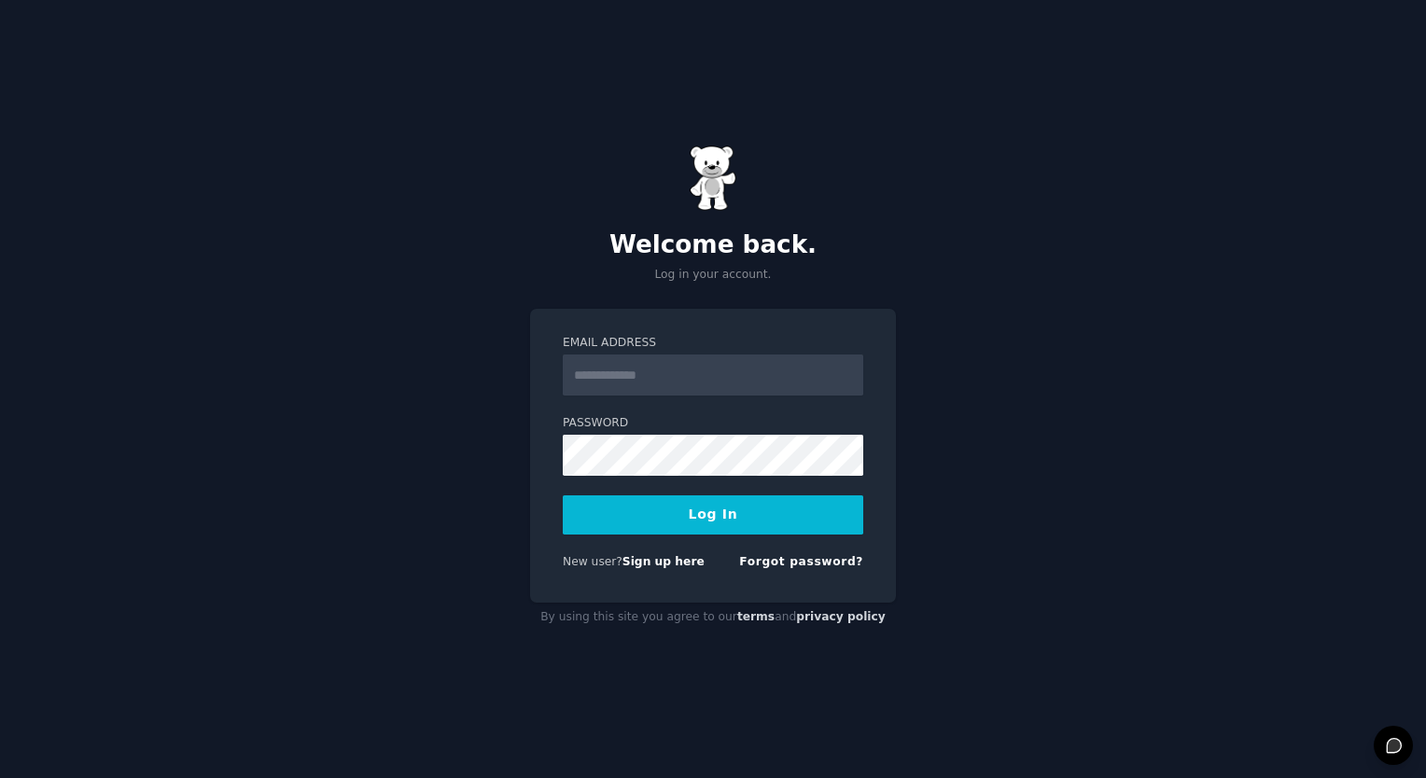
click at [661, 369] on input "Email Address" at bounding box center [713, 375] width 300 height 41
type input "**********"
click at [765, 523] on button "Log In" at bounding box center [713, 514] width 300 height 39
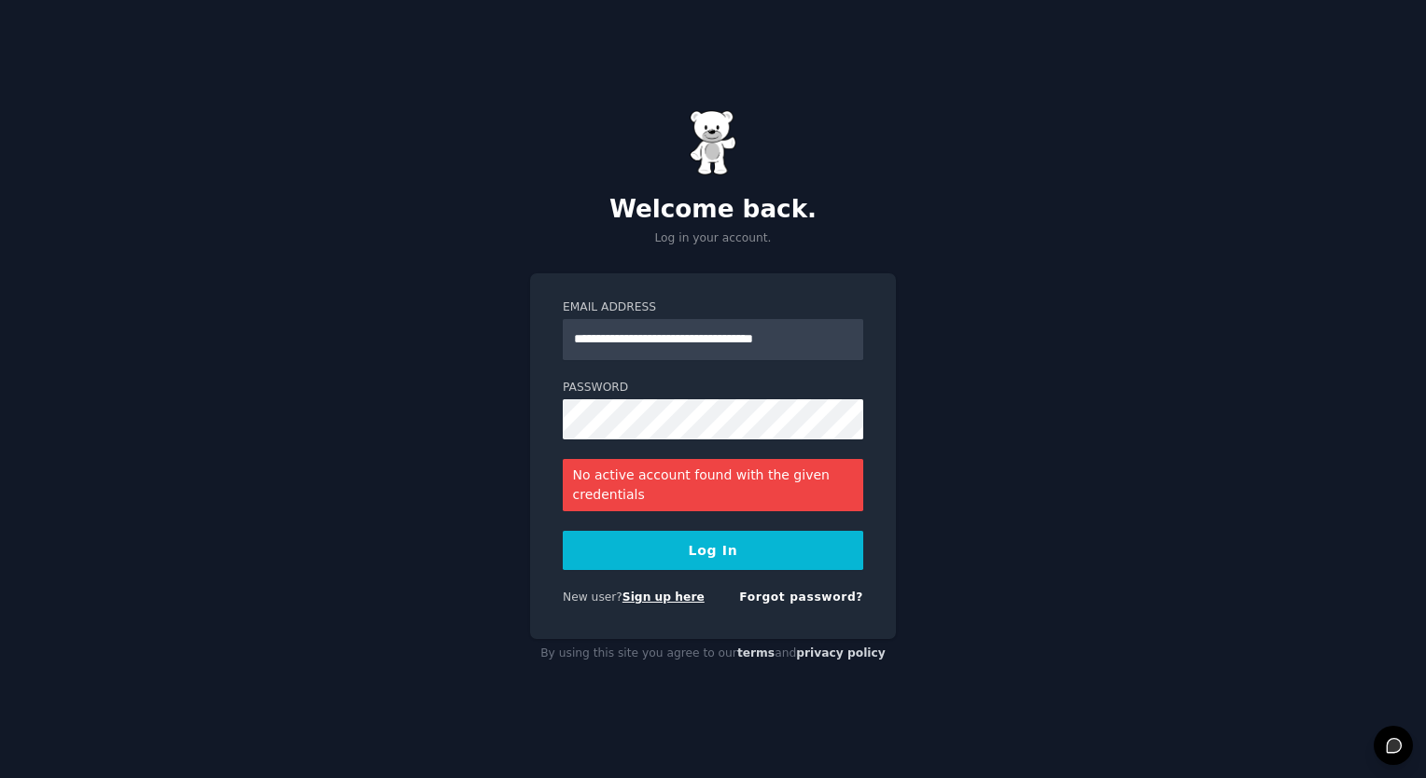
click at [664, 603] on link "Sign up here" at bounding box center [663, 597] width 82 height 13
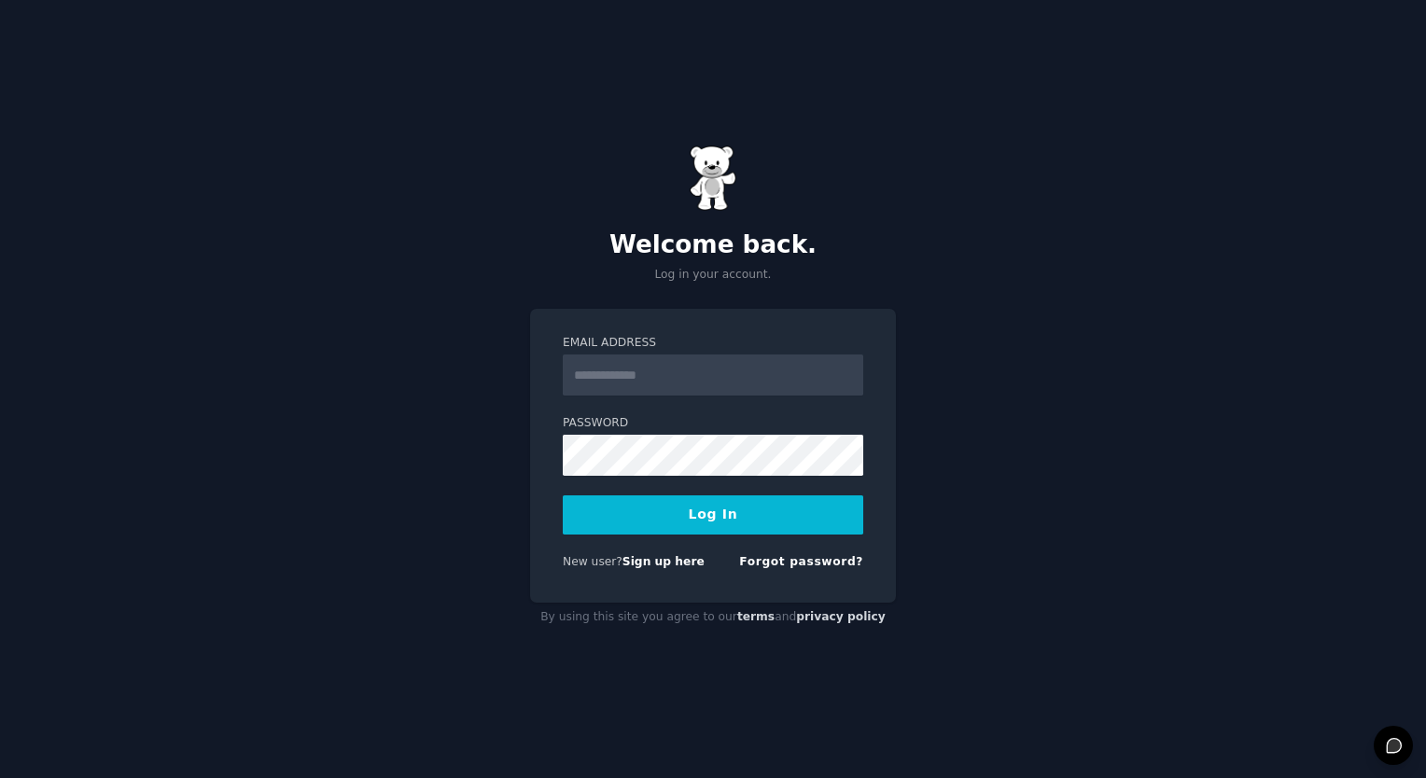
click at [754, 386] on input "Email Address" at bounding box center [713, 375] width 300 height 41
type input "**********"
click at [707, 532] on button "Log In" at bounding box center [713, 514] width 300 height 39
click at [694, 371] on input "Email Address" at bounding box center [713, 375] width 300 height 41
type input "**********"
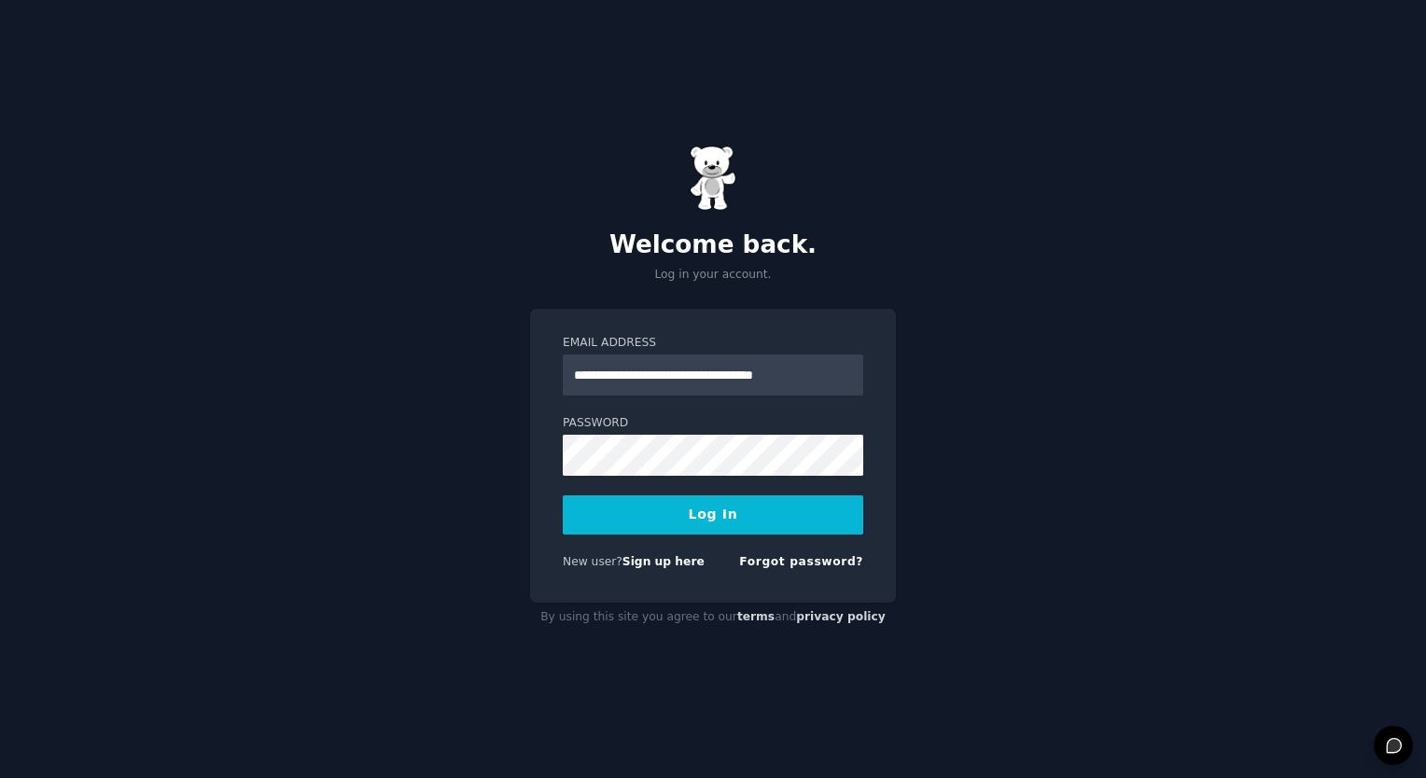
click at [735, 504] on button "Log In" at bounding box center [713, 514] width 300 height 39
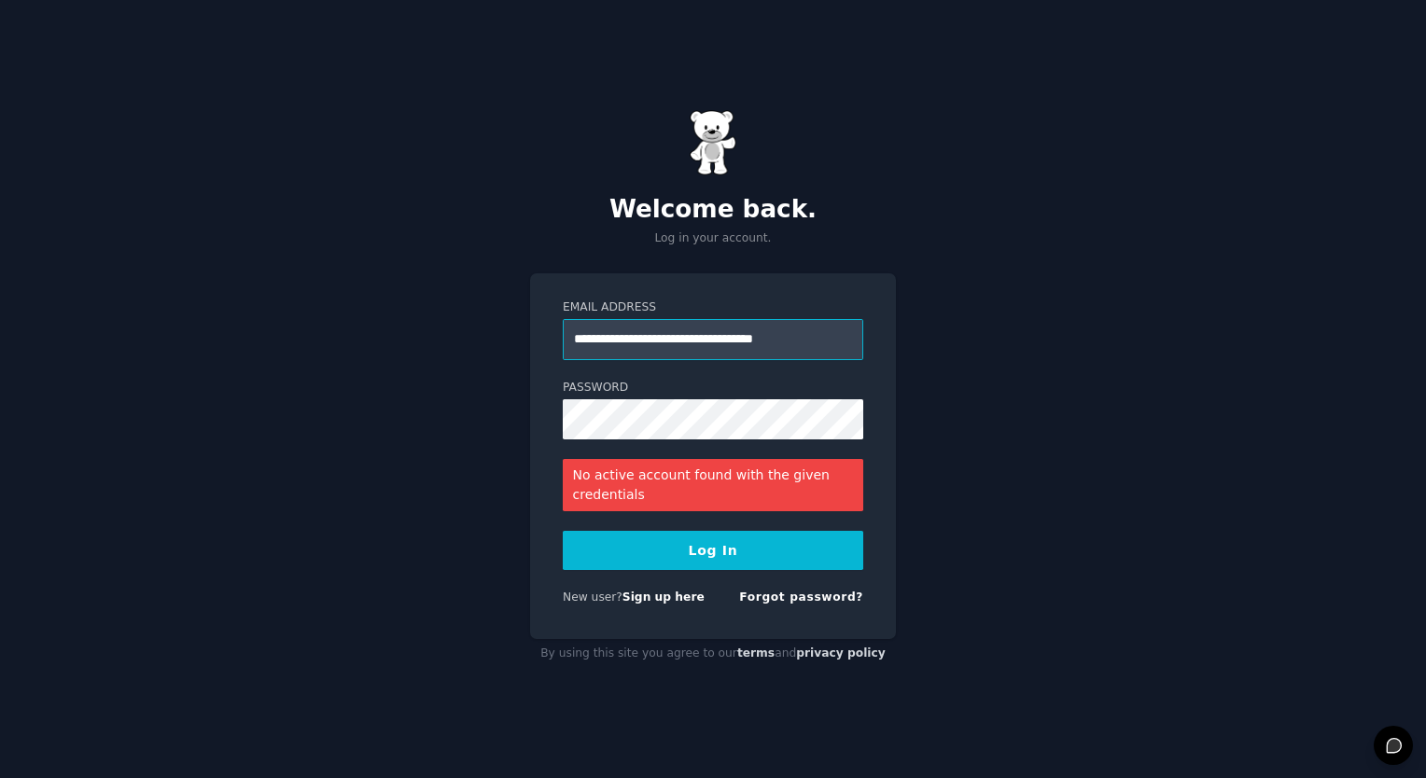
click at [815, 335] on input "**********" at bounding box center [713, 339] width 300 height 41
drag, startPoint x: 825, startPoint y: 351, endPoint x: 854, endPoint y: 336, distance: 32.6
click at [854, 336] on input "**********" at bounding box center [713, 339] width 300 height 41
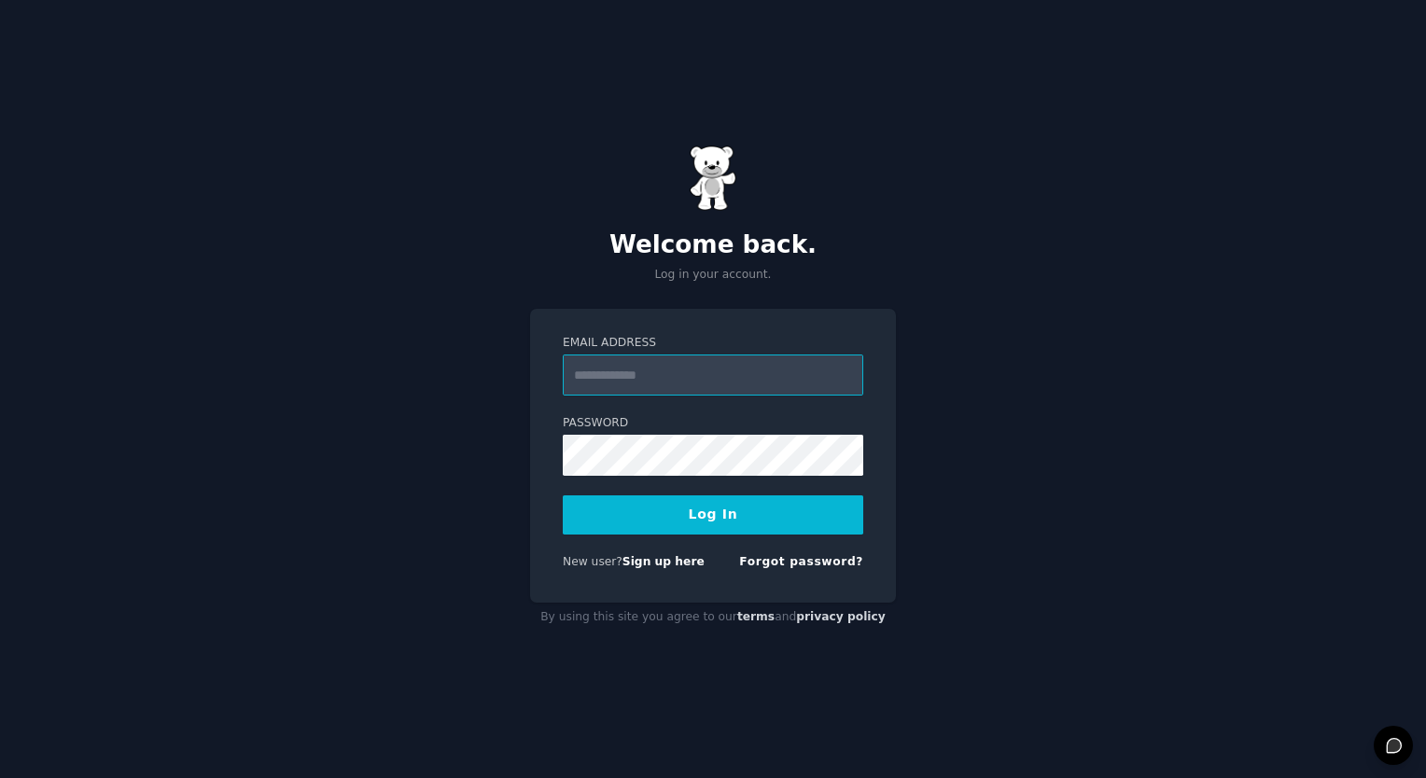
click at [649, 383] on input "Email Address" at bounding box center [713, 375] width 300 height 41
type input "**********"
click at [645, 523] on button "Log In" at bounding box center [713, 514] width 300 height 39
click at [646, 365] on input "Email Address" at bounding box center [713, 375] width 300 height 41
type input "*"
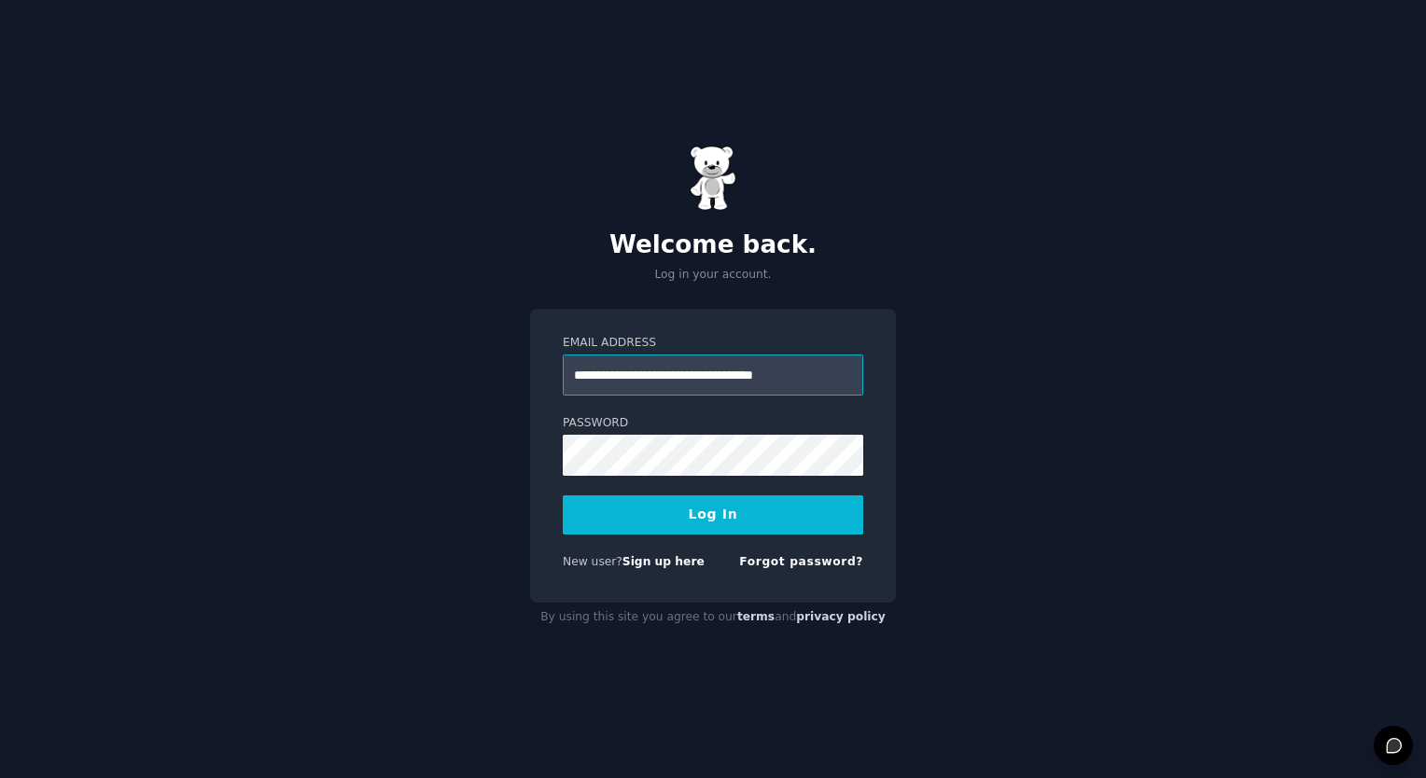
type input "**********"
click at [668, 516] on button "Log In" at bounding box center [713, 514] width 300 height 39
click at [701, 518] on button "Log In" at bounding box center [713, 514] width 300 height 39
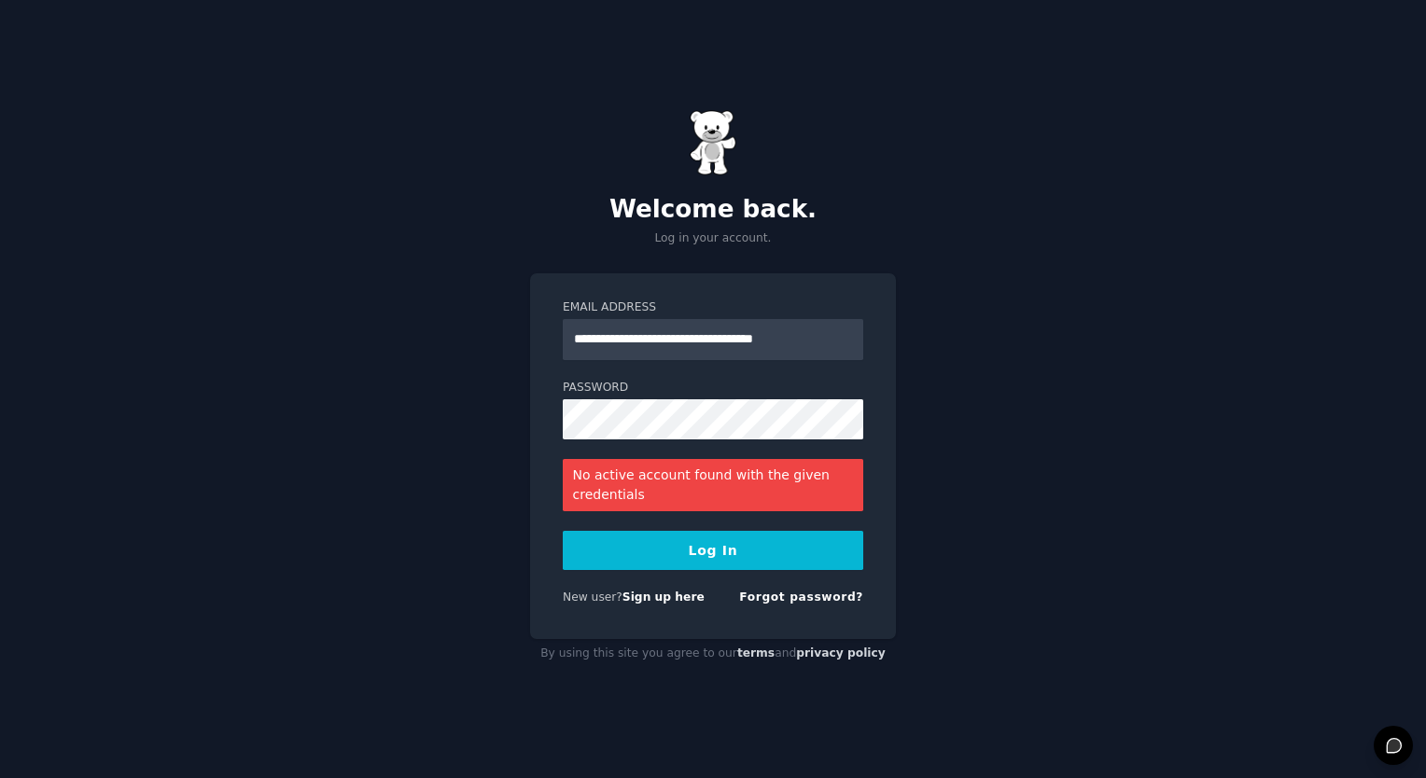
click at [709, 549] on button "Log In" at bounding box center [713, 550] width 300 height 39
click at [622, 598] on link "Sign up here" at bounding box center [663, 597] width 82 height 13
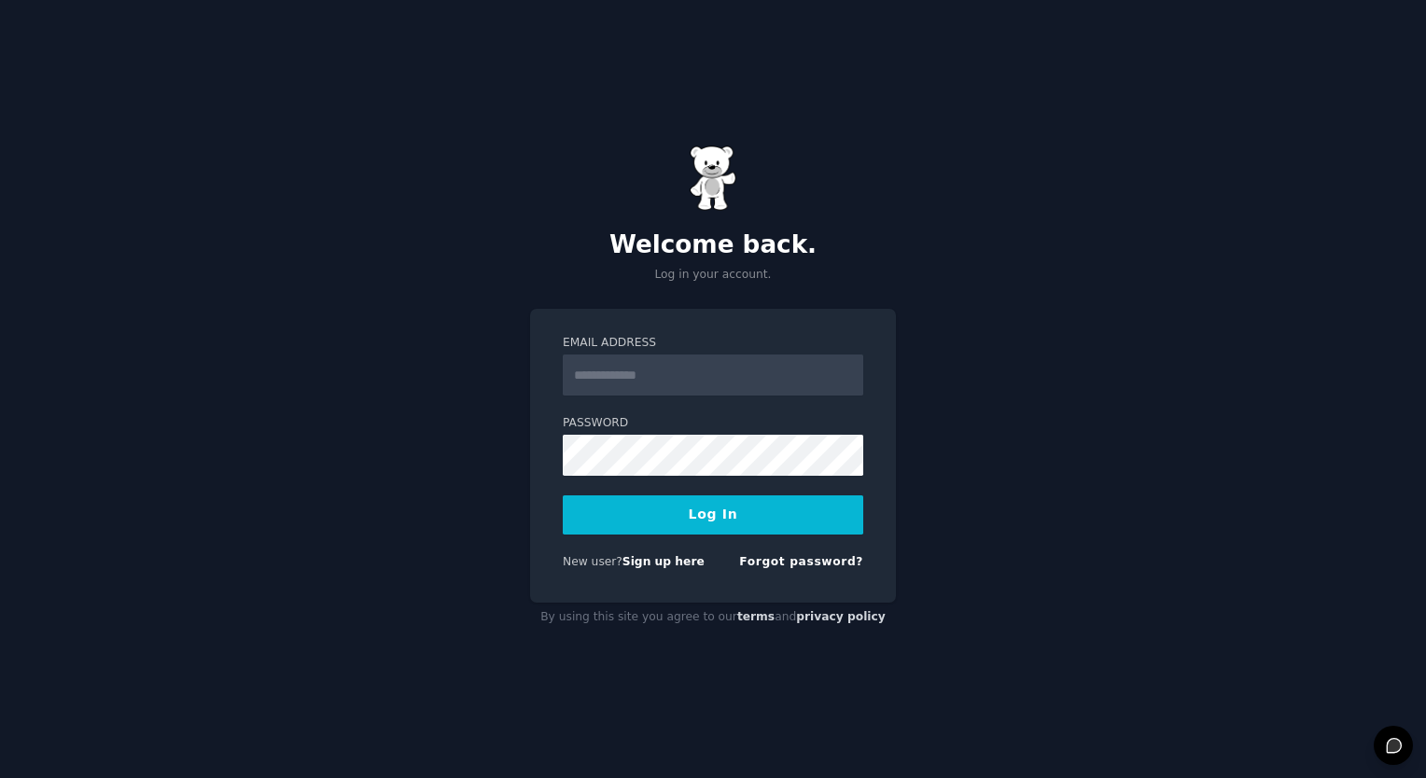
click at [688, 364] on input "Email Address" at bounding box center [713, 375] width 300 height 41
type input "**********"
click at [788, 556] on link "Forgot password?" at bounding box center [801, 561] width 124 height 13
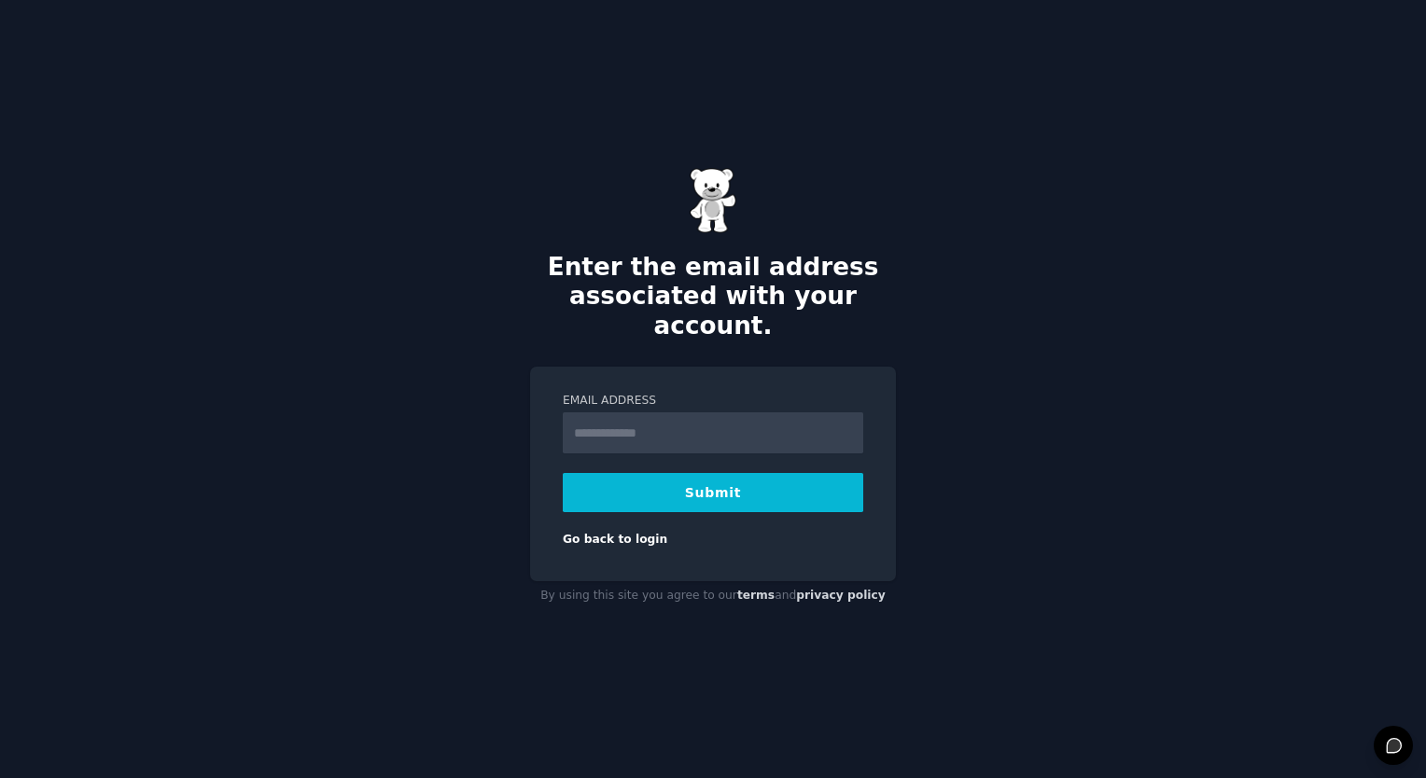
click at [679, 427] on input "Email Address" at bounding box center [713, 432] width 300 height 41
type input "**********"
click at [691, 480] on button "Submit" at bounding box center [713, 492] width 300 height 39
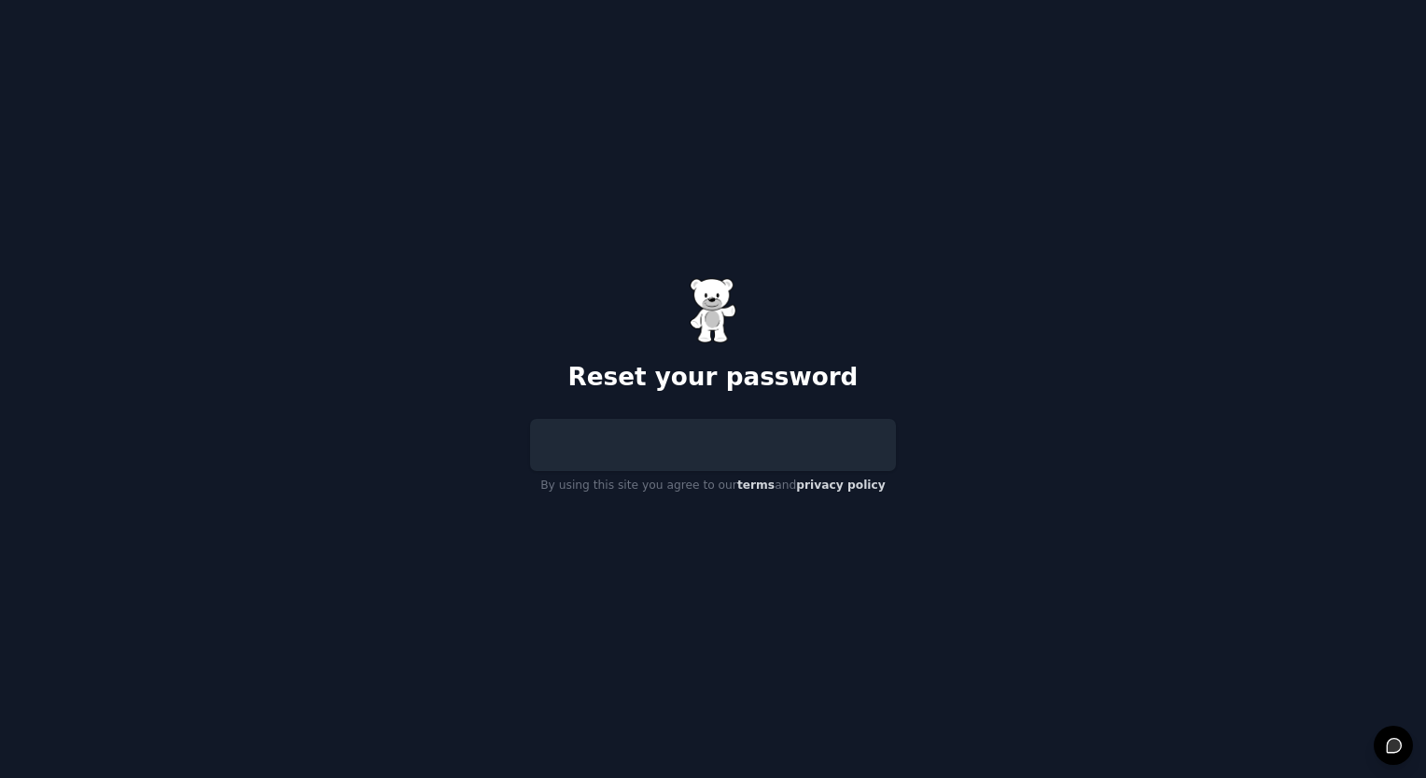
click at [682, 448] on div at bounding box center [713, 445] width 366 height 52
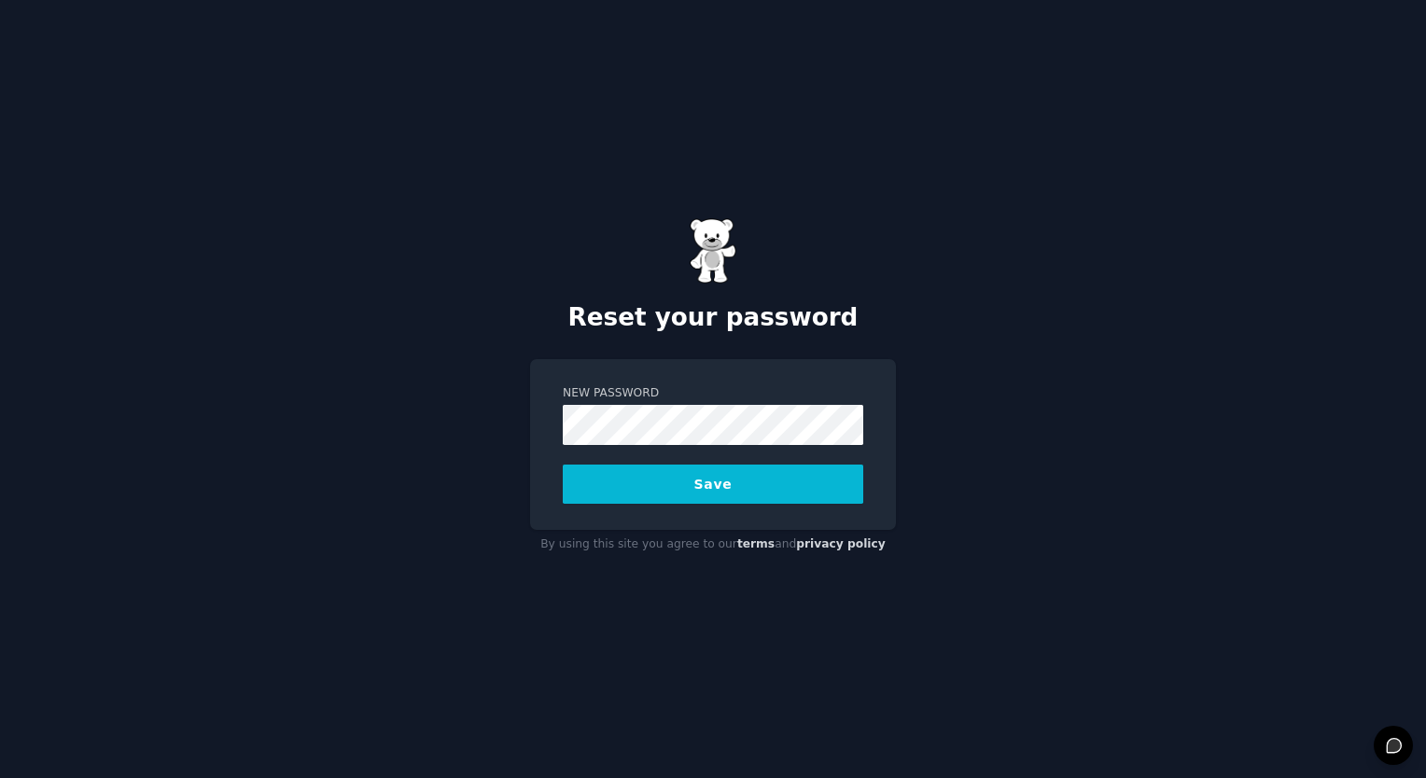
click at [582, 481] on button "Save" at bounding box center [713, 484] width 300 height 39
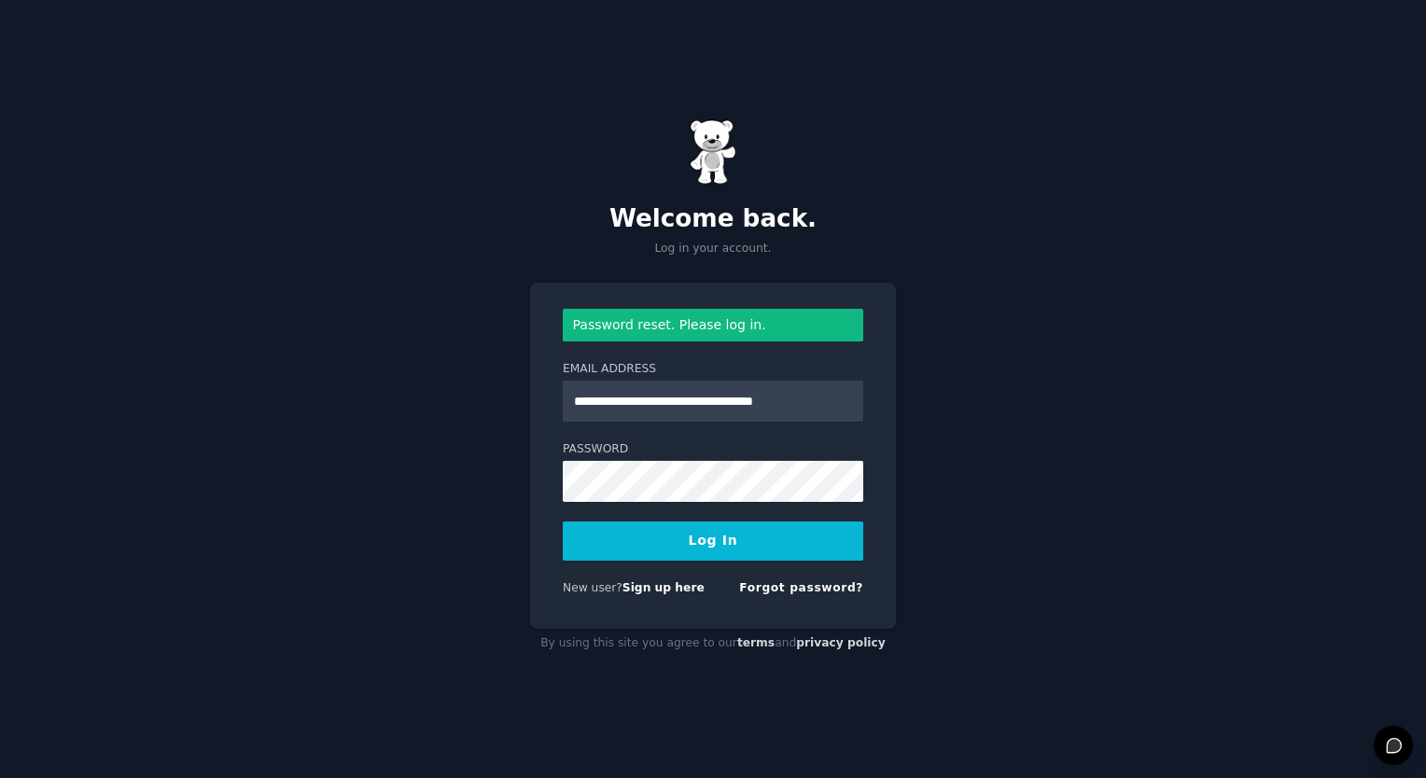
type input "**********"
click at [687, 543] on button "Log In" at bounding box center [713, 541] width 300 height 39
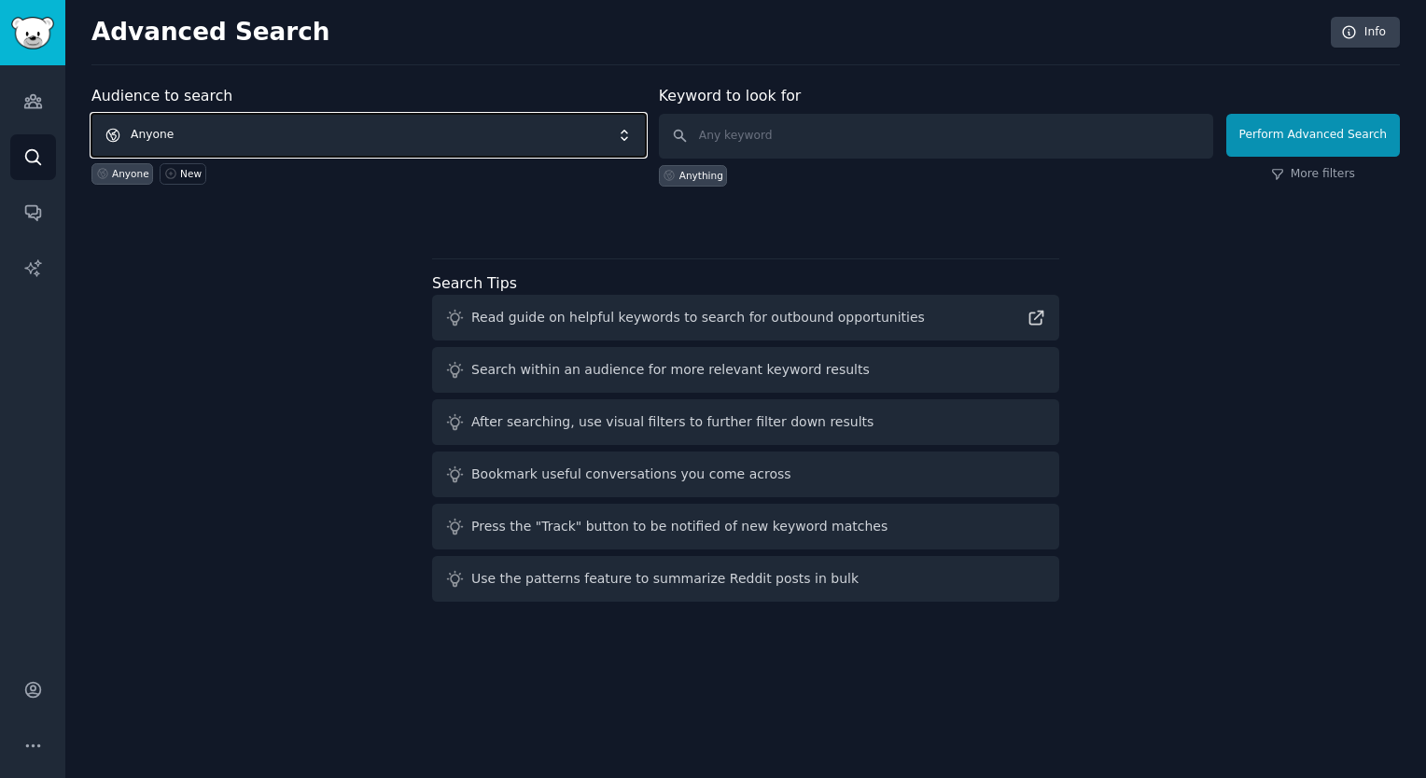
click at [446, 146] on span "Anyone" at bounding box center [368, 135] width 554 height 43
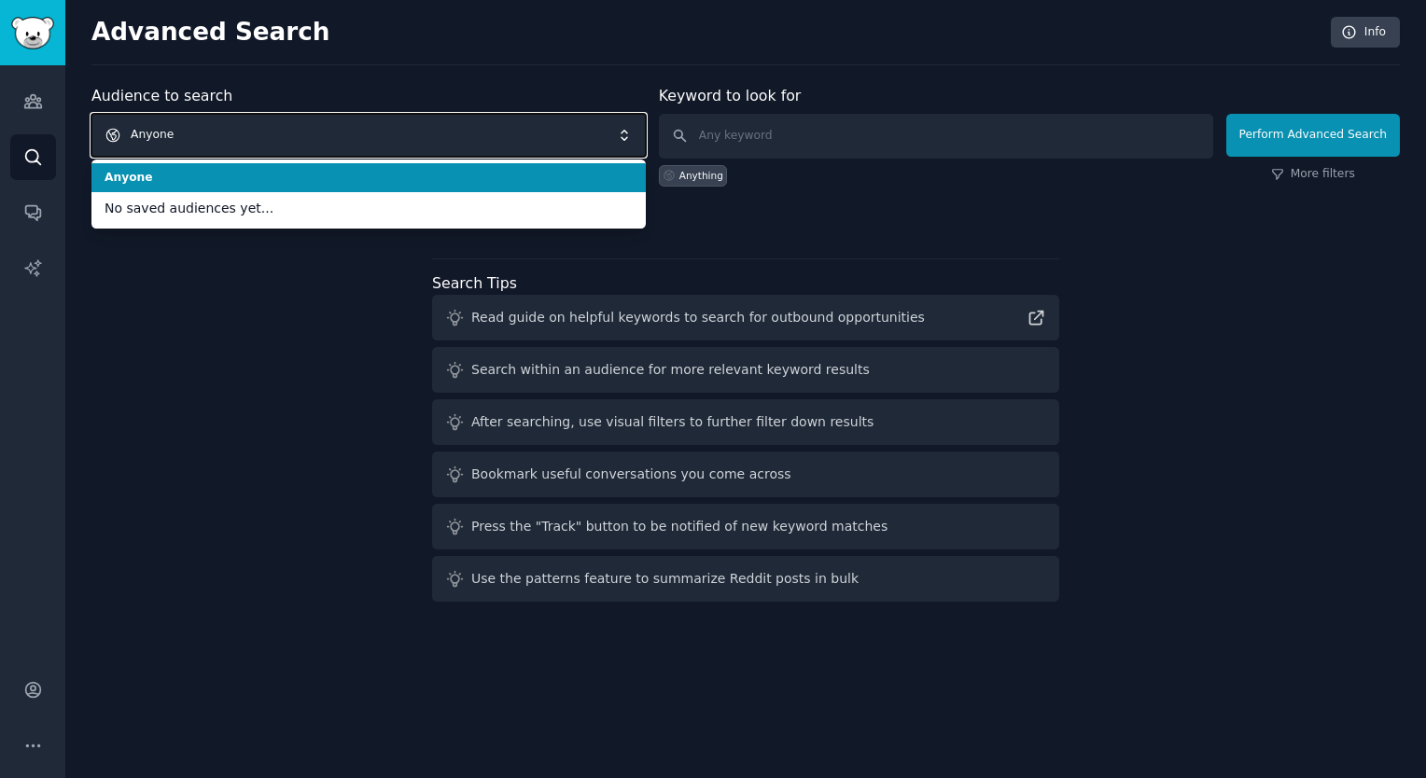
click at [388, 143] on span "Anyone" at bounding box center [368, 135] width 554 height 43
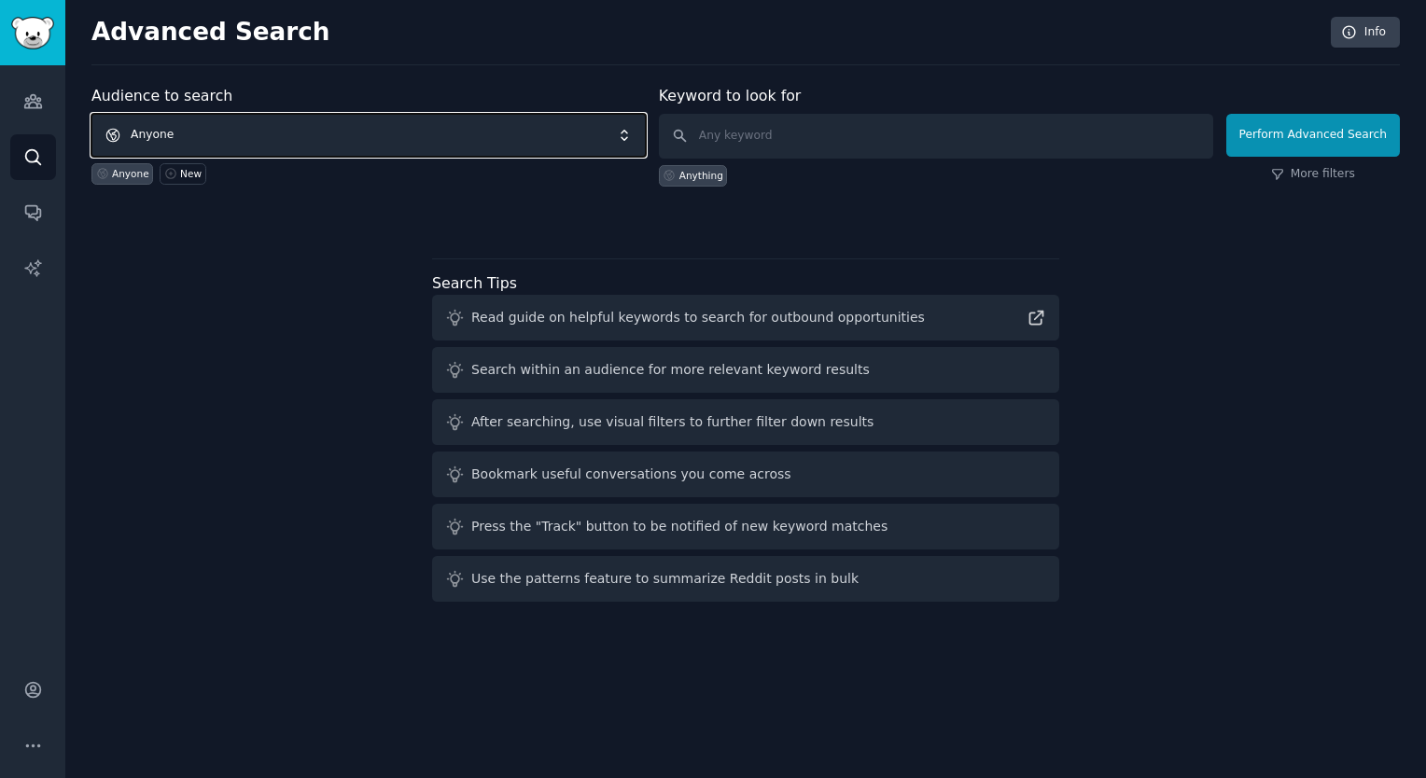
click at [395, 137] on span "Anyone" at bounding box center [368, 135] width 554 height 43
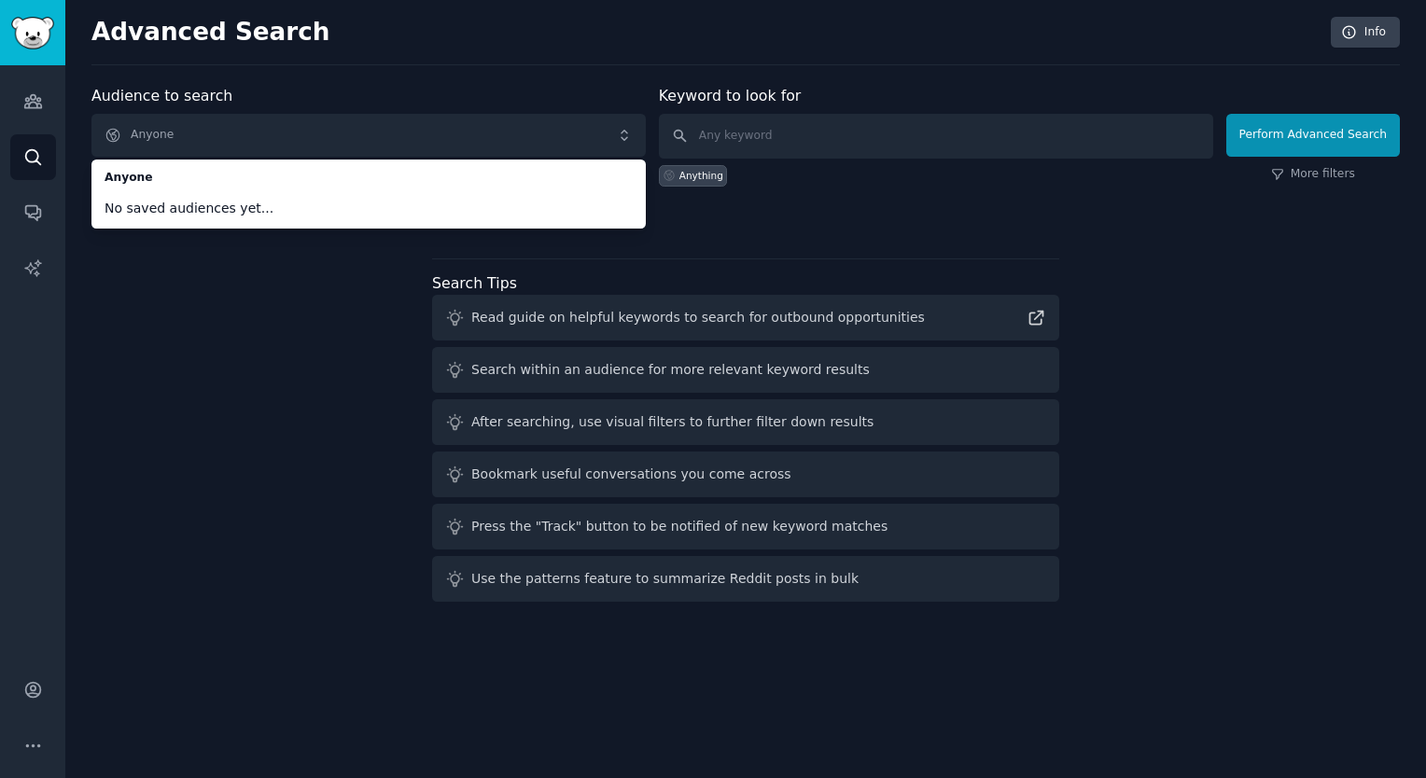
click at [801, 243] on div "Audience to search Anyone Anyone No saved audiences yet... Anyone New Keyword t…" at bounding box center [745, 347] width 1308 height 524
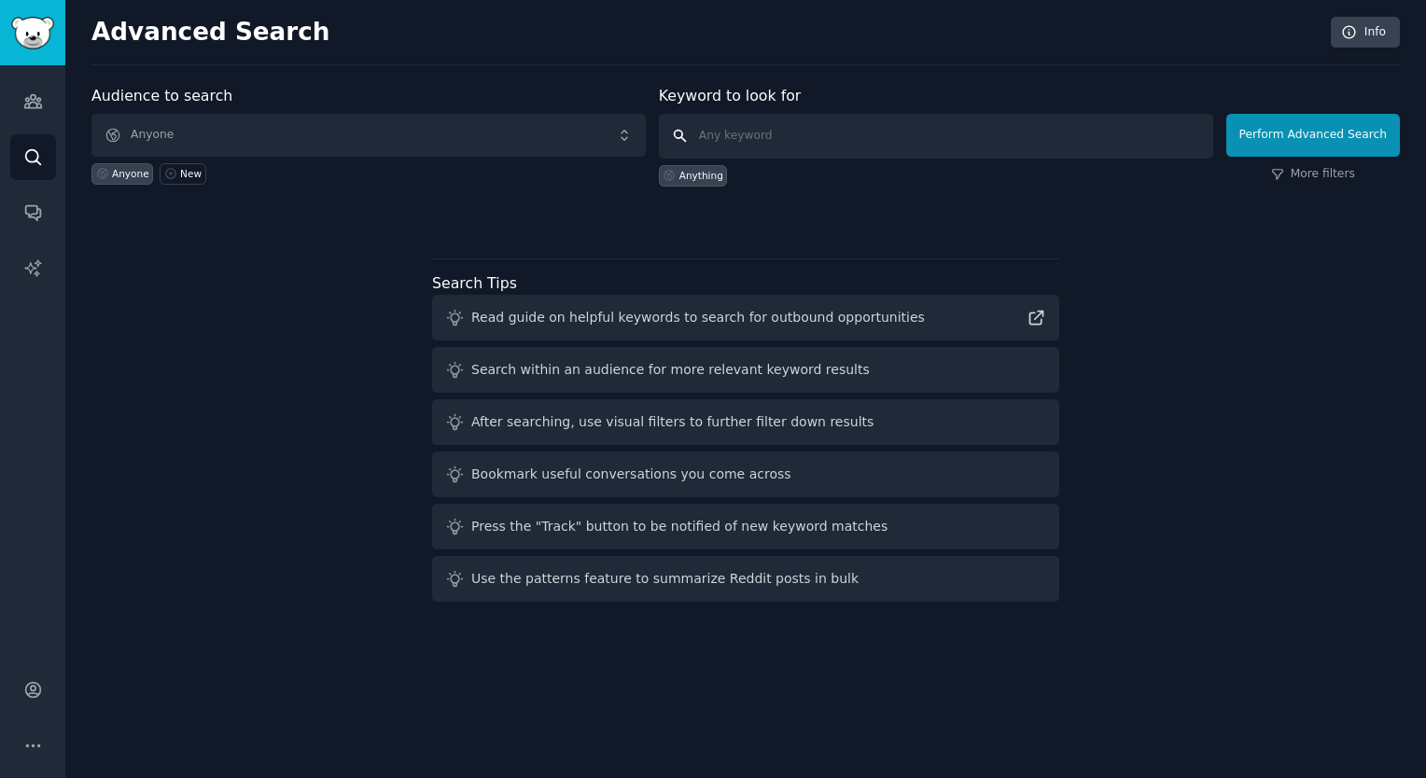
click at [763, 133] on input "text" at bounding box center [936, 136] width 554 height 45
type input "coca-cola zero"
click button "Perform Advanced Search" at bounding box center [1313, 135] width 174 height 43
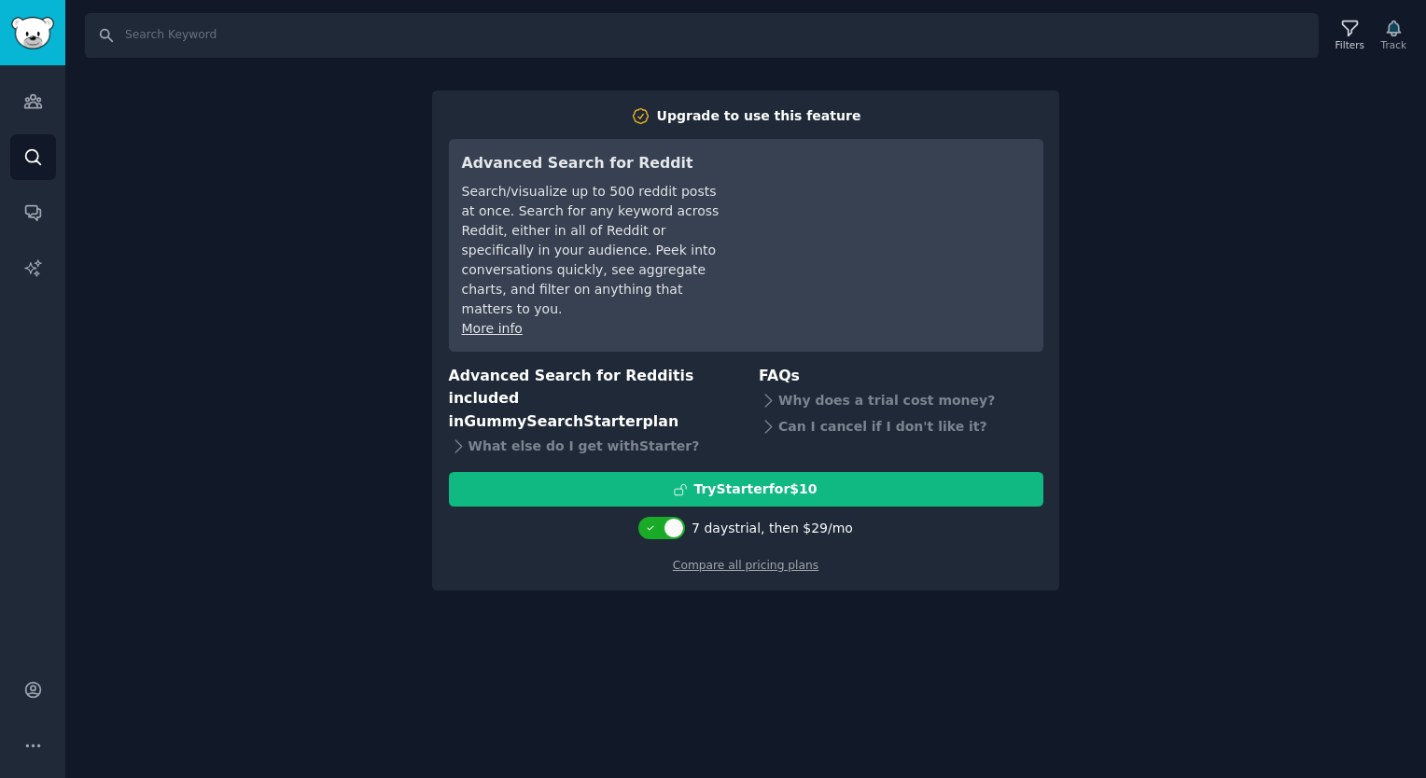
click at [1110, 181] on div "Search Filters Track Upgrade to use this feature Advanced Search for Reddit Sea…" at bounding box center [745, 389] width 1360 height 778
click at [34, 107] on icon "Sidebar" at bounding box center [32, 101] width 17 height 13
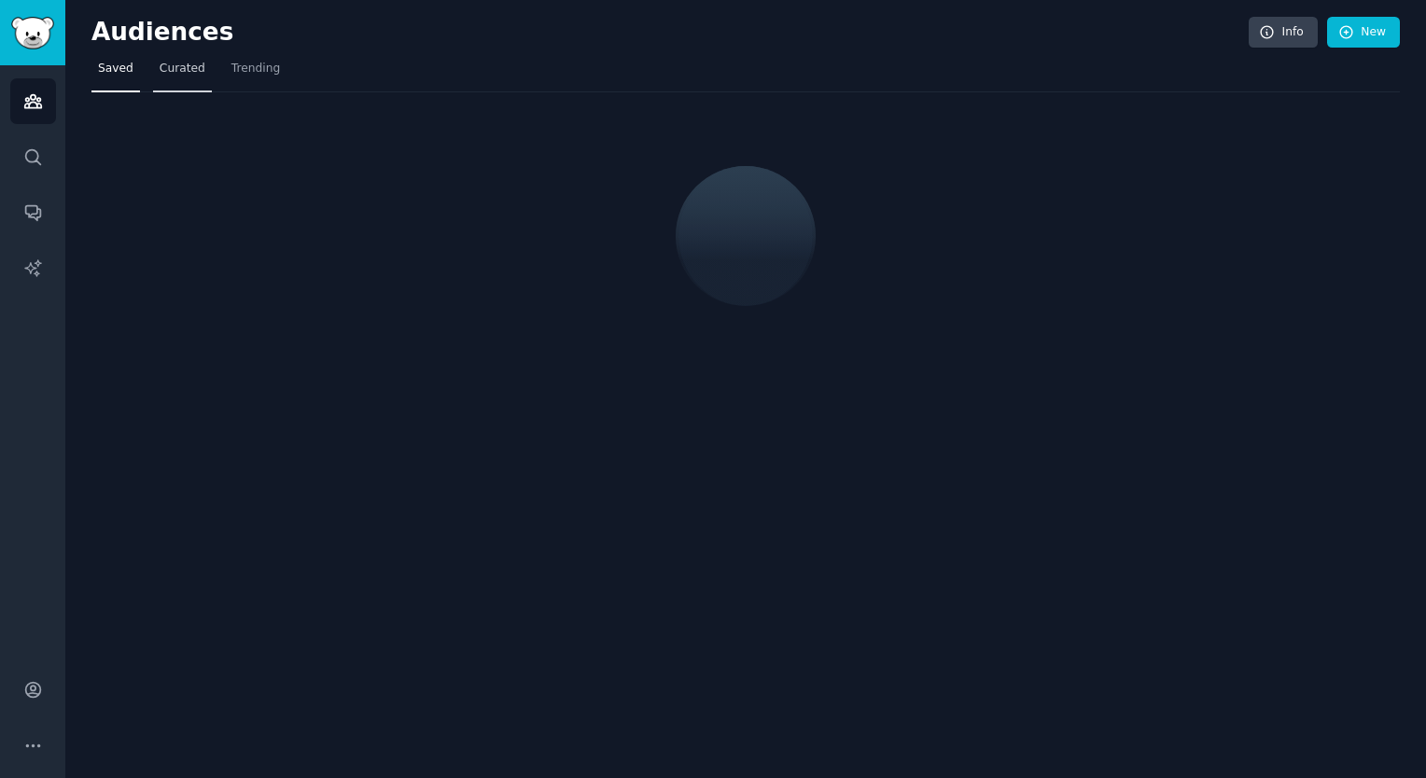
click at [179, 62] on span "Curated" at bounding box center [183, 69] width 46 height 17
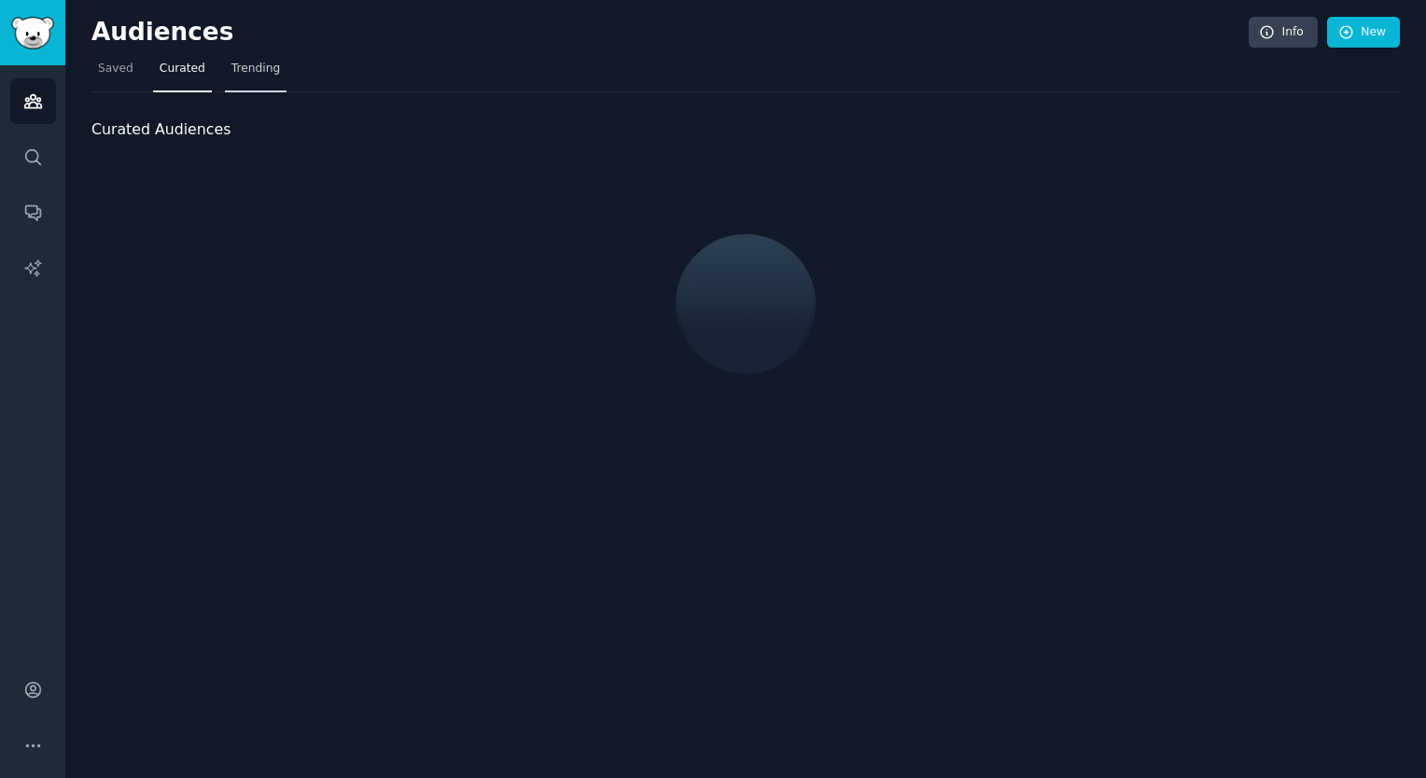
click at [231, 65] on span "Trending" at bounding box center [255, 69] width 49 height 17
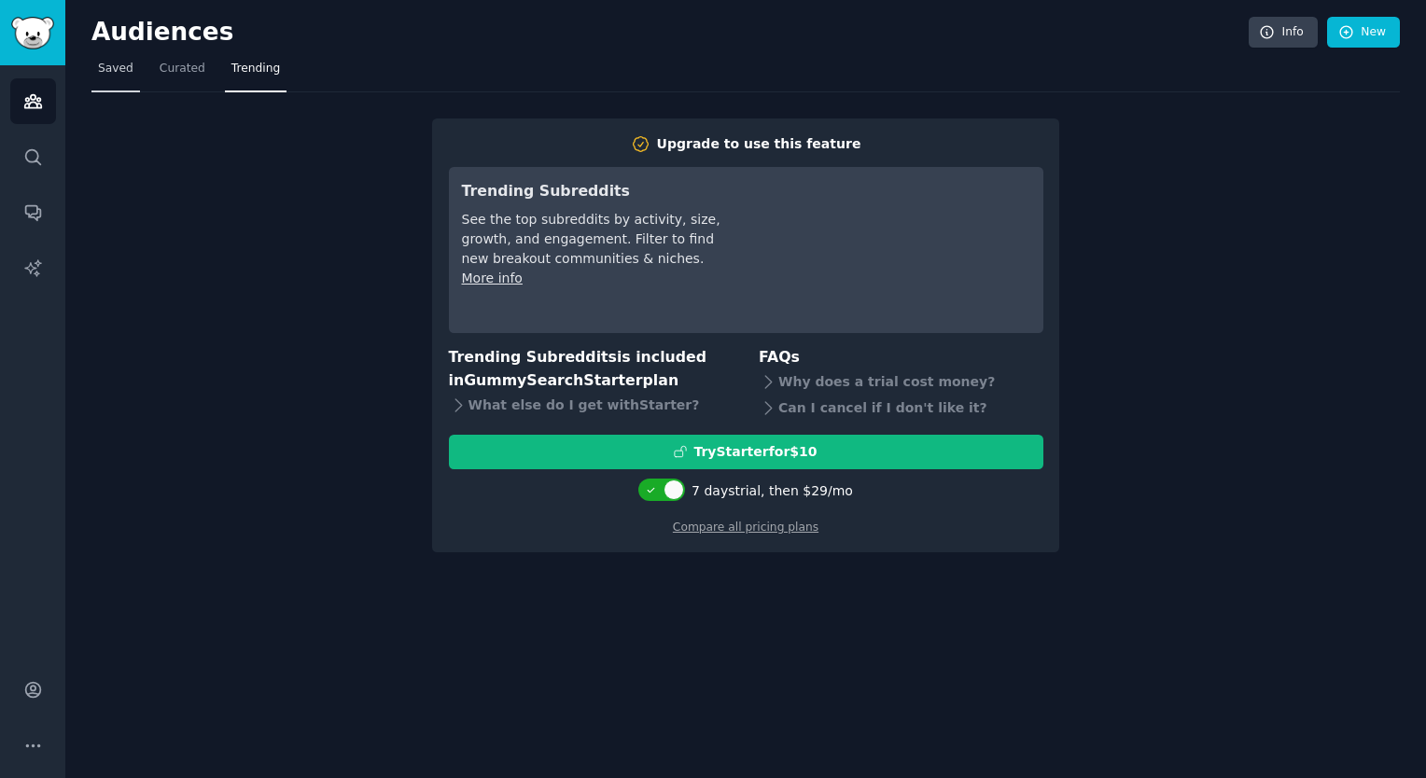
click at [127, 67] on span "Saved" at bounding box center [115, 69] width 35 height 17
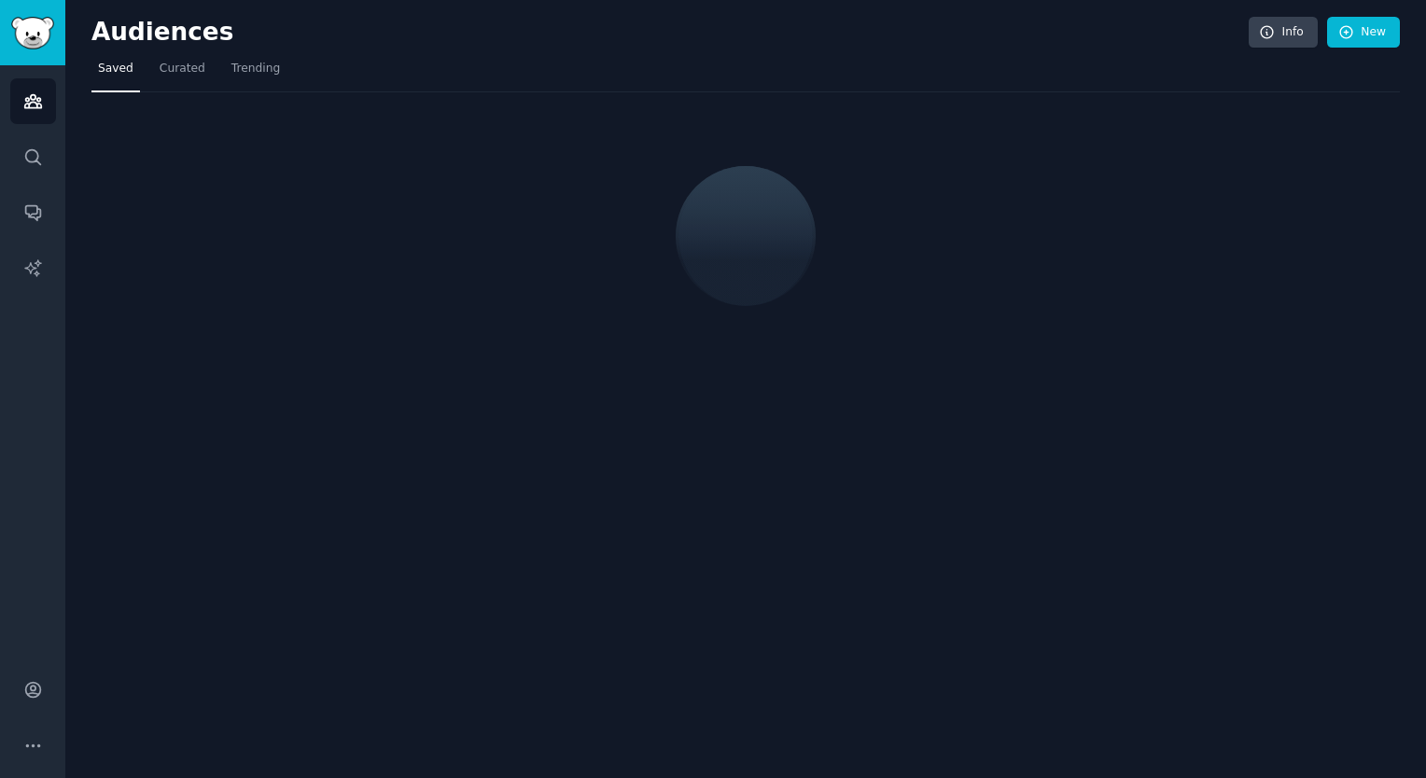
click at [305, 168] on div at bounding box center [745, 164] width 1308 height 144
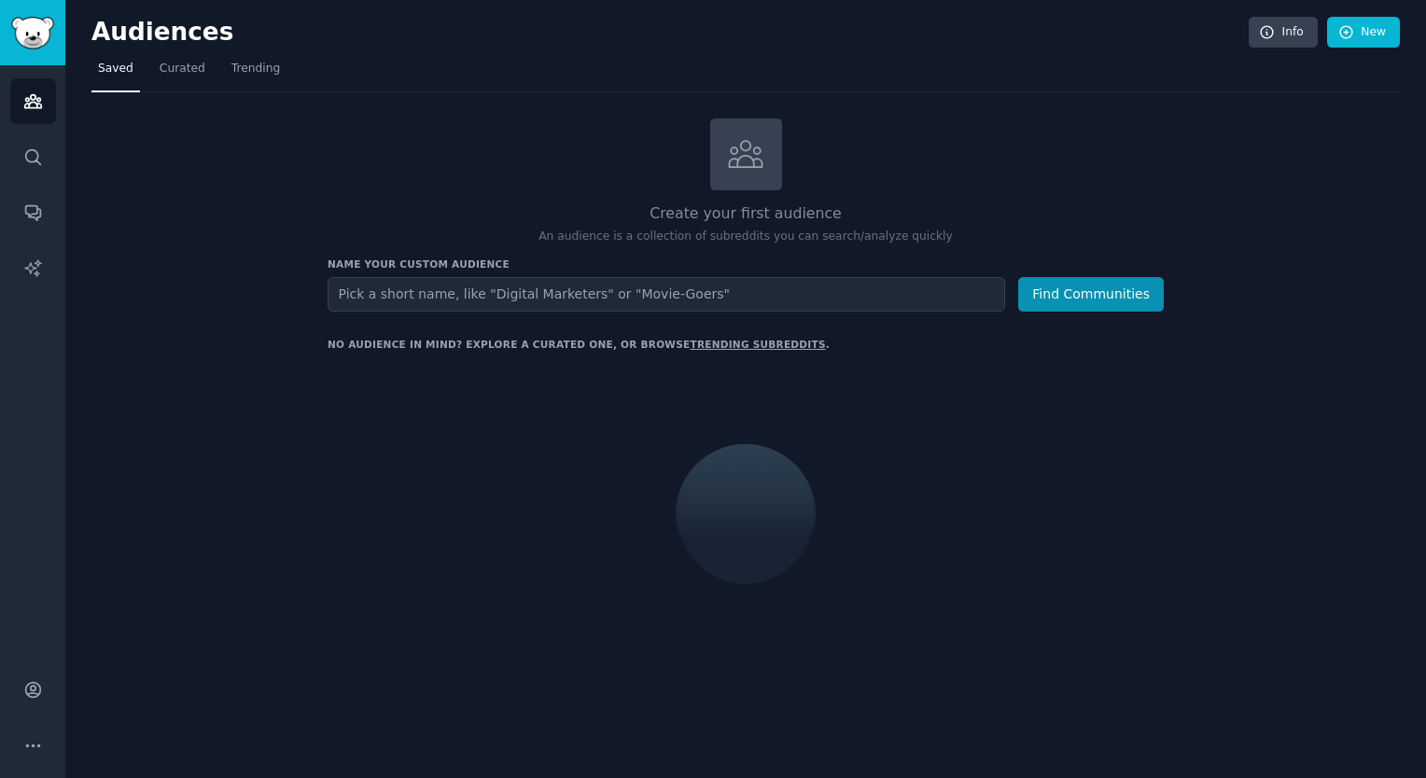
click at [786, 302] on input "text" at bounding box center [666, 294] width 677 height 35
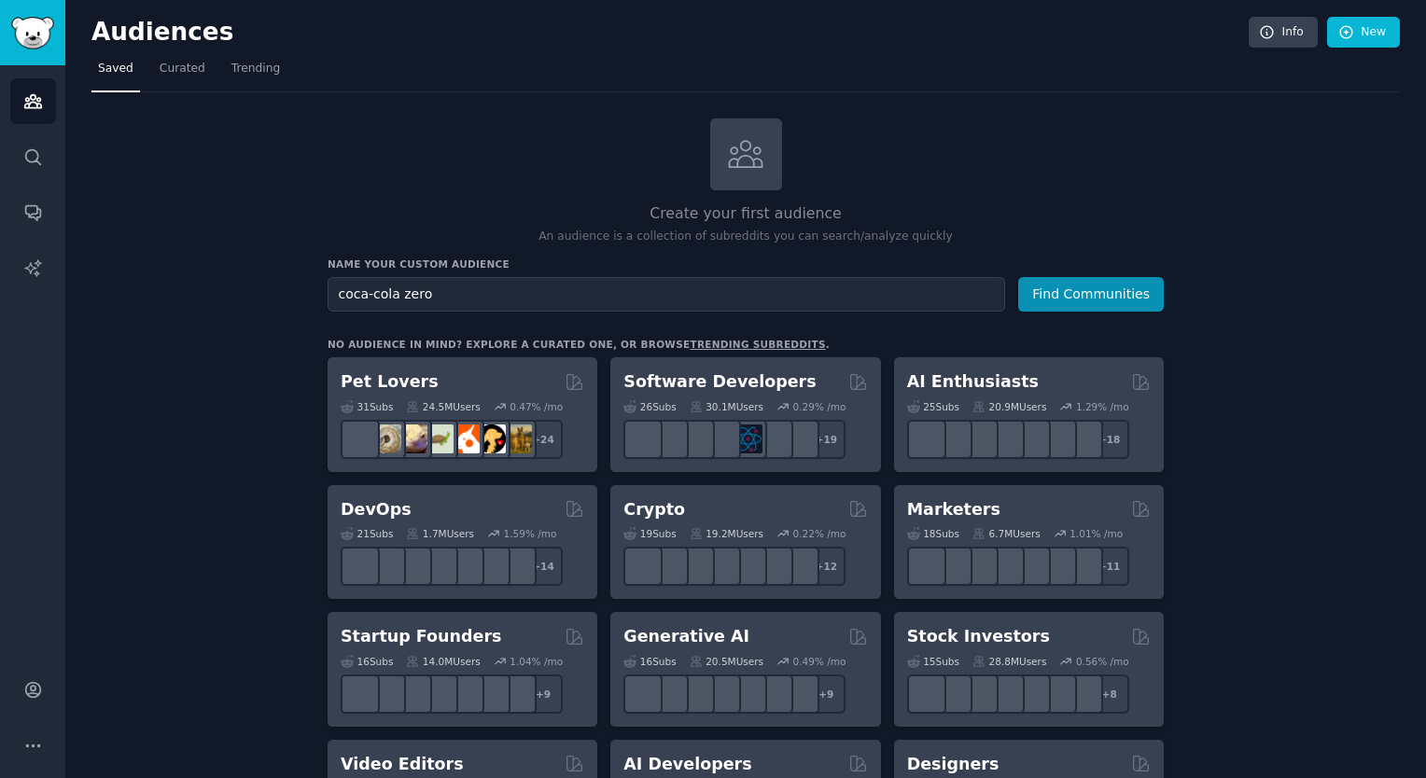
type input "coca-cola zero"
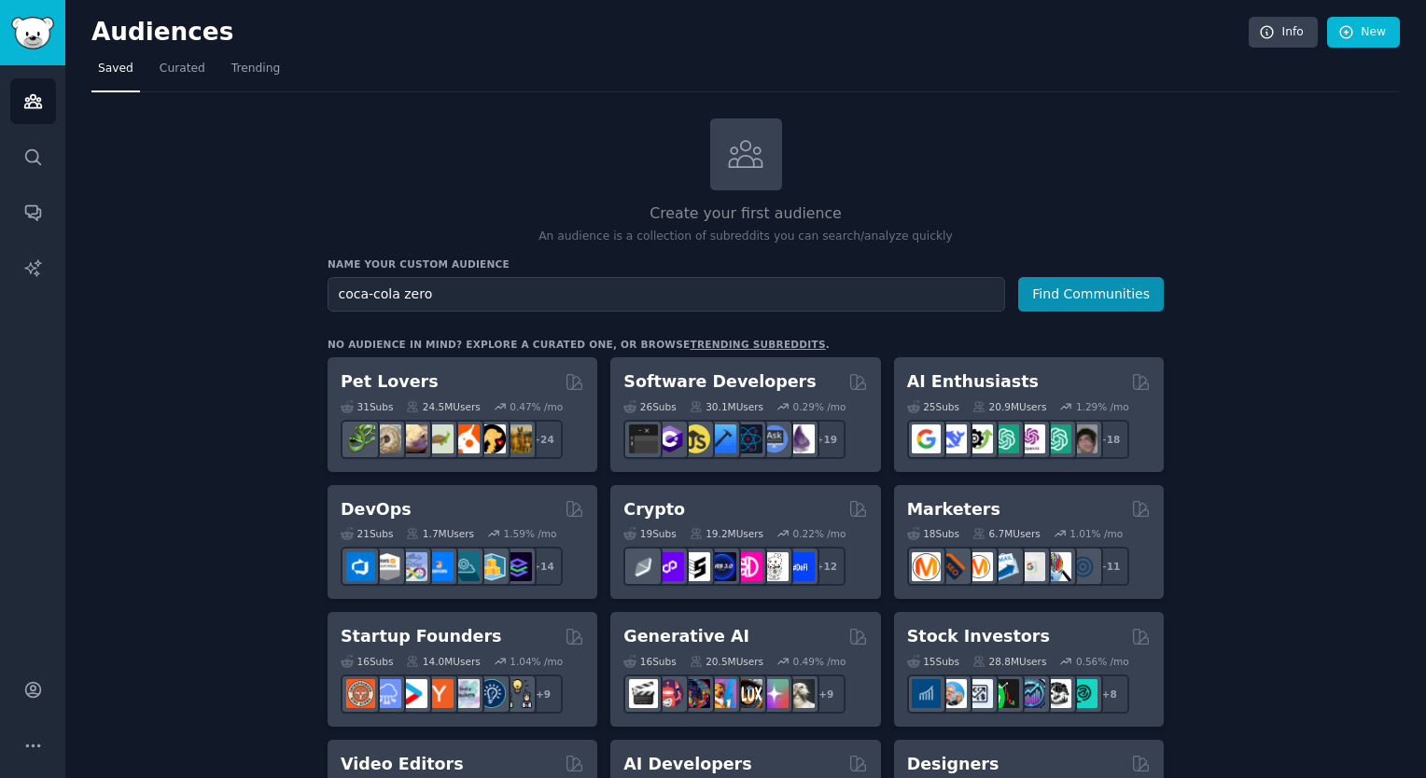
click at [1018, 277] on button "Find Communities" at bounding box center [1091, 294] width 146 height 35
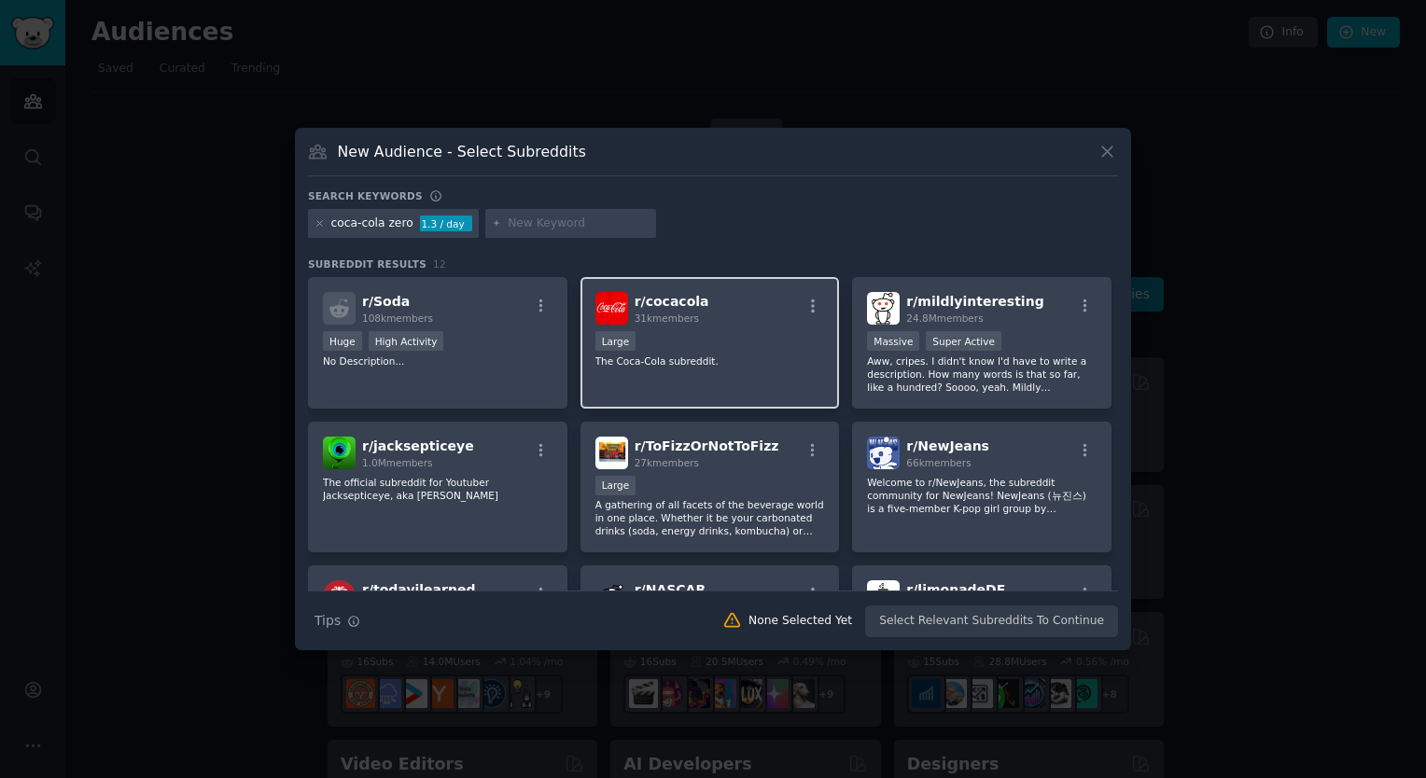
click at [685, 335] on div "Large" at bounding box center [710, 342] width 230 height 23
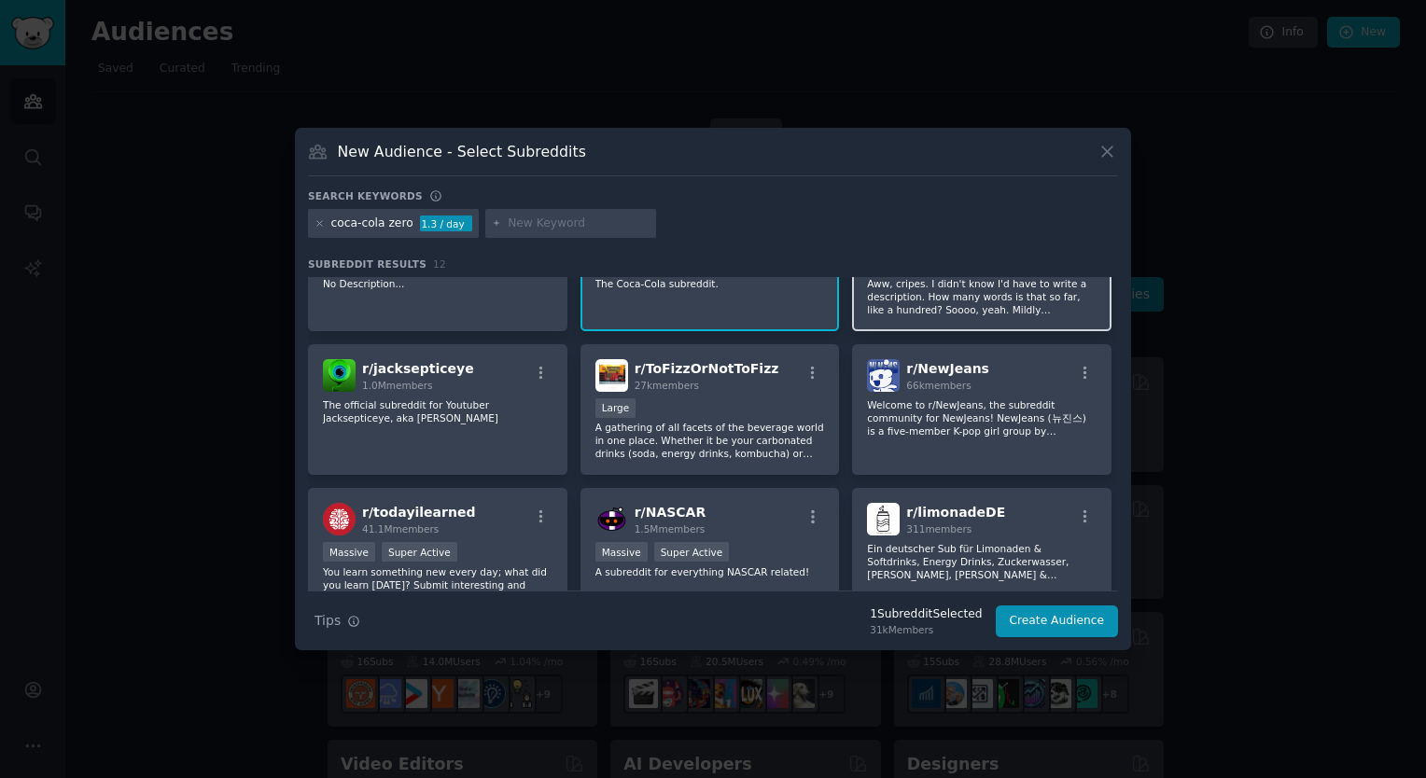
scroll to position [97, 0]
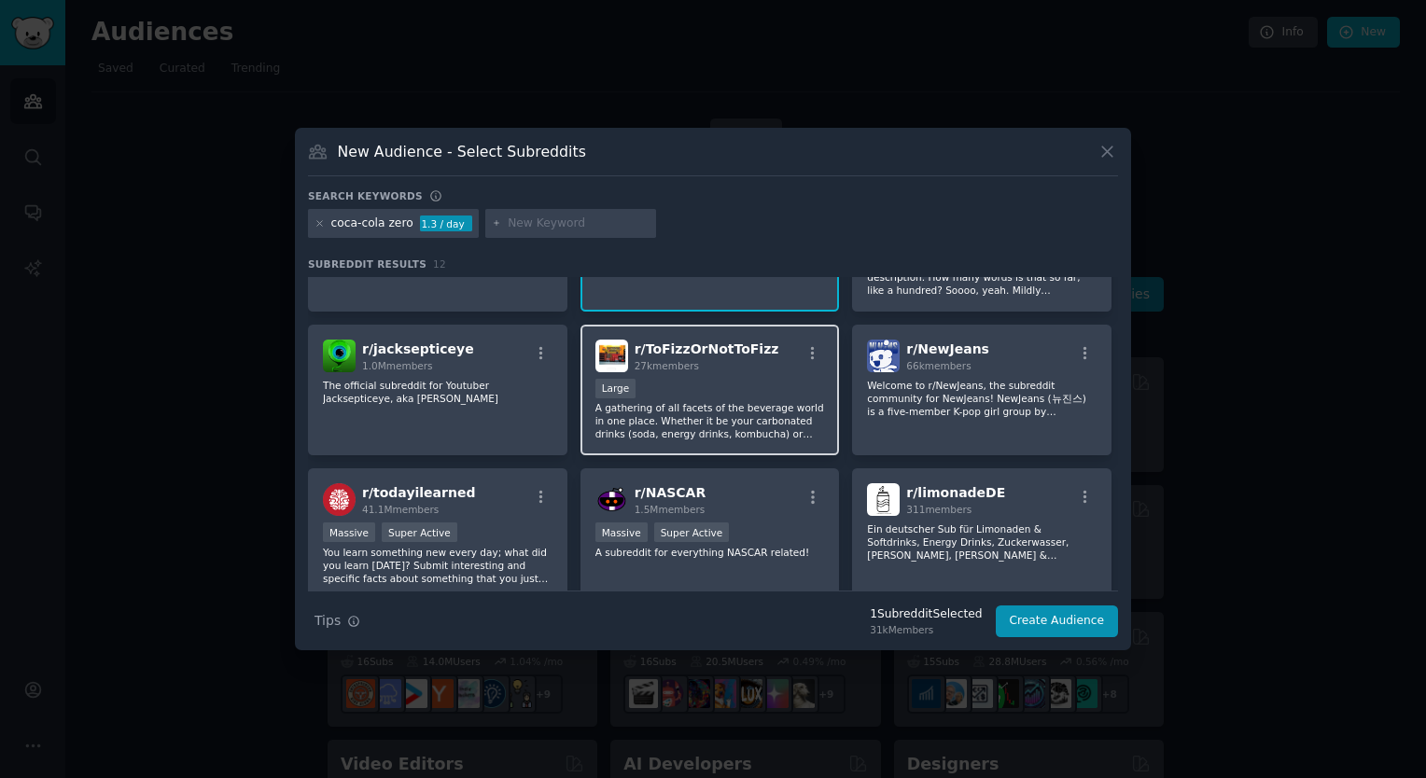
click at [773, 414] on p "A gathering of all facets of the beverage world in one place. Whether it be you…" at bounding box center [710, 420] width 230 height 39
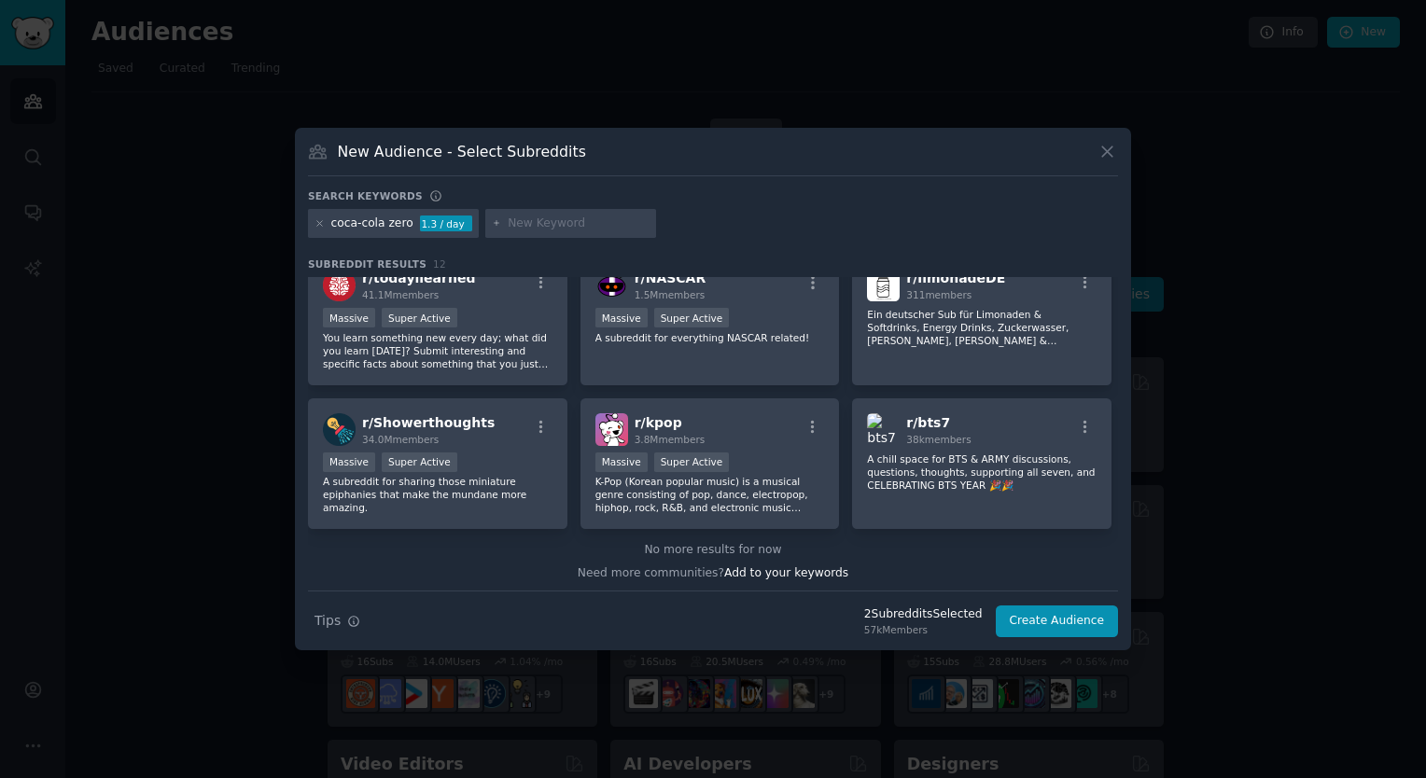
scroll to position [0, 0]
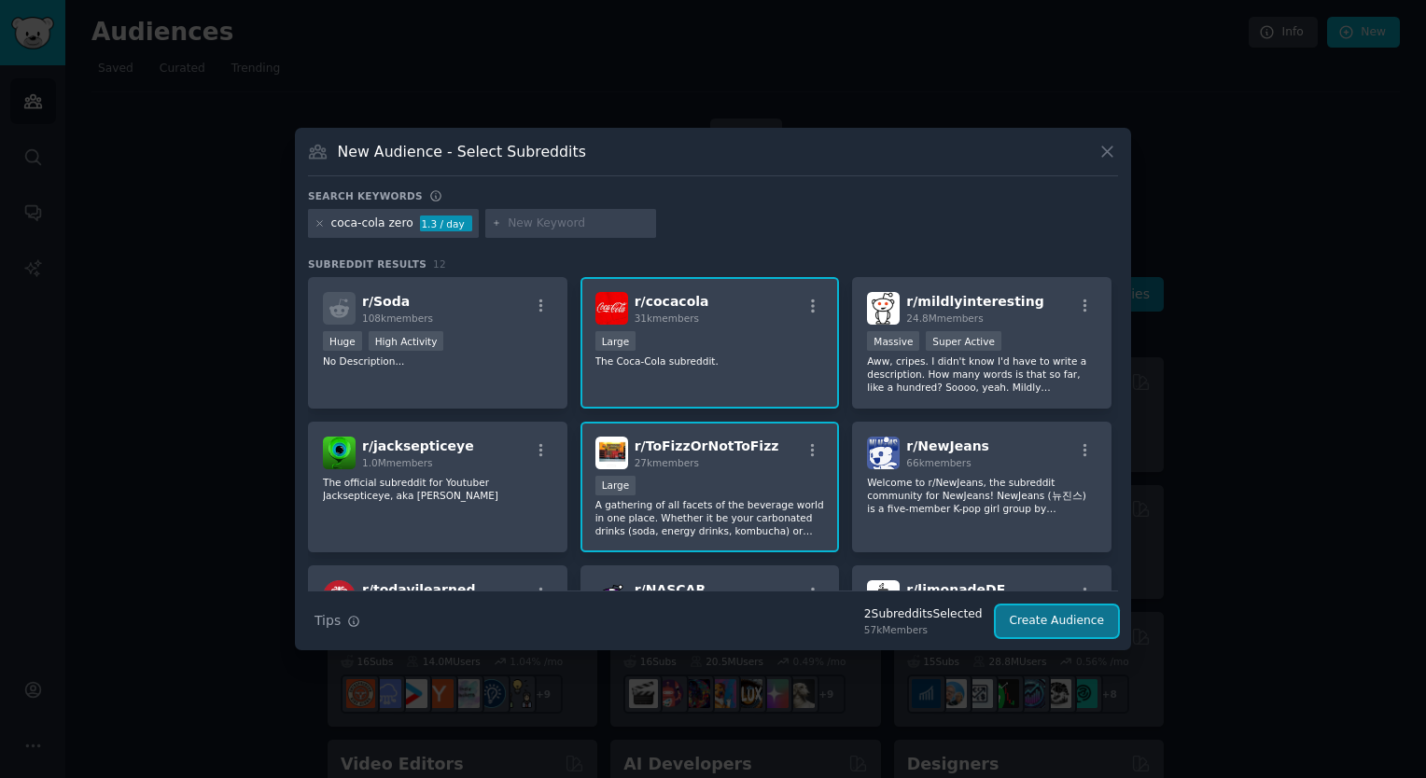
click at [1052, 623] on button "Create Audience" at bounding box center [1057, 622] width 123 height 32
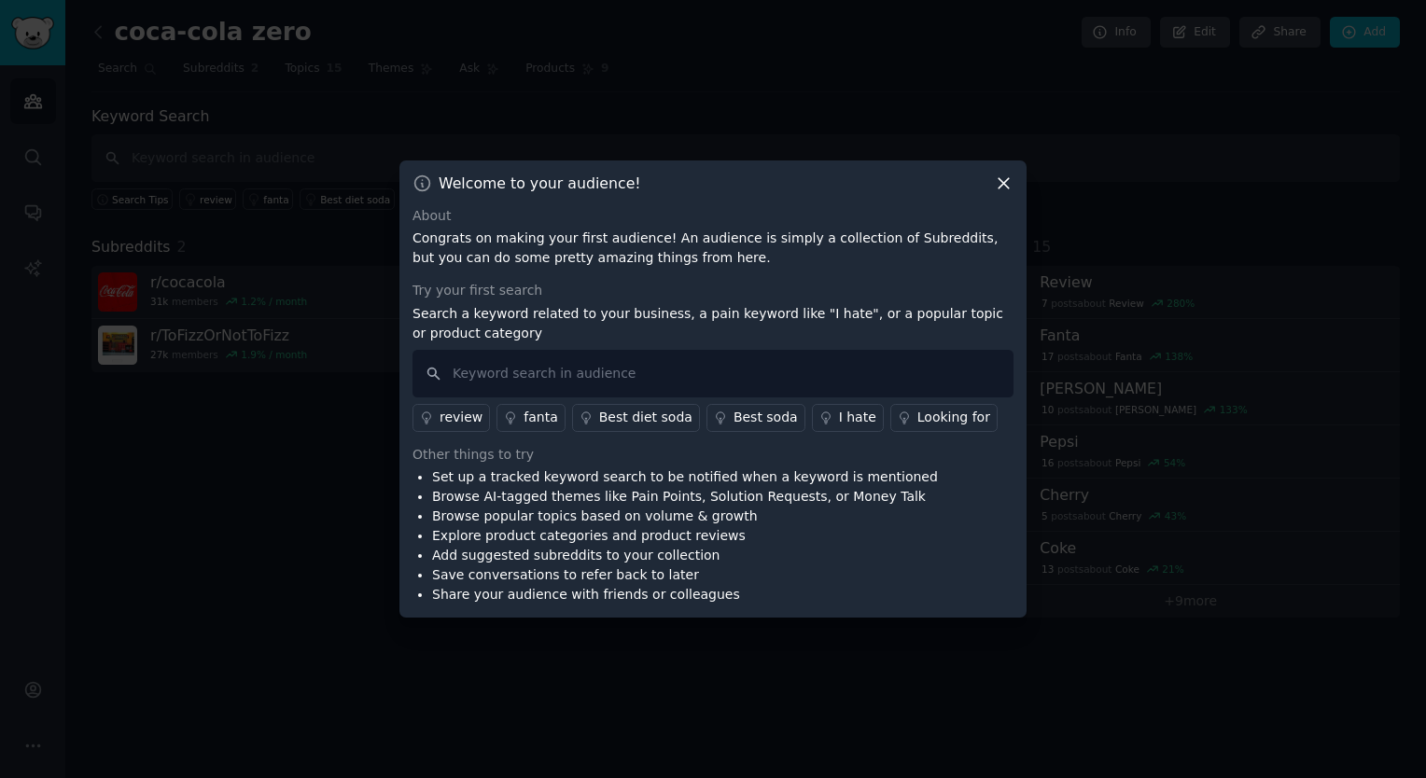
click at [1011, 177] on icon at bounding box center [1004, 184] width 20 height 20
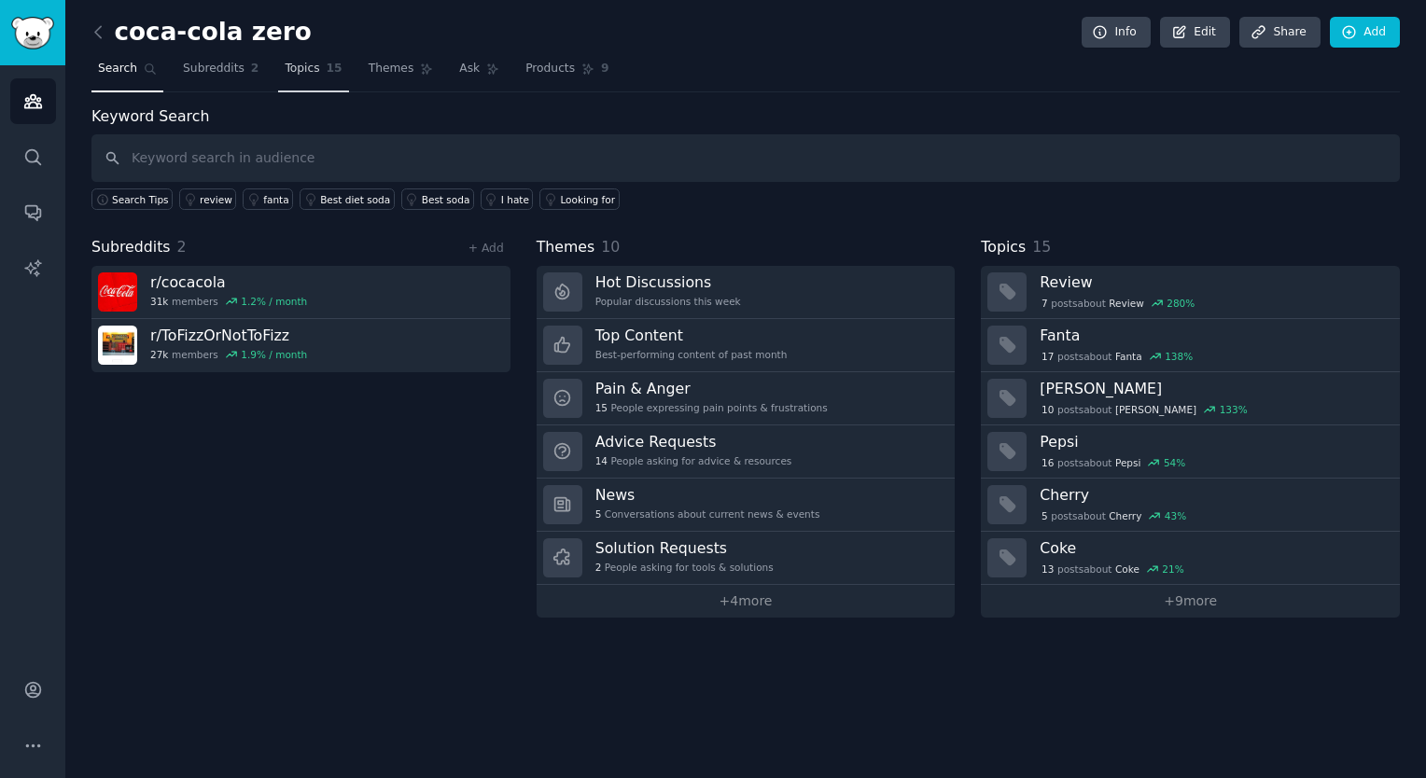
click at [304, 66] on span "Topics" at bounding box center [302, 69] width 35 height 17
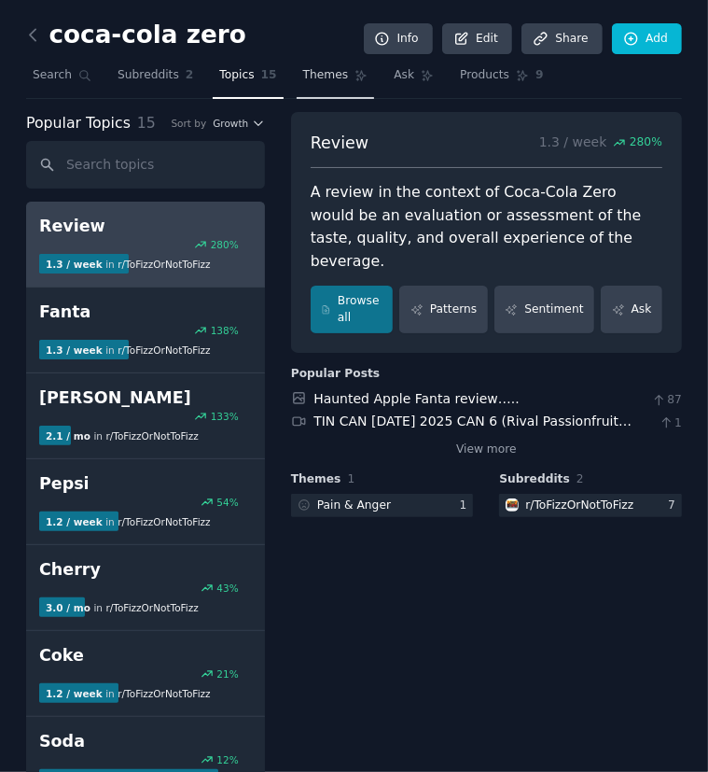
click at [303, 77] on span "Themes" at bounding box center [326, 75] width 46 height 17
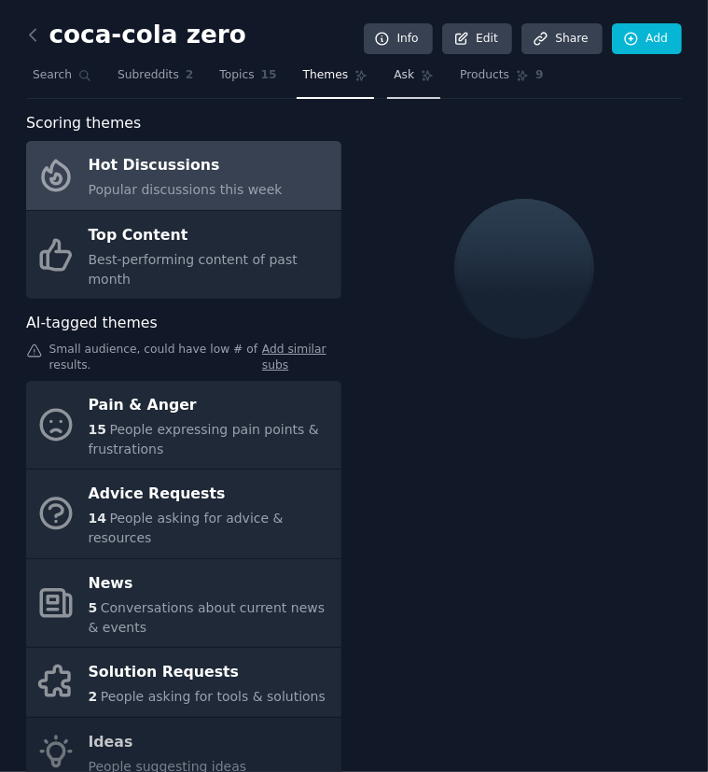
click at [423, 75] on icon at bounding box center [428, 76] width 10 height 10
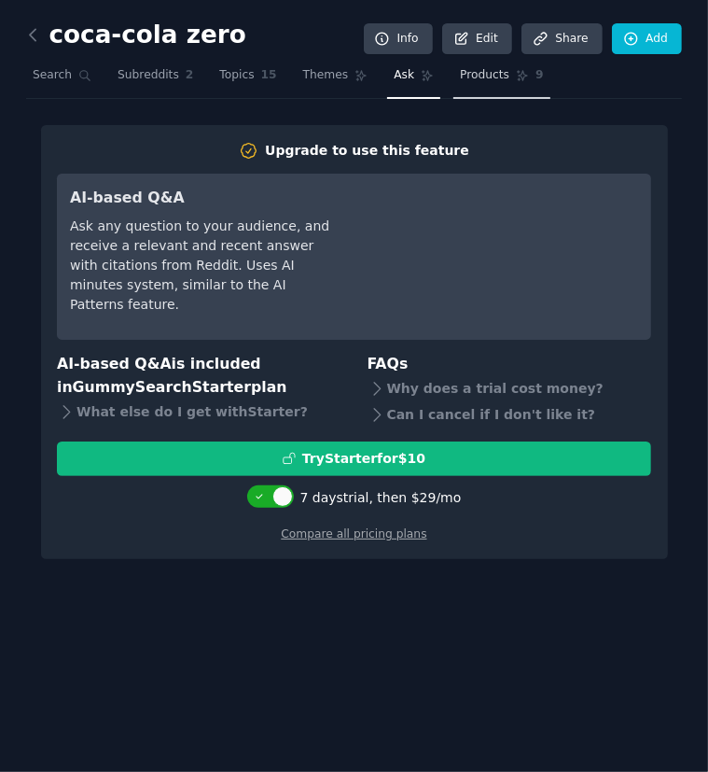
click at [454, 84] on link "Products 9" at bounding box center [501, 80] width 96 height 38
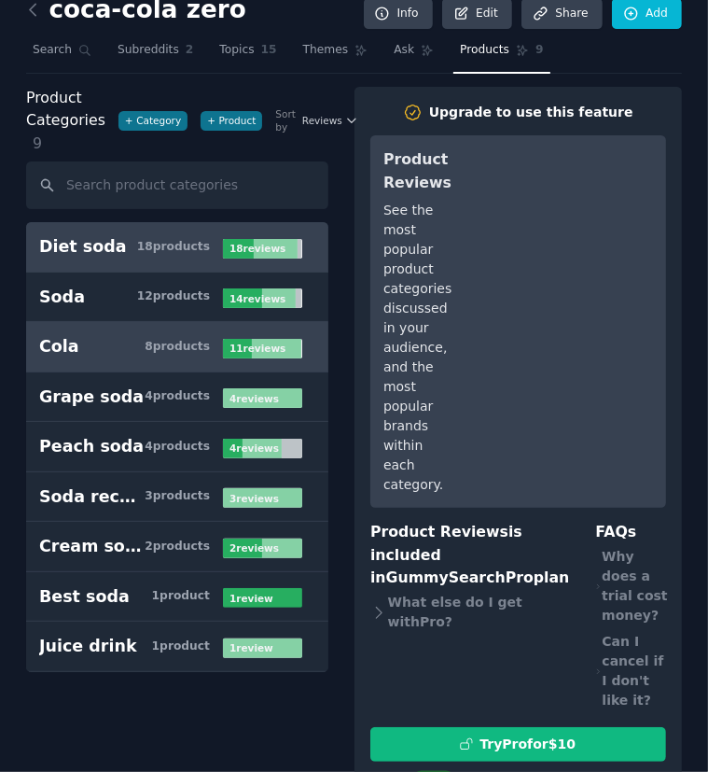
scroll to position [26, 0]
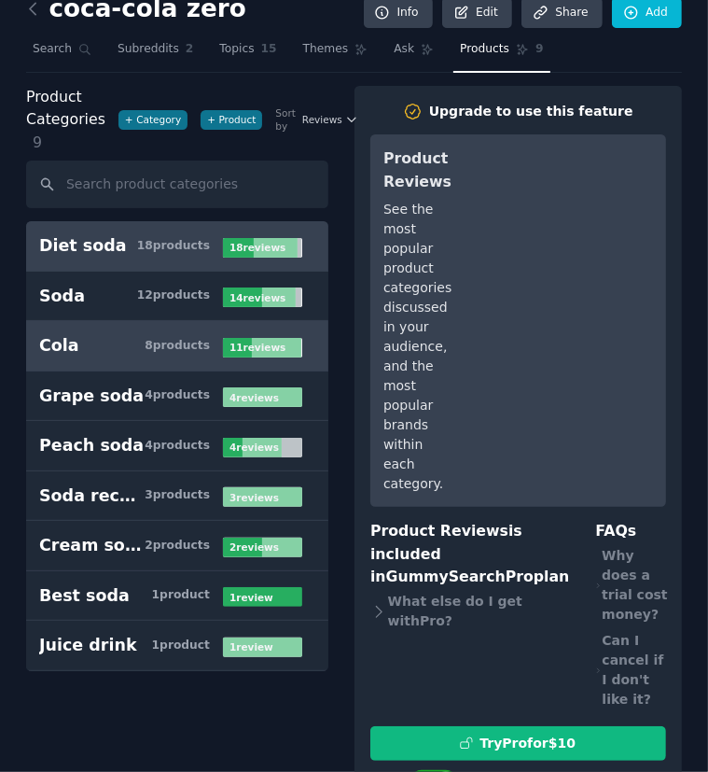
click at [145, 351] on h3 "Cola 8 product s" at bounding box center [131, 345] width 184 height 23
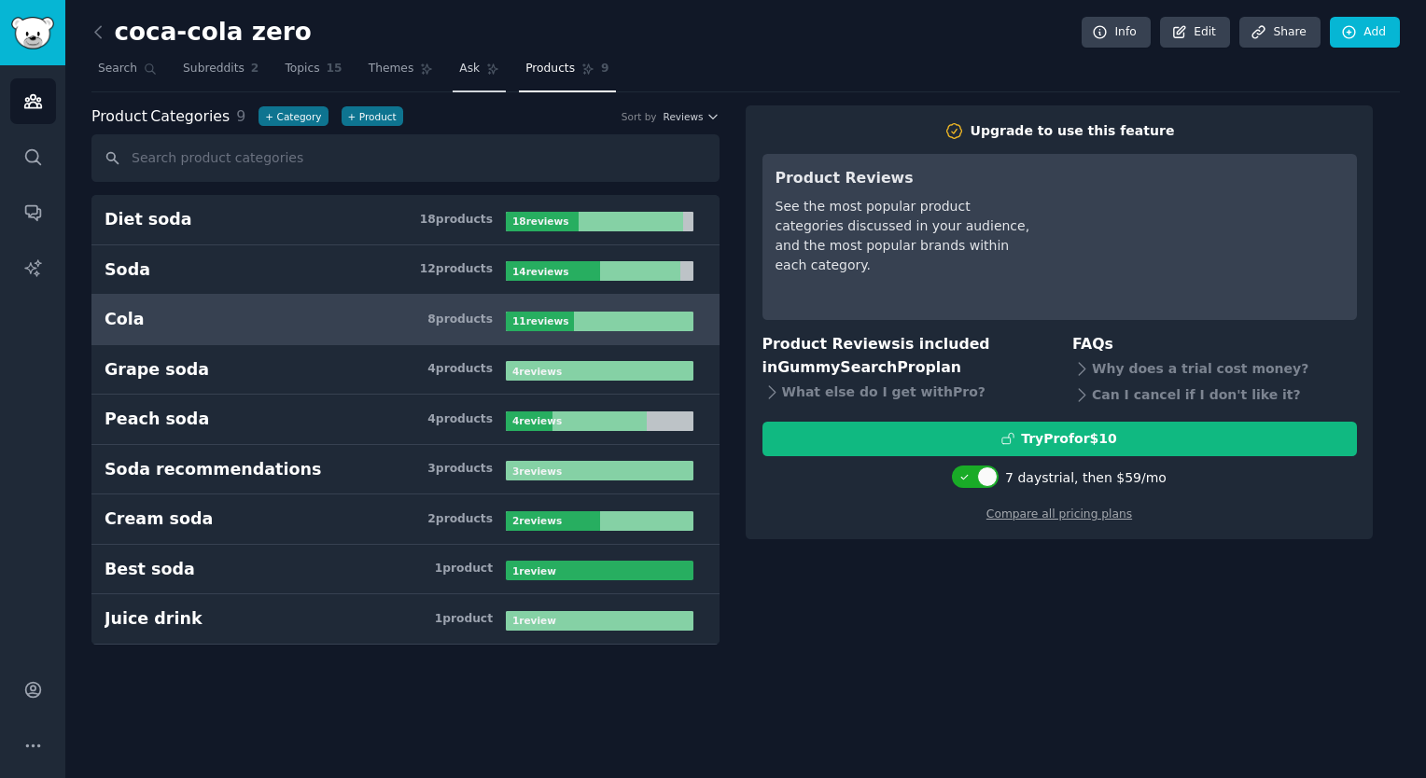
click at [459, 68] on span "Ask" at bounding box center [469, 69] width 21 height 17
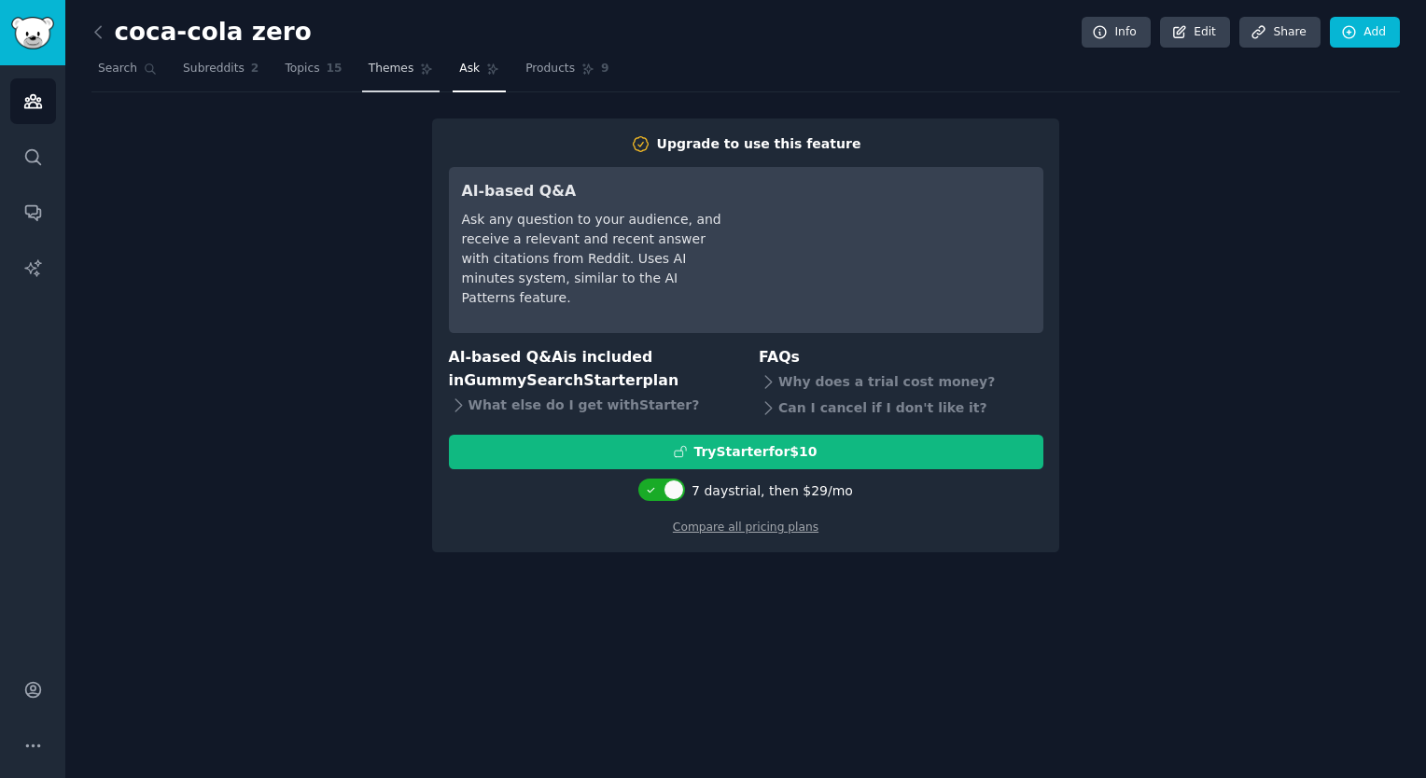
click at [394, 70] on link "Themes" at bounding box center [401, 73] width 78 height 38
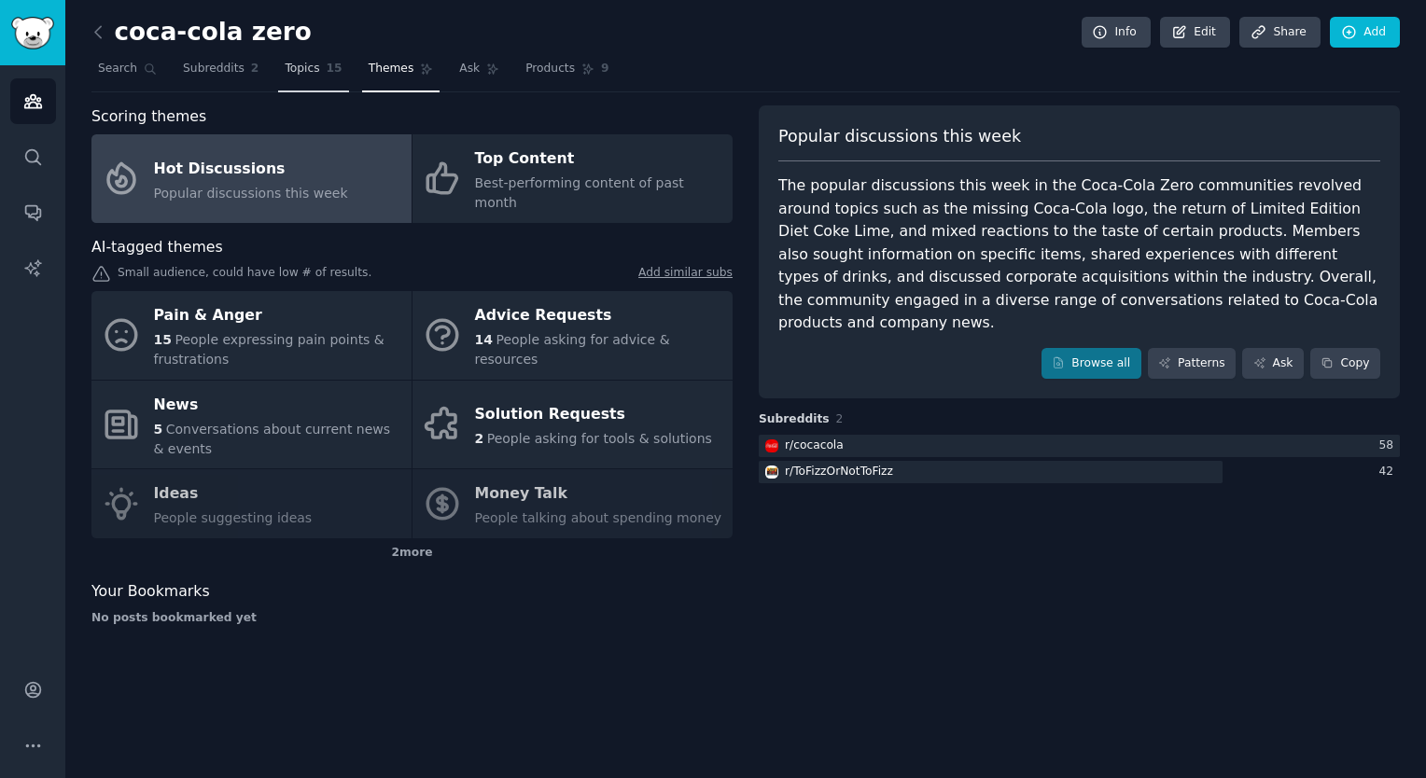
click at [285, 74] on span "Topics" at bounding box center [302, 69] width 35 height 17
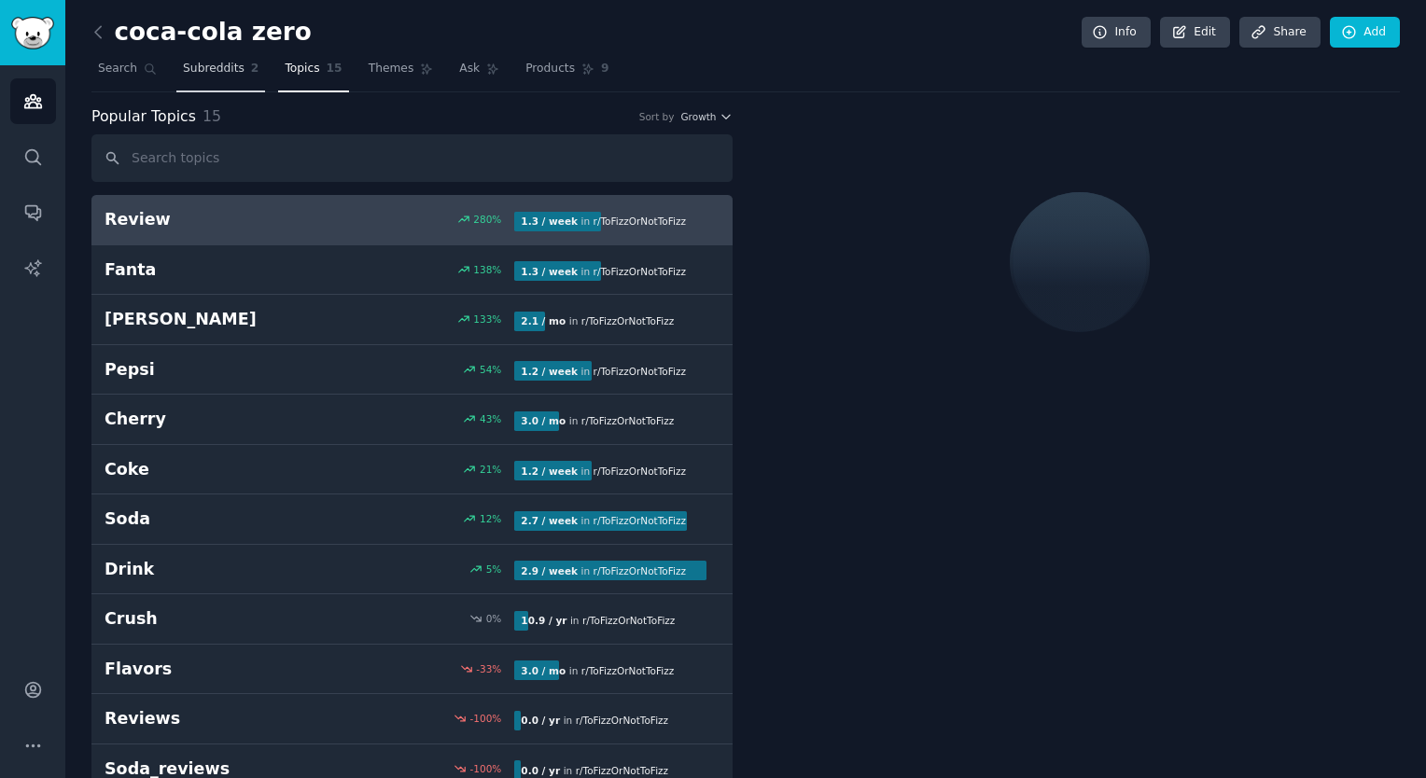
click at [202, 77] on link "Subreddits 2" at bounding box center [220, 73] width 89 height 38
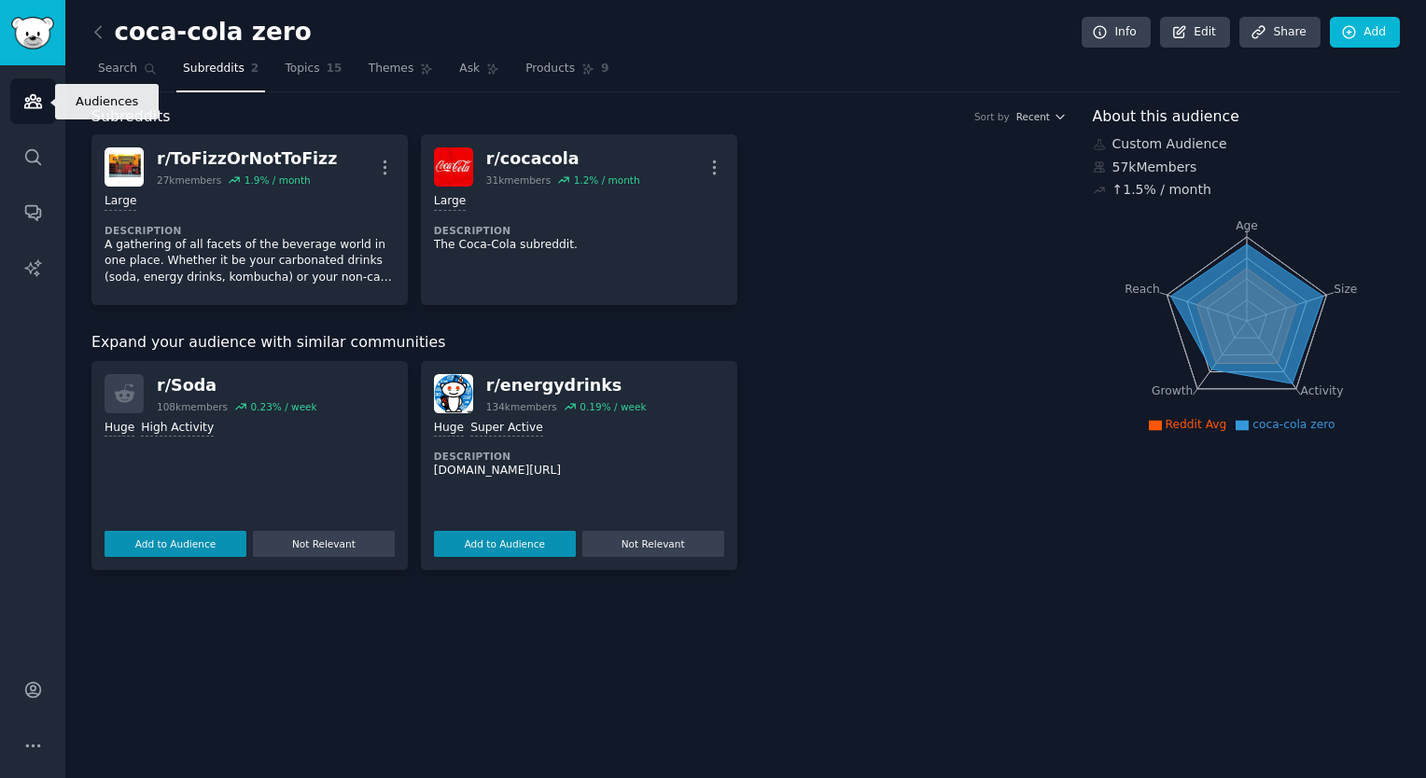
click at [36, 116] on link "Audiences" at bounding box center [33, 101] width 46 height 46
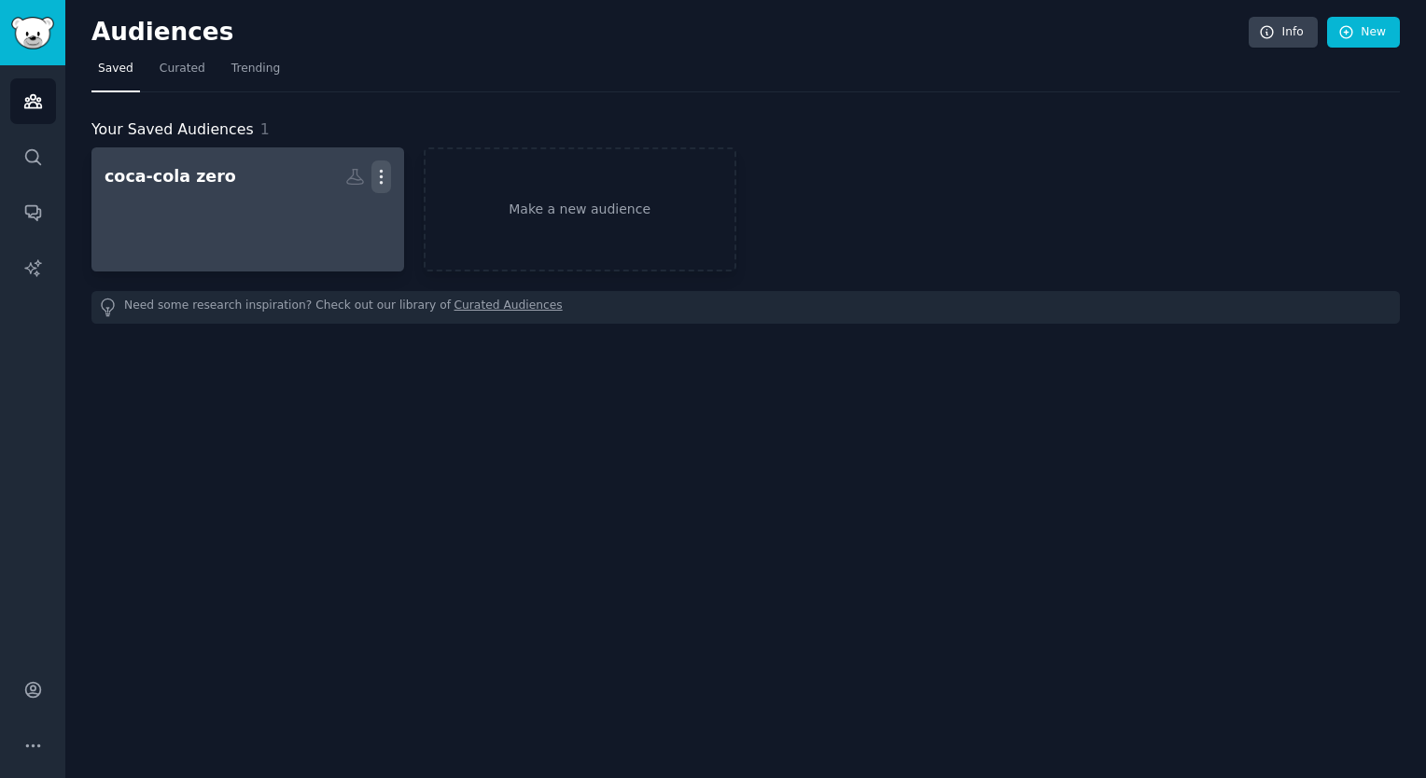
click at [375, 173] on icon "button" at bounding box center [381, 177] width 20 height 20
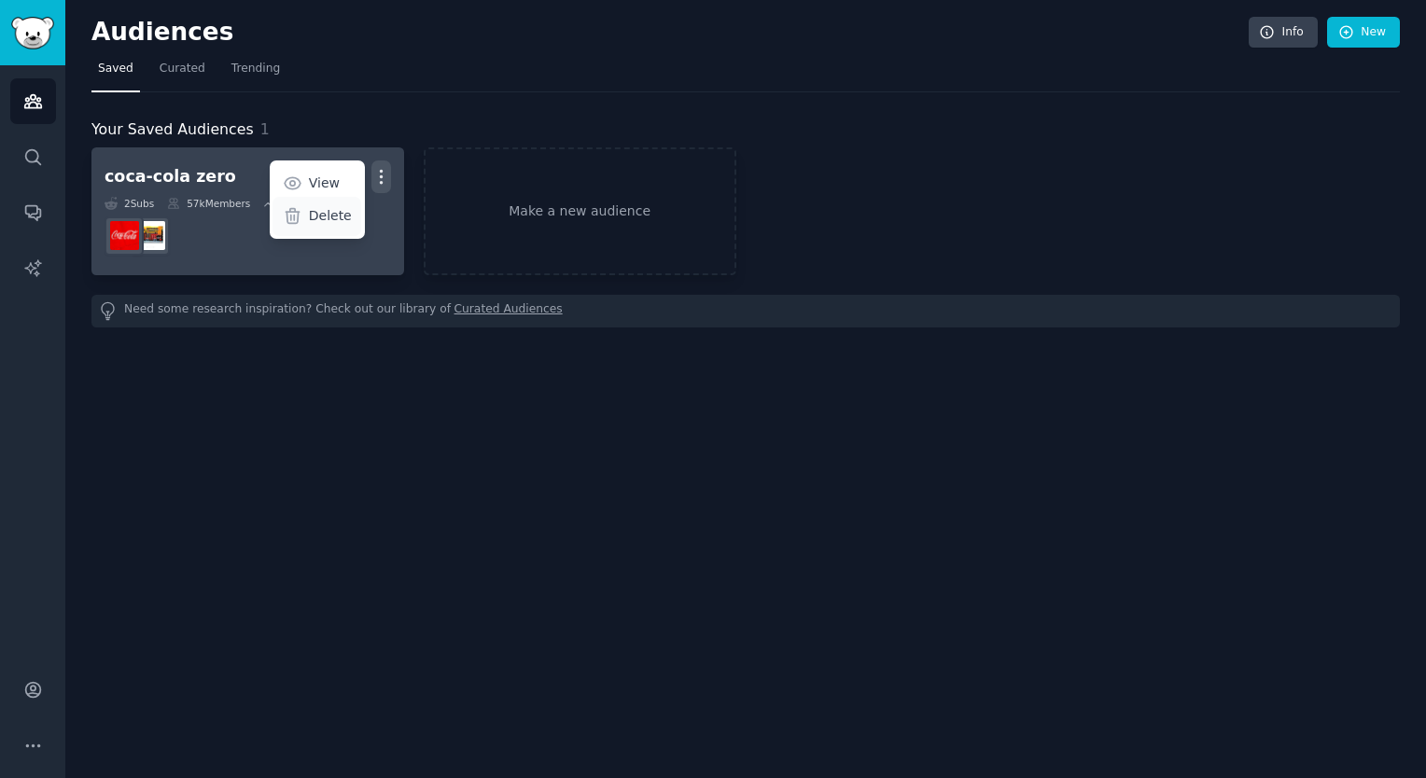
click at [327, 215] on p "Delete" at bounding box center [330, 216] width 43 height 20
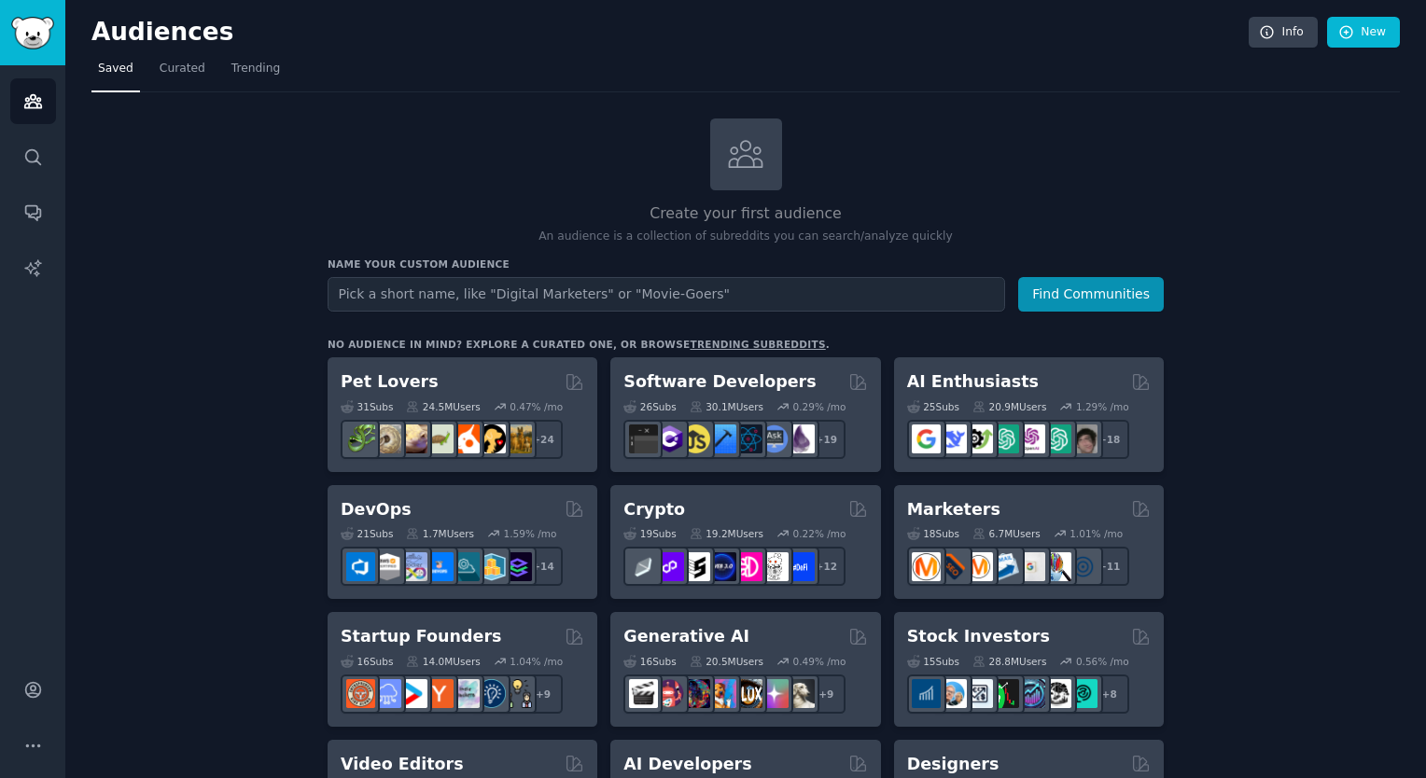
click at [649, 300] on input "text" at bounding box center [666, 294] width 677 height 35
type input "c"
type input "Coca-Cola Zero"
click at [1094, 293] on button "Find Communities" at bounding box center [1091, 294] width 146 height 35
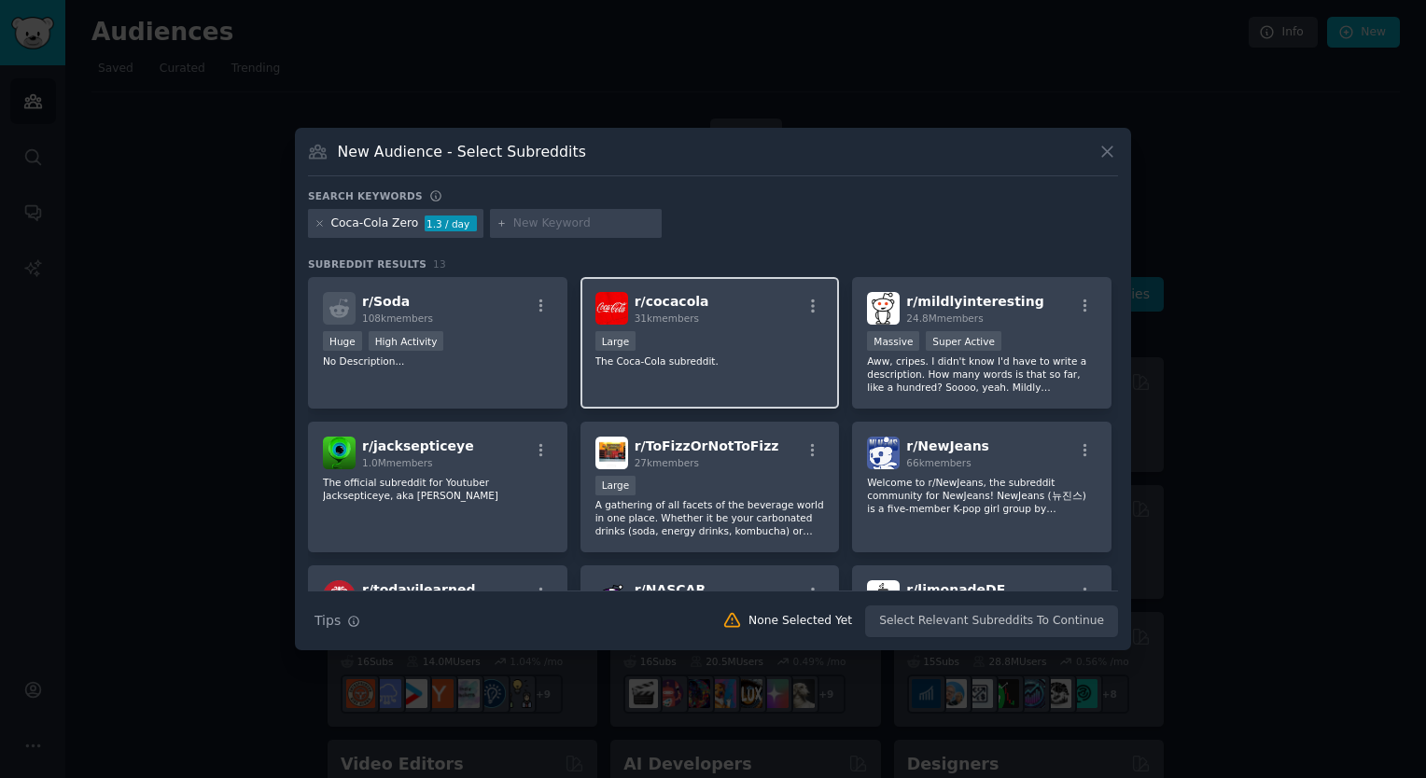
click at [698, 374] on div "r/ cocacola 31k members Large The Coca-Cola subreddit." at bounding box center [709, 343] width 259 height 132
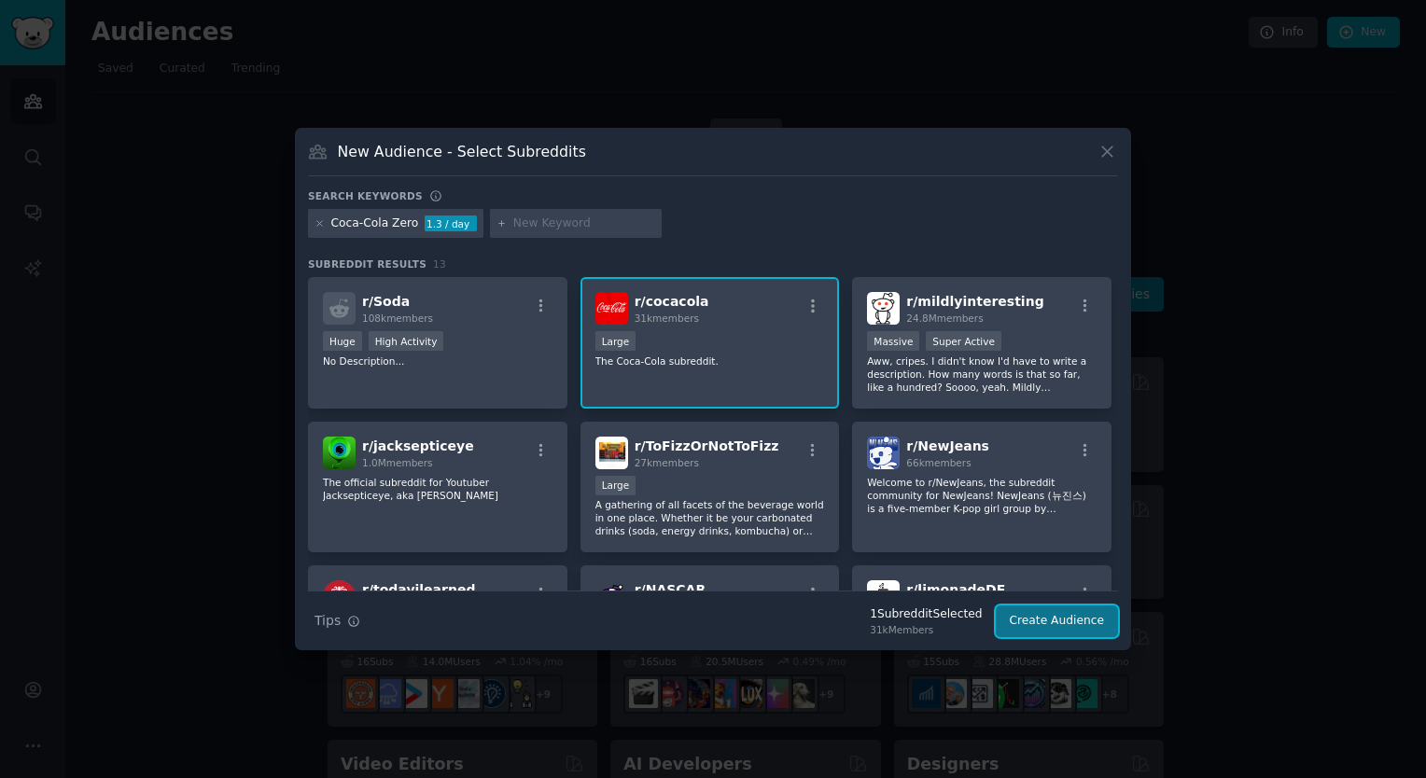
click at [1049, 624] on button "Create Audience" at bounding box center [1057, 622] width 123 height 32
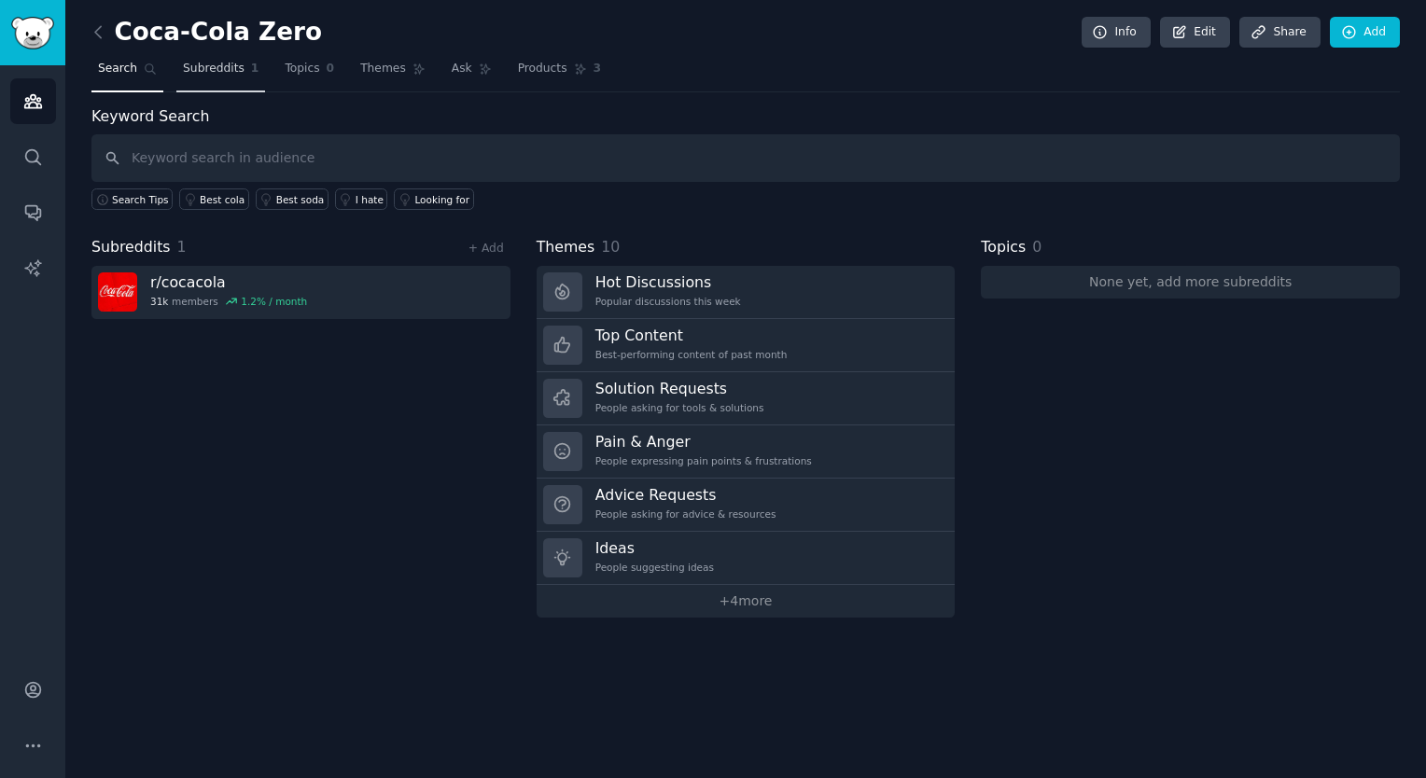
click at [224, 73] on span "Subreddits" at bounding box center [214, 69] width 62 height 17
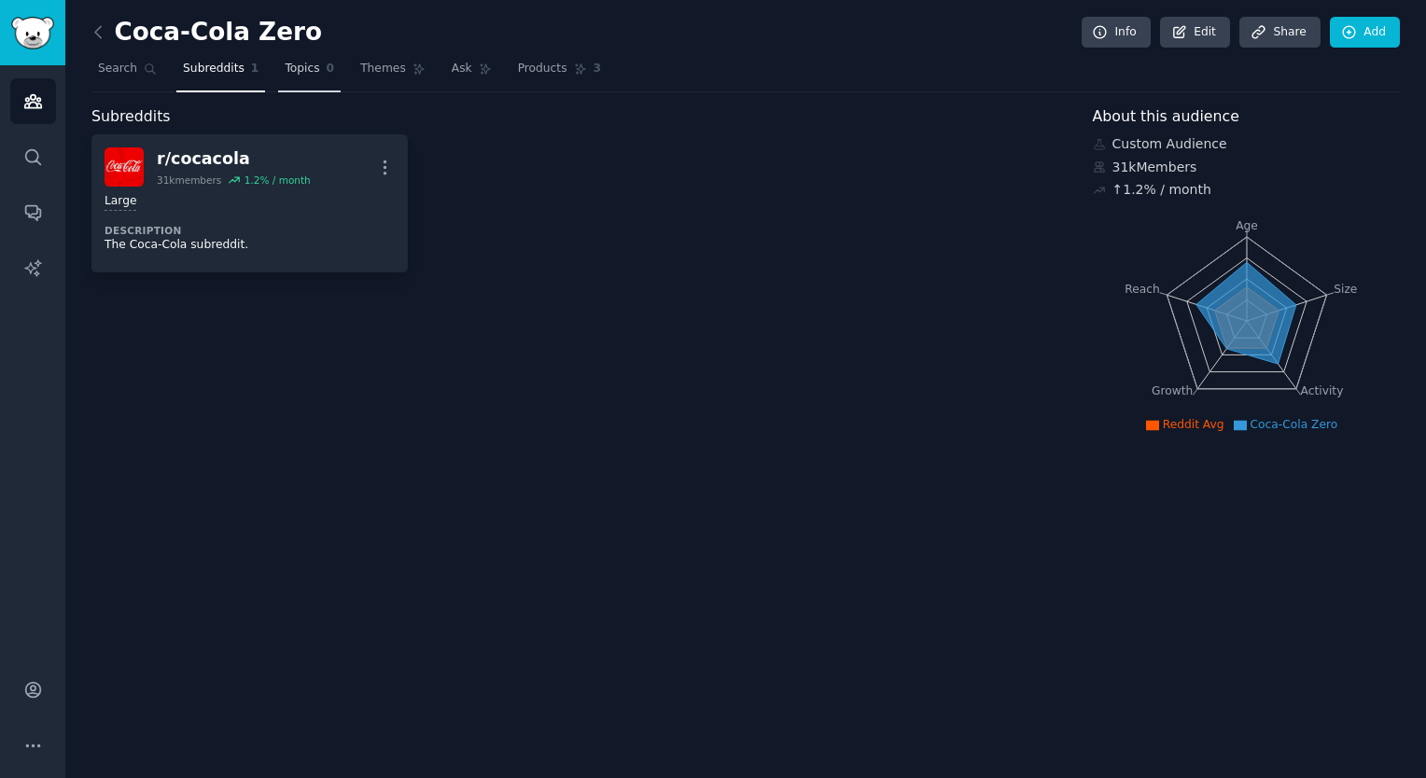
click at [318, 68] on link "Topics 0" at bounding box center [309, 73] width 63 height 38
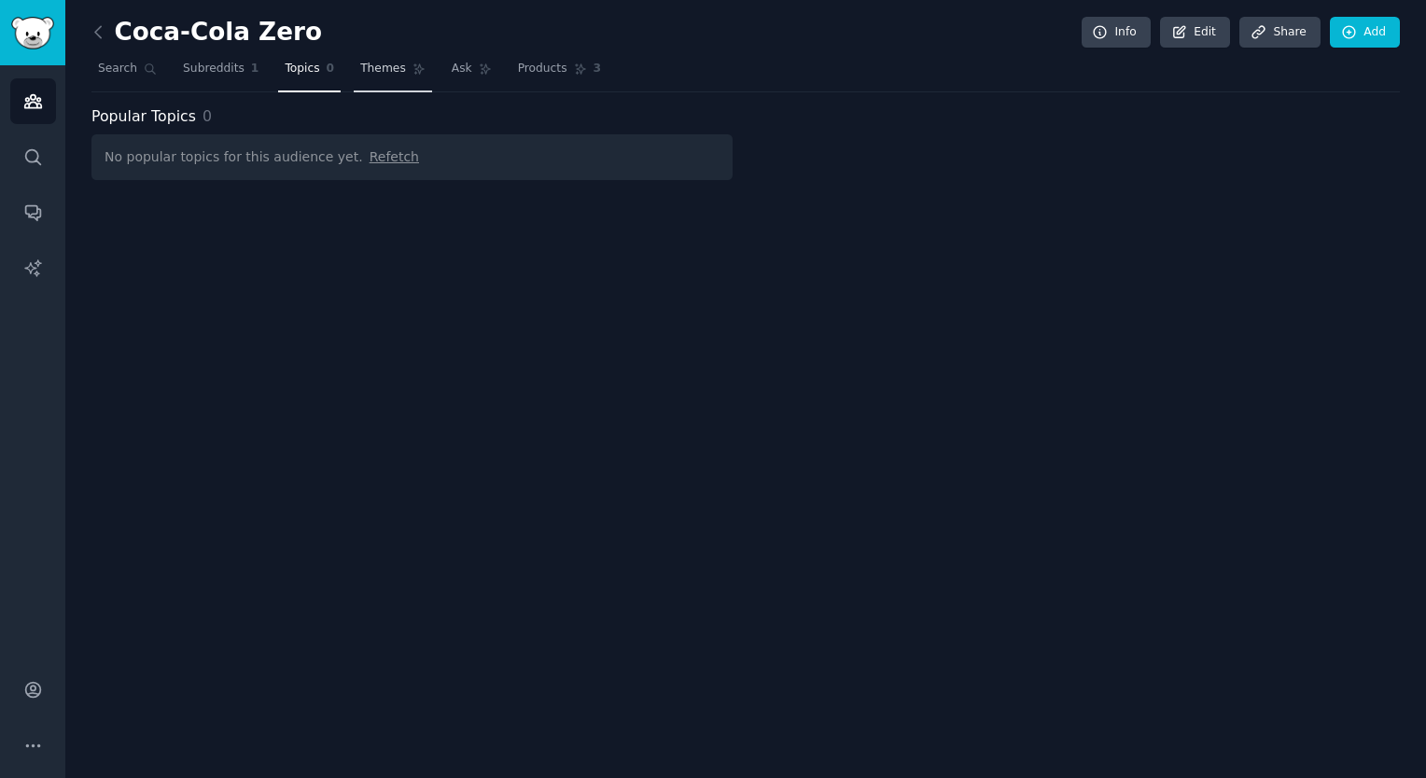
click at [368, 64] on span "Themes" at bounding box center [383, 69] width 46 height 17
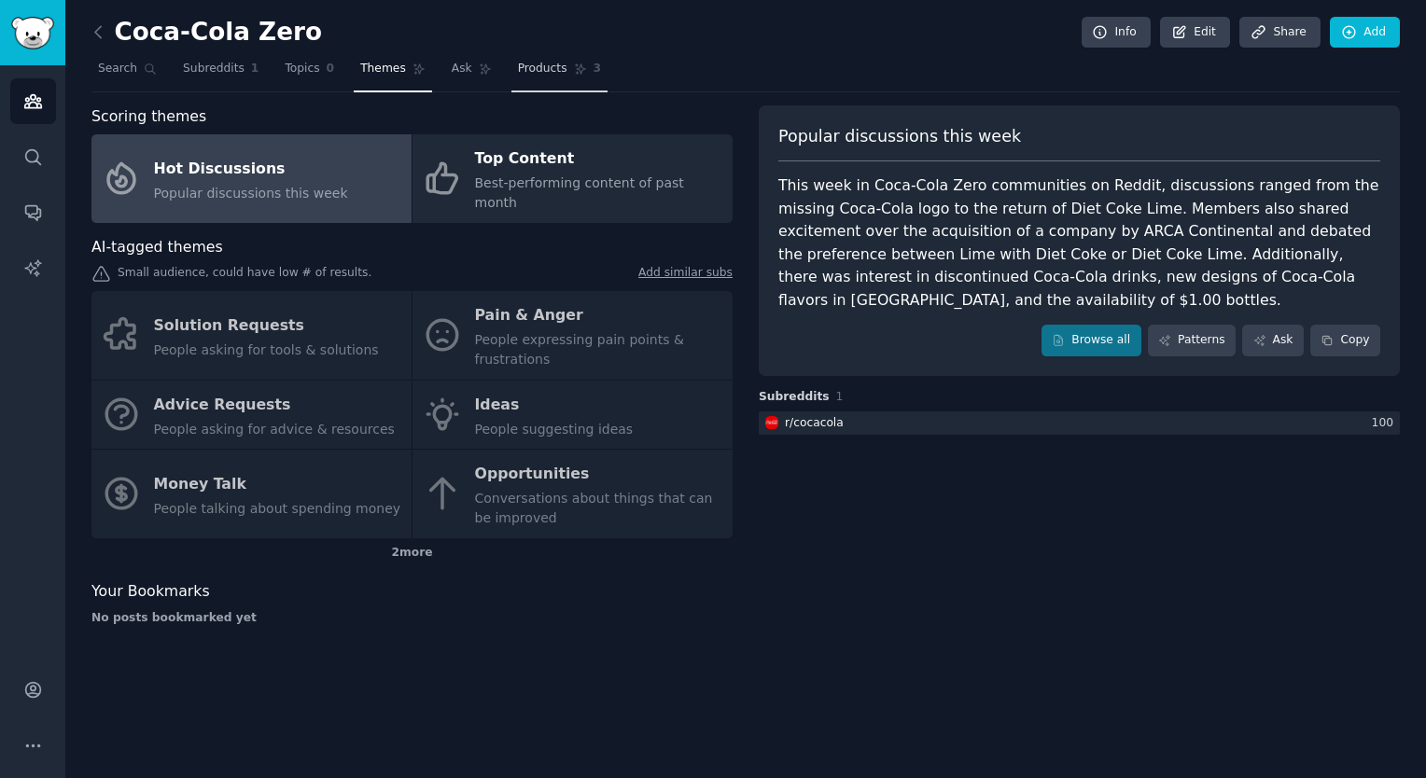
click at [518, 70] on span "Products" at bounding box center [542, 69] width 49 height 17
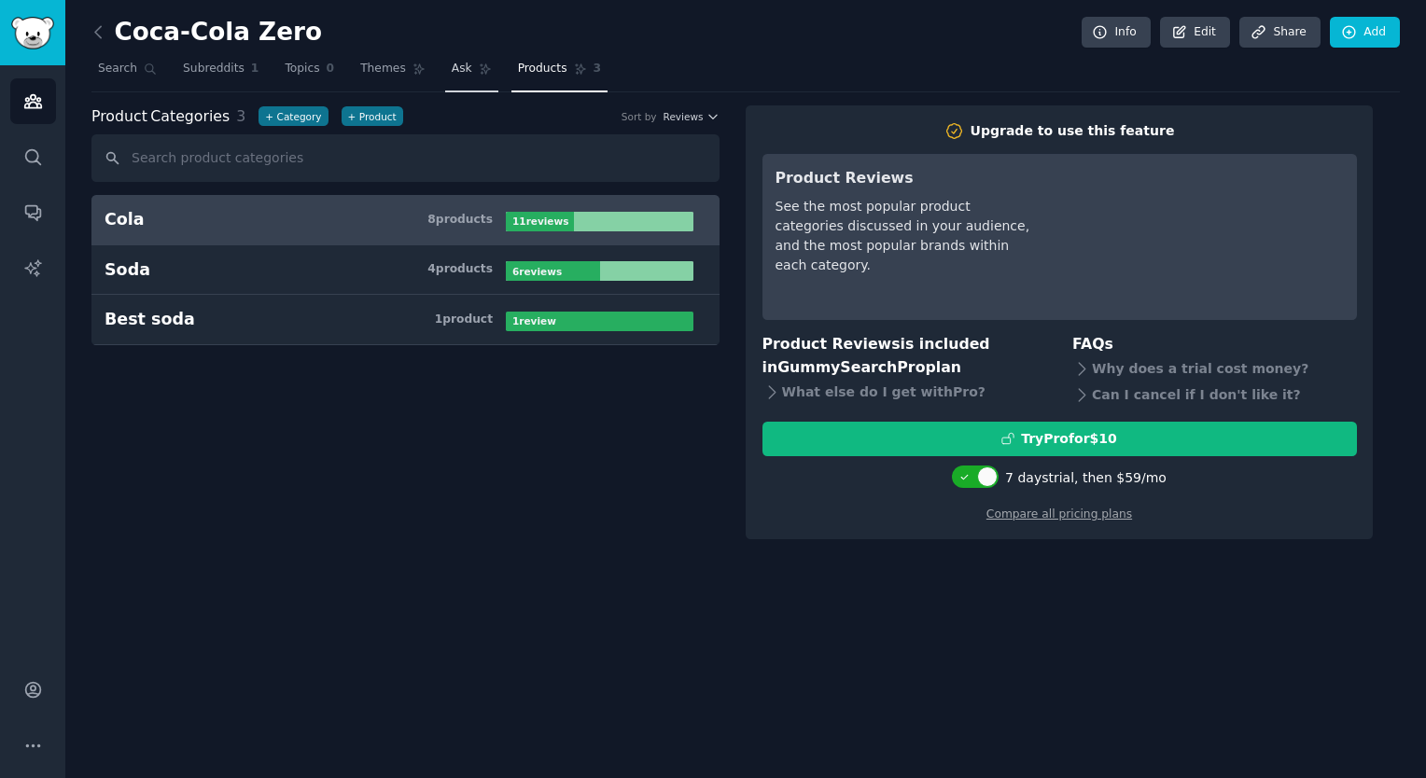
click at [452, 73] on span "Ask" at bounding box center [462, 69] width 21 height 17
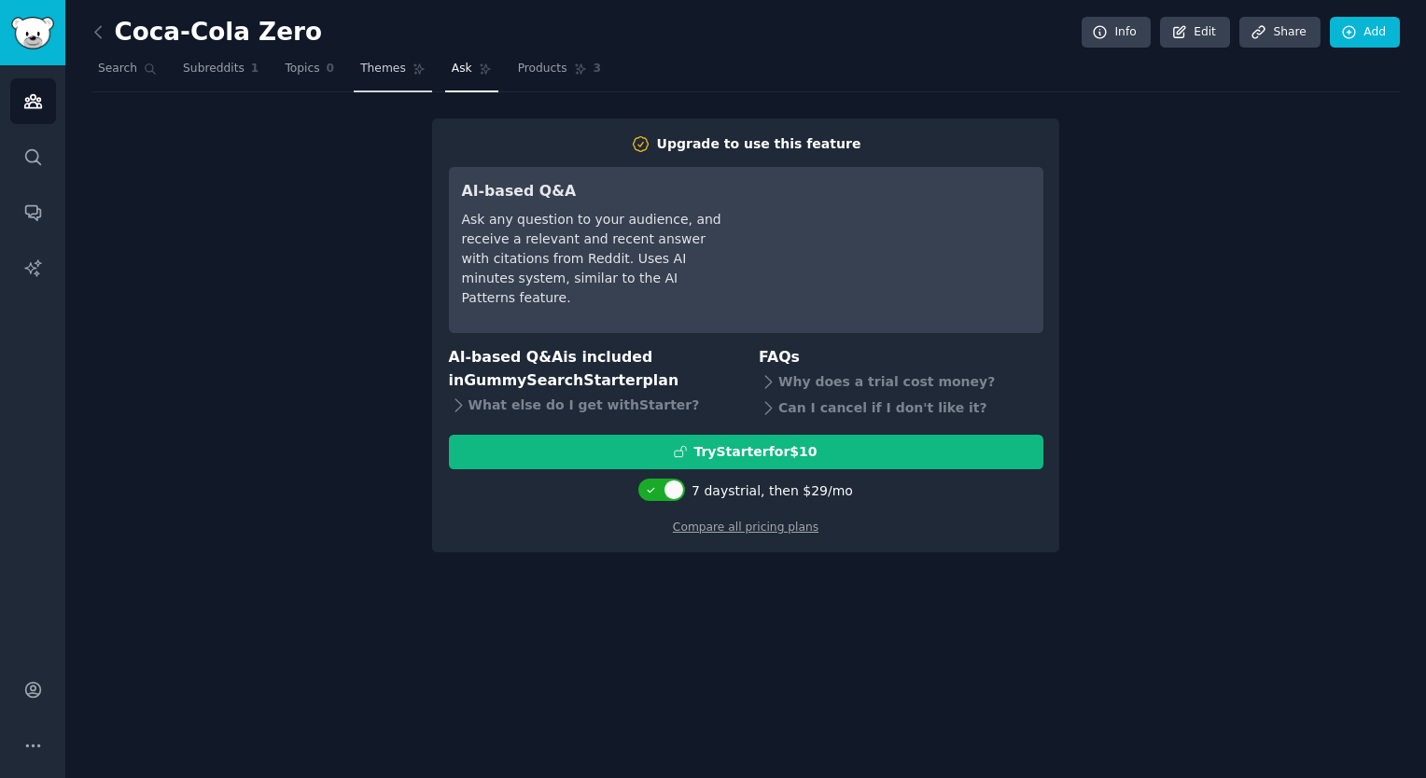
click at [360, 65] on span "Themes" at bounding box center [383, 69] width 46 height 17
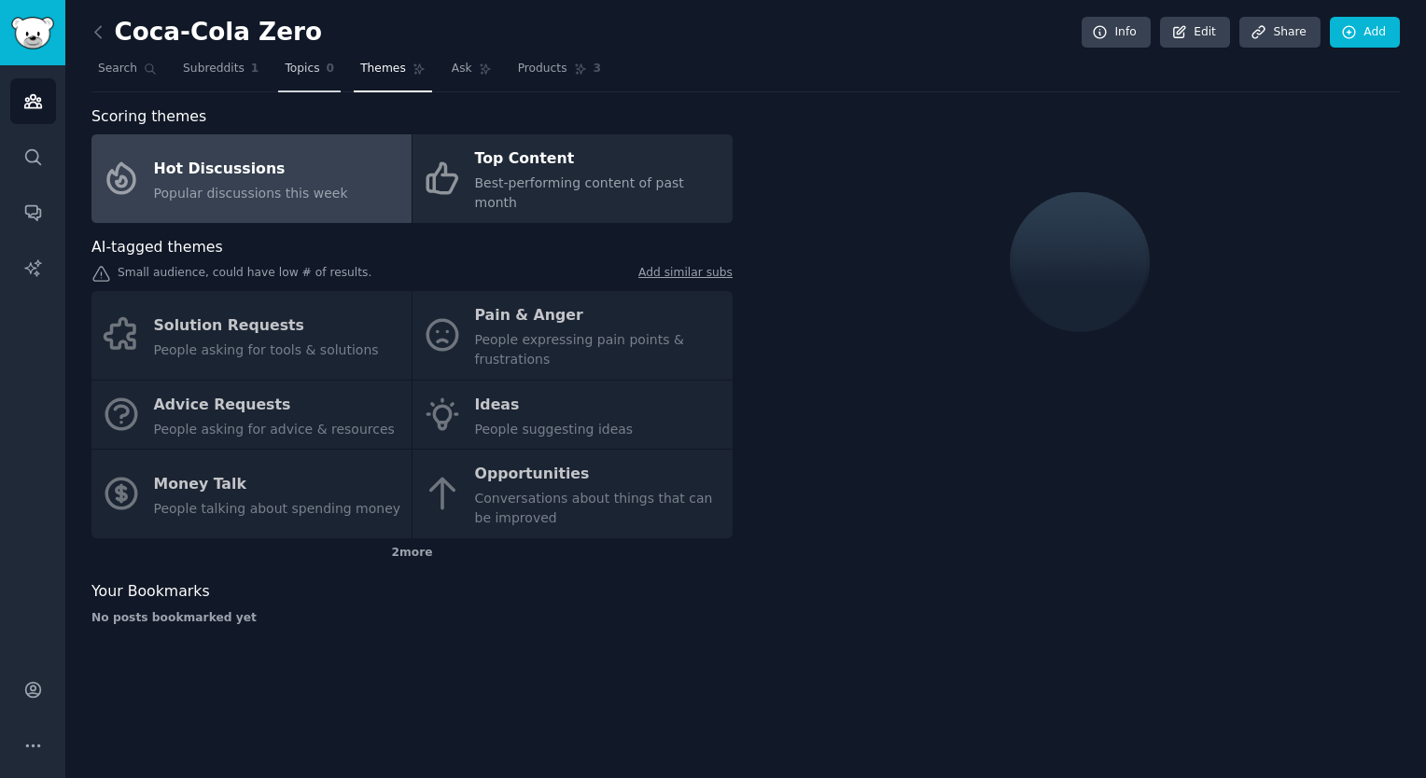
click at [281, 56] on link "Topics 0" at bounding box center [309, 73] width 63 height 38
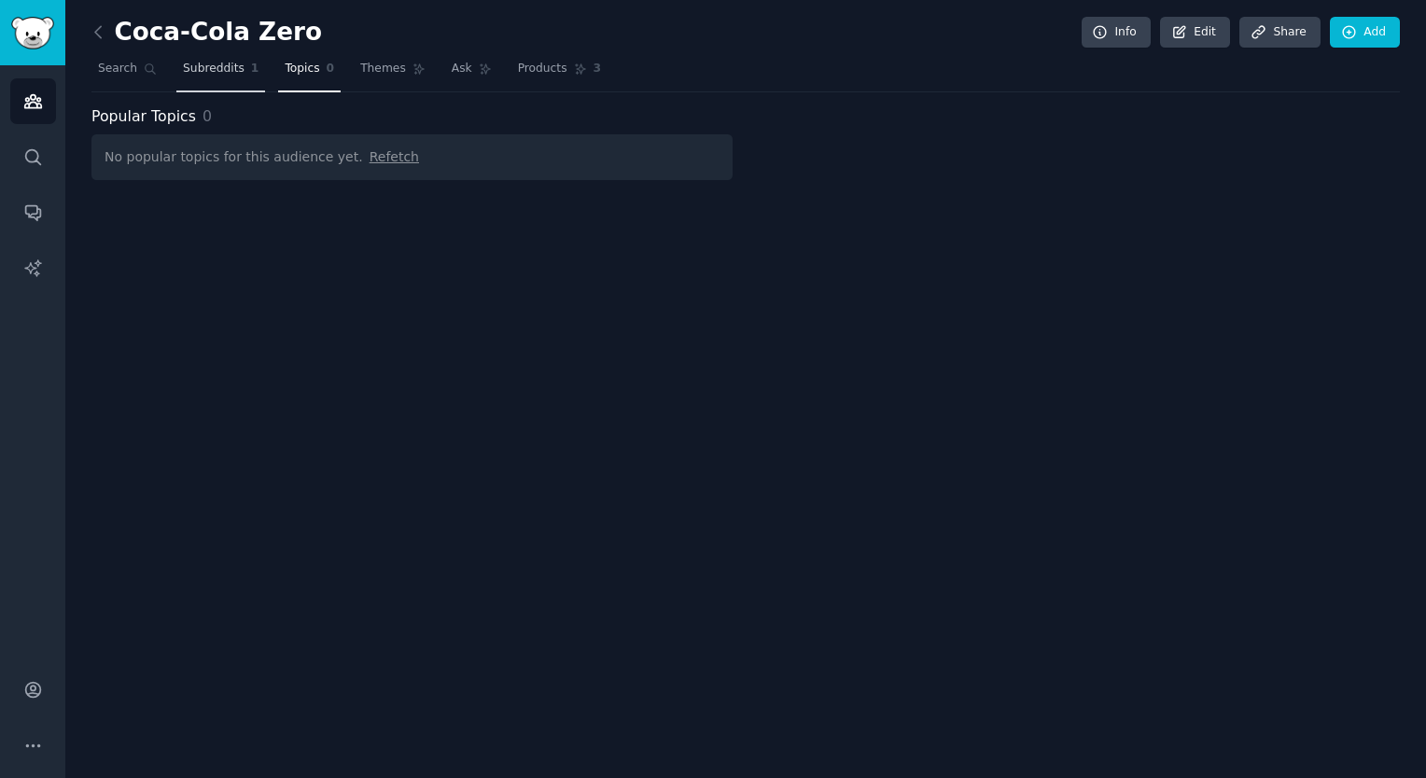
click at [196, 57] on link "Subreddits 1" at bounding box center [220, 73] width 89 height 38
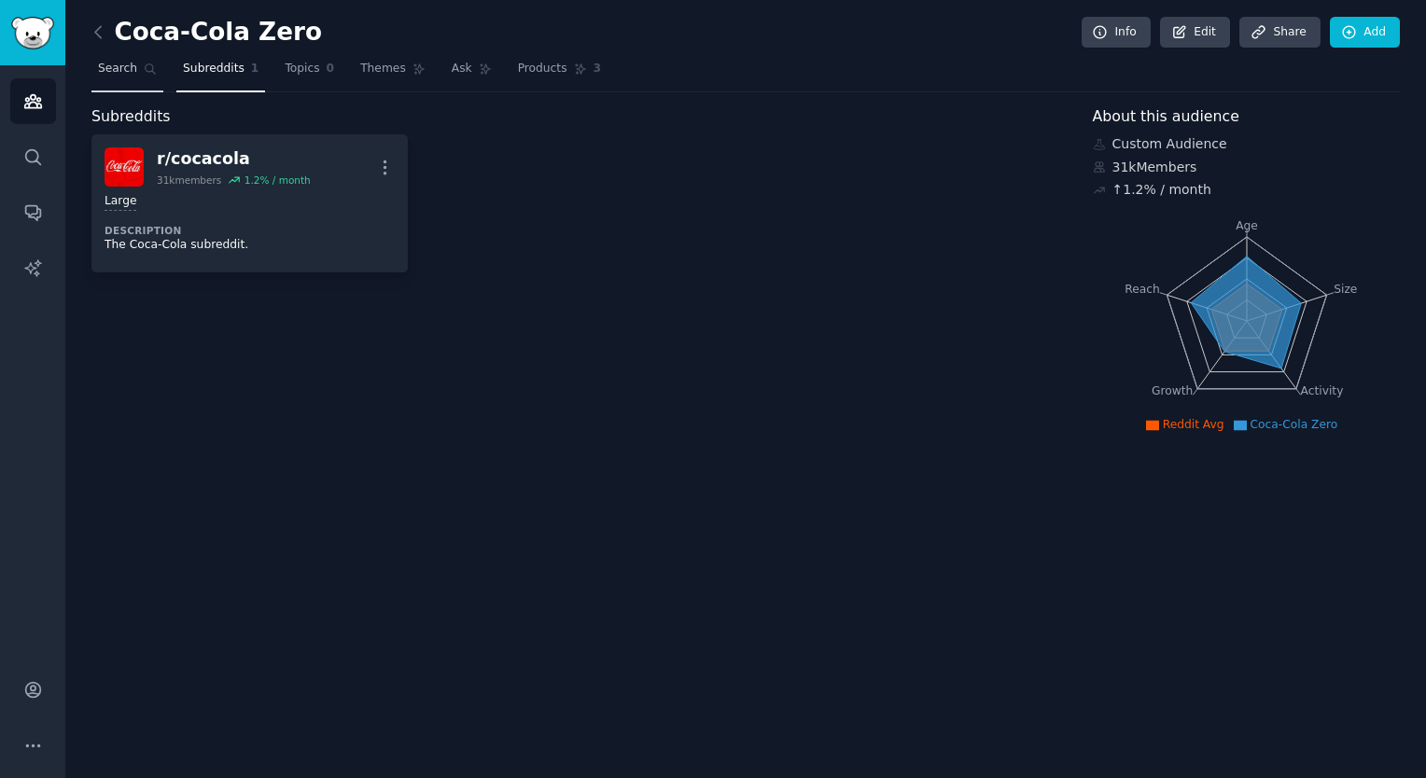
click at [138, 74] on link "Search" at bounding box center [127, 73] width 72 height 38
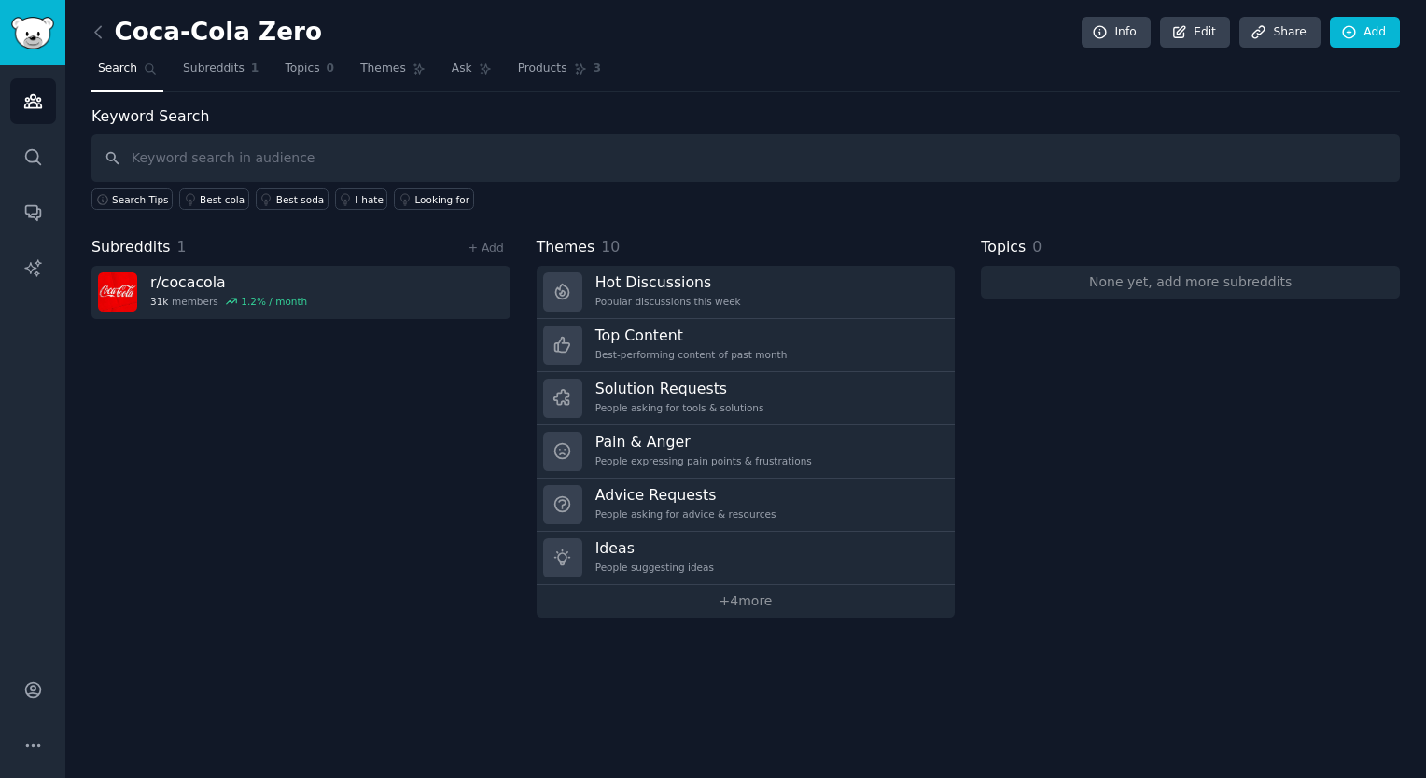
click at [279, 155] on input "text" at bounding box center [745, 158] width 1308 height 48
click at [26, 106] on icon "Sidebar" at bounding box center [33, 101] width 20 height 20
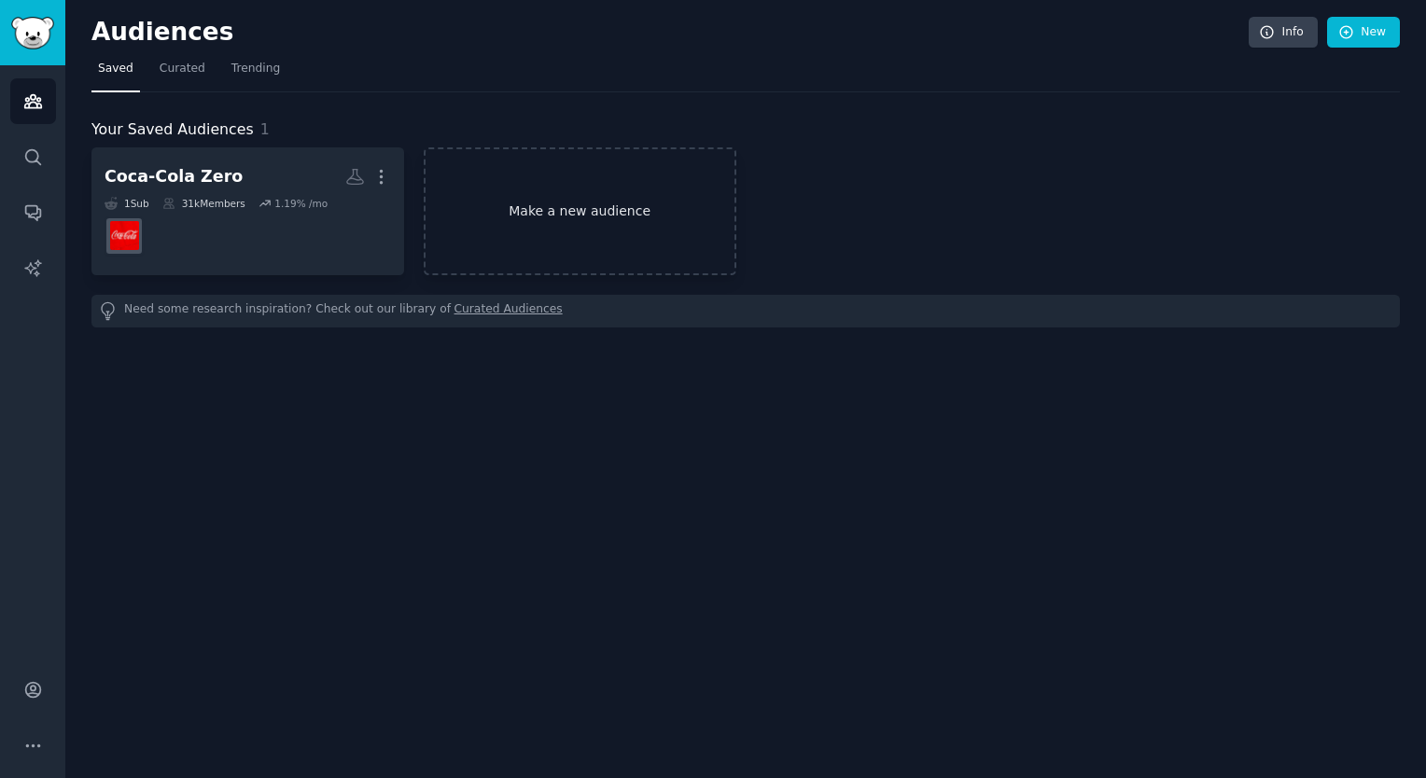
click at [537, 176] on link "Make a new audience" at bounding box center [580, 211] width 313 height 128
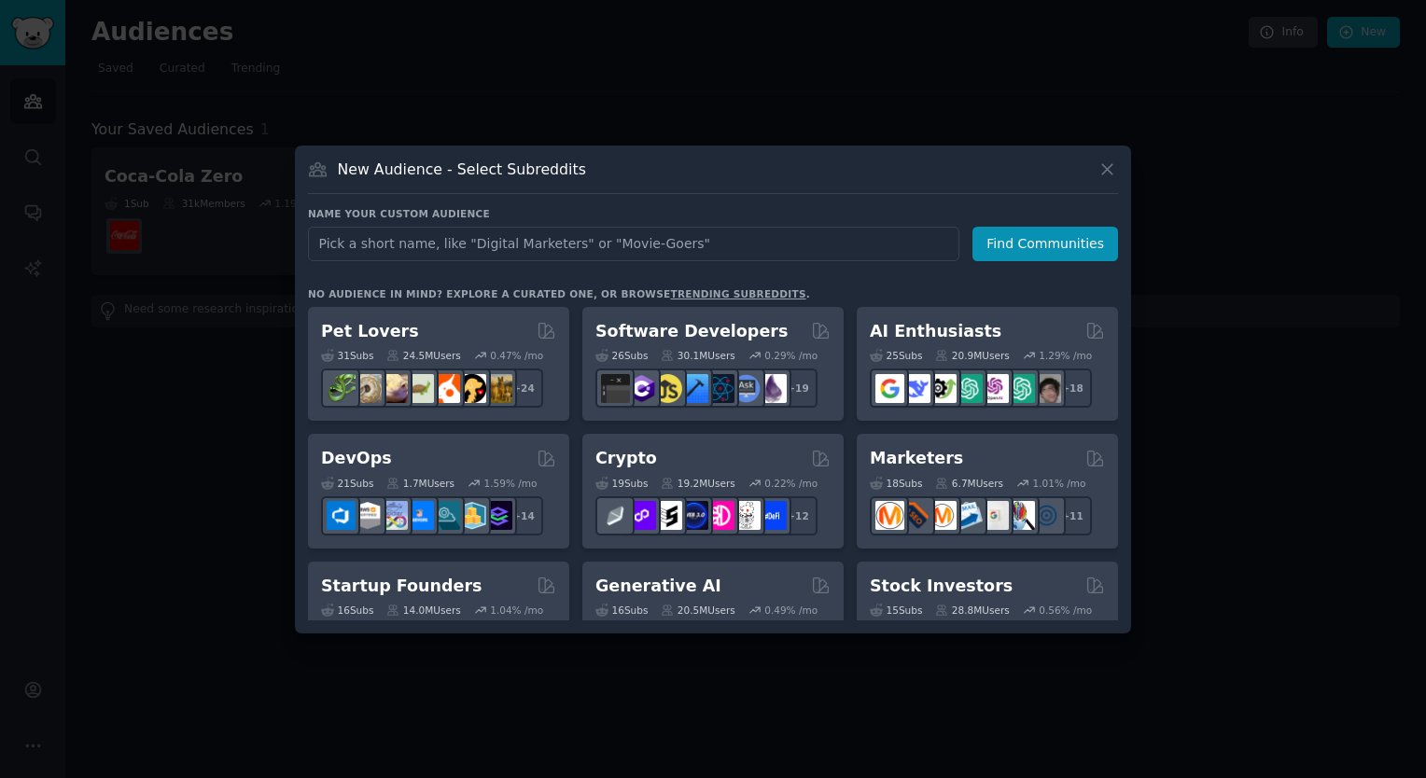
click at [469, 244] on input "text" at bounding box center [633, 244] width 651 height 35
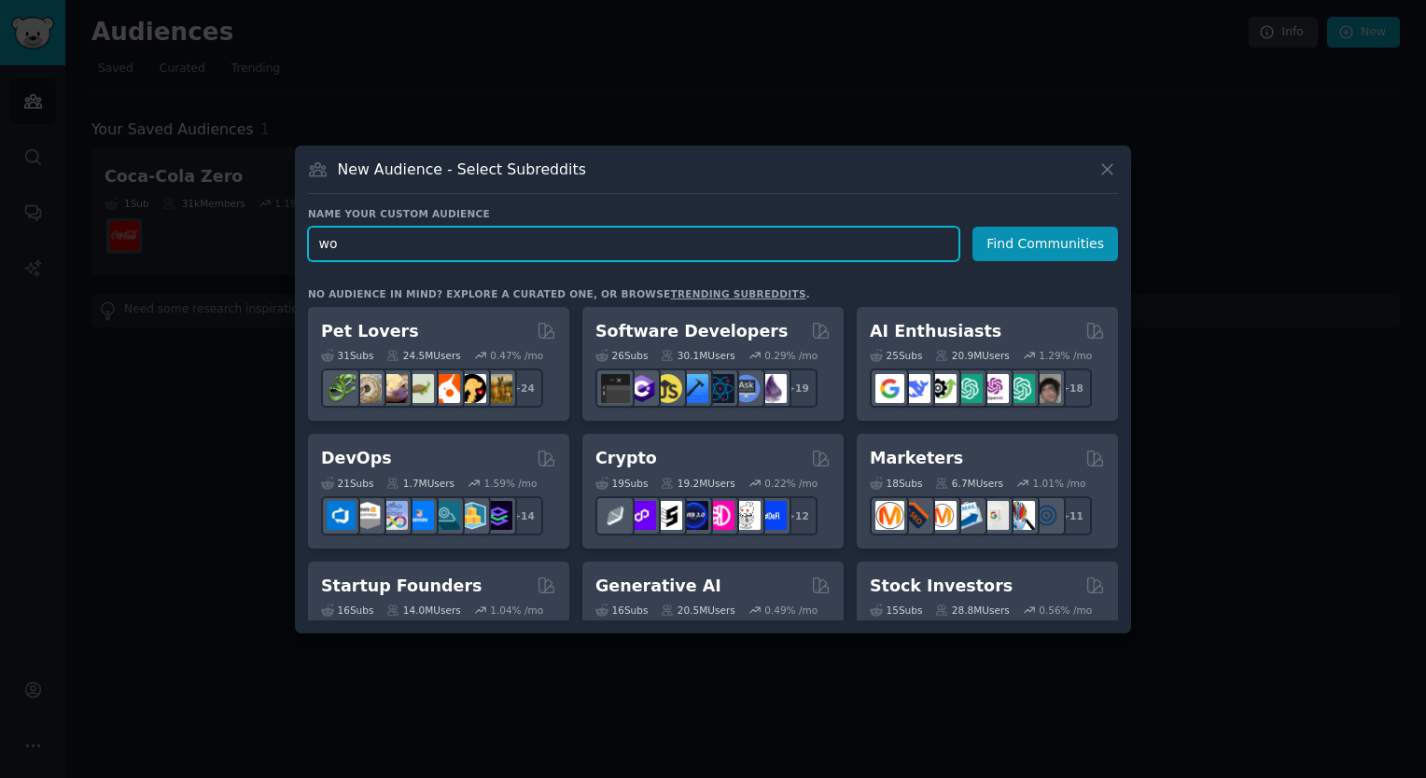
type input "w"
type input "soda drankjes"
click button "Find Communities" at bounding box center [1045, 244] width 146 height 35
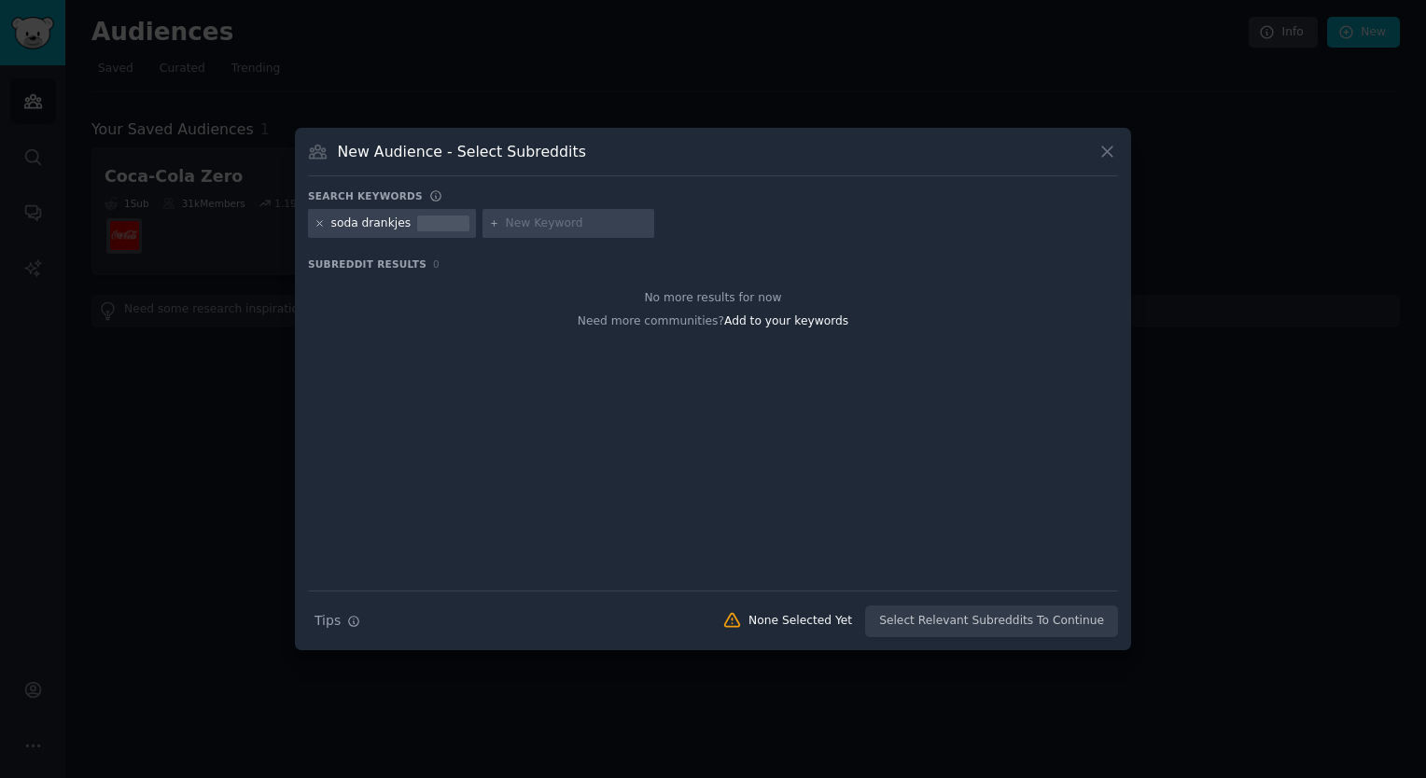
click at [318, 218] on icon at bounding box center [319, 223] width 10 height 10
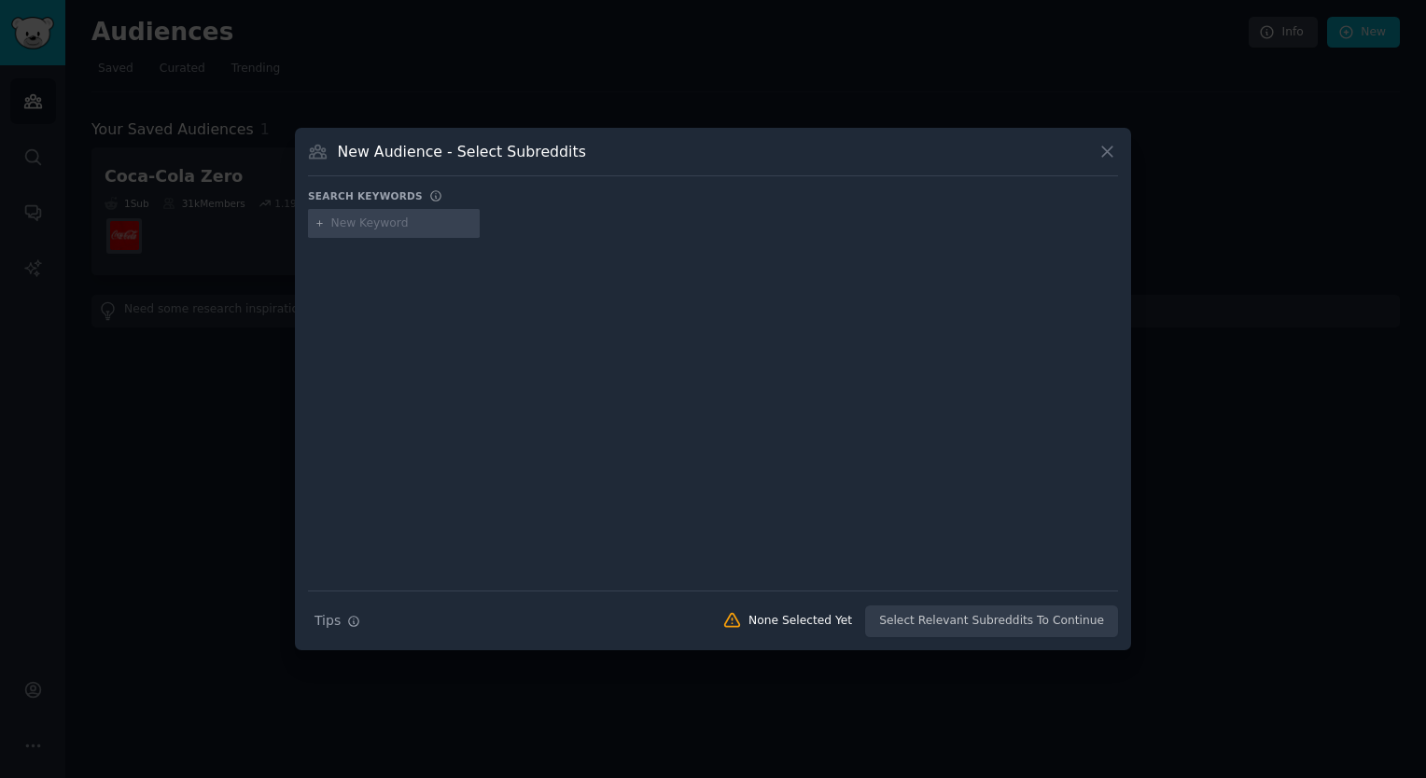
click at [391, 225] on input "text" at bounding box center [402, 224] width 142 height 17
click at [1116, 149] on icon at bounding box center [1107, 152] width 20 height 20
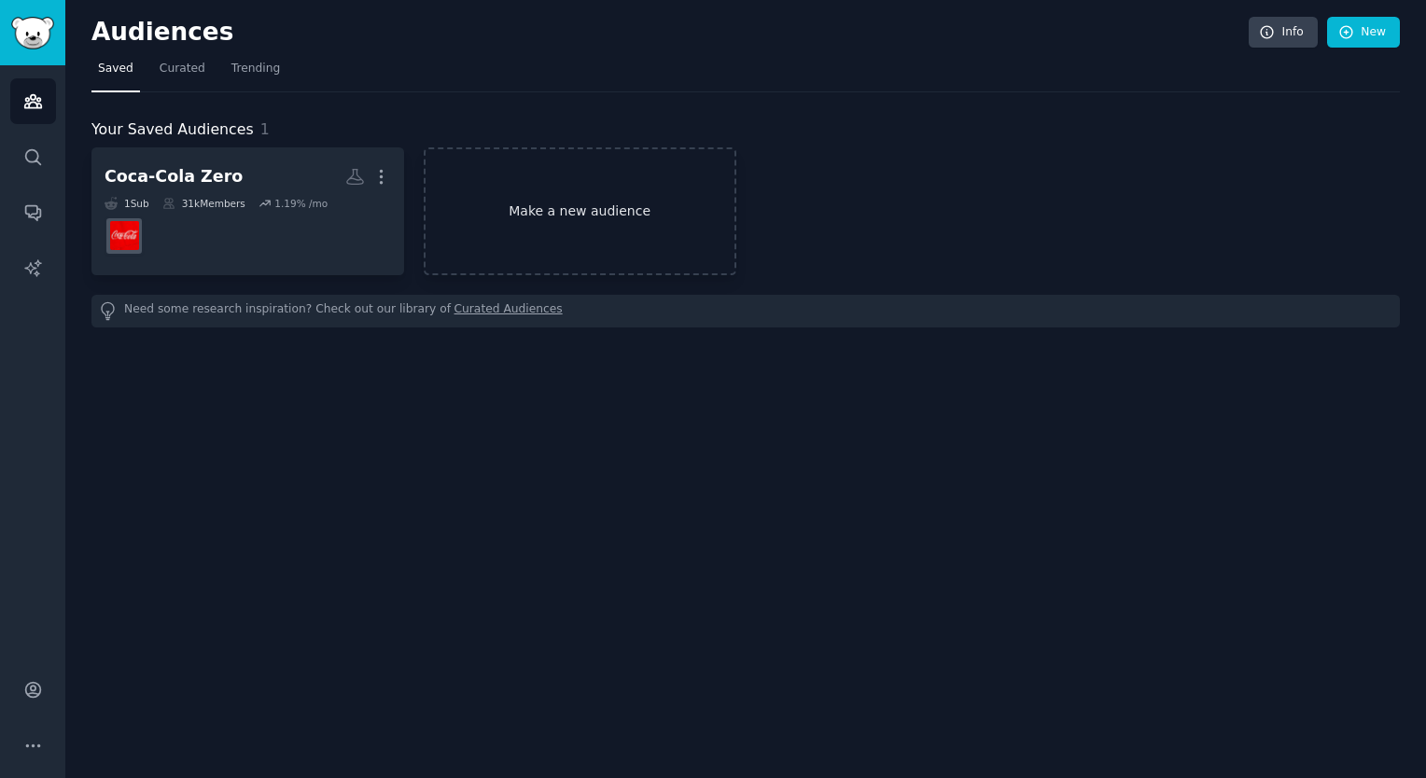
click at [597, 185] on link "Make a new audience" at bounding box center [580, 211] width 313 height 128
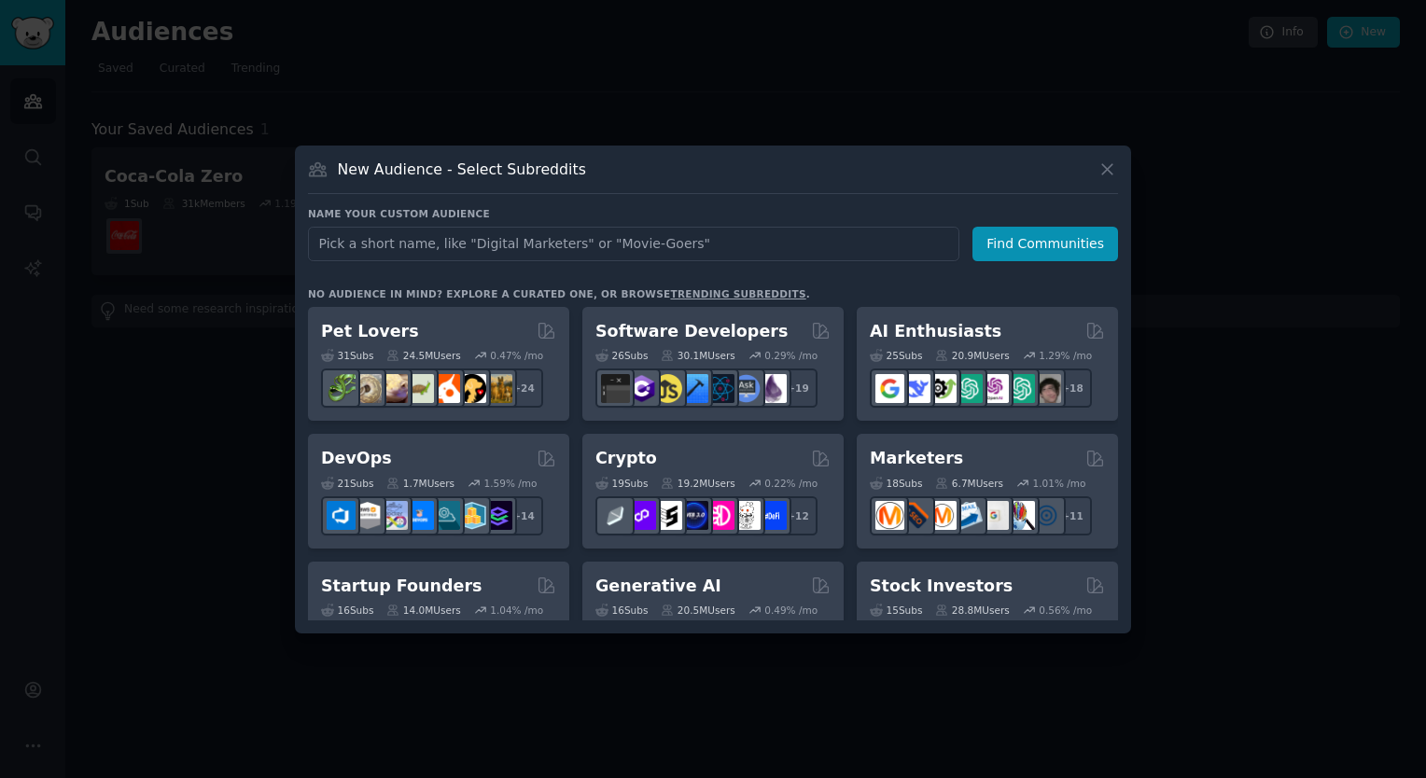
click at [496, 244] on input "text" at bounding box center [633, 244] width 651 height 35
click at [494, 241] on input "text" at bounding box center [633, 244] width 651 height 35
type input "Coca-Cola"
click button "Find Communities" at bounding box center [1045, 244] width 146 height 35
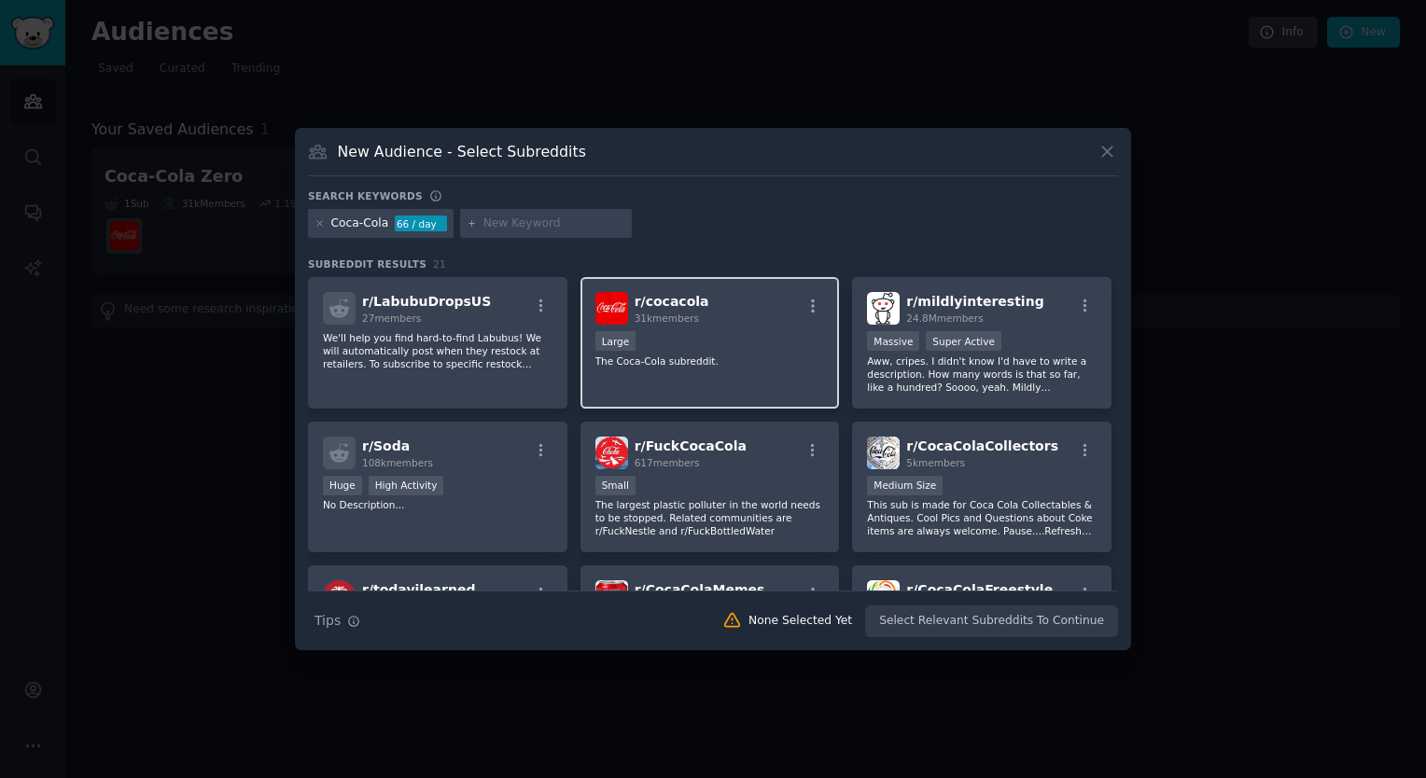
click at [660, 308] on span "r/ cocacola" at bounding box center [671, 301] width 75 height 15
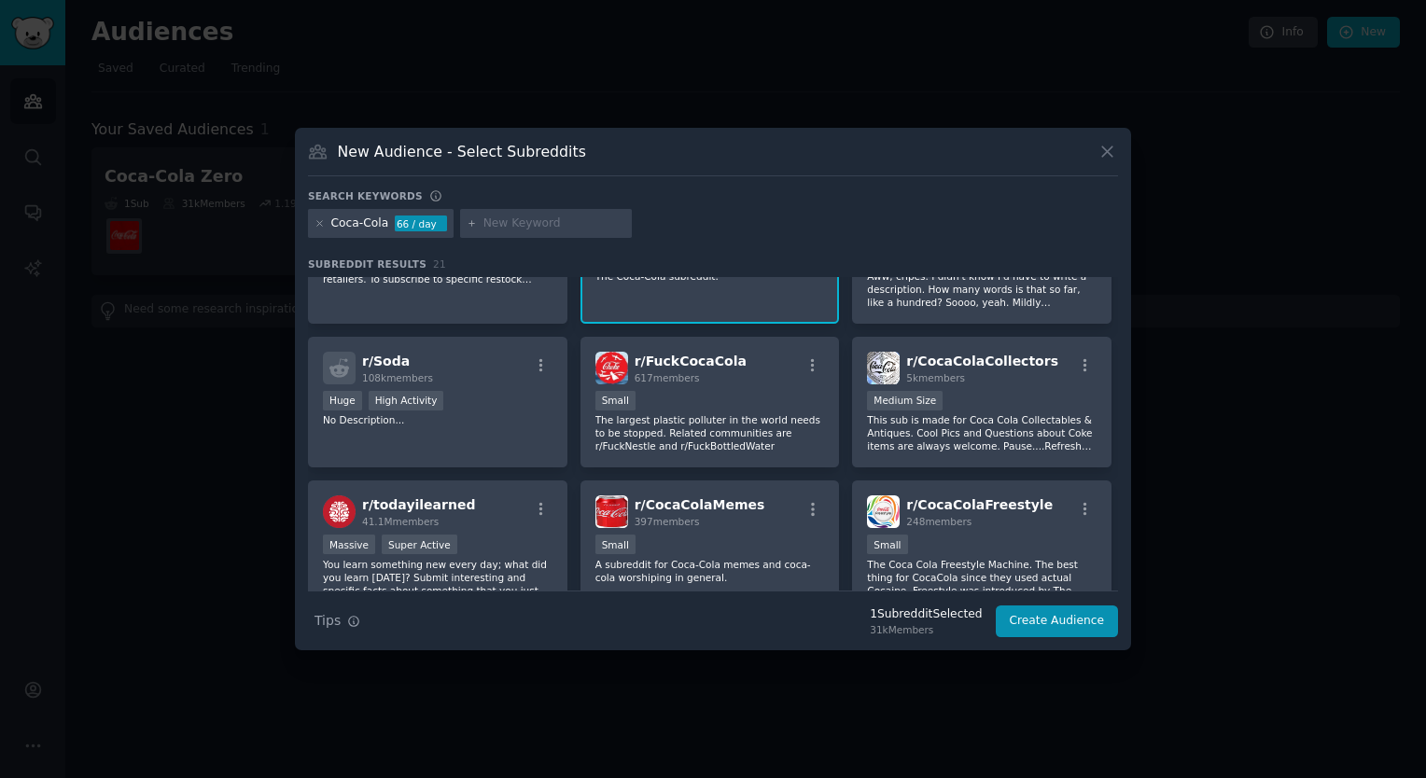
scroll to position [90, 0]
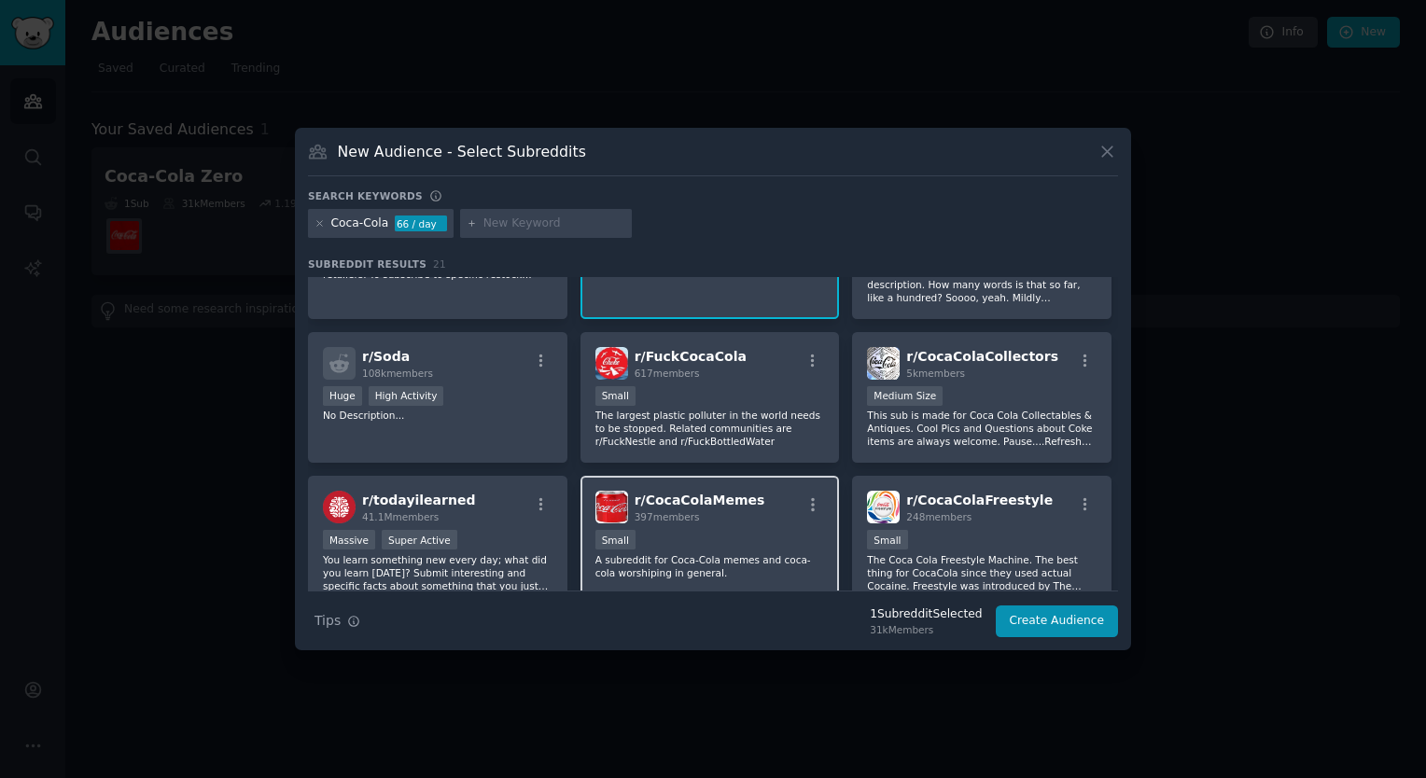
click at [732, 520] on div "397 members" at bounding box center [699, 516] width 131 height 13
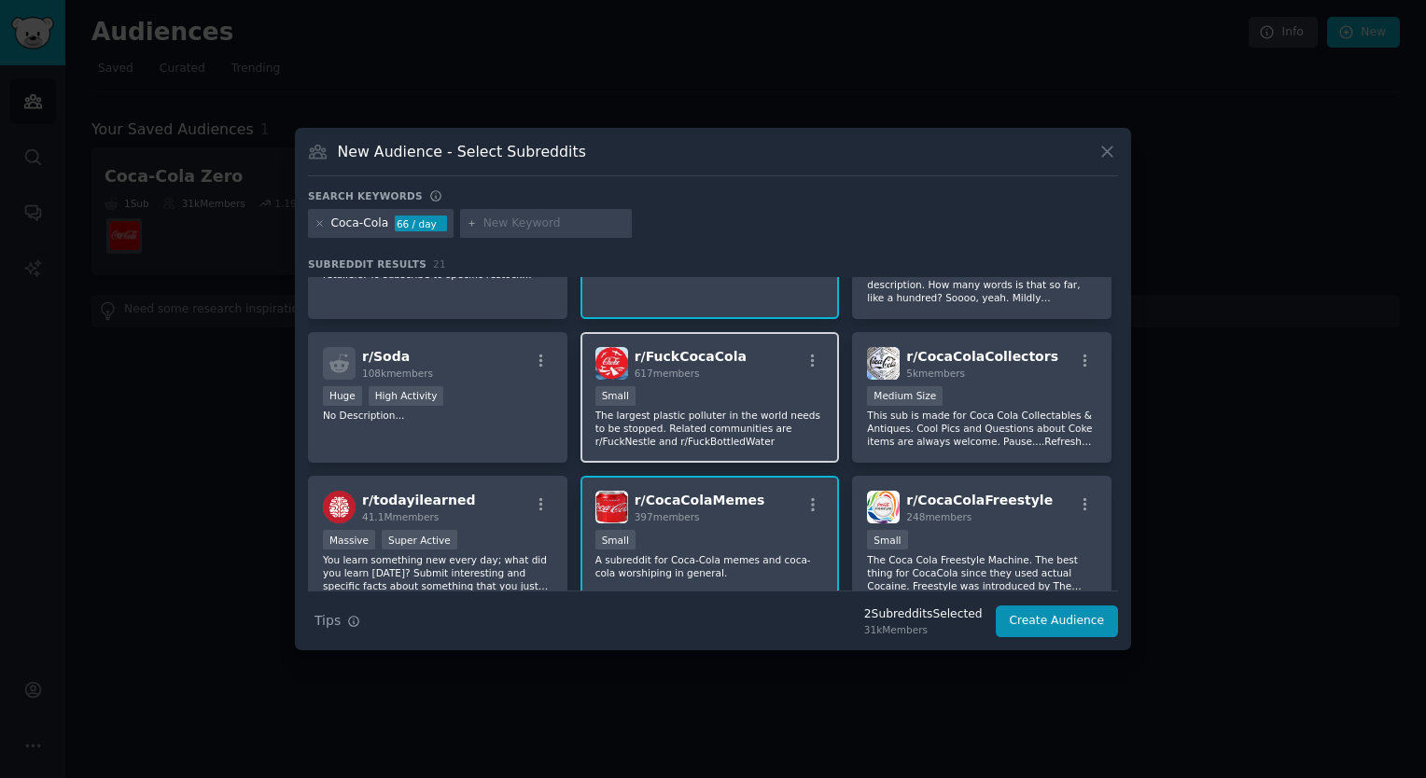
click at [714, 419] on p "The largest plastic polluter in the world needs to be stopped. Related communit…" at bounding box center [710, 428] width 230 height 39
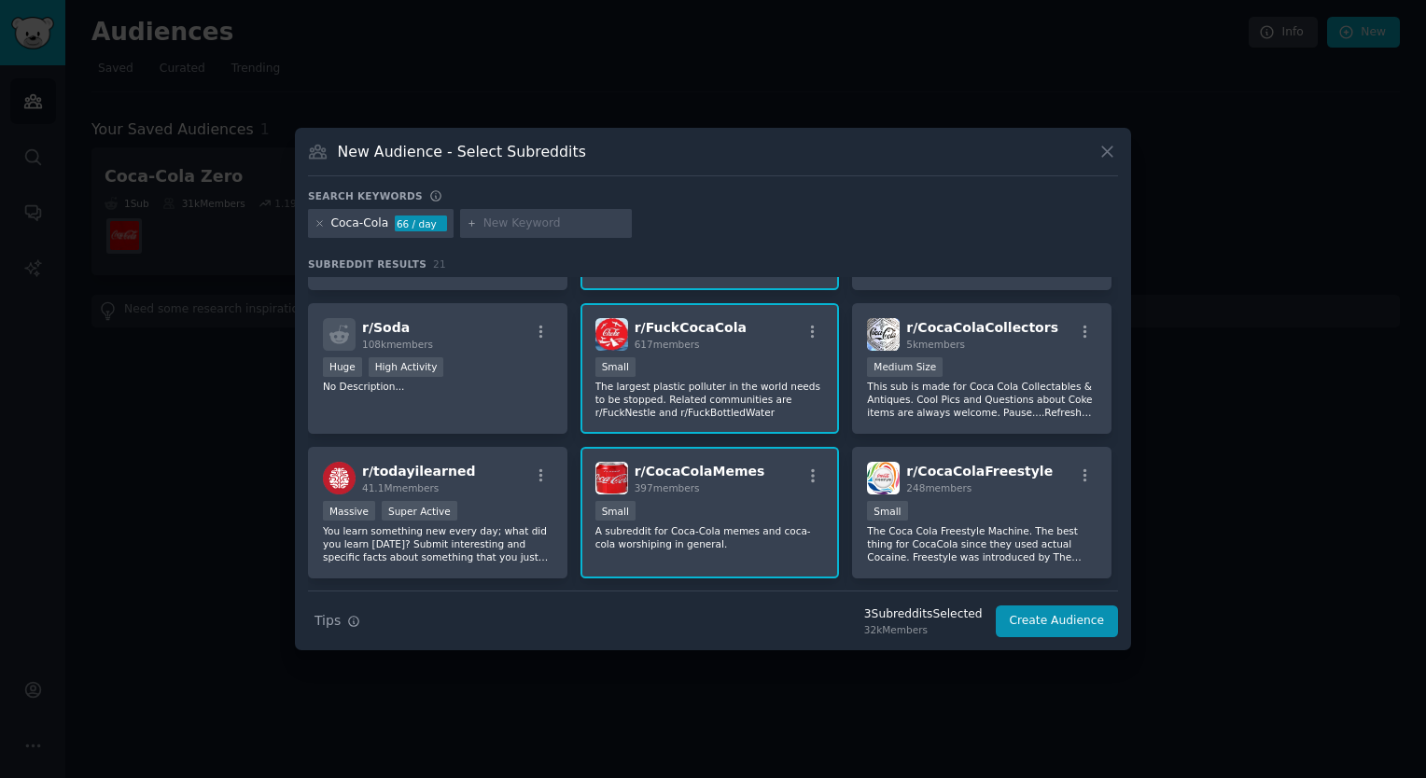
scroll to position [119, 0]
click at [1004, 389] on p "This sub is made for Coca Cola Collectables & Antiques. Cool Pics and Questions…" at bounding box center [982, 398] width 230 height 39
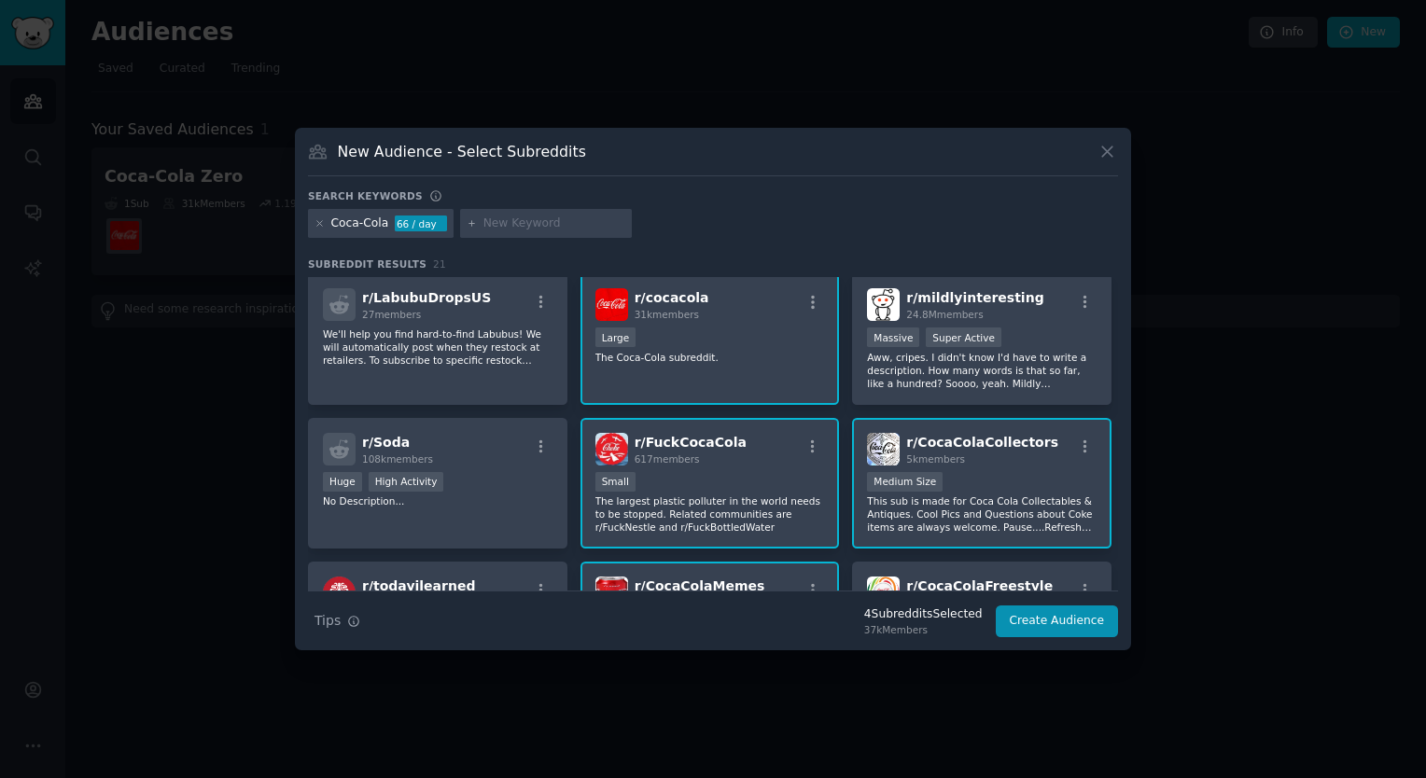
scroll to position [0, 0]
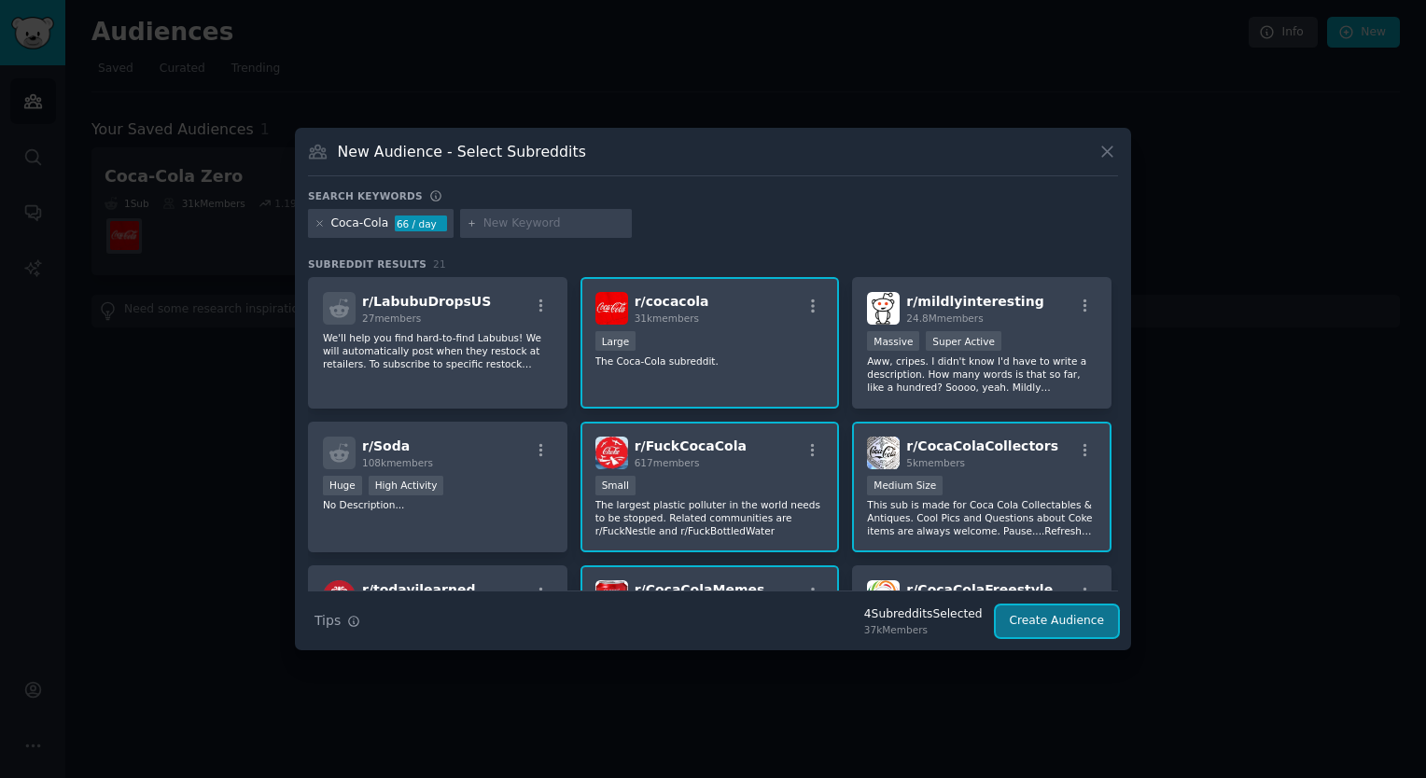
click at [1045, 629] on button "Create Audience" at bounding box center [1057, 622] width 123 height 32
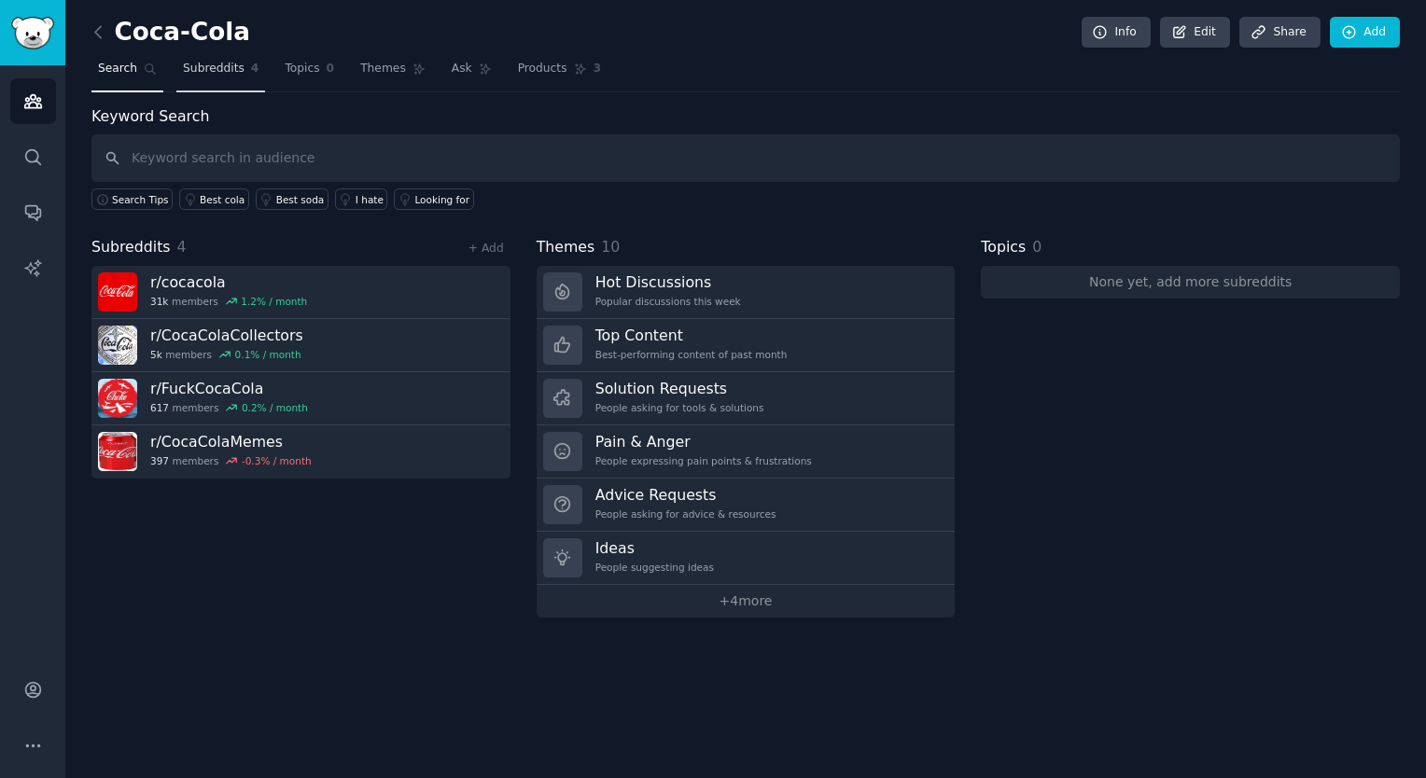
click at [213, 69] on span "Subreddits" at bounding box center [214, 69] width 62 height 17
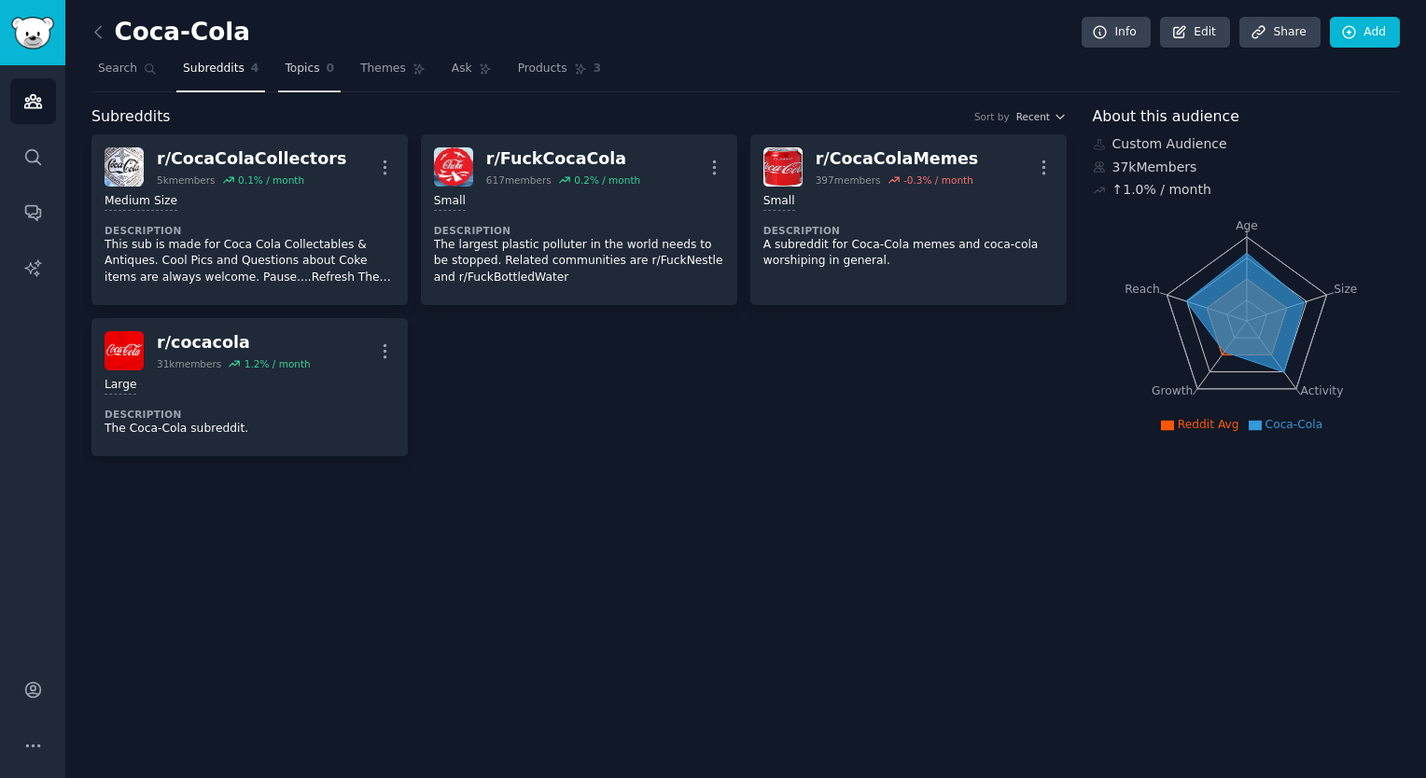
click at [299, 77] on link "Topics 0" at bounding box center [309, 73] width 63 height 38
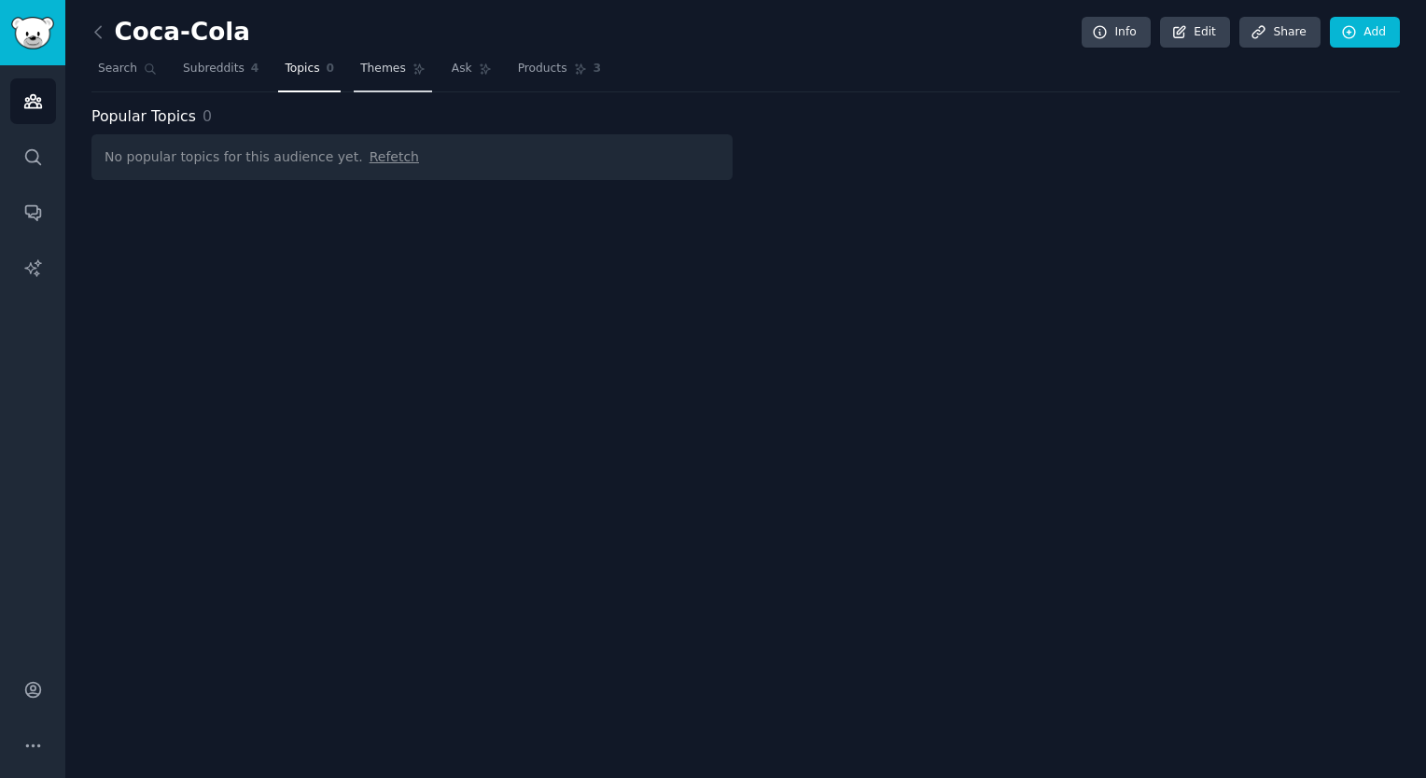
click at [364, 66] on span "Themes" at bounding box center [383, 69] width 46 height 17
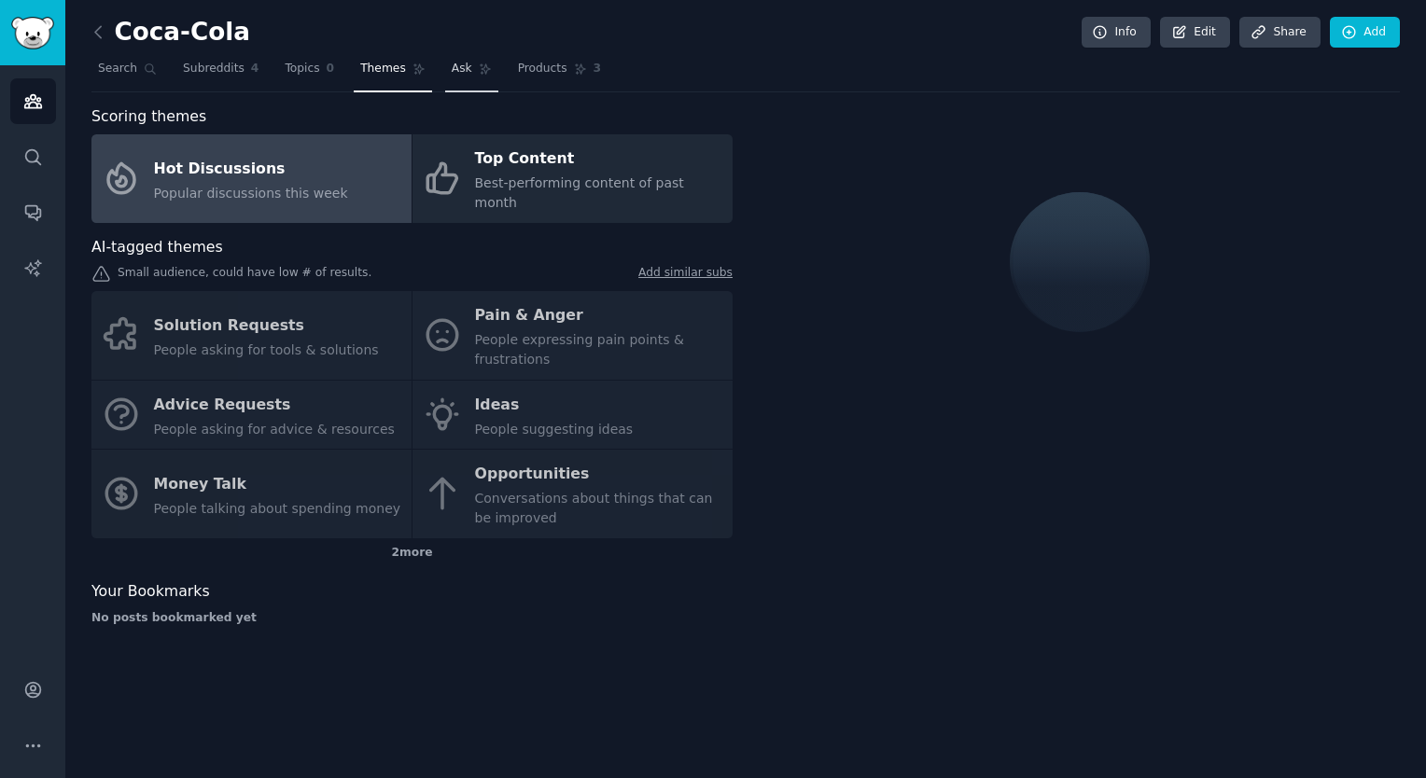
click at [452, 73] on link "Ask" at bounding box center [471, 73] width 53 height 38
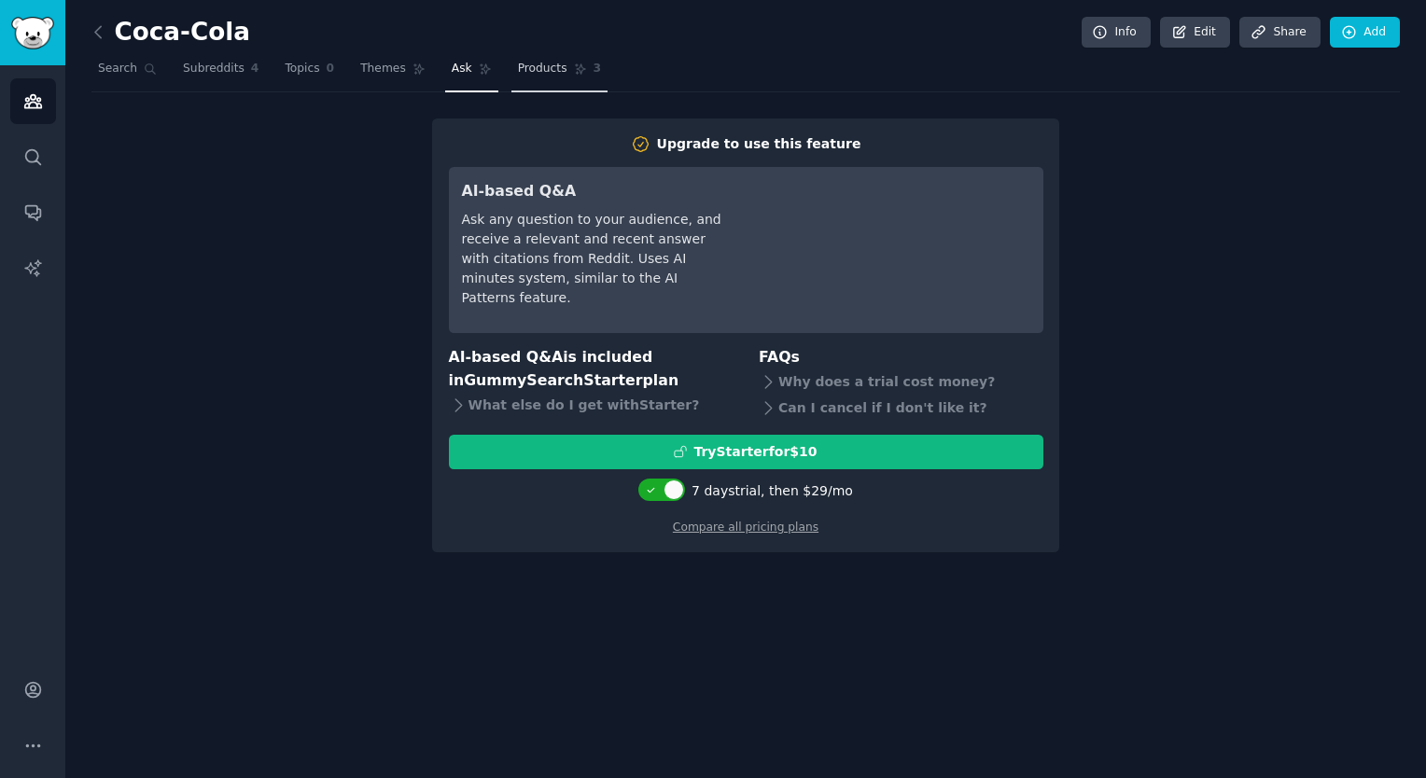
click at [518, 62] on span "Products" at bounding box center [542, 69] width 49 height 17
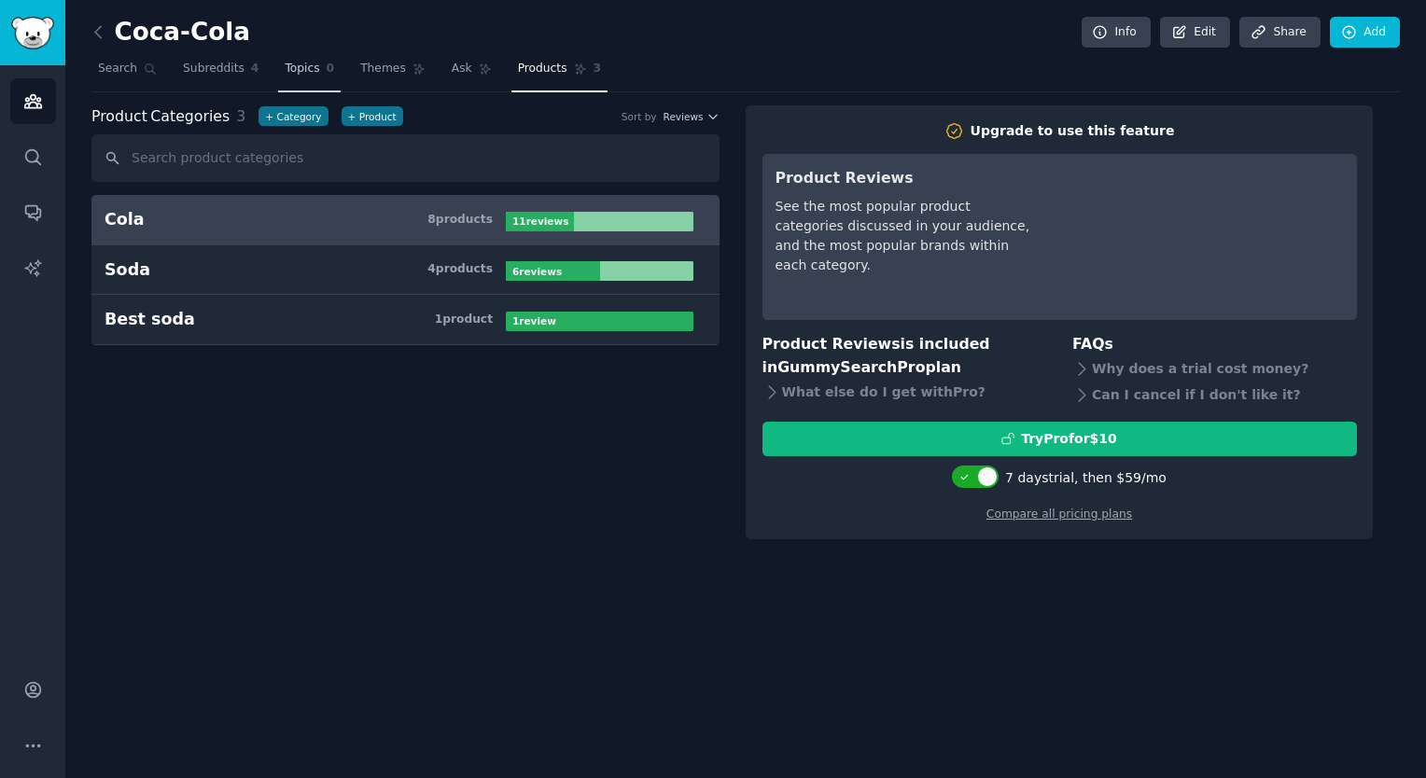
click at [278, 68] on link "Topics 0" at bounding box center [309, 73] width 63 height 38
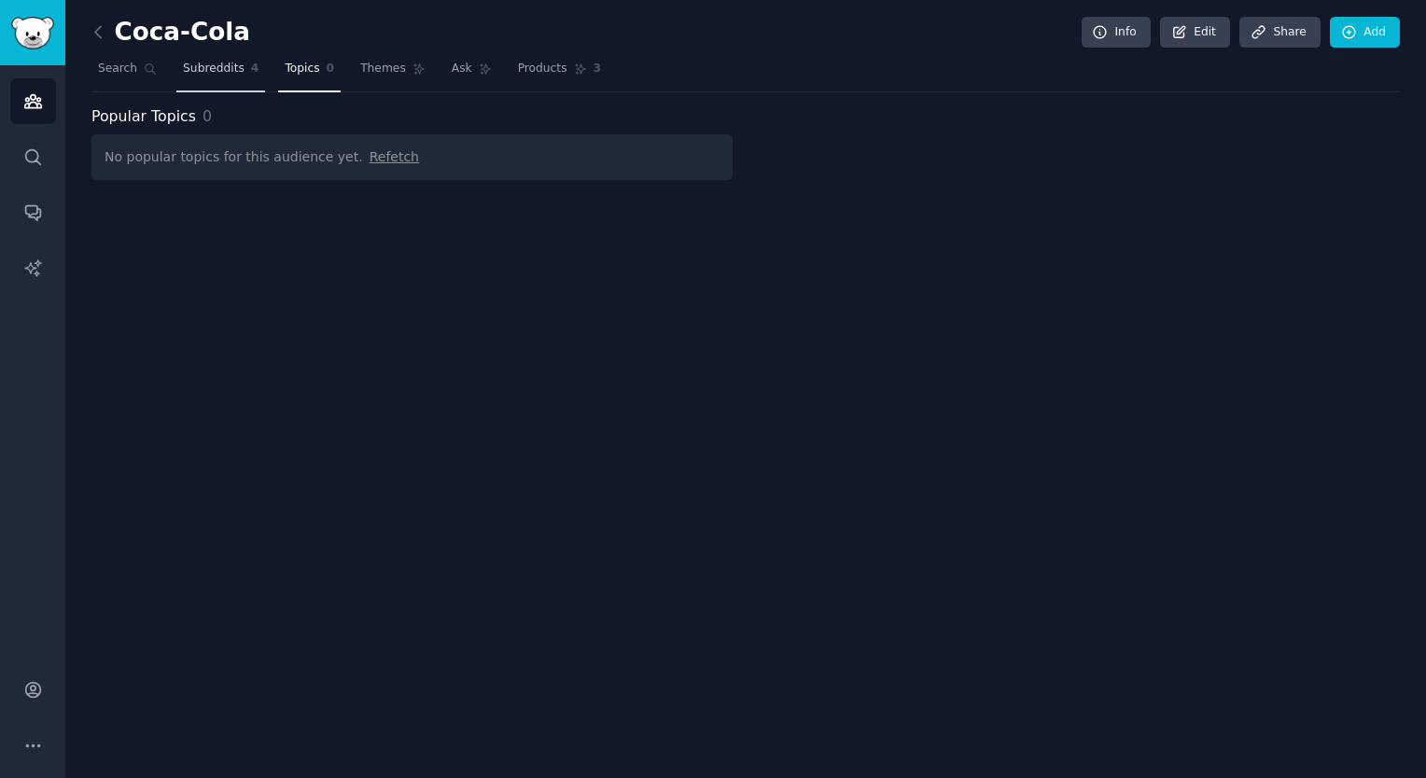
click at [208, 66] on span "Subreddits" at bounding box center [214, 69] width 62 height 17
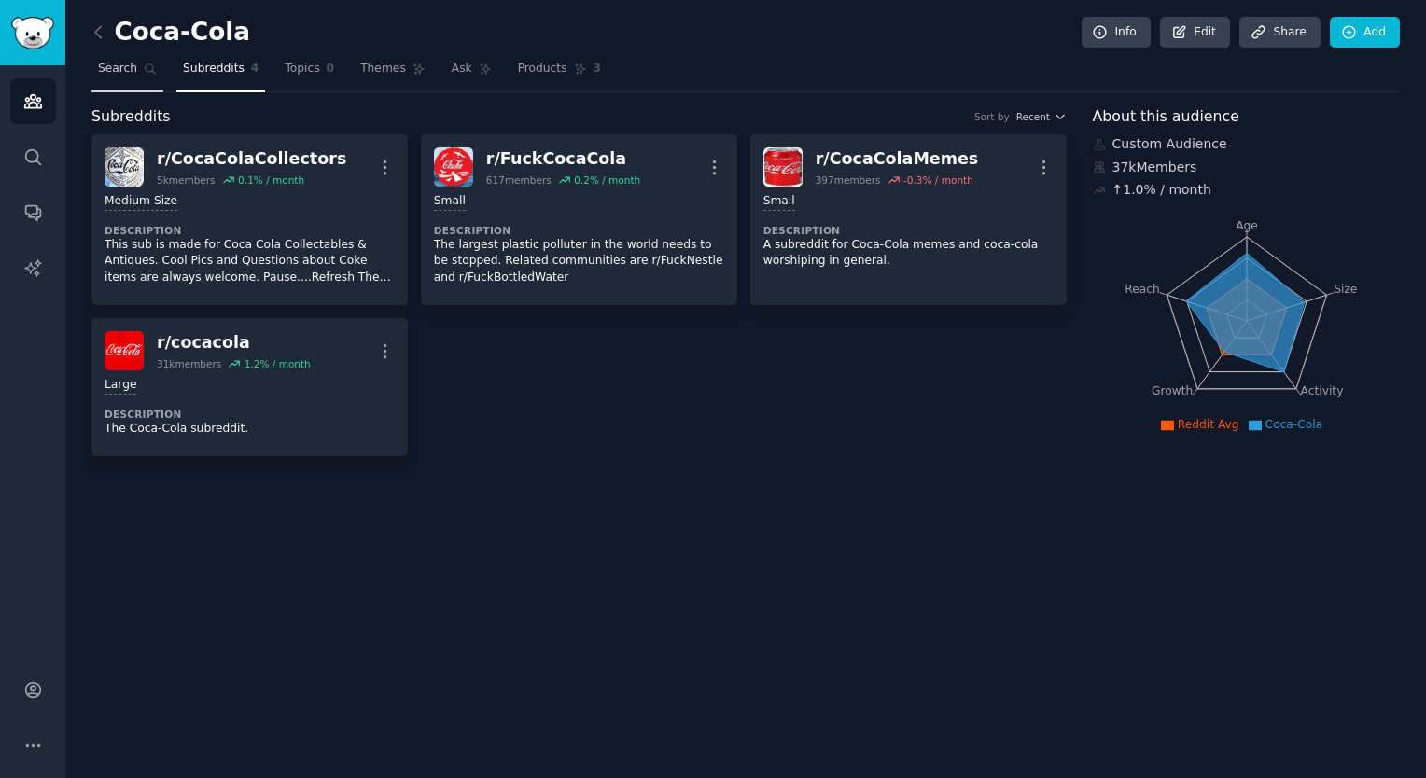
click at [116, 63] on span "Search" at bounding box center [117, 69] width 39 height 17
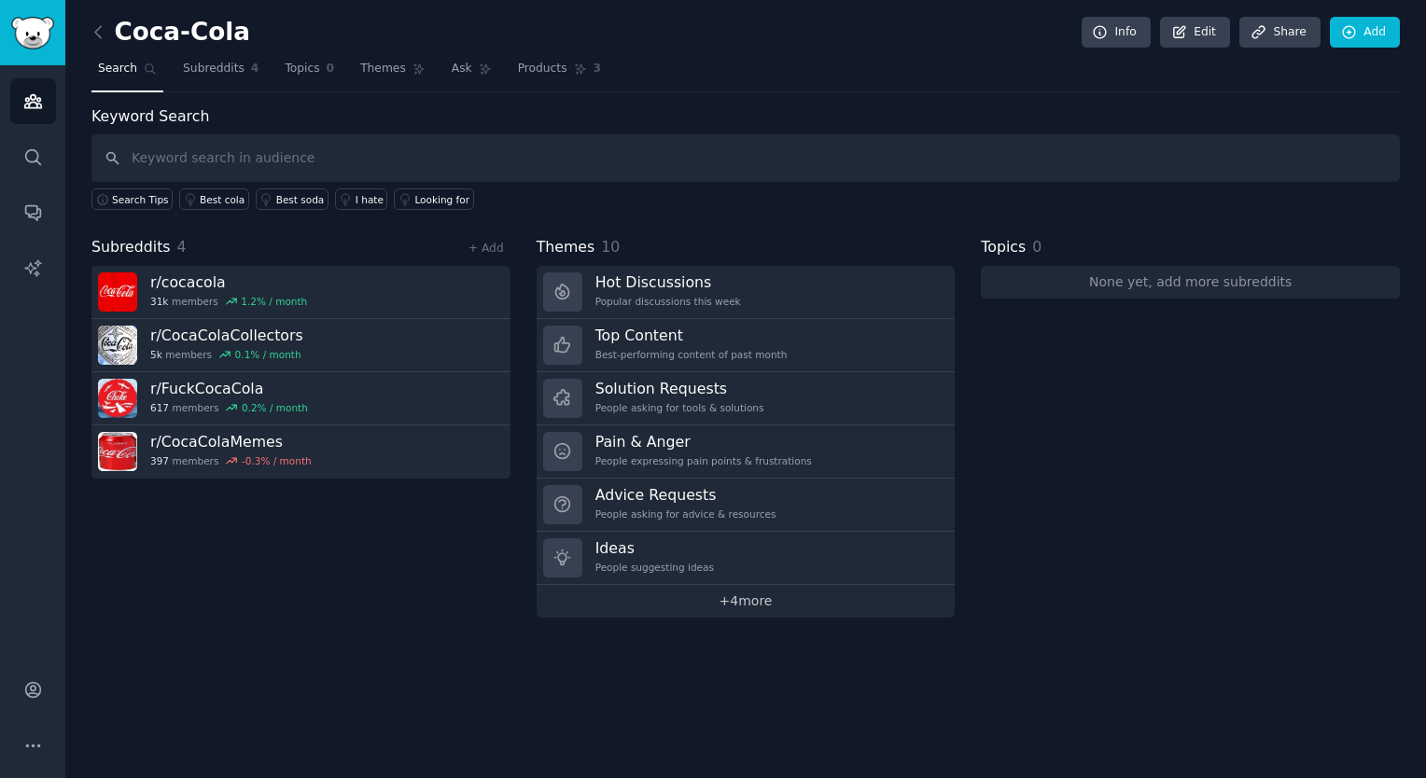
click at [675, 605] on link "+ 4 more" at bounding box center [746, 601] width 419 height 33
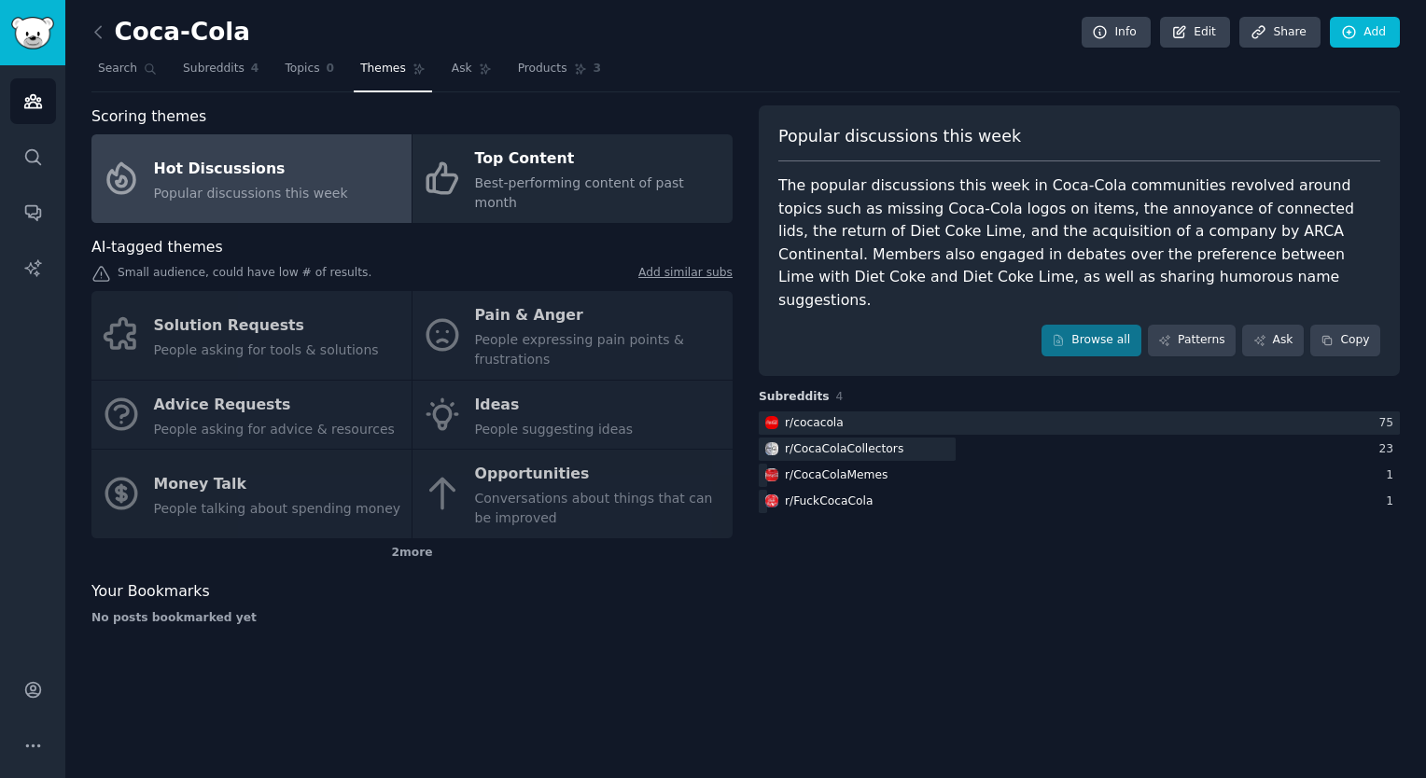
click at [290, 160] on div "Hot Discussions" at bounding box center [251, 169] width 194 height 30
click at [216, 154] on div "Hot Discussions" at bounding box center [251, 169] width 194 height 30
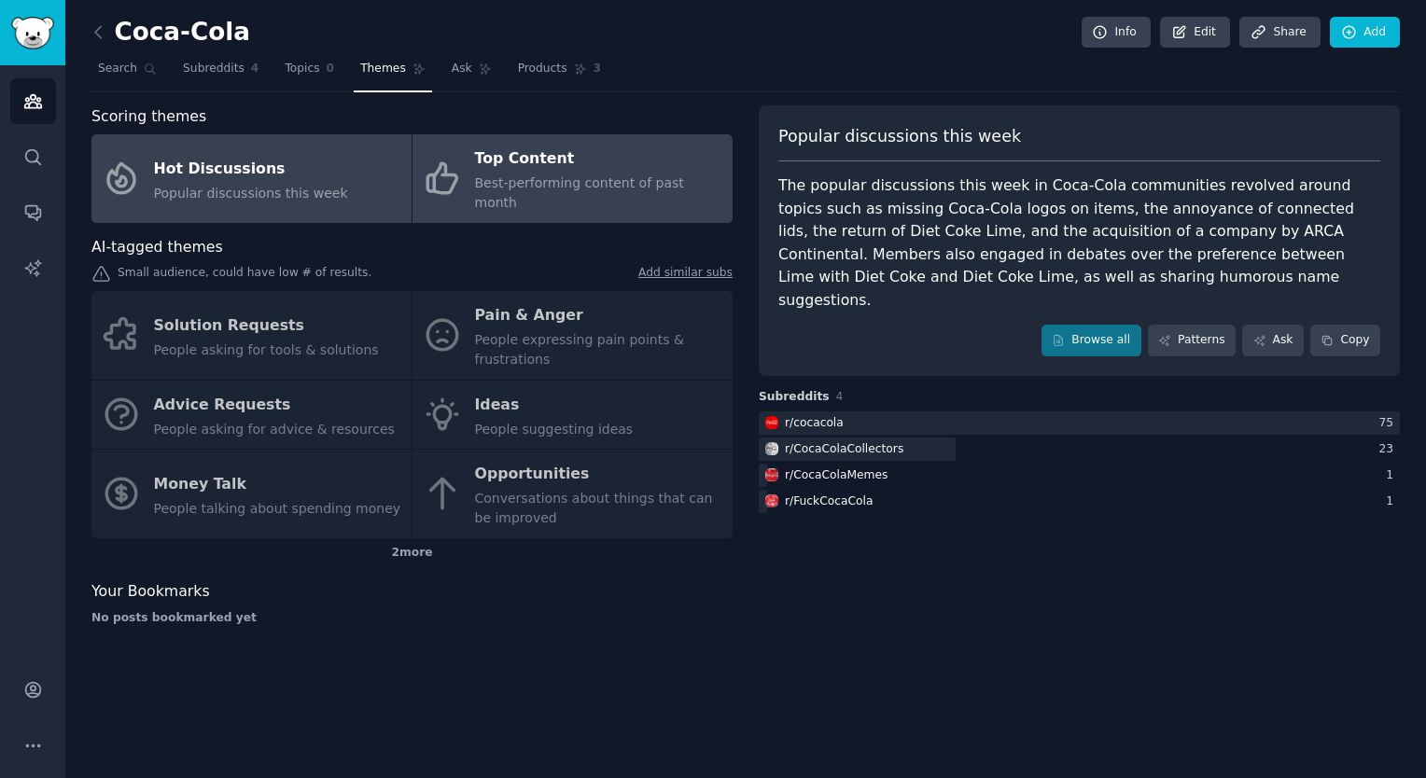
click at [487, 192] on link "Top Content Best-performing content of past month" at bounding box center [572, 178] width 320 height 89
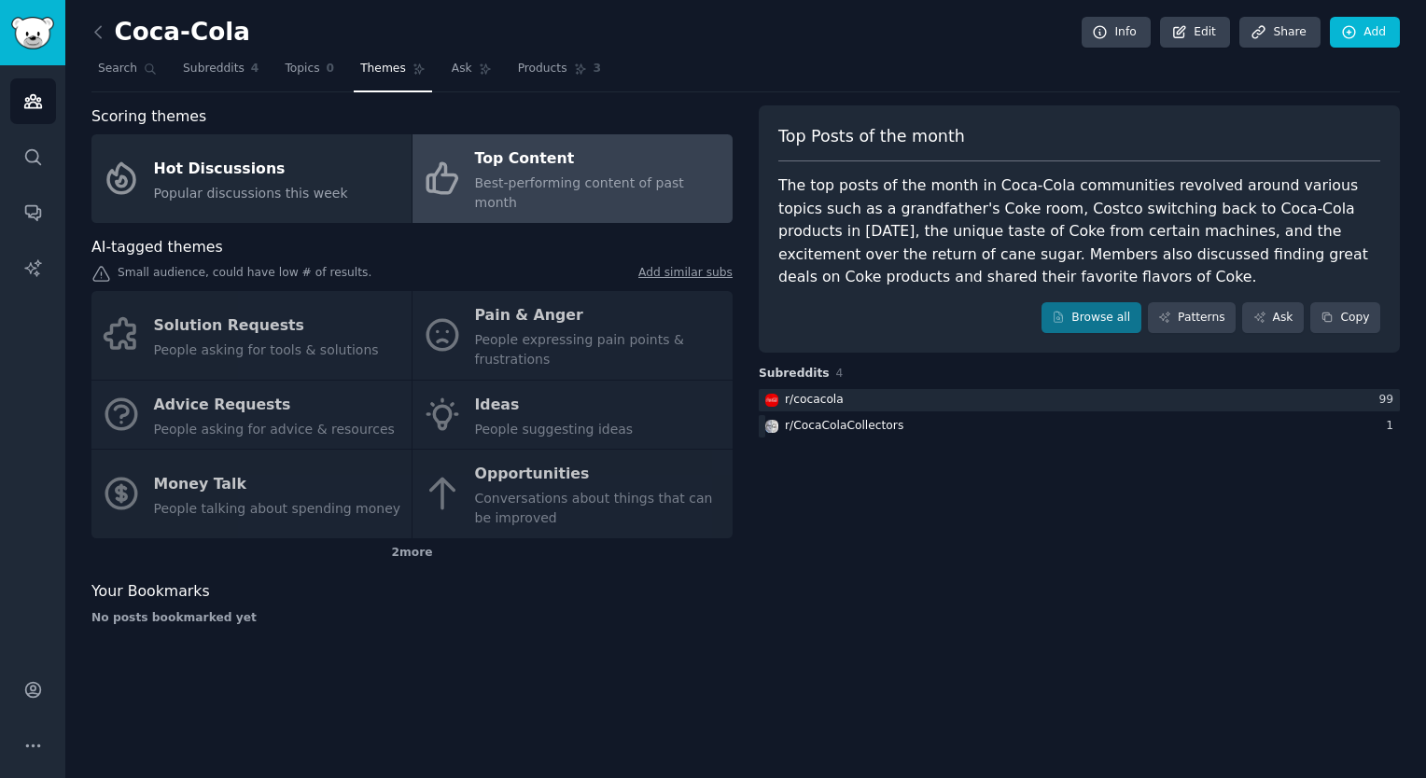
click at [328, 336] on div "Solution Requests People asking for tools & solutions Pain & Anger People expre…" at bounding box center [411, 414] width 641 height 247
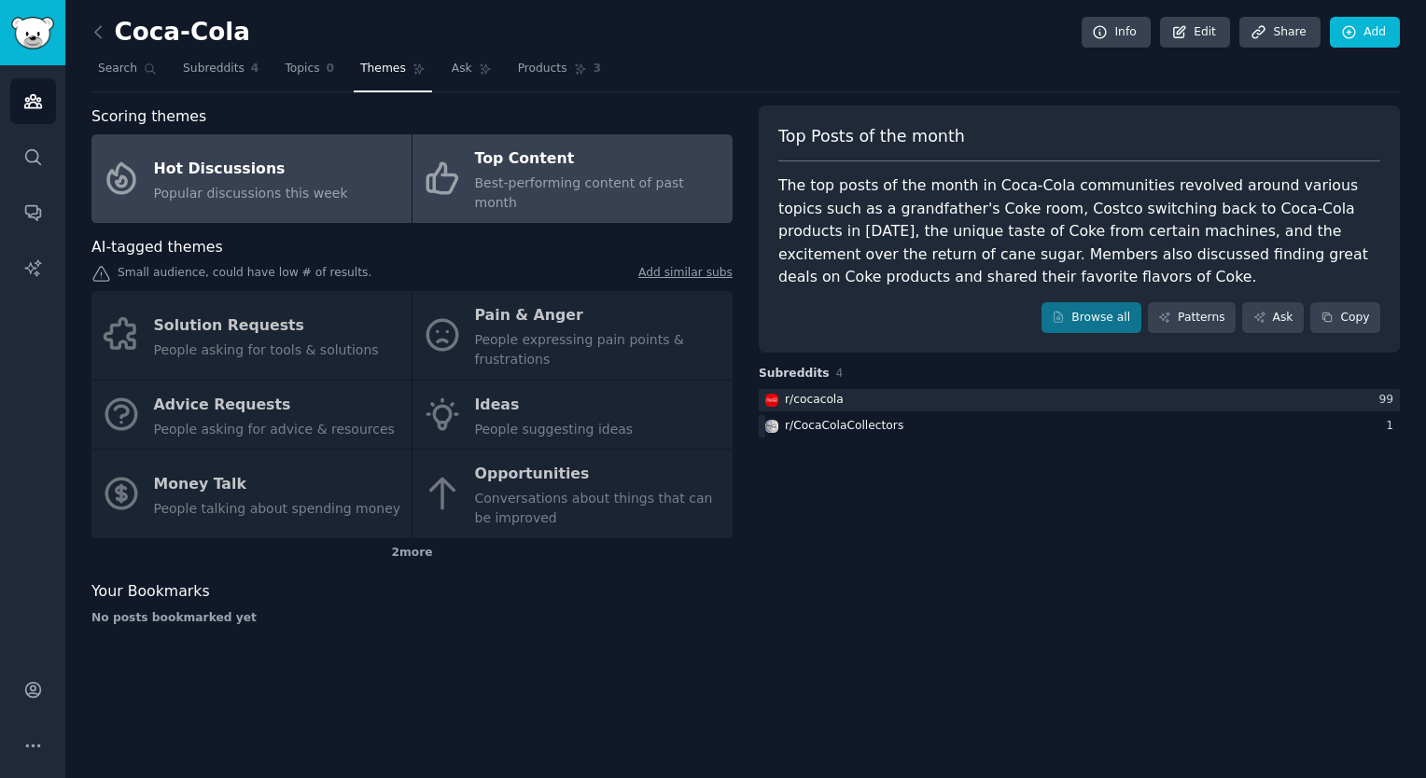
click at [331, 187] on link "Hot Discussions Popular discussions this week" at bounding box center [251, 178] width 320 height 89
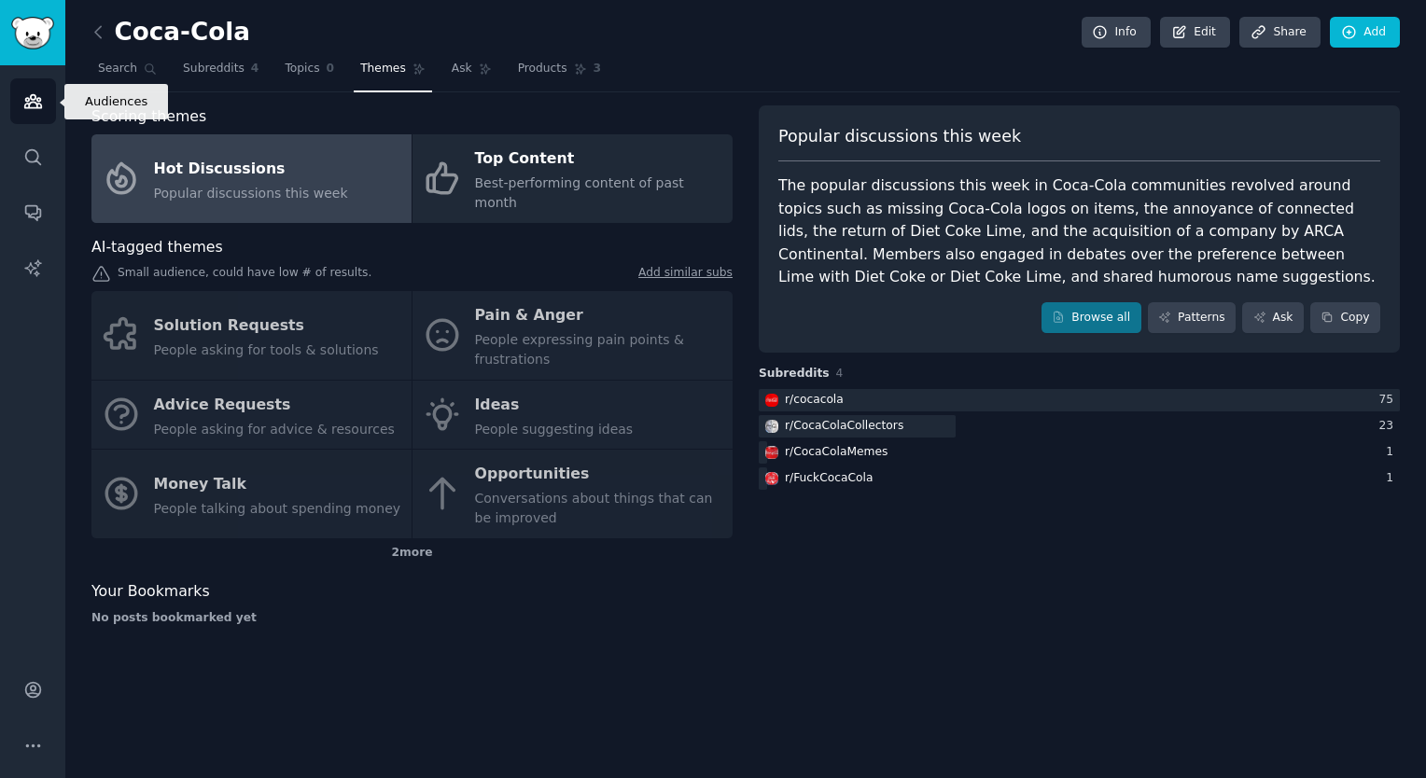
click at [37, 99] on icon "Sidebar" at bounding box center [33, 101] width 20 height 20
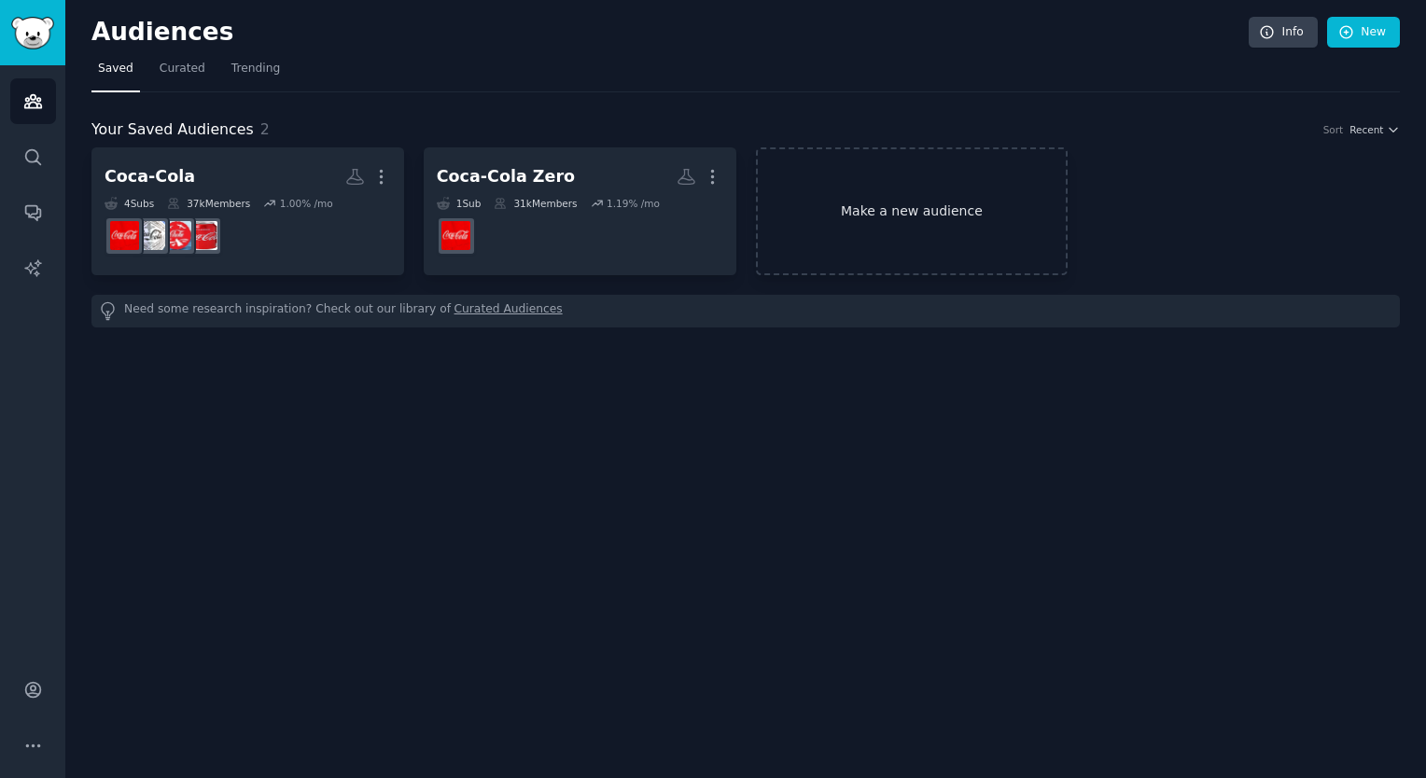
click at [839, 224] on link "Make a new audience" at bounding box center [912, 211] width 313 height 128
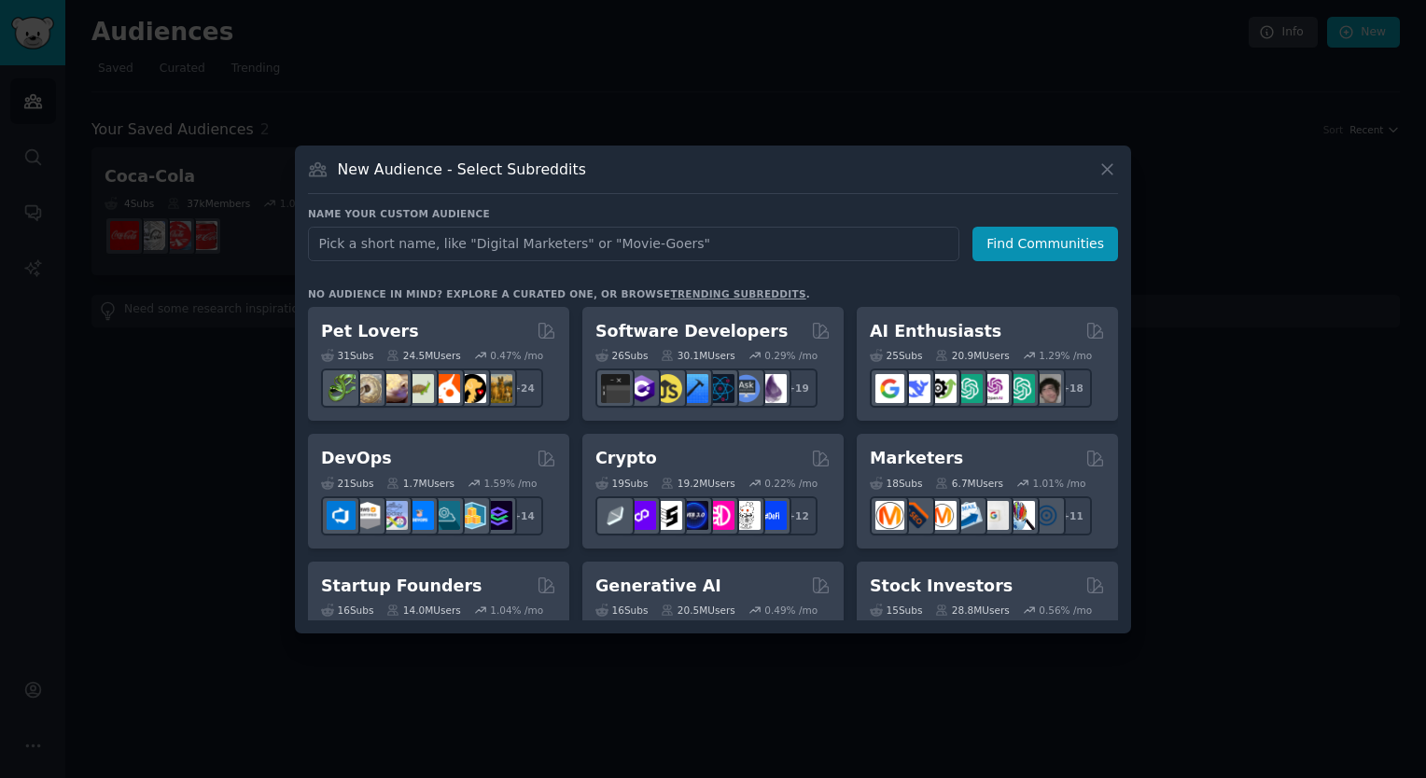
click at [558, 244] on input "text" at bounding box center [633, 244] width 651 height 35
type input "soda"
click at [984, 258] on button "Find Communities" at bounding box center [1045, 244] width 146 height 35
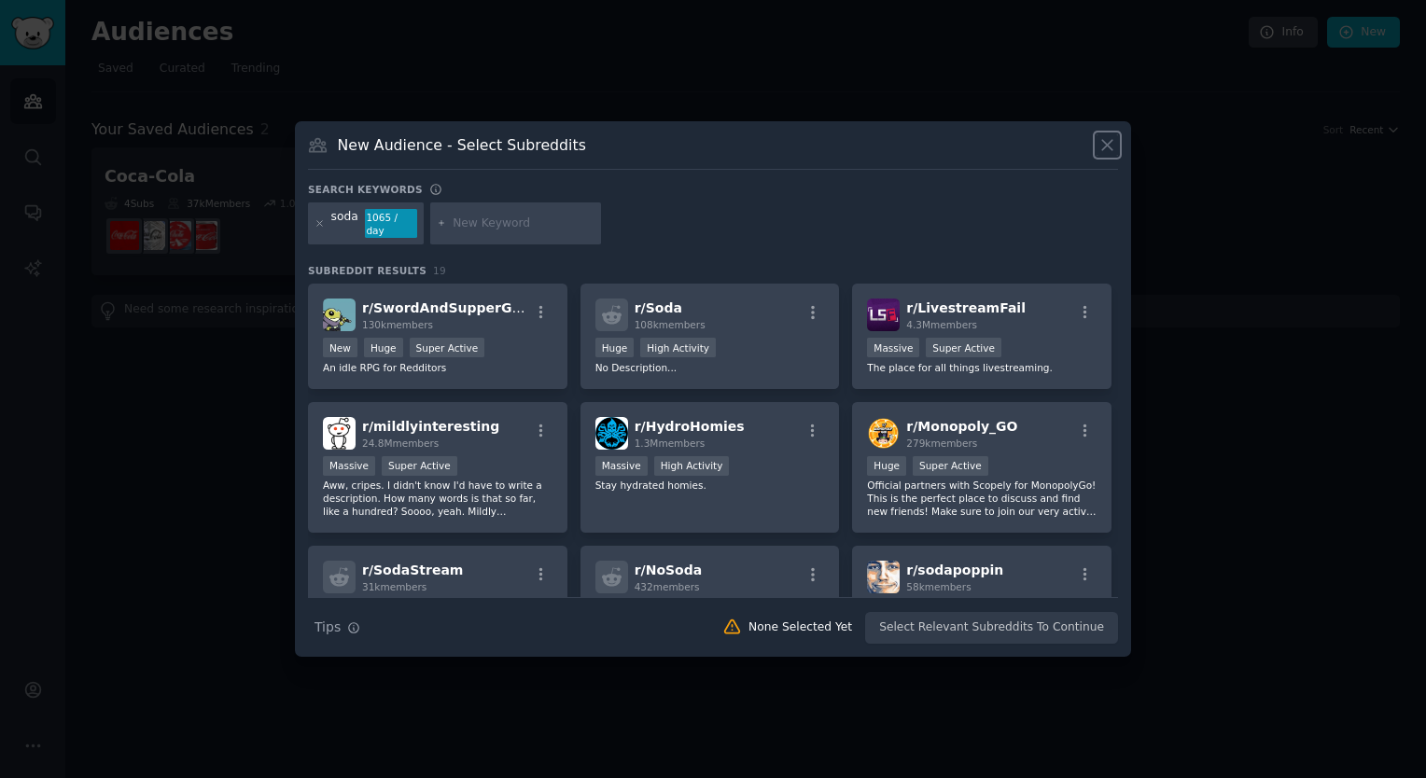
click at [1106, 155] on icon at bounding box center [1107, 145] width 20 height 20
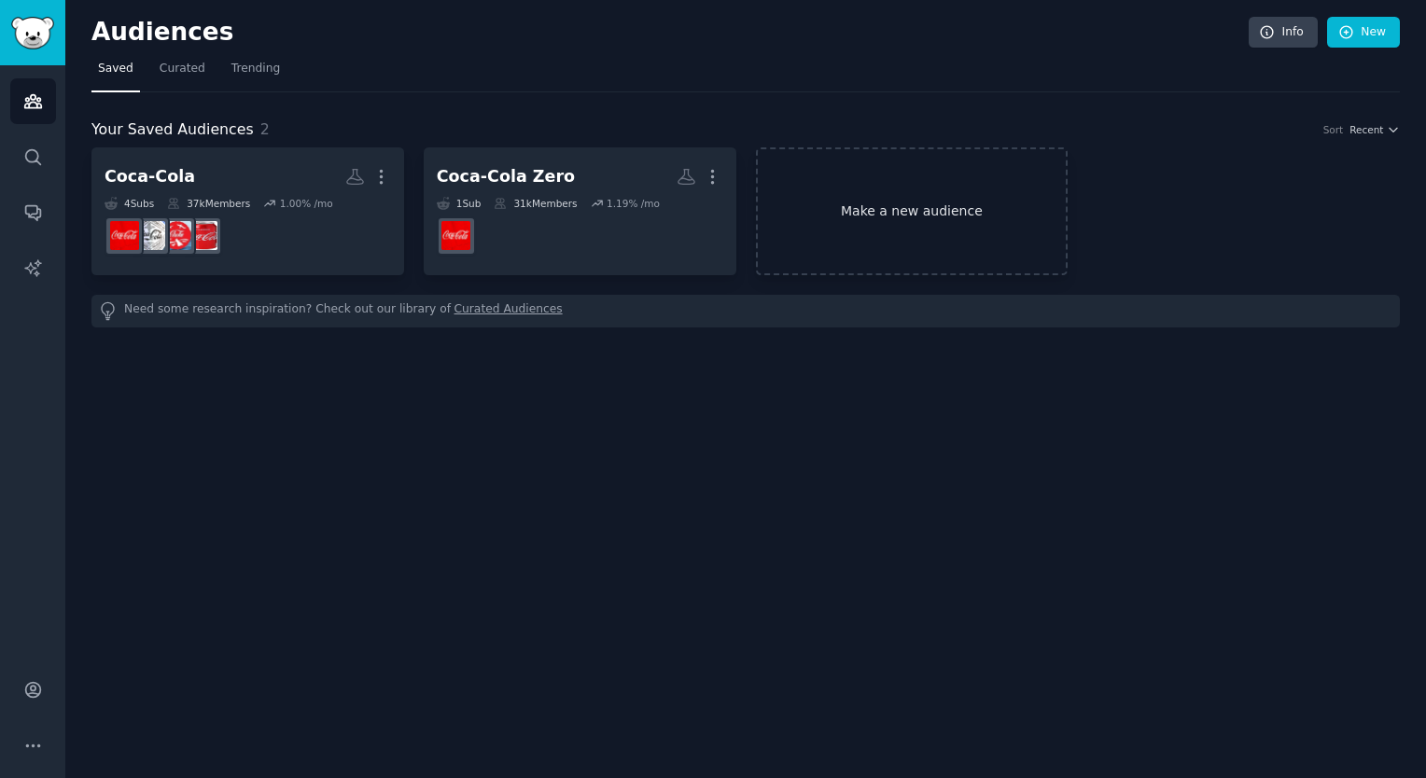
click at [871, 208] on link "Make a new audience" at bounding box center [912, 211] width 313 height 128
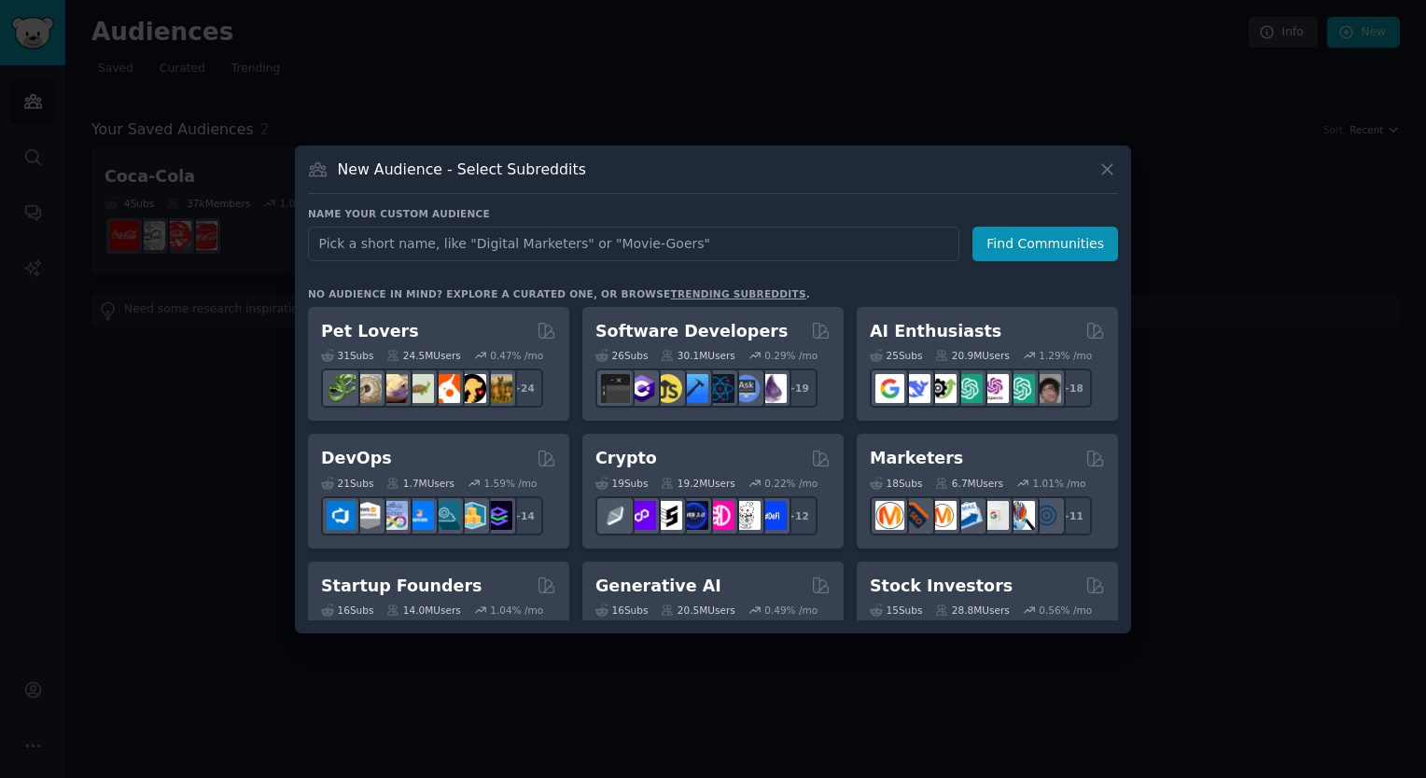
click at [720, 246] on input "text" at bounding box center [633, 244] width 651 height 35
type input "coke"
click at [1045, 235] on button "Find Communities" at bounding box center [1045, 244] width 146 height 35
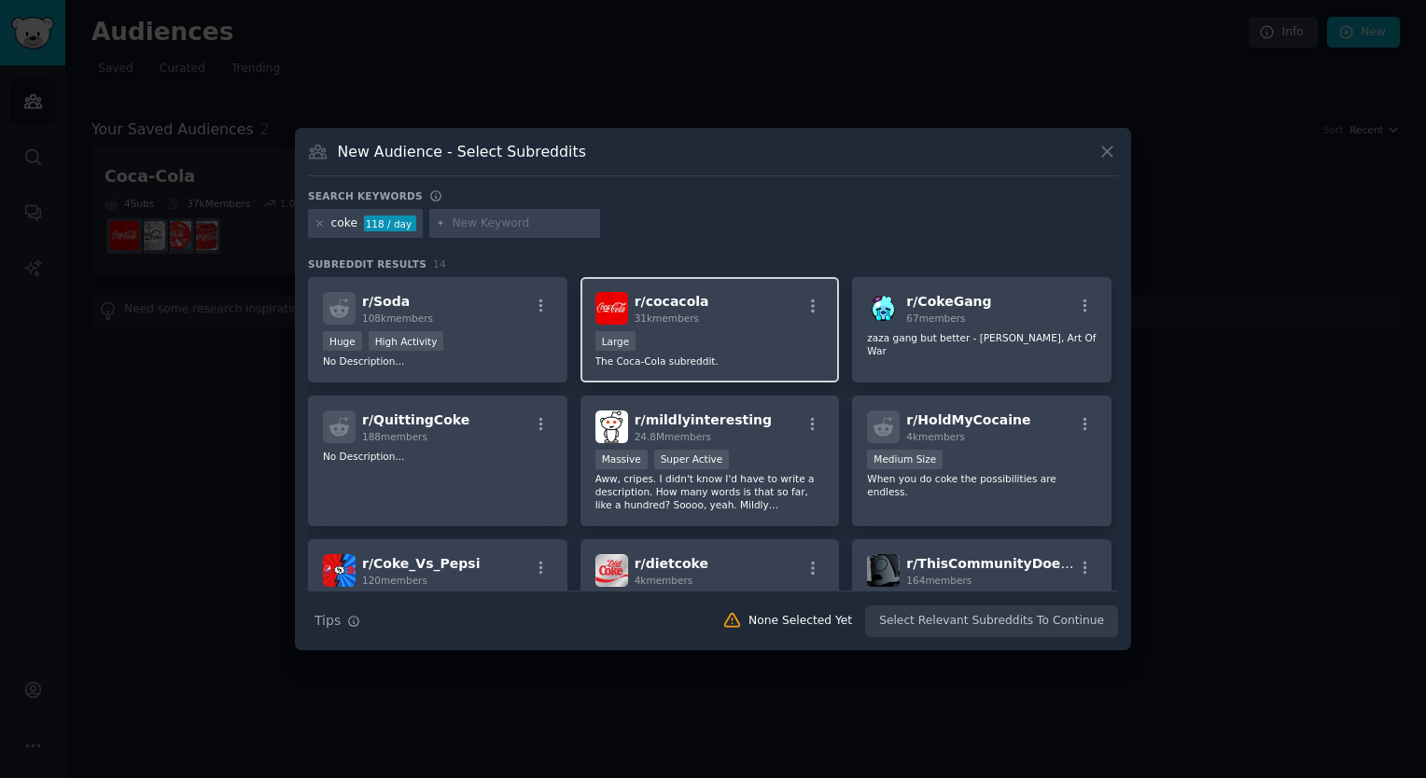
click at [711, 341] on div "Large" at bounding box center [710, 342] width 230 height 23
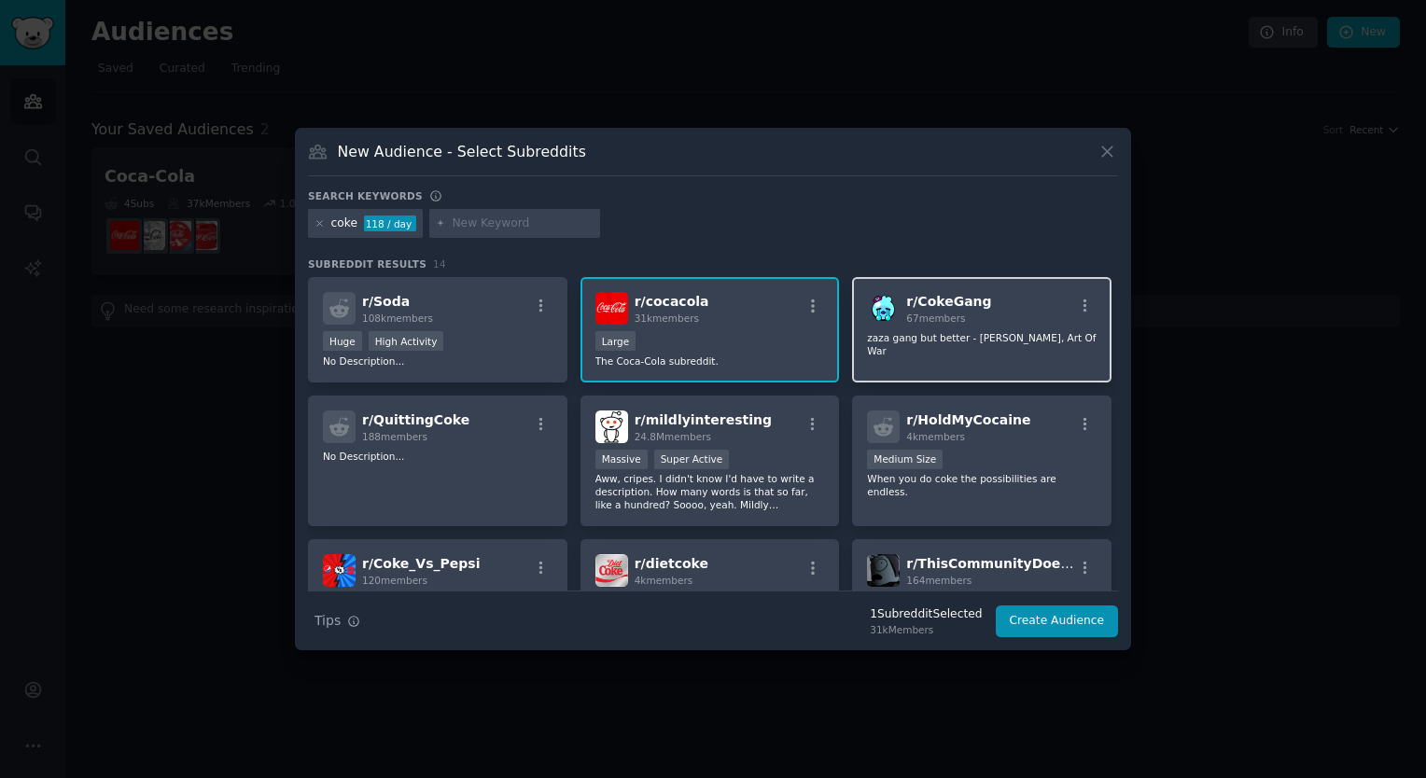
click at [870, 342] on p "zaza gang but better - [PERSON_NAME], Art Of War" at bounding box center [982, 344] width 230 height 26
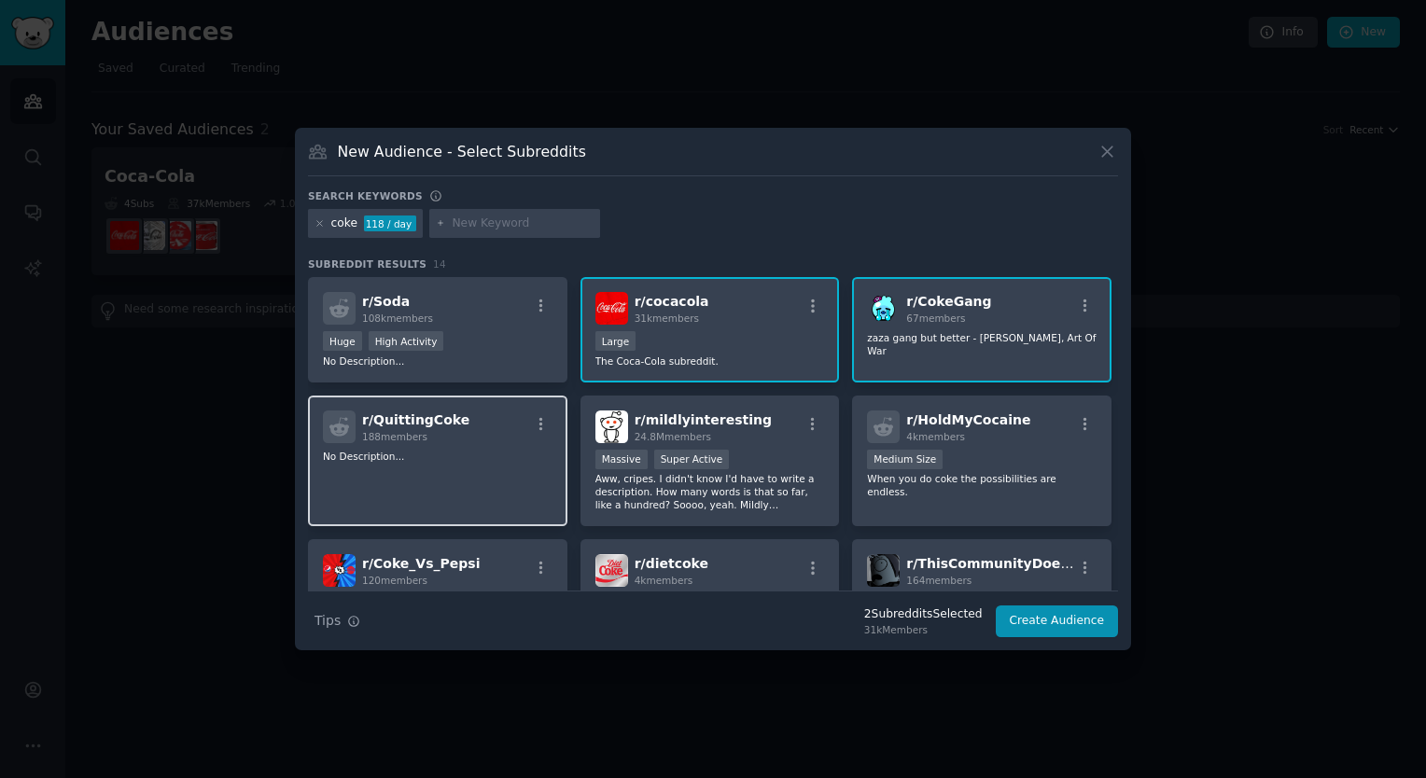
click at [543, 450] on p "No Description..." at bounding box center [438, 456] width 230 height 13
click at [1022, 336] on p "zaza gang but better - [PERSON_NAME], Art Of War" at bounding box center [982, 344] width 230 height 26
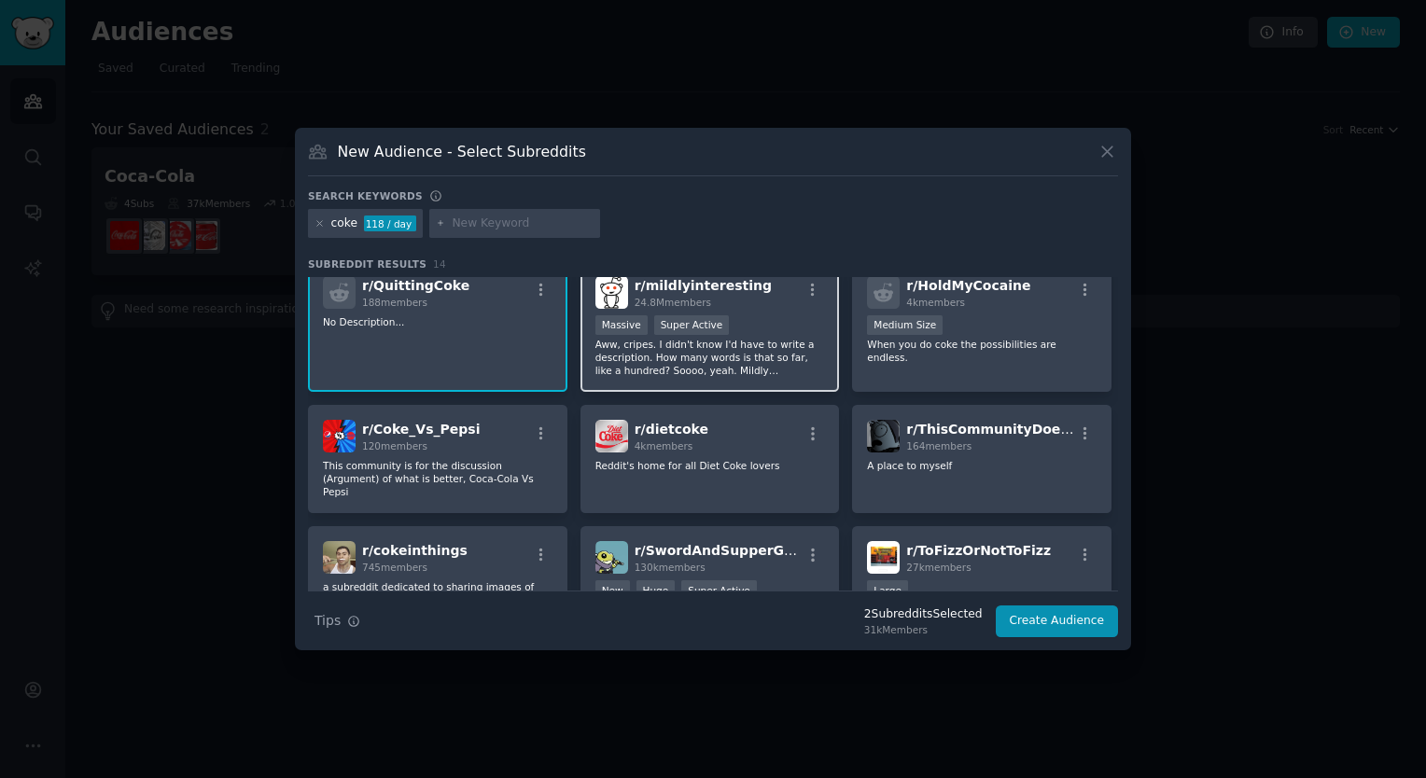
scroll to position [134, 0]
click at [460, 323] on p "No Description..." at bounding box center [438, 321] width 230 height 13
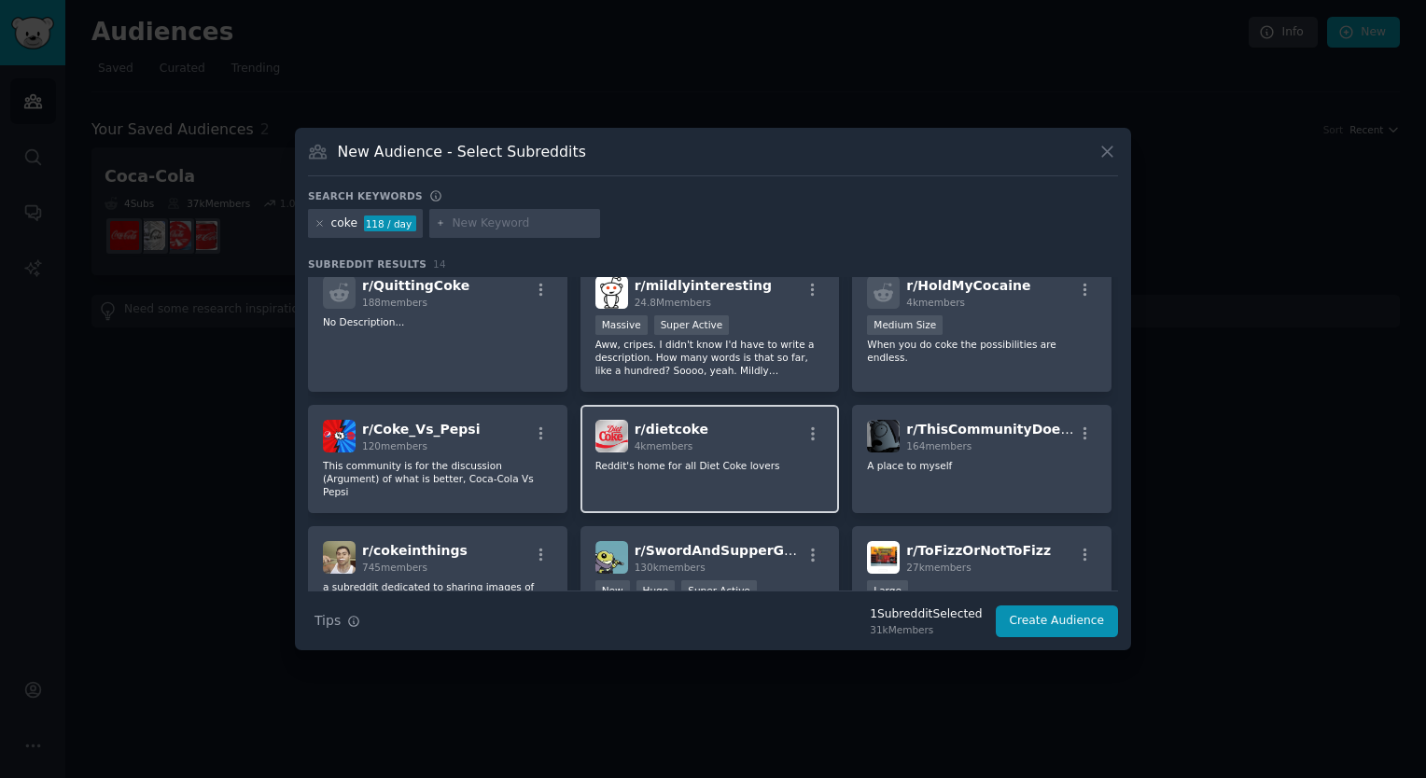
click at [710, 427] on div "r/ dietcoke 4k members" at bounding box center [710, 436] width 230 height 33
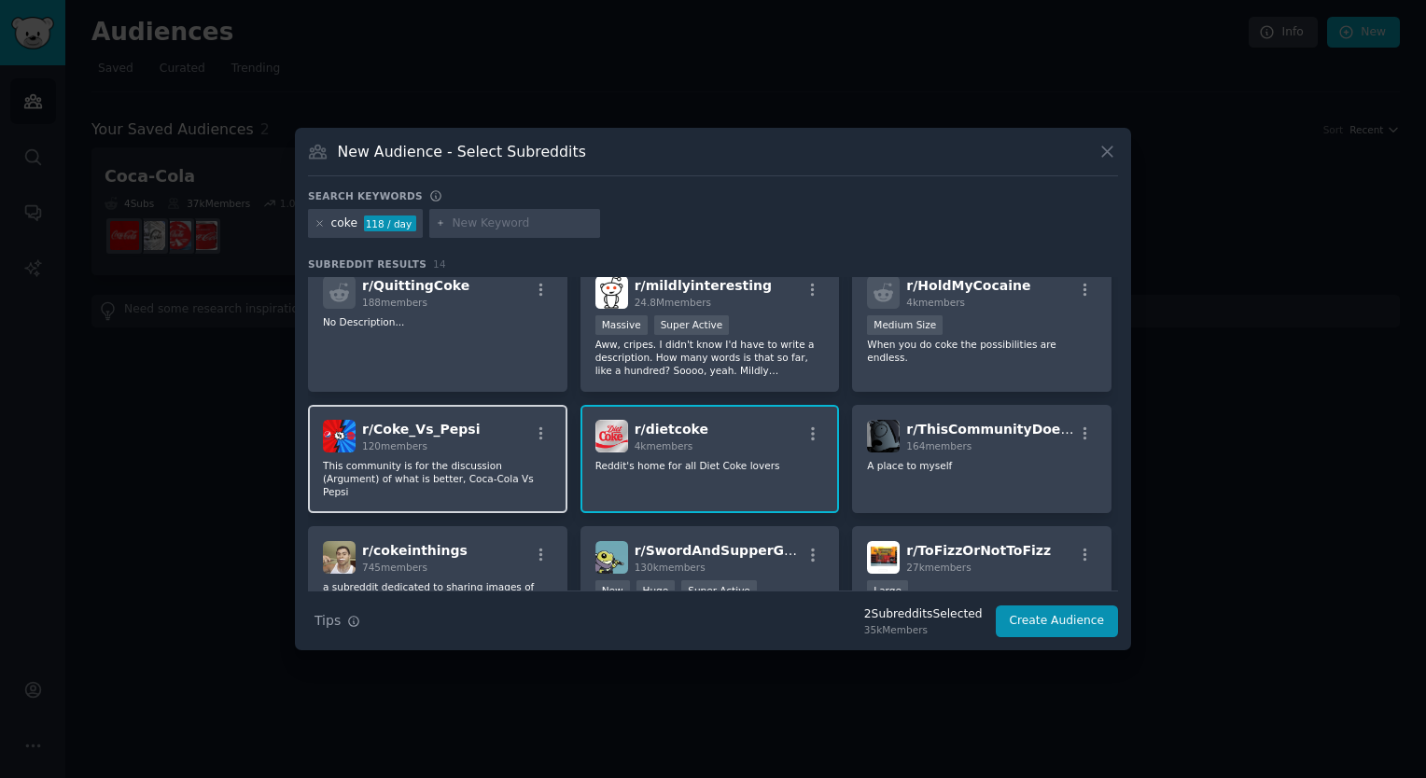
click at [475, 446] on div "r/ Coke_Vs_Pepsi 120 members" at bounding box center [438, 436] width 230 height 33
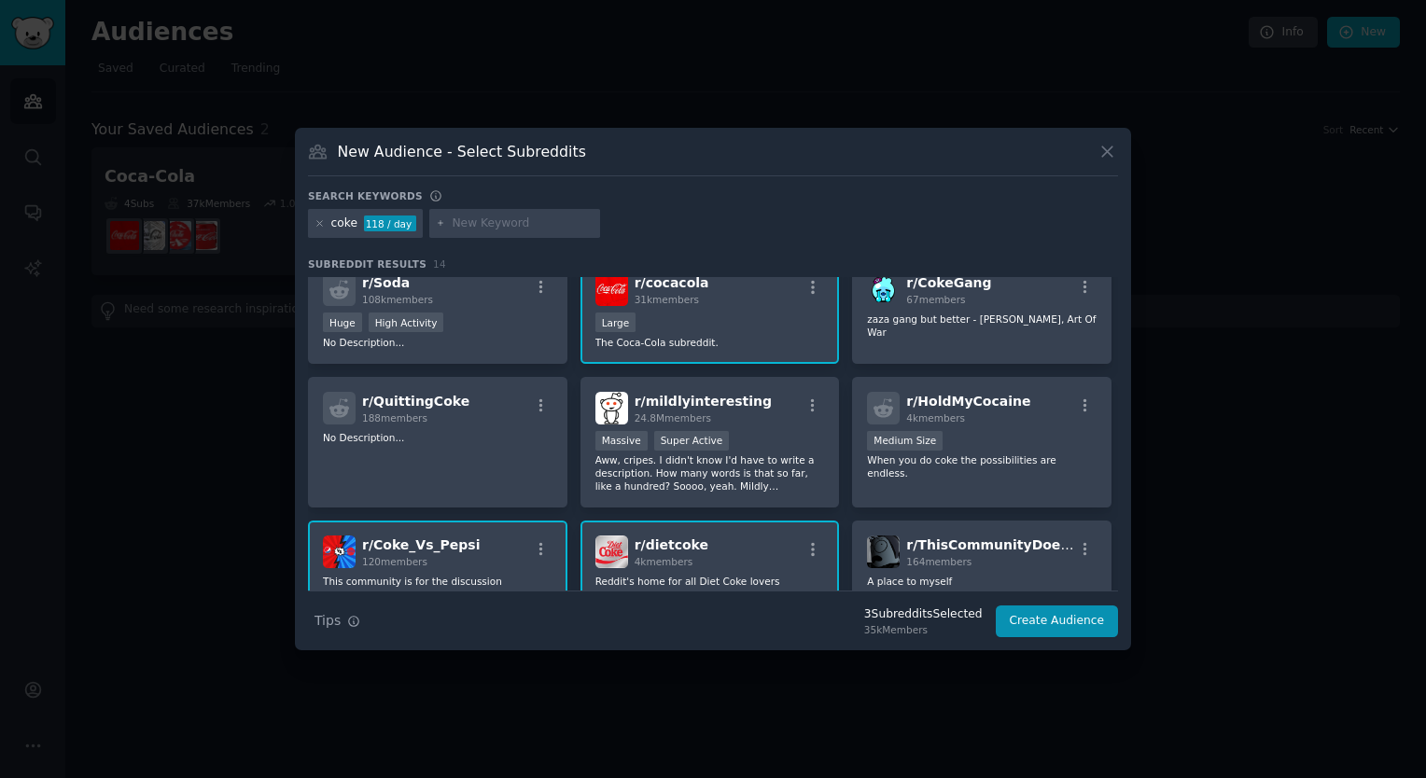
scroll to position [0, 0]
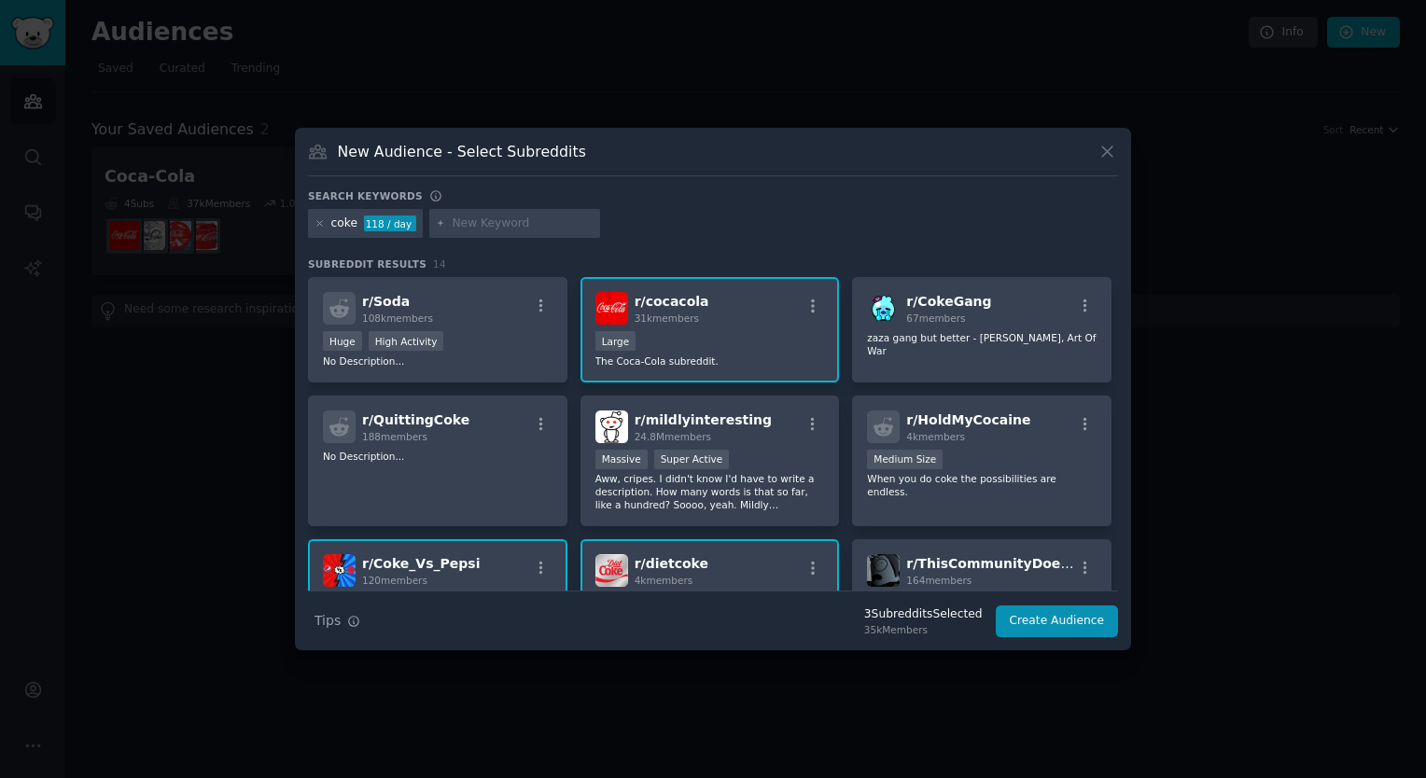
click at [509, 222] on input "text" at bounding box center [523, 224] width 142 height 17
type input "coca"
click at [509, 222] on input "coca" at bounding box center [523, 224] width 142 height 17
type input "coco-cola"
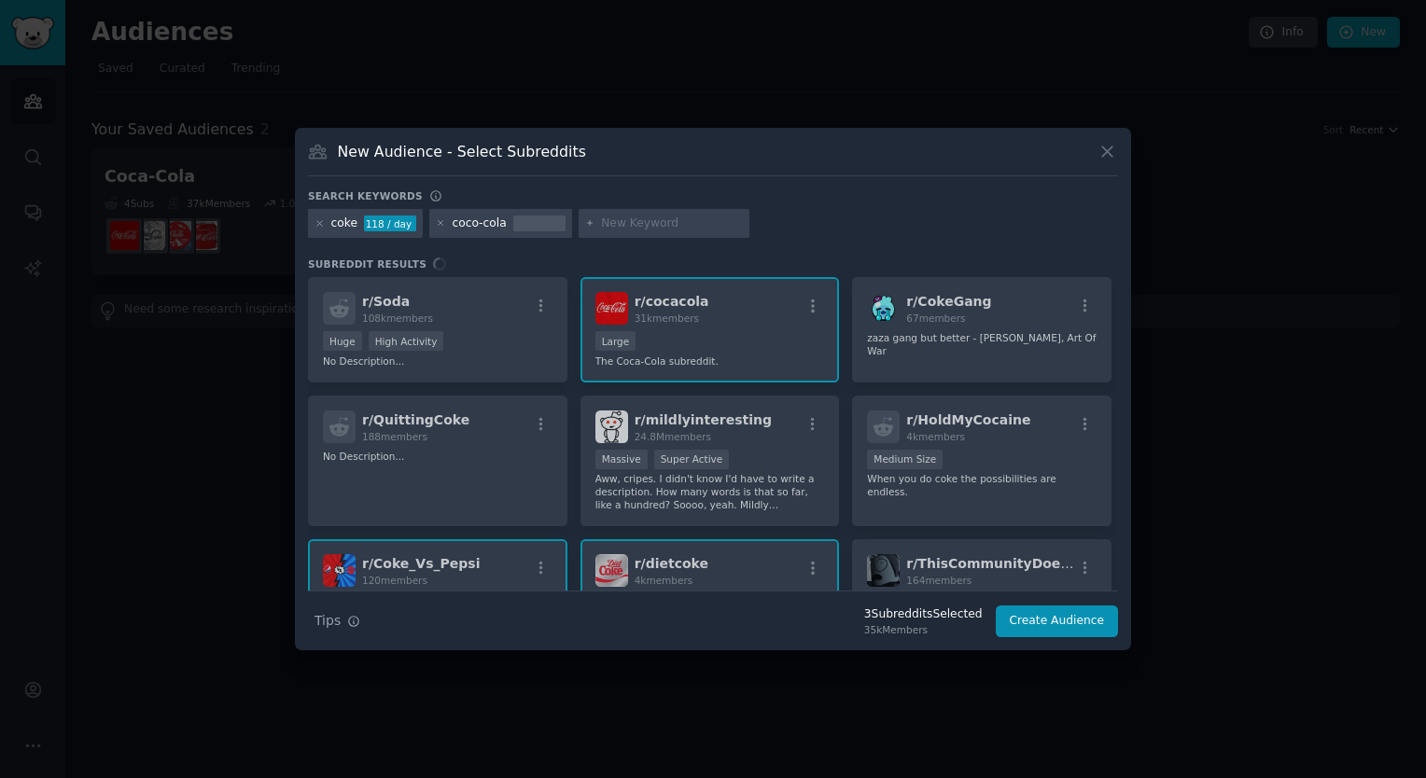
click at [474, 226] on div "coco-cola" at bounding box center [479, 224] width 54 height 17
click at [468, 225] on div "coco-cola" at bounding box center [479, 224] width 54 height 17
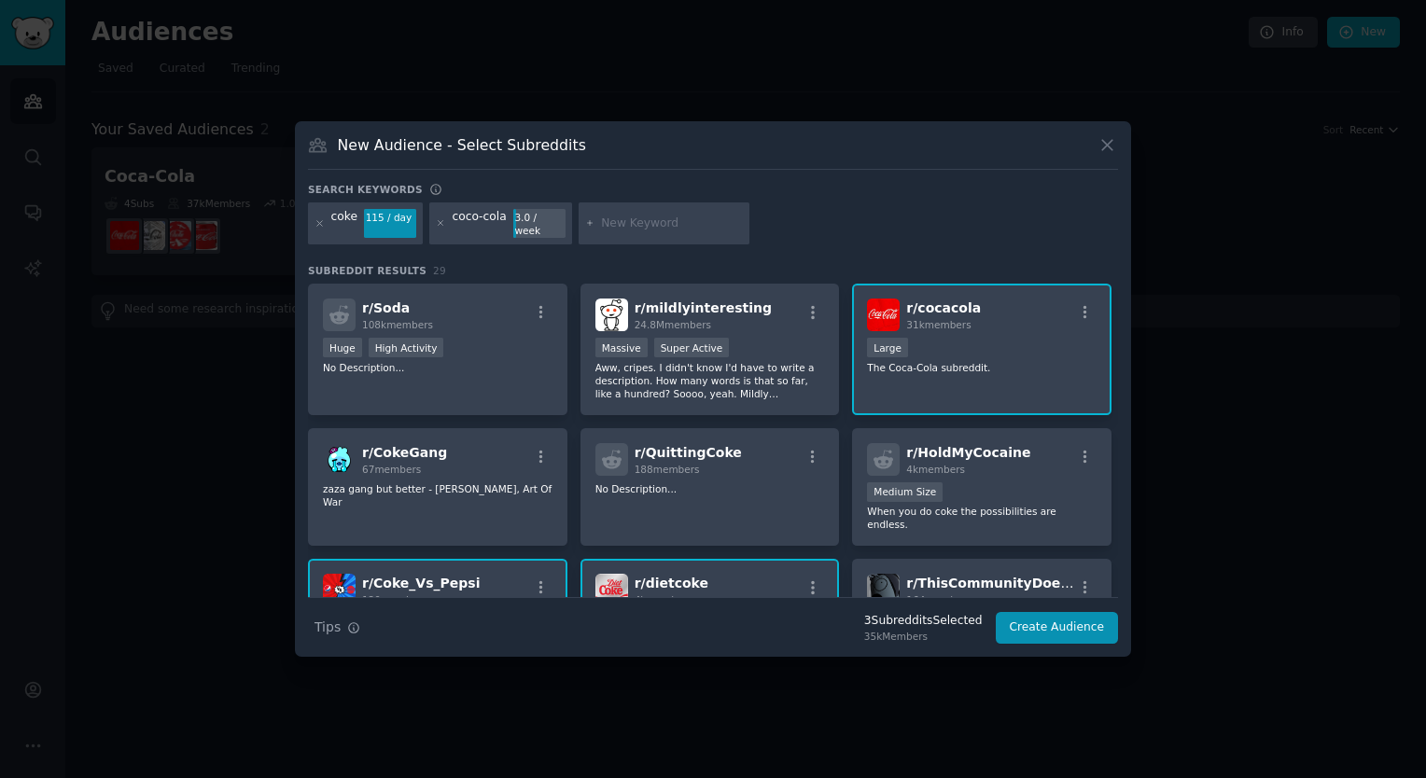
click at [470, 224] on div "coco-cola" at bounding box center [479, 224] width 54 height 30
click at [472, 226] on div "coco-cola" at bounding box center [479, 224] width 54 height 30
click at [467, 225] on div "coco-cola" at bounding box center [479, 224] width 54 height 30
drag, startPoint x: 467, startPoint y: 225, endPoint x: 548, endPoint y: 221, distance: 80.3
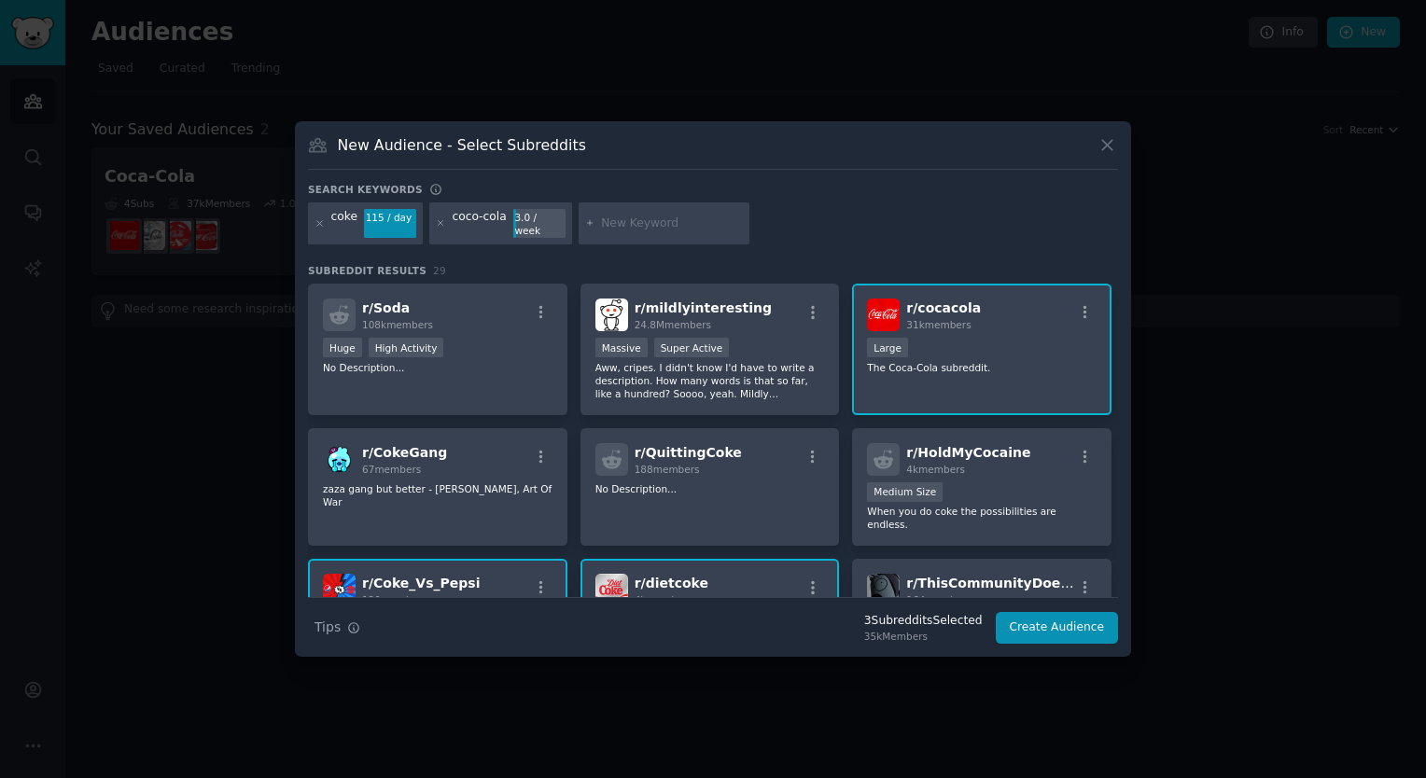
click at [548, 221] on div "3.0 / week" at bounding box center [539, 224] width 52 height 30
click at [550, 222] on div "3.0 / week" at bounding box center [539, 224] width 52 height 30
click at [620, 234] on div at bounding box center [664, 223] width 172 height 43
click at [603, 221] on input "text" at bounding box center [672, 224] width 142 height 17
type input "coca-cola"
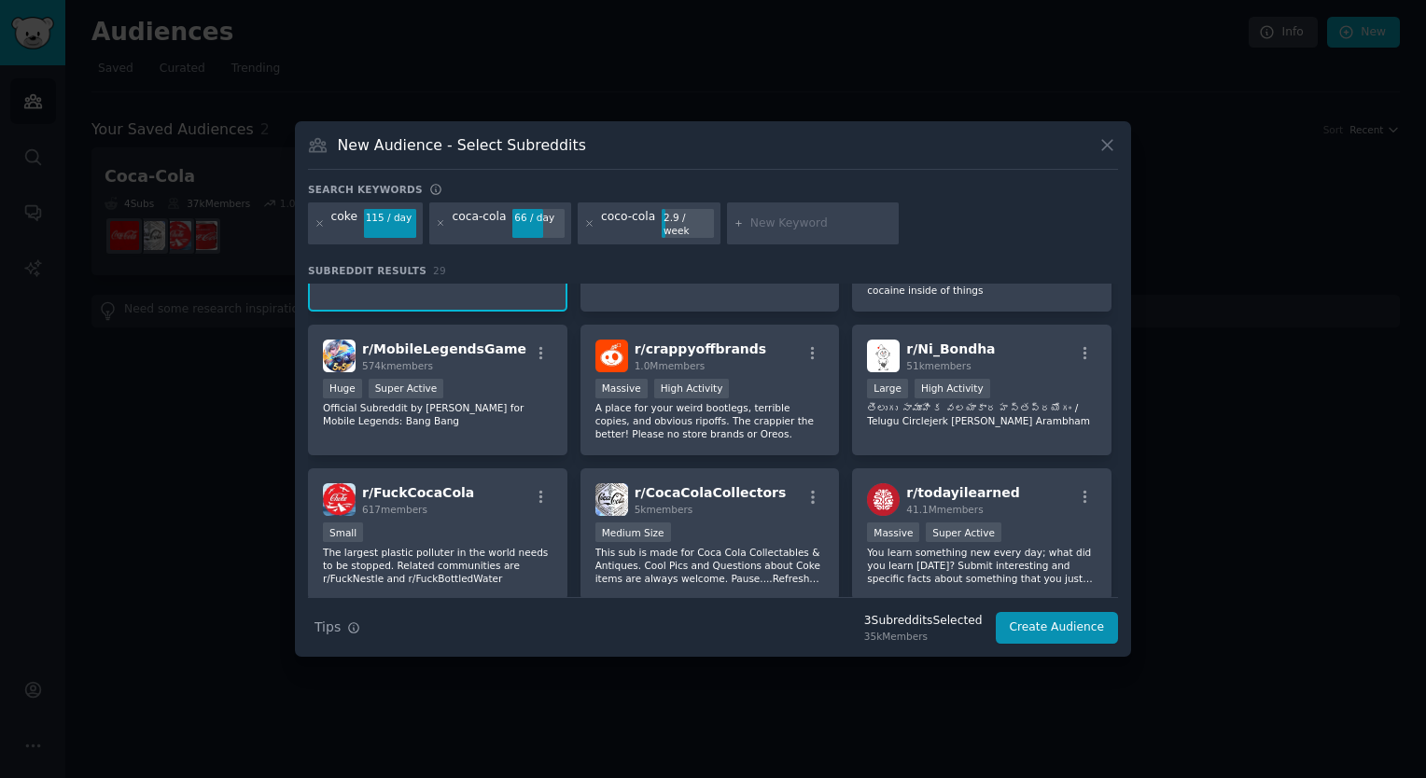
scroll to position [480, 0]
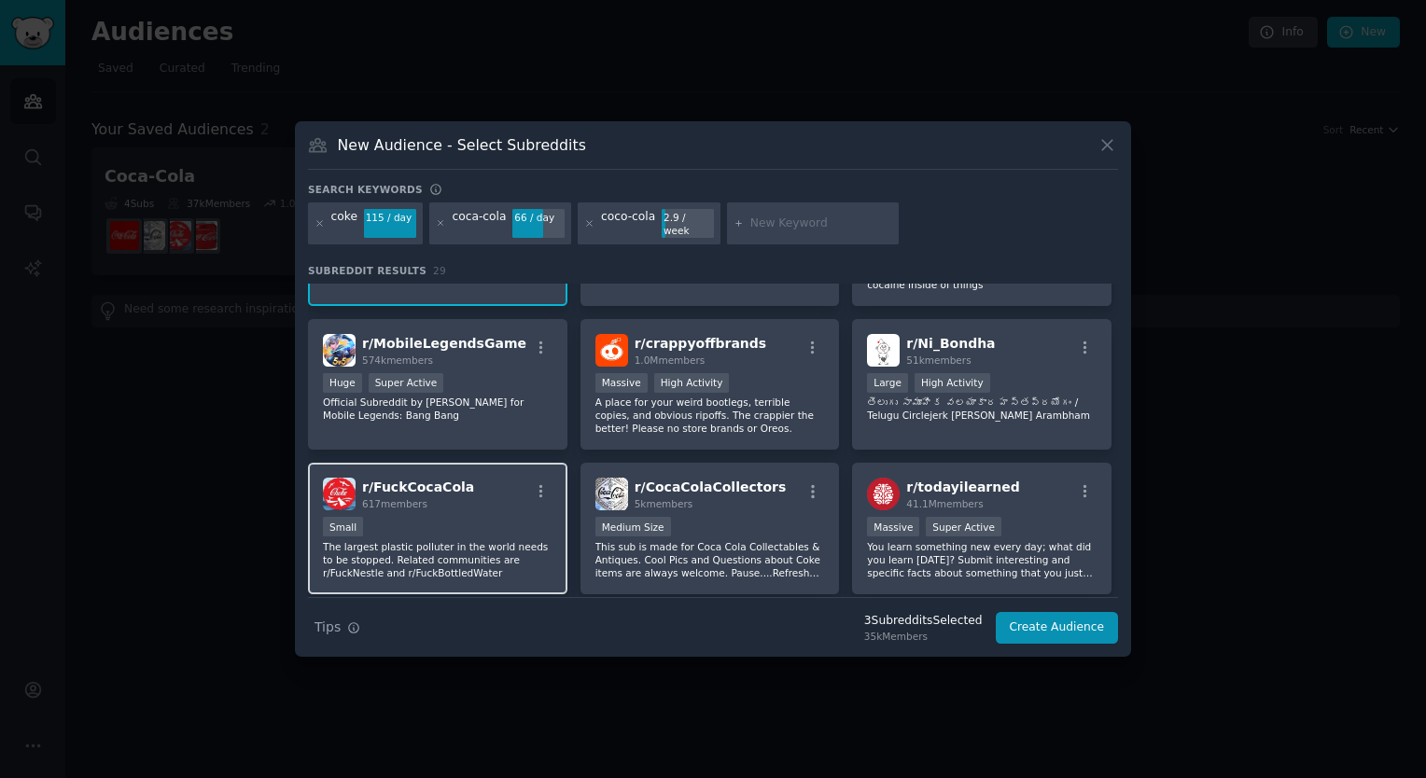
click at [498, 517] on div "Small" at bounding box center [438, 528] width 230 height 23
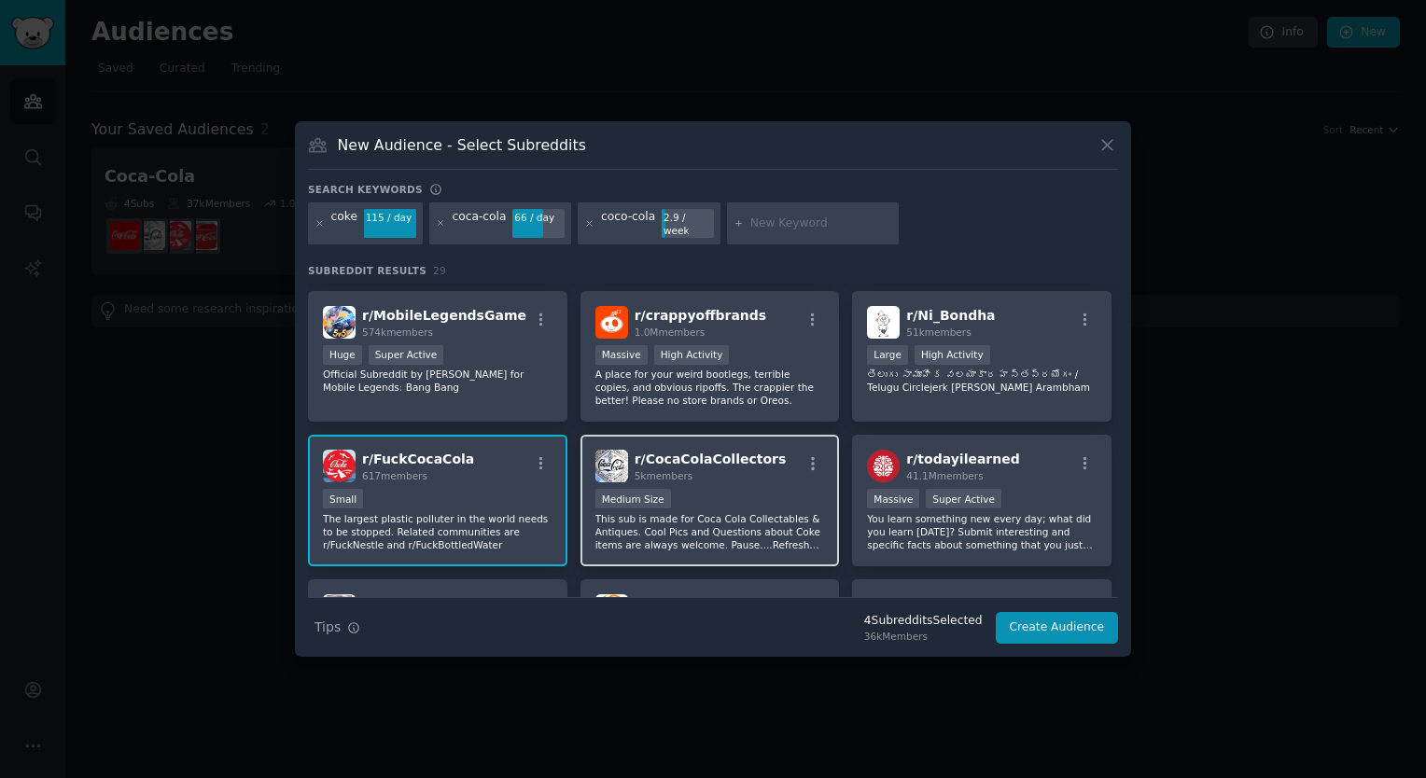
click at [694, 512] on p "This sub is made for Coca Cola Collectables & Antiques. Cool Pics and Questions…" at bounding box center [710, 531] width 230 height 39
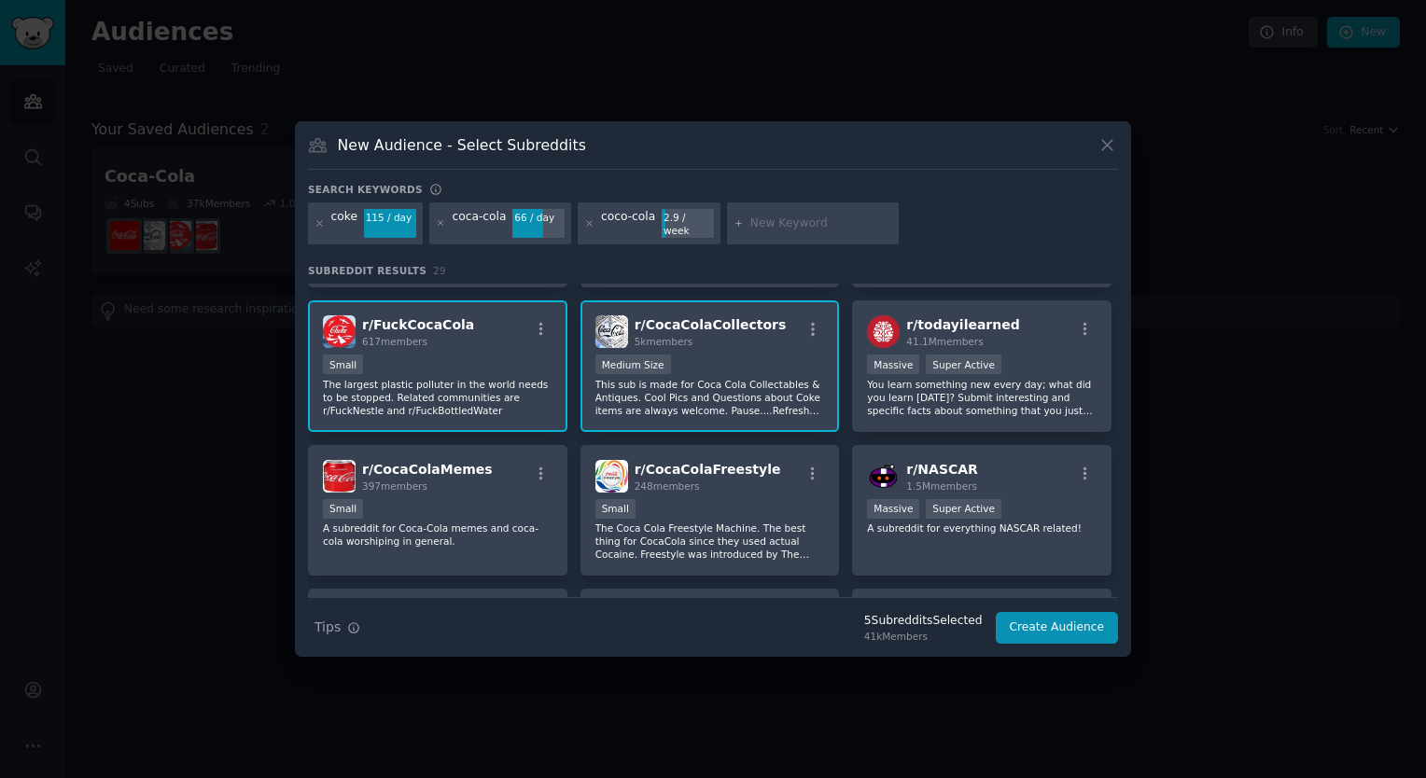
scroll to position [644, 0]
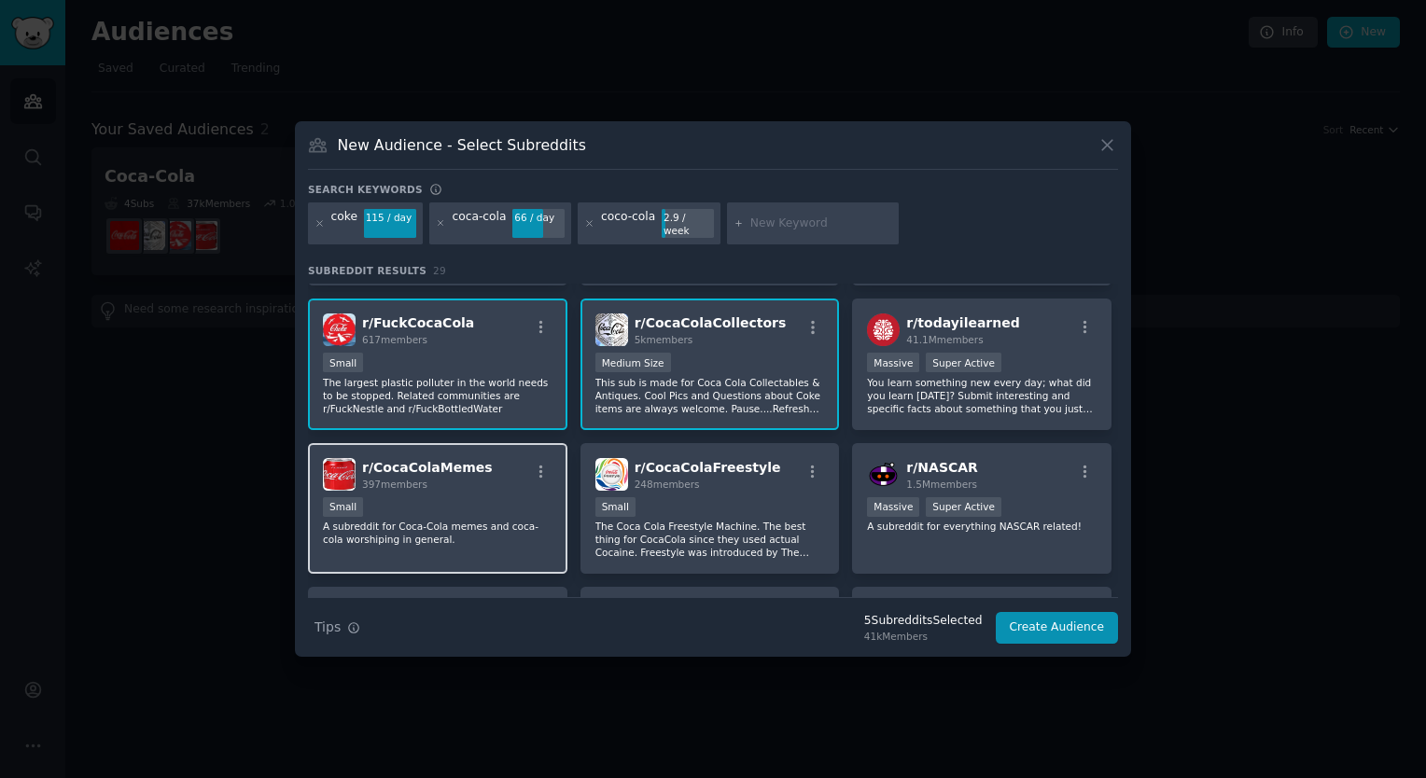
click at [480, 520] on p "A subreddit for Coca-Cola memes and coca-cola worshiping in general." at bounding box center [438, 533] width 230 height 26
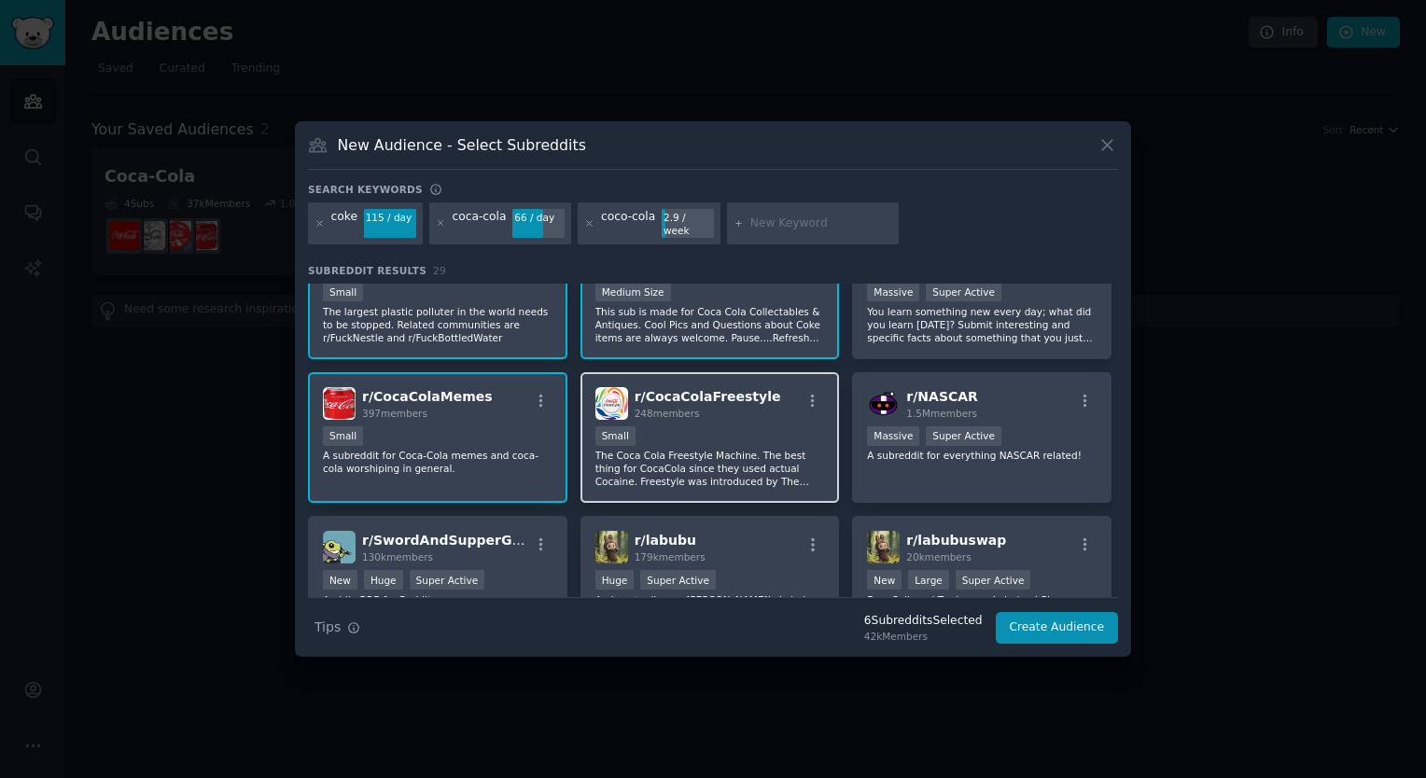
scroll to position [716, 0]
click at [684, 448] on p "The Coca Cola Freestyle Machine. The best thing for CocaCola since they used ac…" at bounding box center [710, 467] width 230 height 39
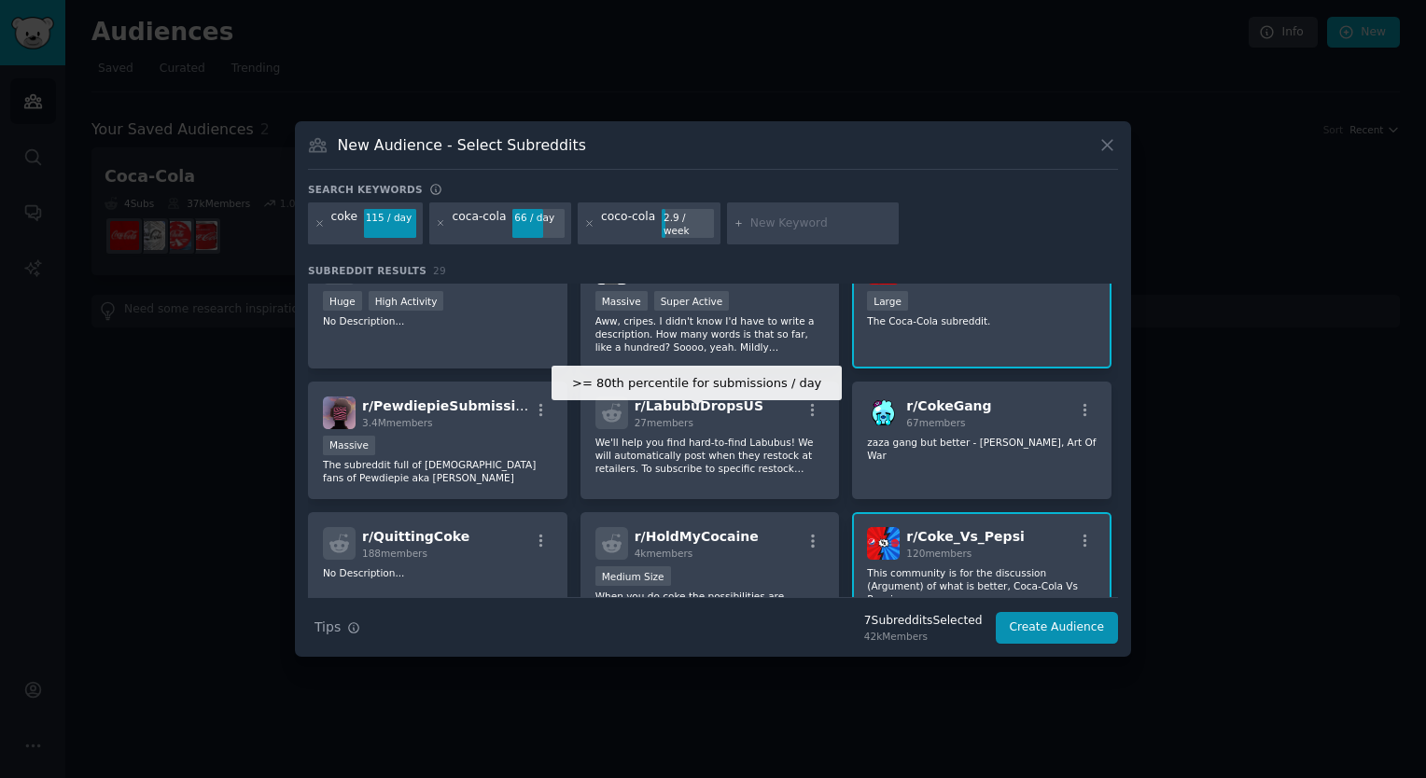
scroll to position [0, 0]
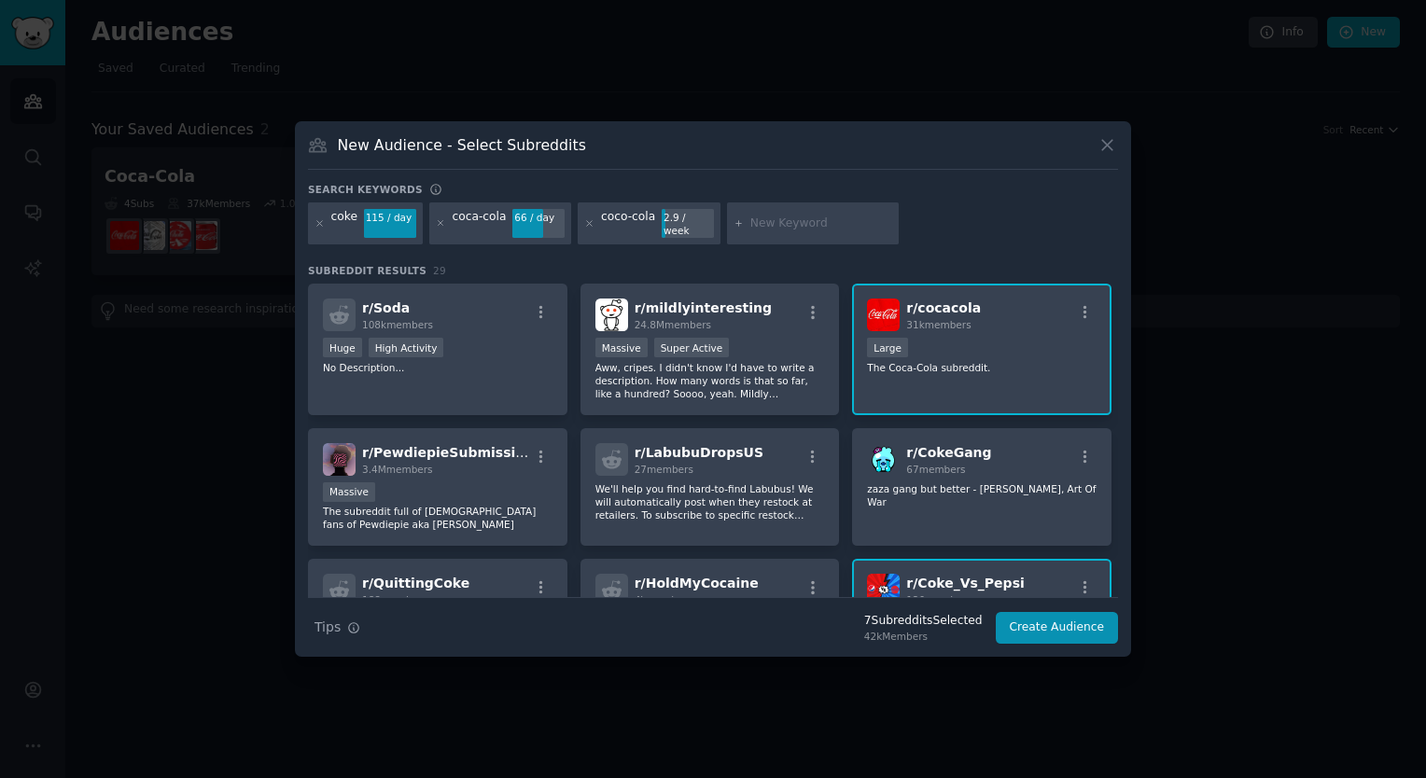
click at [776, 228] on input "text" at bounding box center [821, 224] width 142 height 17
click at [1025, 613] on button "Create Audience" at bounding box center [1057, 628] width 123 height 32
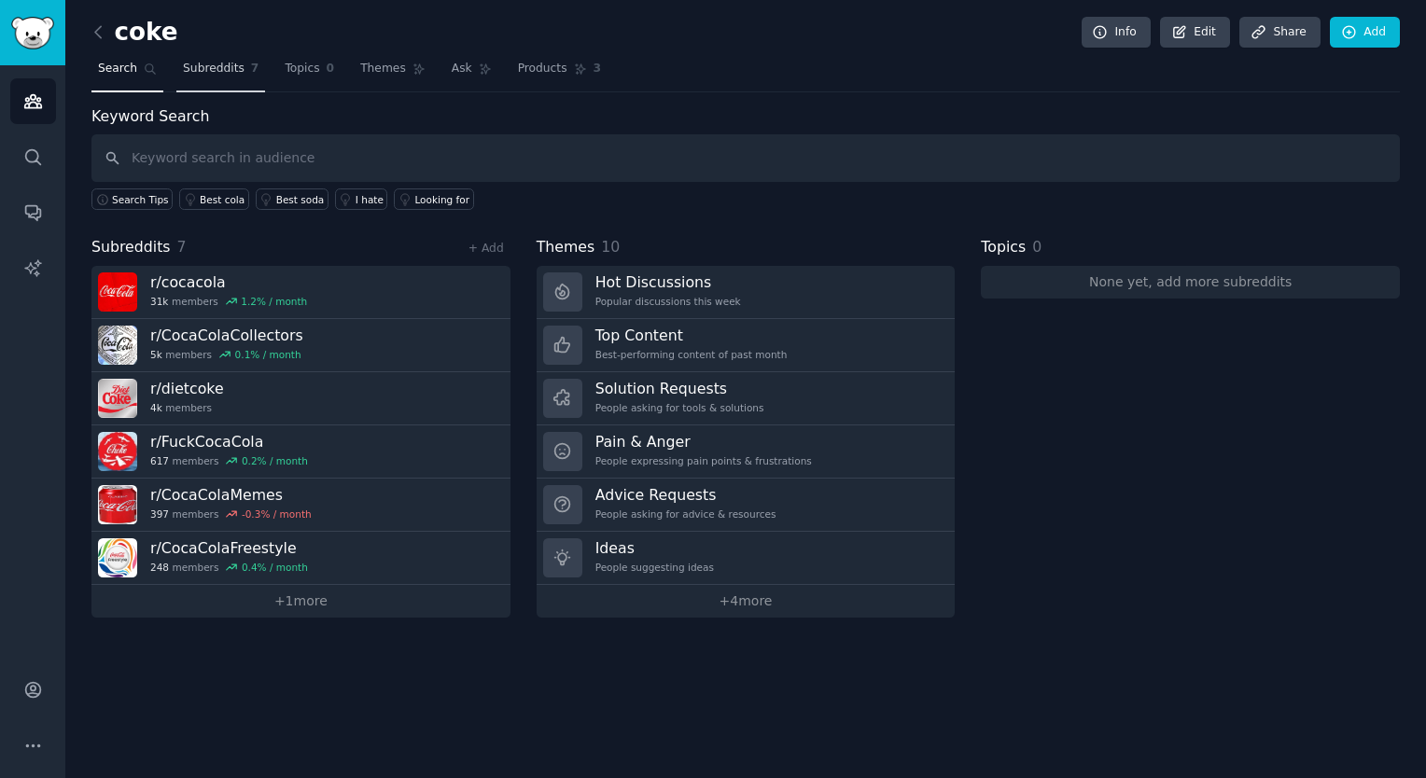
click at [235, 67] on link "Subreddits 7" at bounding box center [220, 73] width 89 height 38
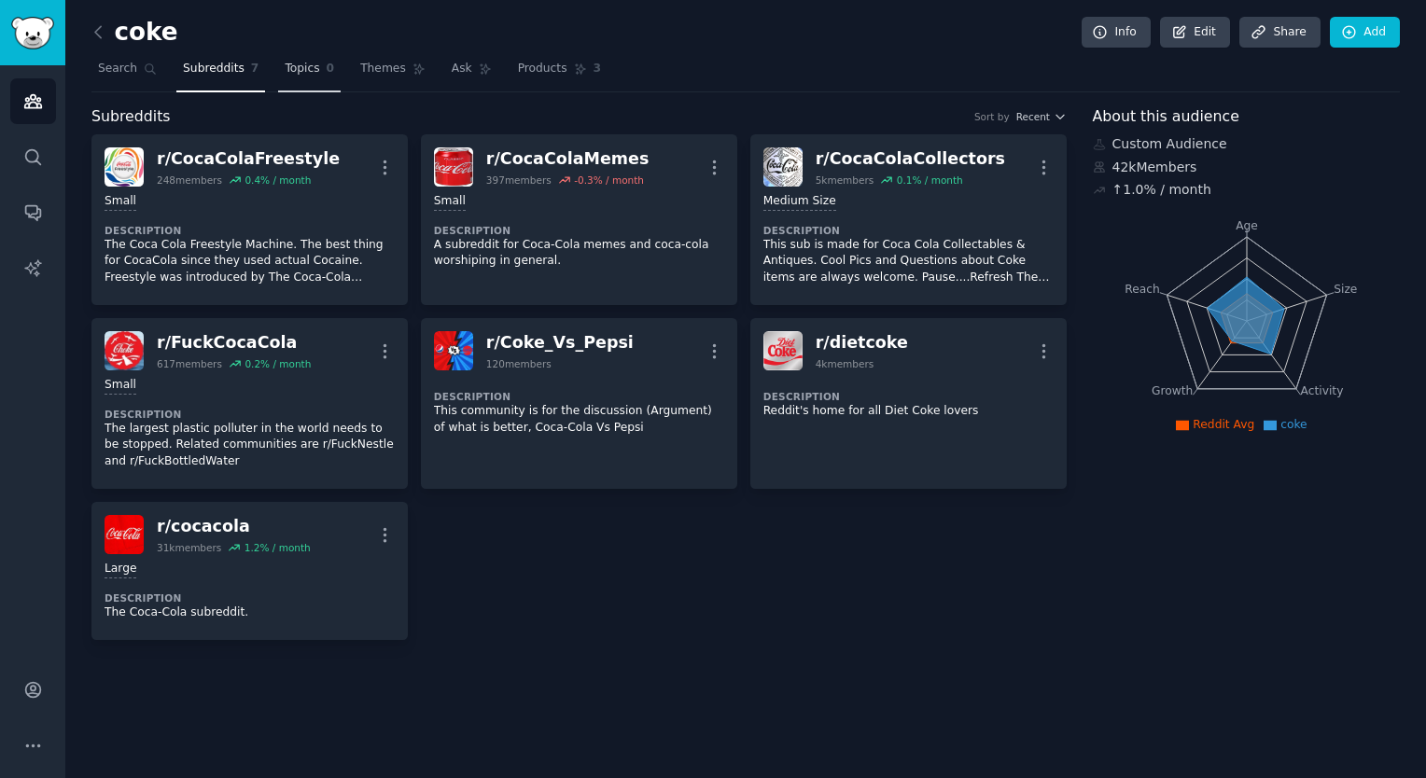
click at [295, 77] on span "Topics" at bounding box center [302, 69] width 35 height 17
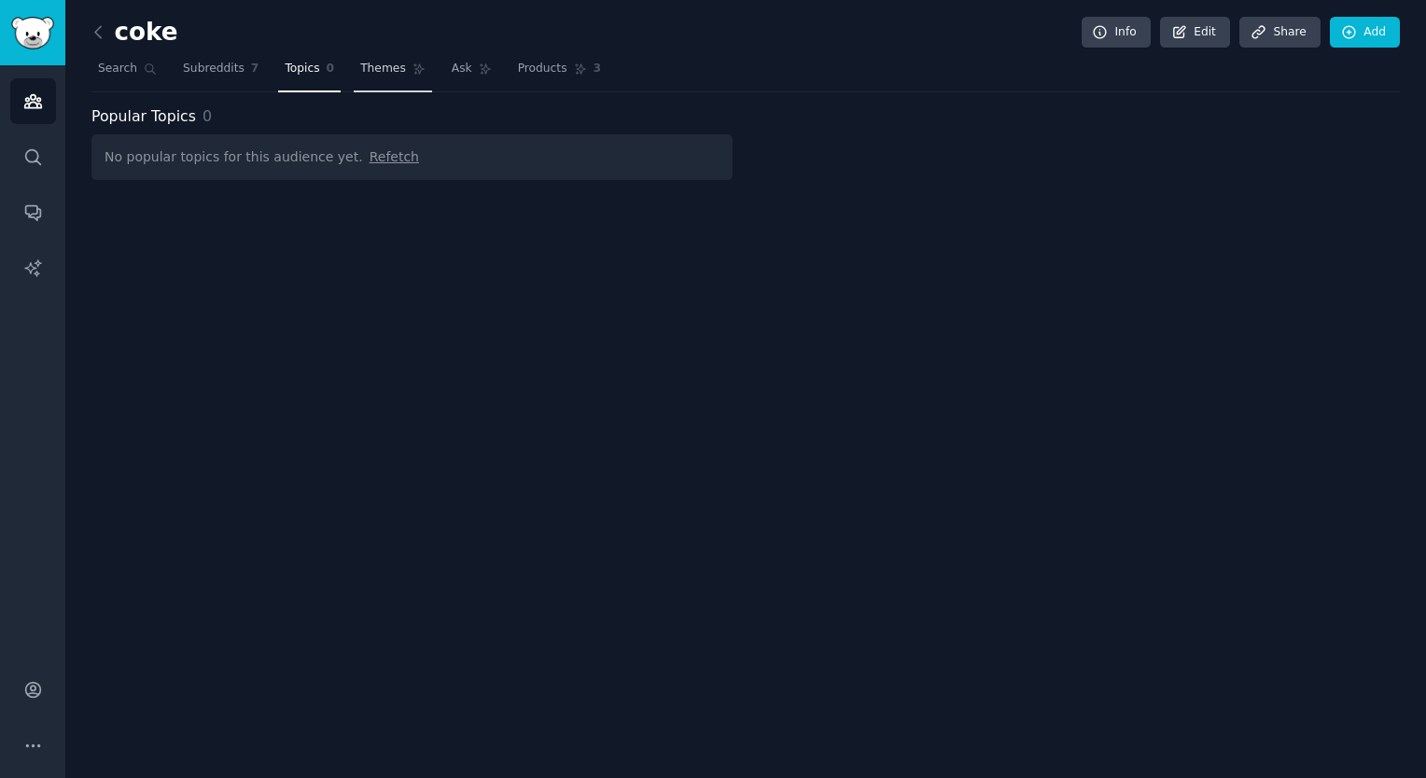
click at [360, 73] on span "Themes" at bounding box center [383, 69] width 46 height 17
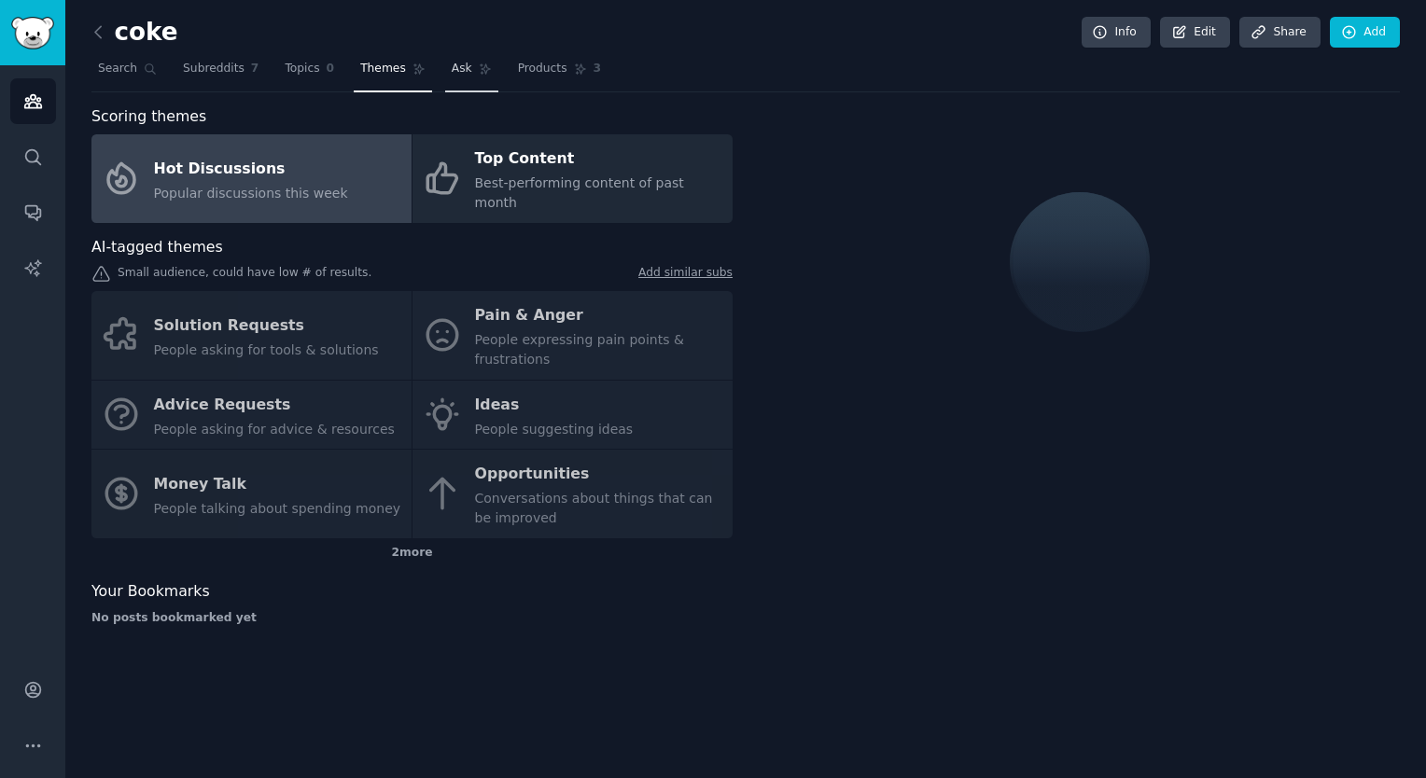
click at [452, 67] on span "Ask" at bounding box center [462, 69] width 21 height 17
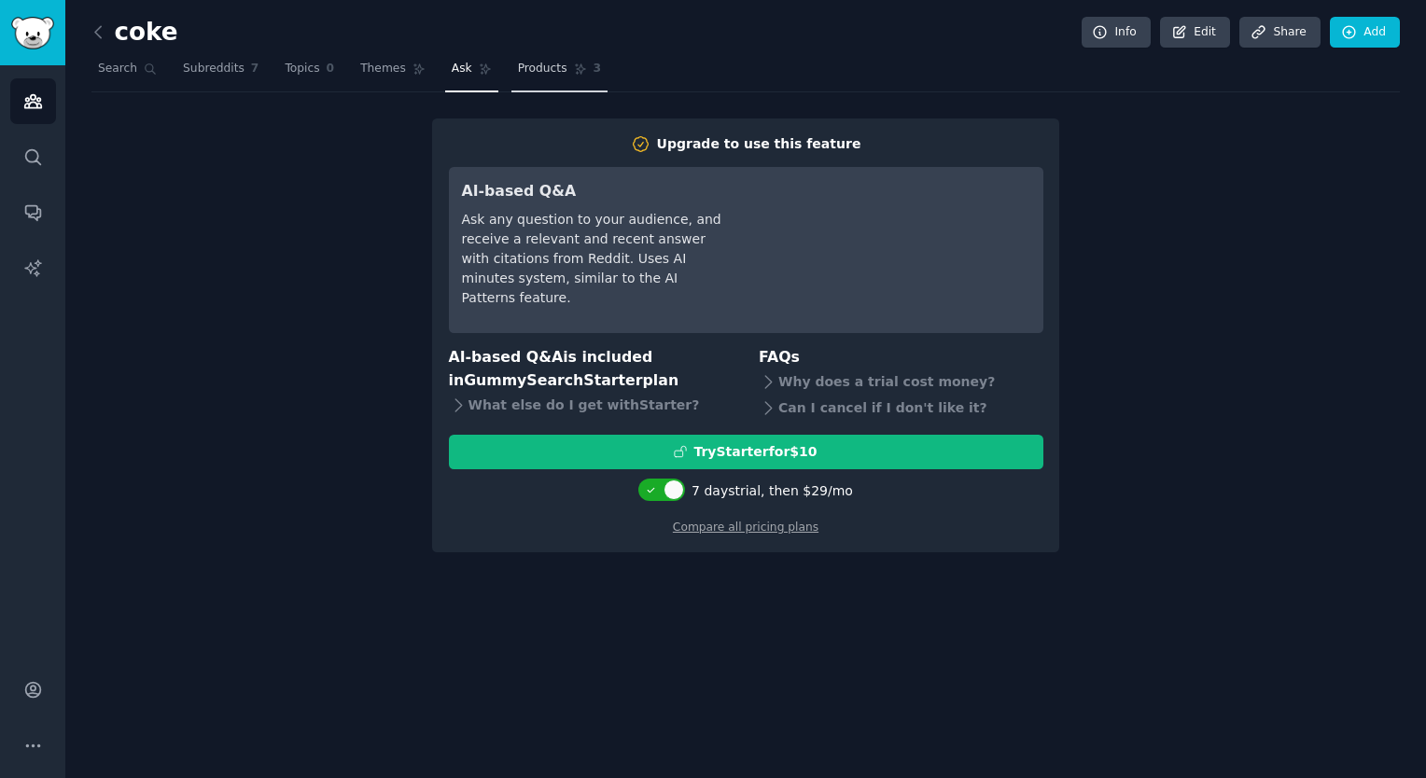
click at [522, 66] on span "Products" at bounding box center [542, 69] width 49 height 17
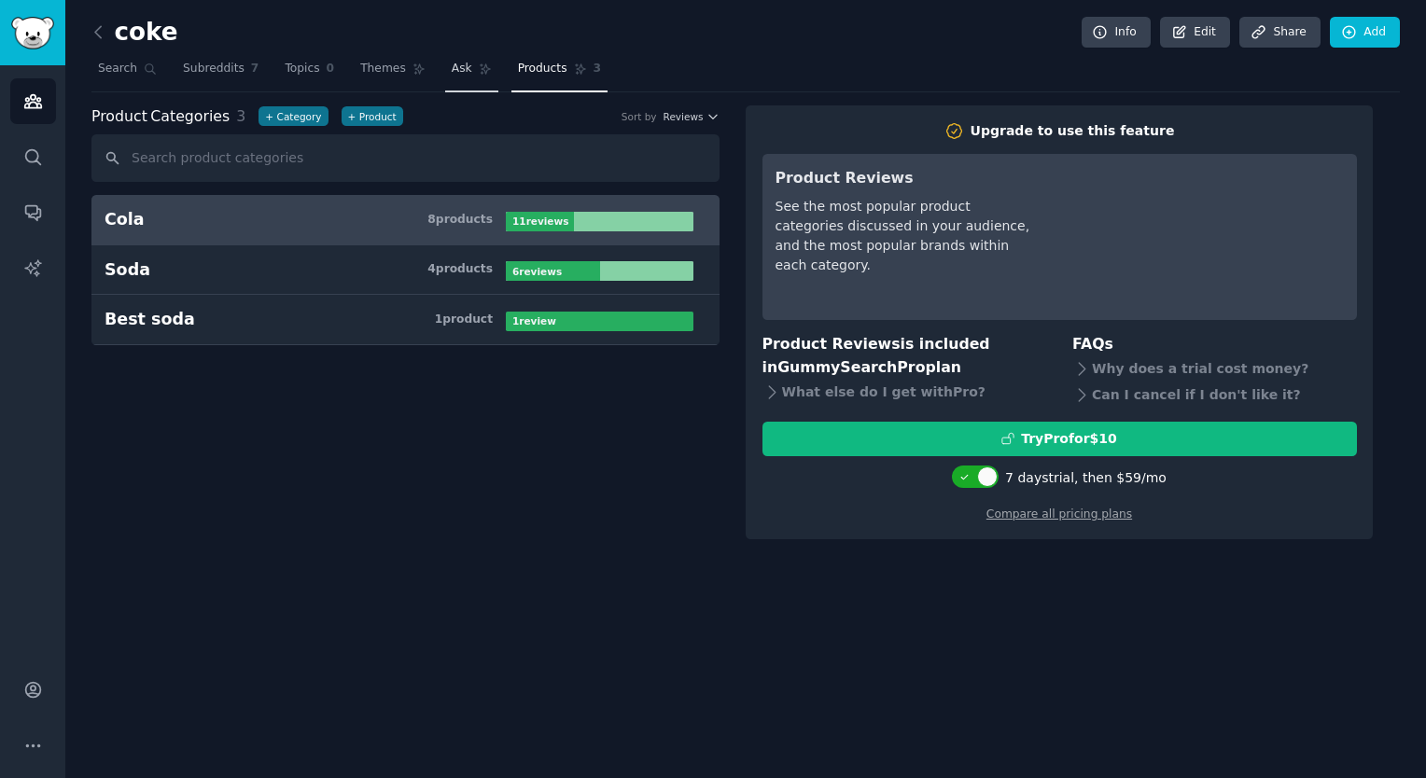
click at [452, 68] on span "Ask" at bounding box center [462, 69] width 21 height 17
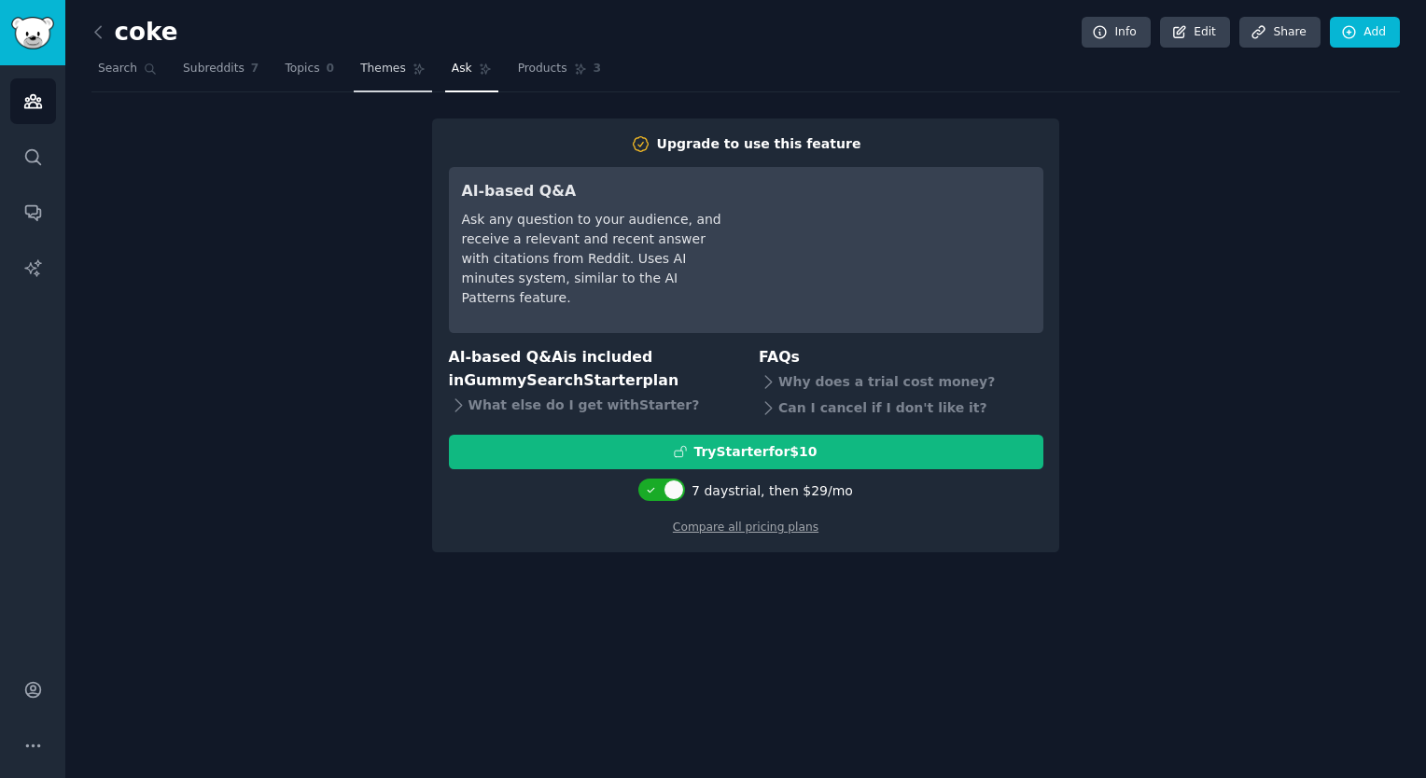
click at [354, 69] on link "Themes" at bounding box center [393, 73] width 78 height 38
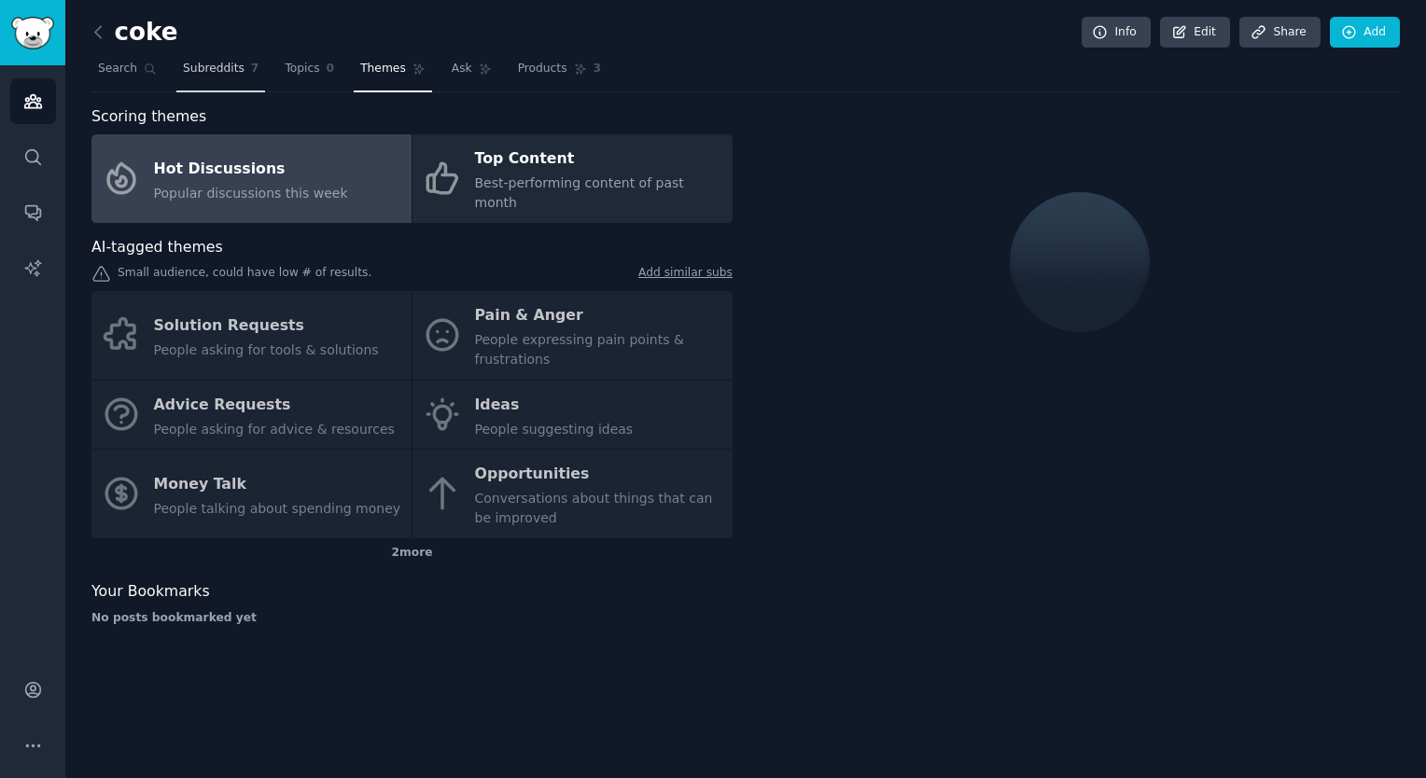
click at [224, 64] on span "Subreddits" at bounding box center [214, 69] width 62 height 17
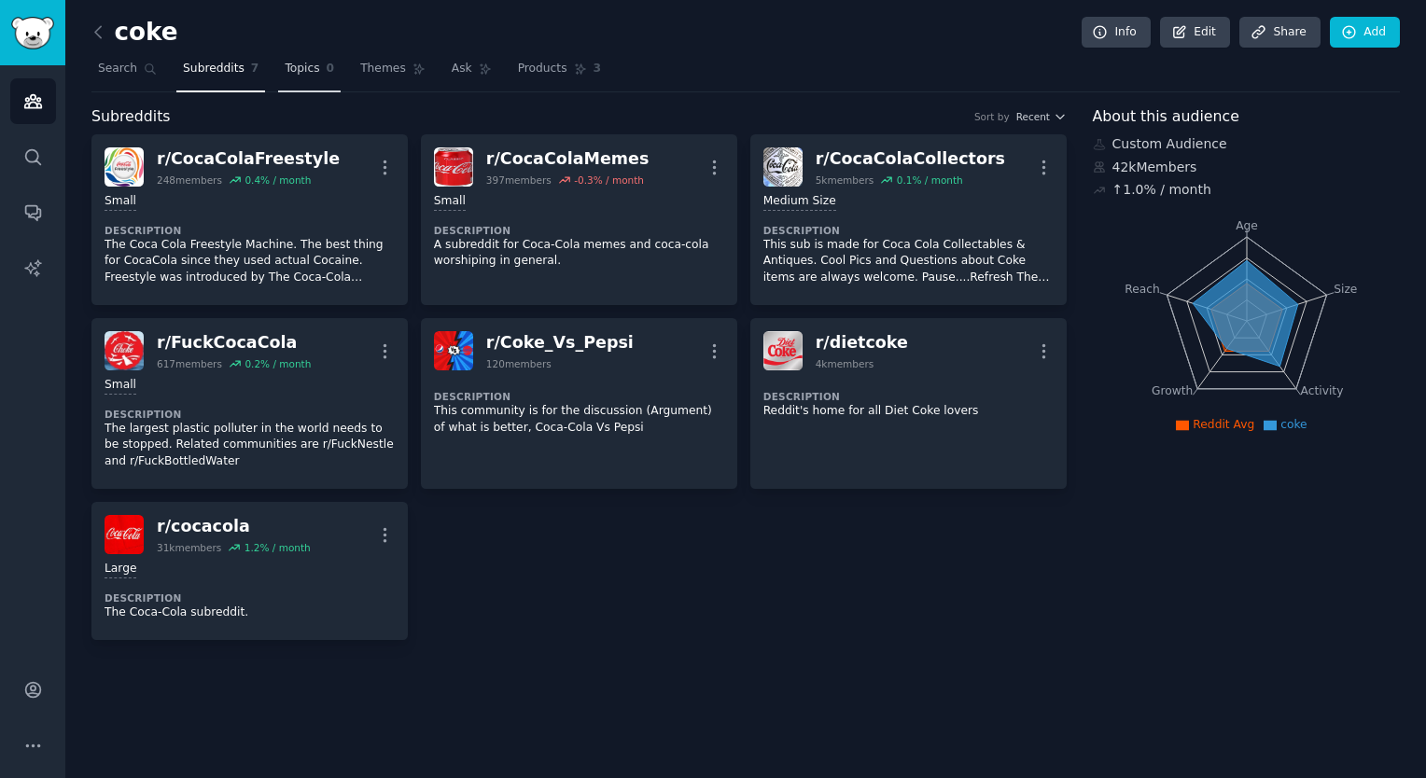
click at [285, 68] on span "Topics" at bounding box center [302, 69] width 35 height 17
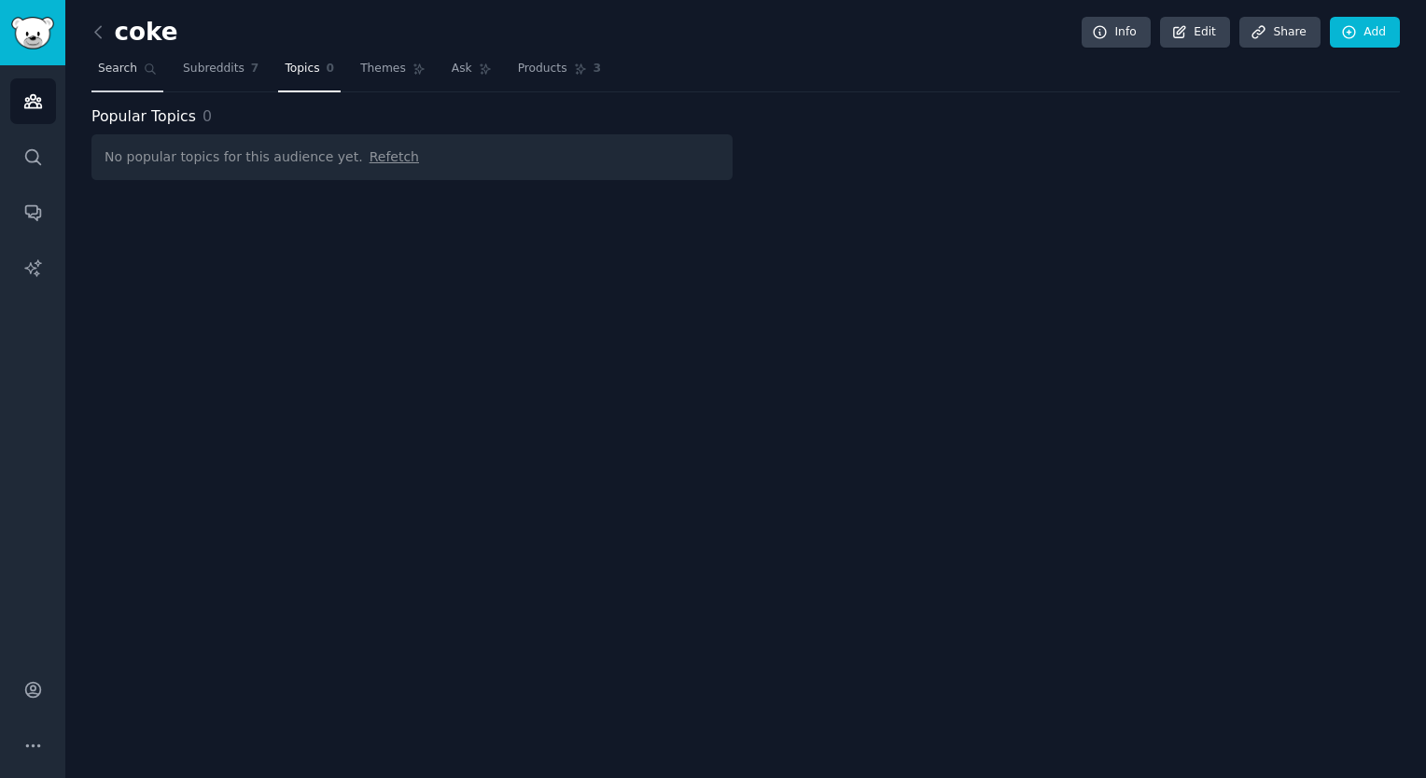
click at [129, 88] on link "Search" at bounding box center [127, 73] width 72 height 38
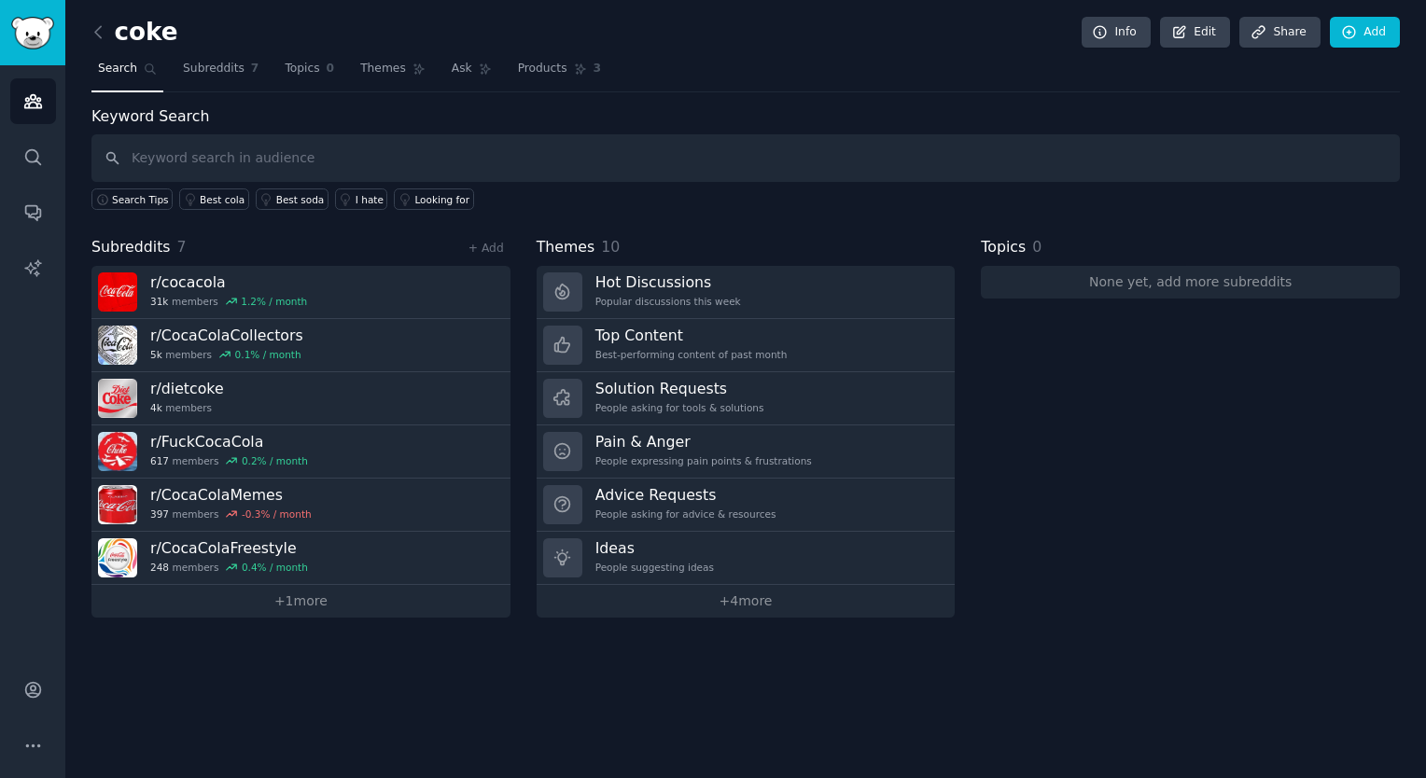
click at [7, 99] on div "Audiences Search Conversations AI Reports" at bounding box center [32, 356] width 65 height 582
click at [26, 101] on icon "Sidebar" at bounding box center [32, 101] width 17 height 13
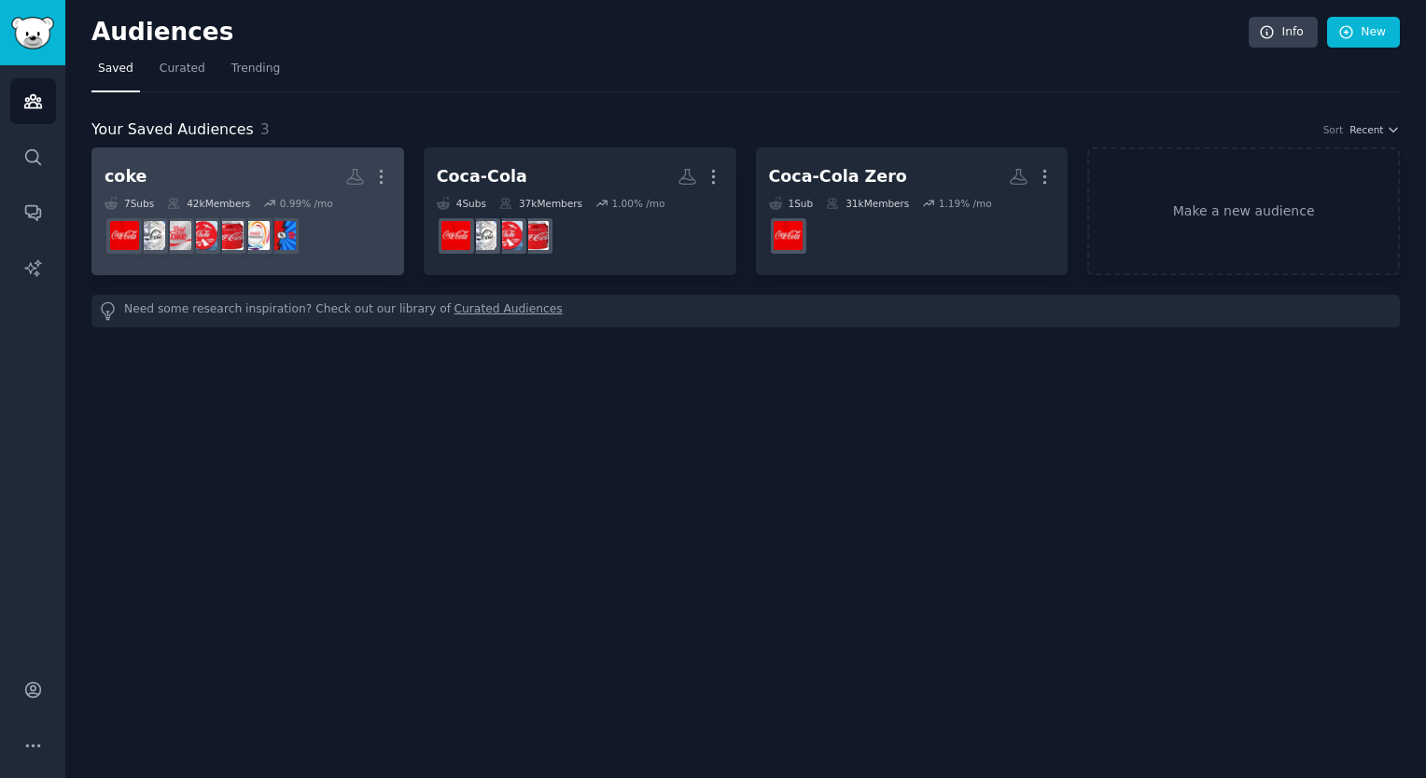
click at [143, 200] on div "7 Sub s" at bounding box center [129, 203] width 49 height 13
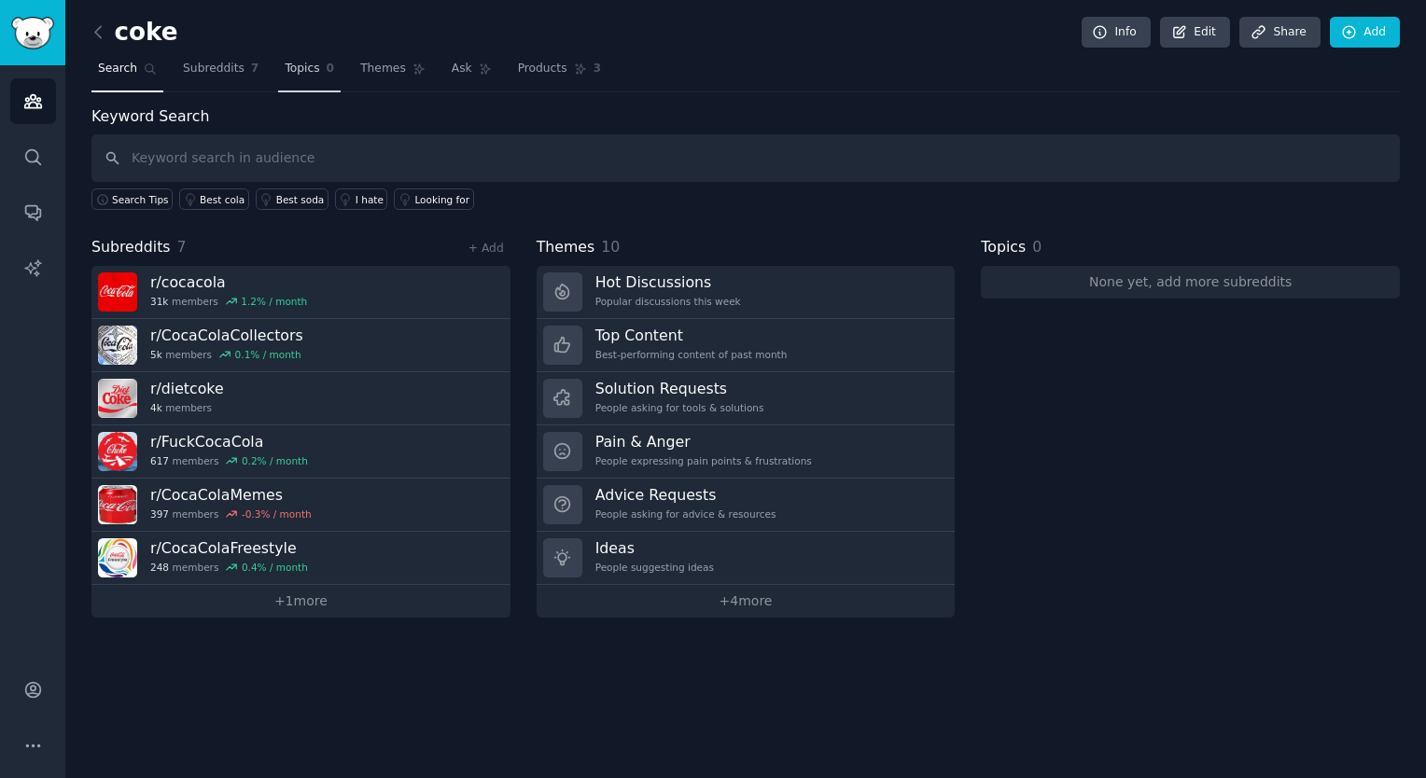
click at [285, 66] on span "Topics" at bounding box center [302, 69] width 35 height 17
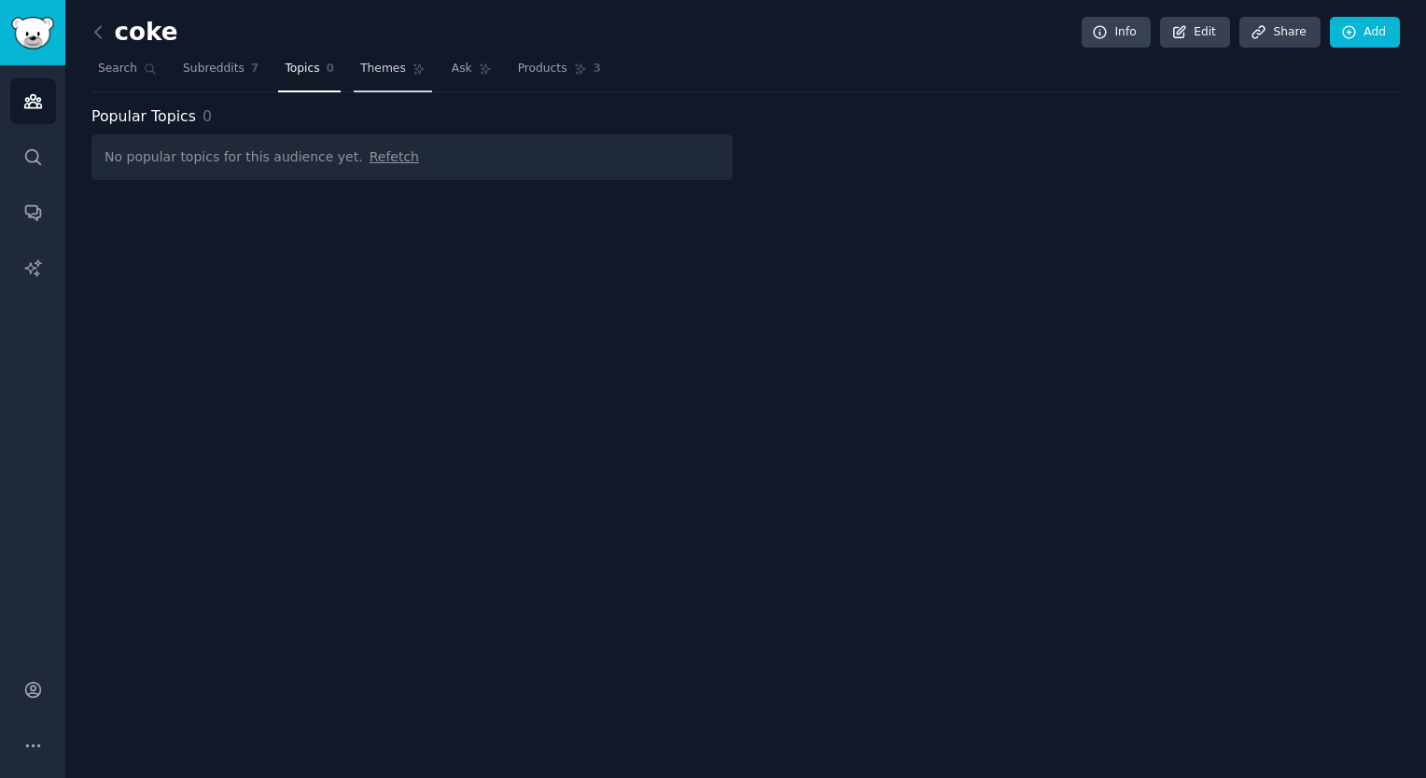
click at [373, 68] on span "Themes" at bounding box center [383, 69] width 46 height 17
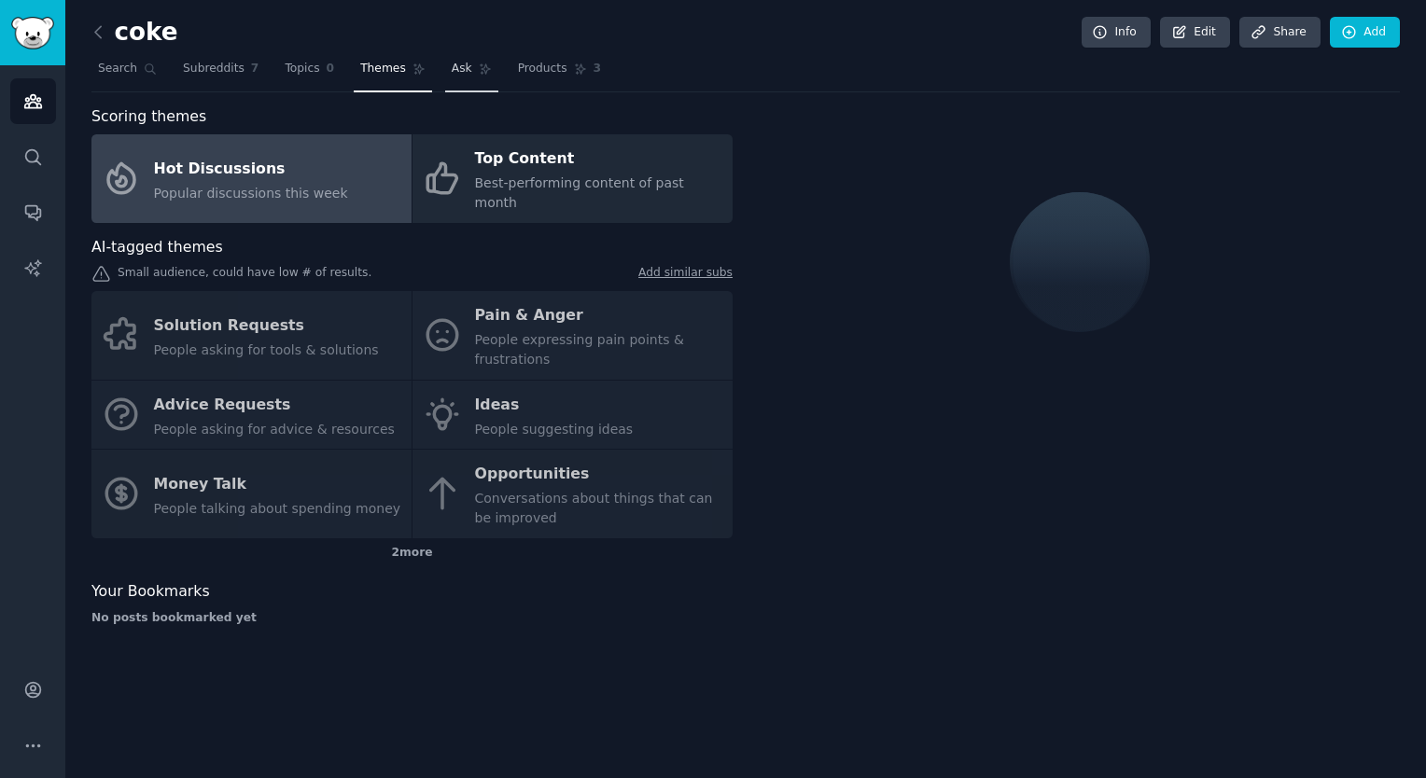
click at [479, 65] on icon at bounding box center [485, 69] width 13 height 13
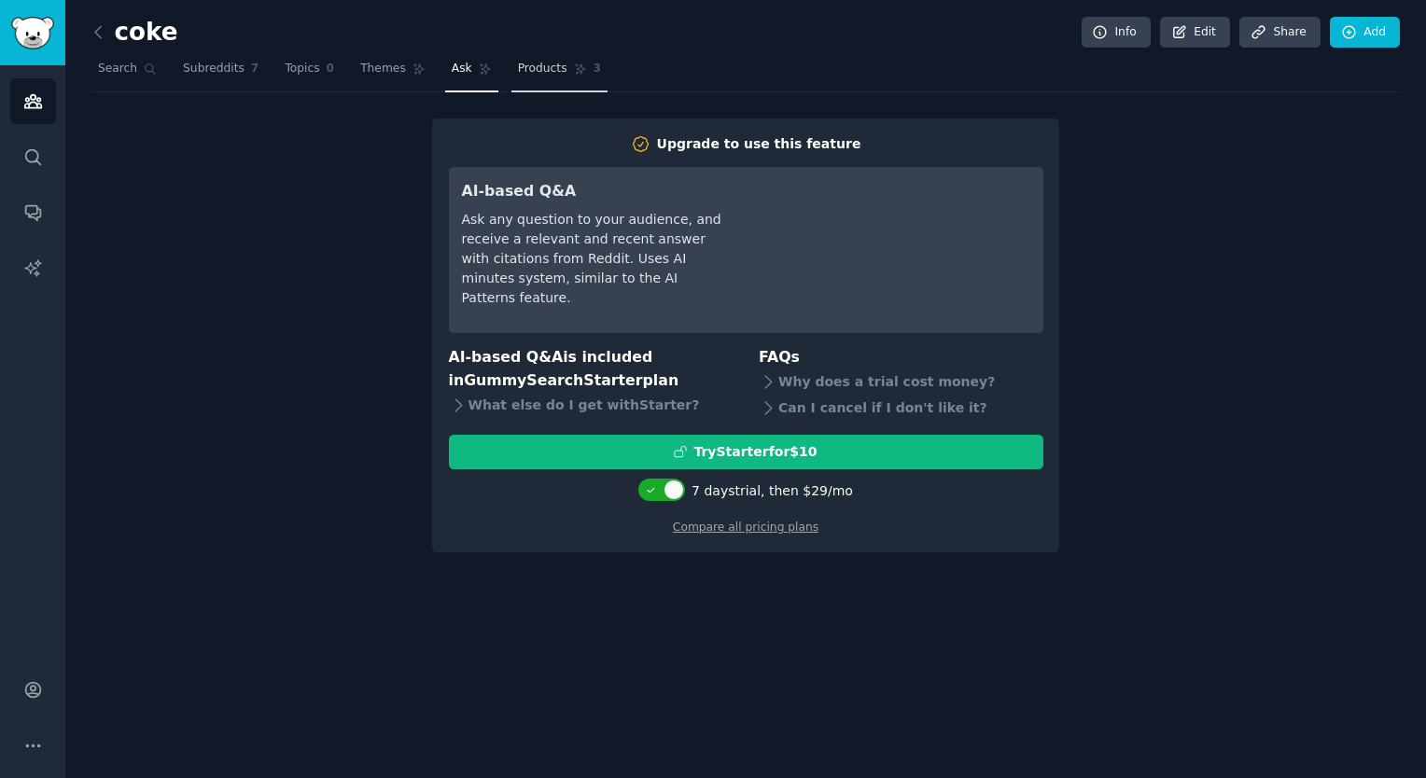
click at [521, 69] on span "Products" at bounding box center [542, 69] width 49 height 17
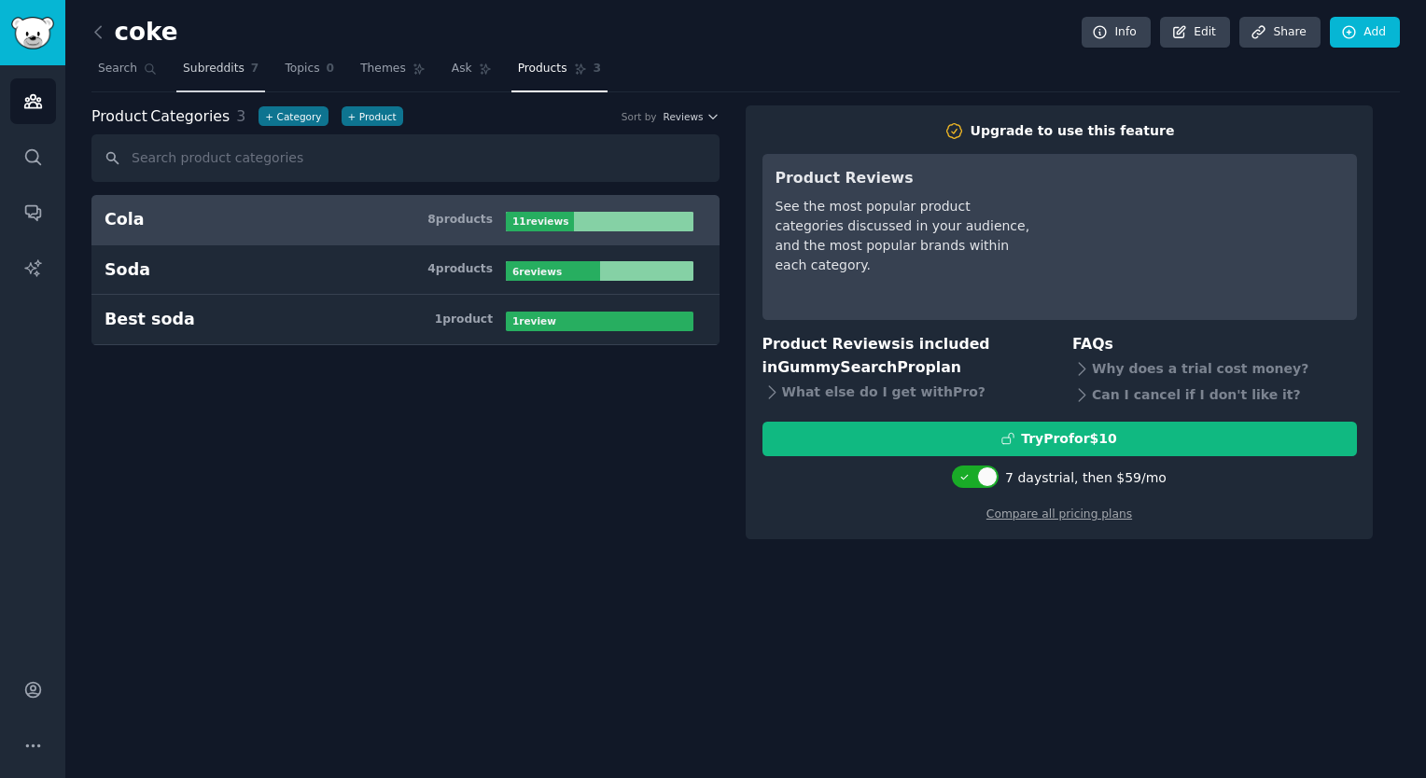
click at [235, 58] on link "Subreddits 7" at bounding box center [220, 73] width 89 height 38
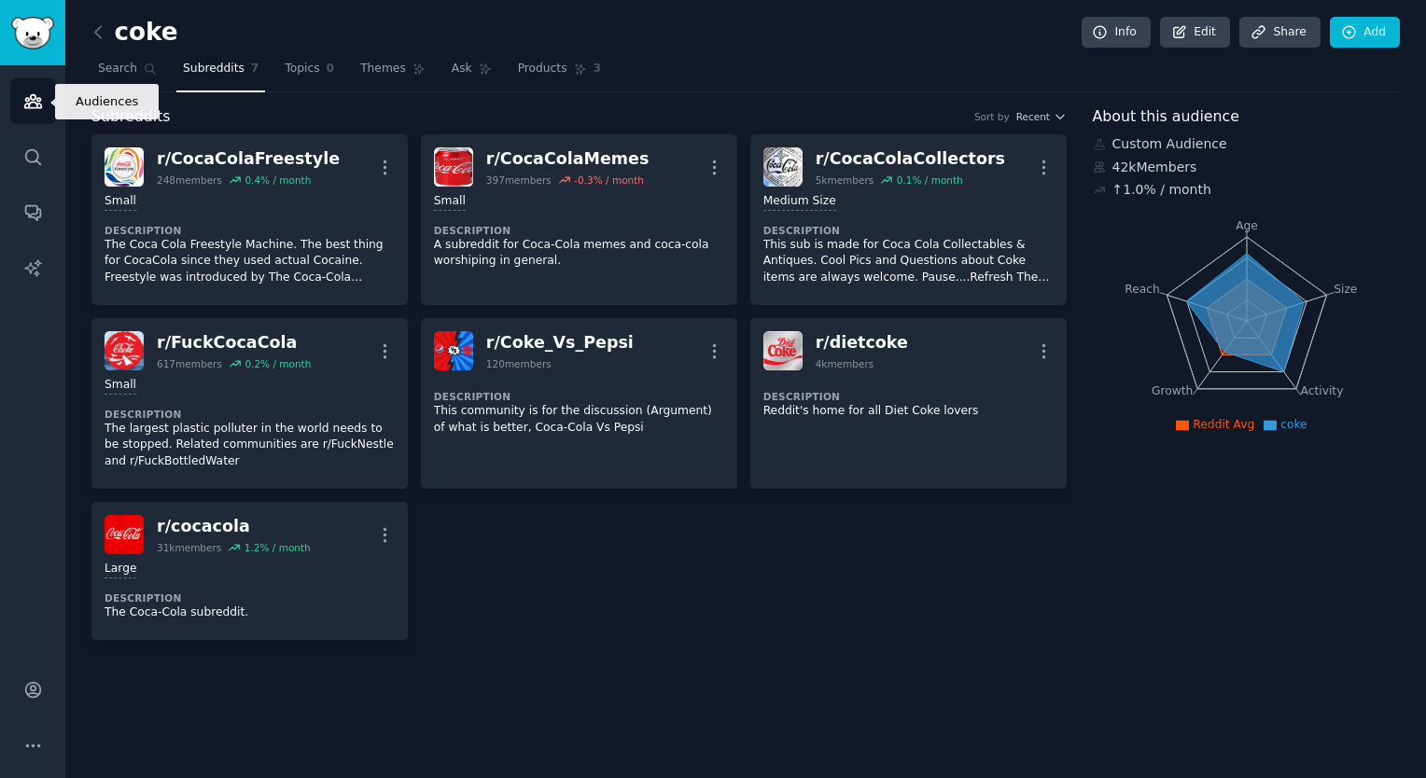
click at [29, 103] on icon "Sidebar" at bounding box center [32, 101] width 17 height 13
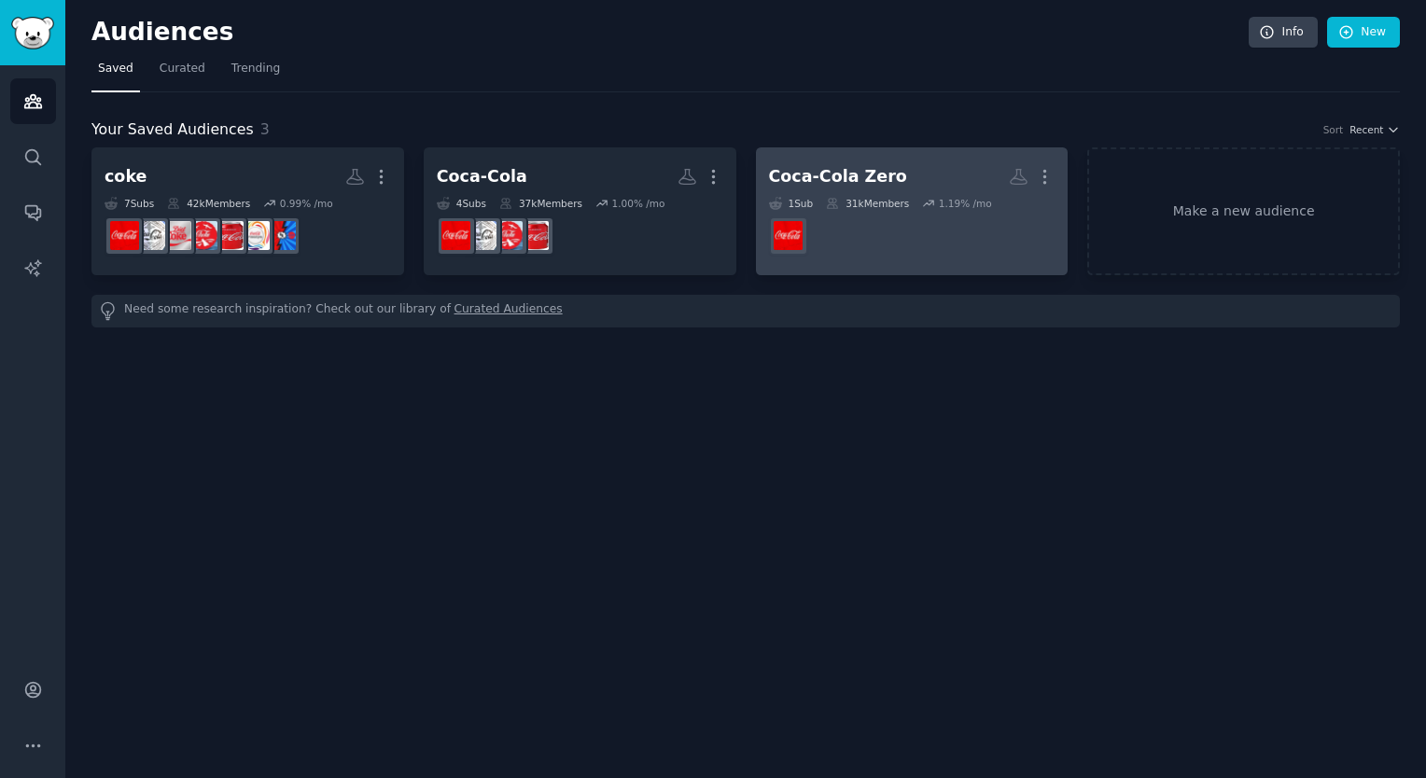
click at [955, 215] on dd at bounding box center [912, 236] width 286 height 52
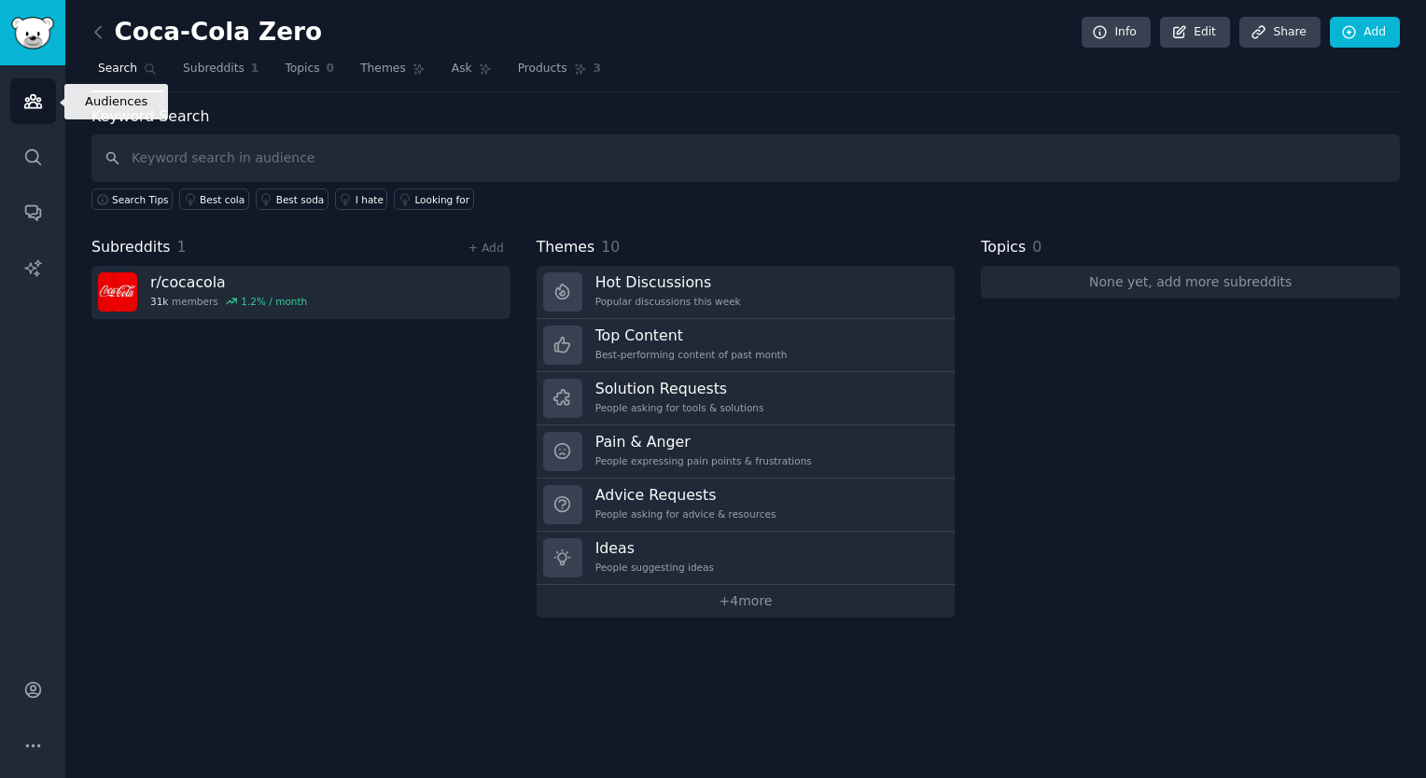
click at [26, 108] on icon "Sidebar" at bounding box center [33, 101] width 20 height 20
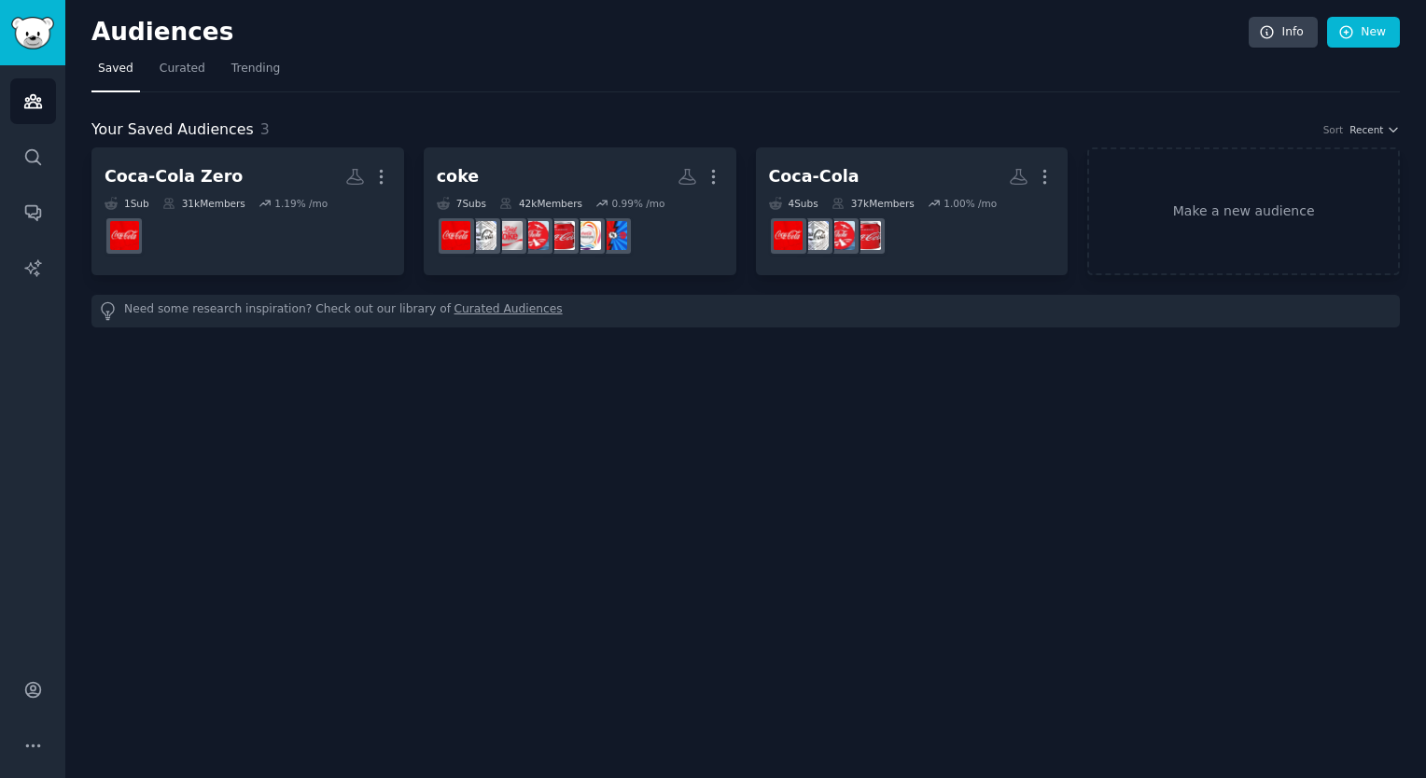
click at [623, 200] on div "0.99 % /mo" at bounding box center [638, 203] width 53 height 13
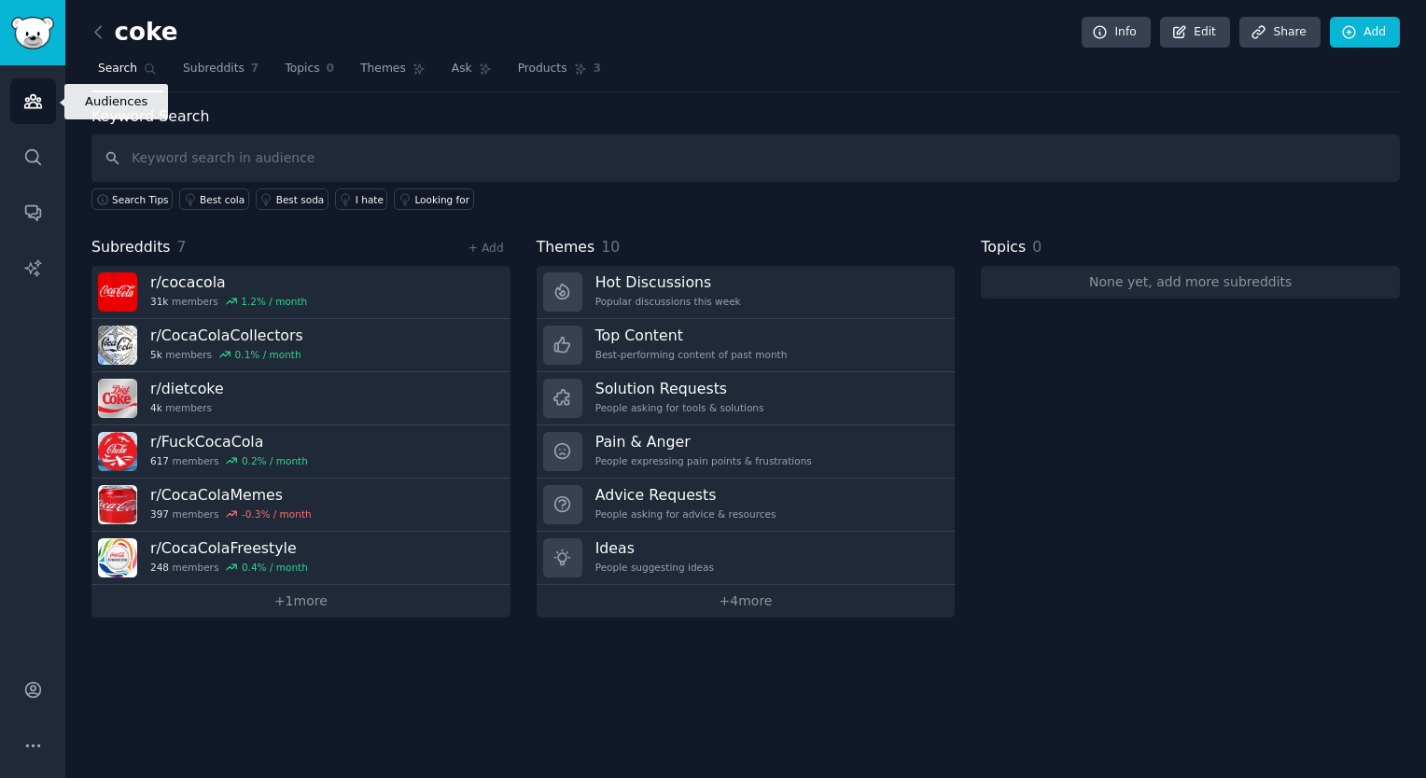
click at [30, 96] on icon "Sidebar" at bounding box center [32, 101] width 17 height 13
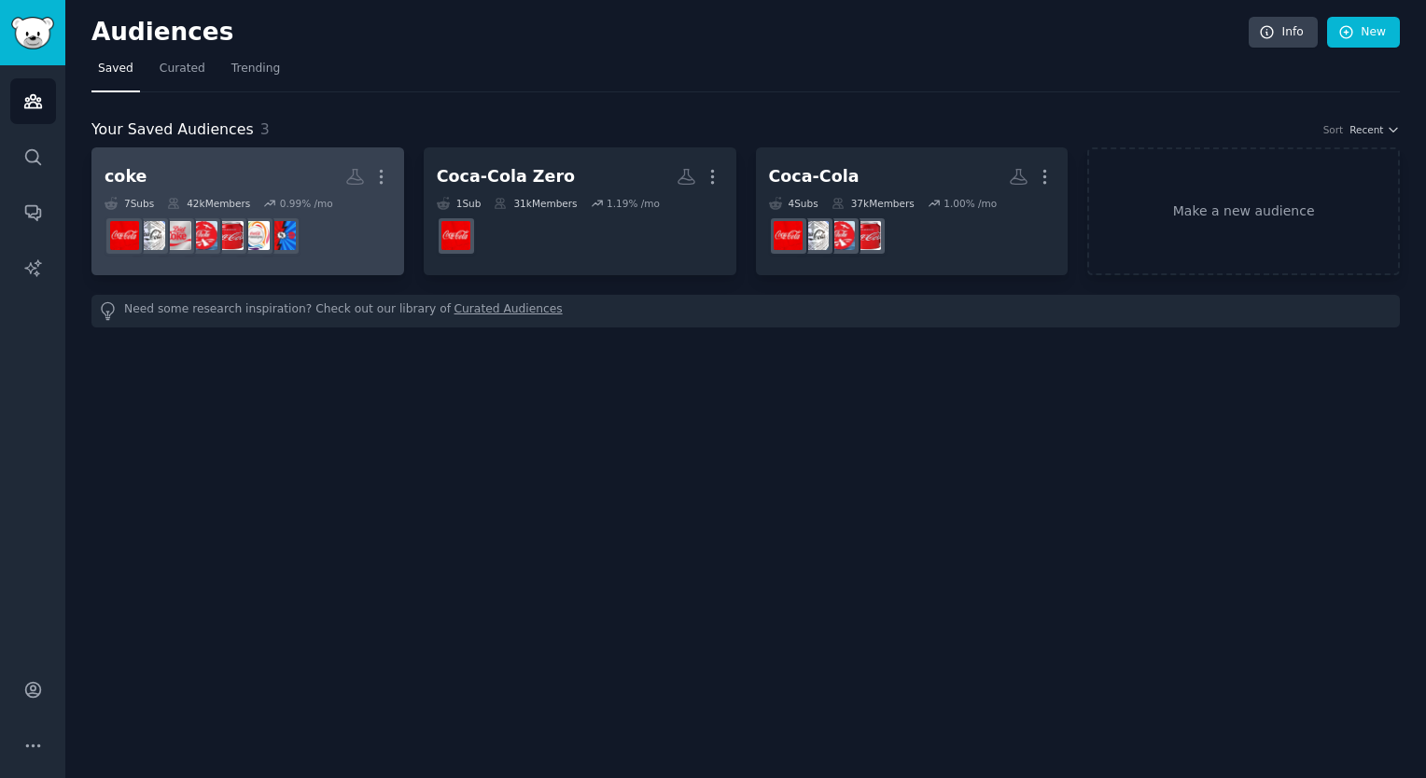
click at [365, 218] on dd at bounding box center [248, 236] width 286 height 52
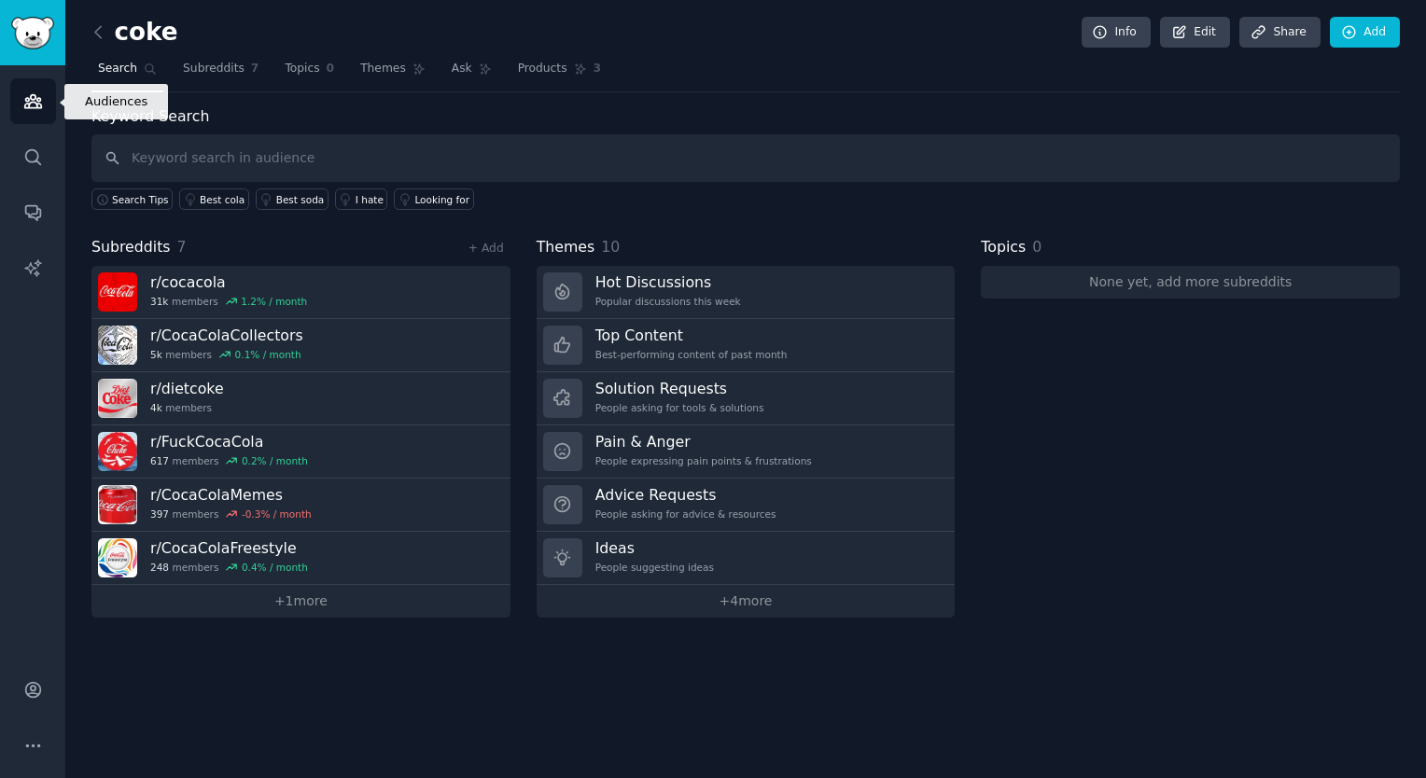
click at [34, 106] on icon "Sidebar" at bounding box center [33, 101] width 20 height 20
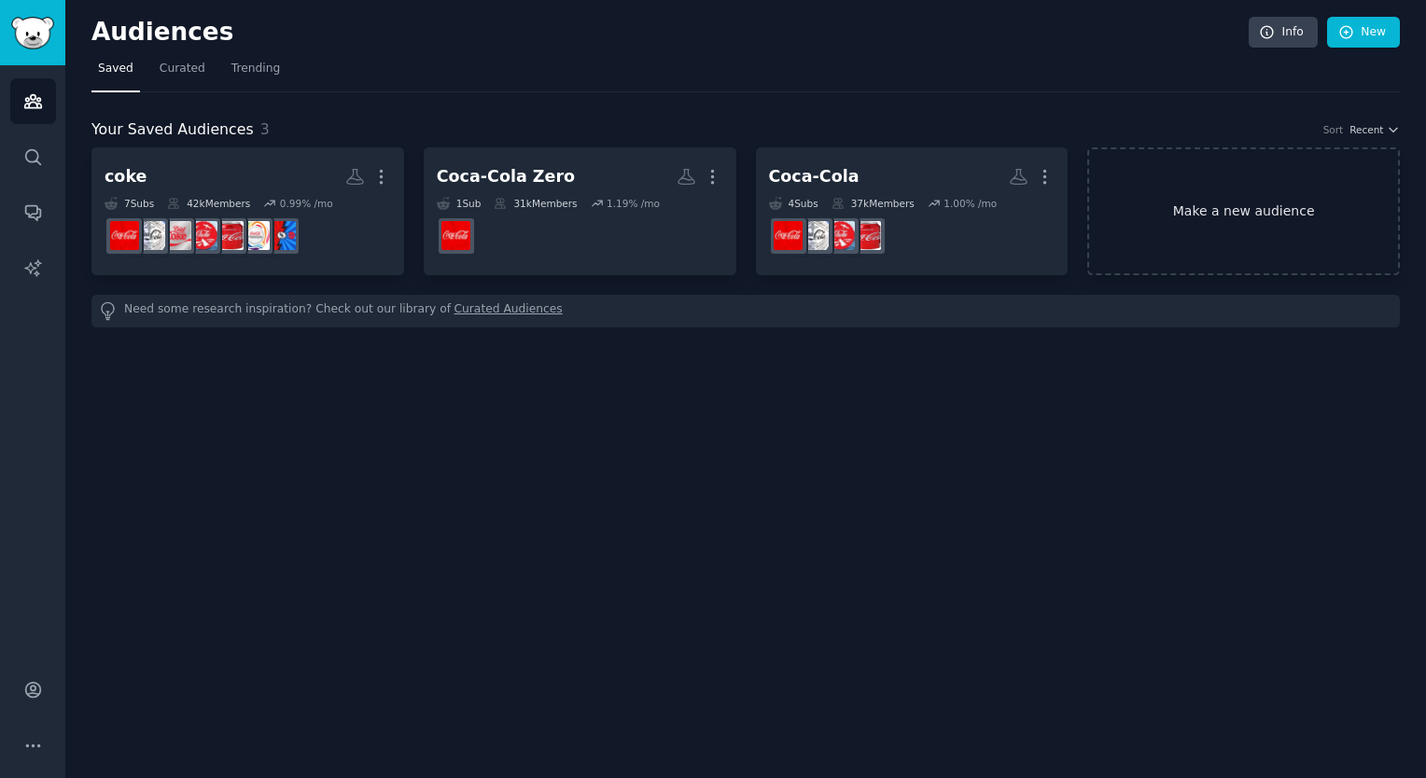
click at [1142, 166] on link "Make a new audience" at bounding box center [1243, 211] width 313 height 128
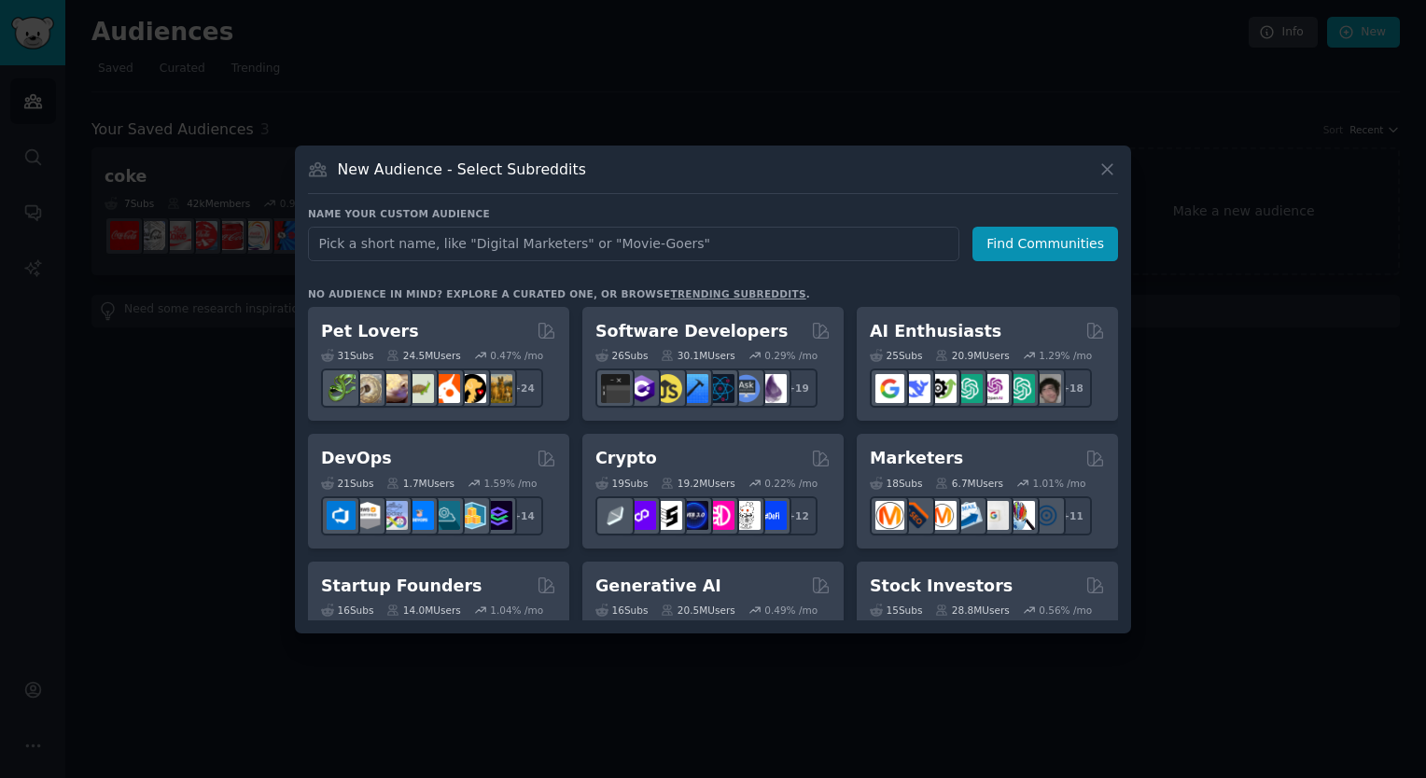
click at [668, 242] on input "text" at bounding box center [633, 244] width 651 height 35
type input "wondr"
click button "Find Communities" at bounding box center [1045, 244] width 146 height 35
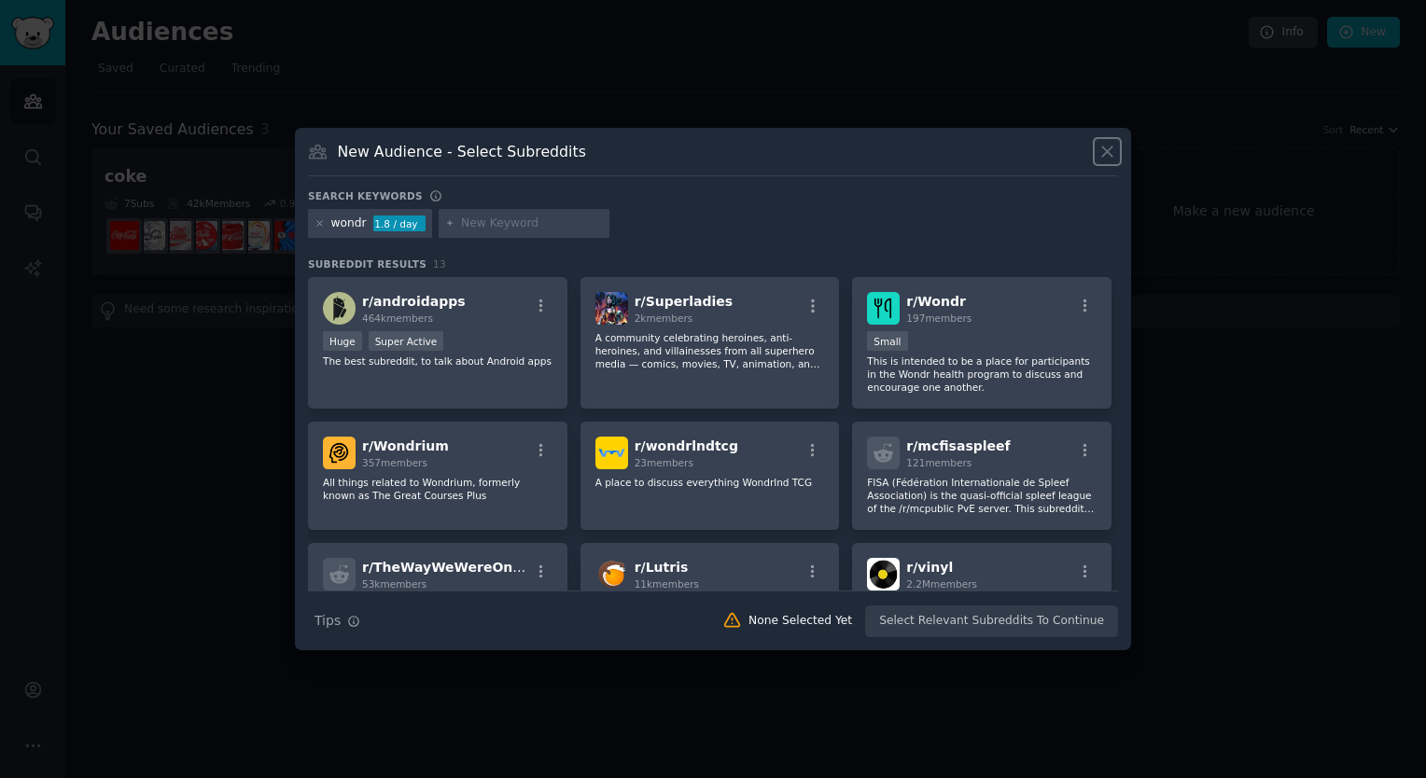
click at [1105, 159] on icon at bounding box center [1107, 152] width 20 height 20
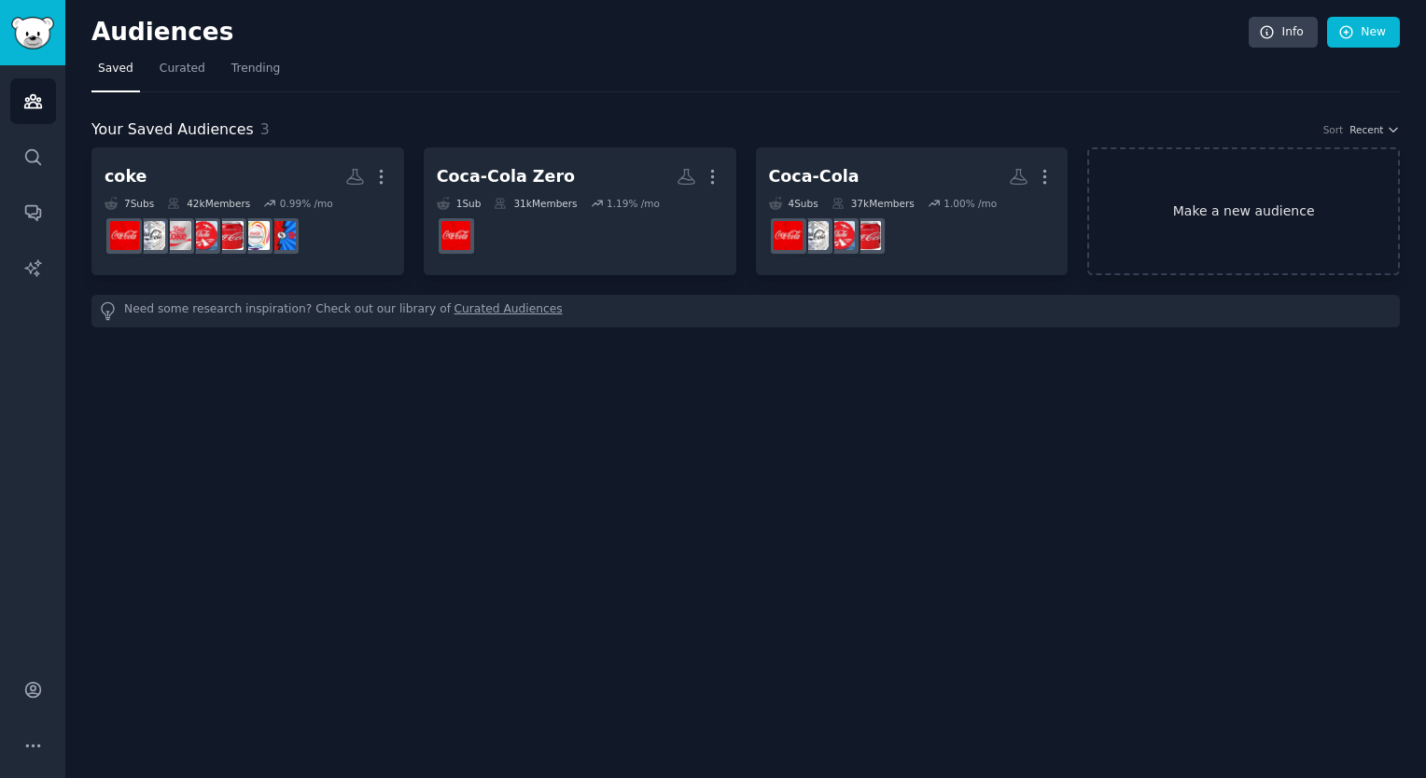
click at [1204, 222] on link "Make a new audience" at bounding box center [1243, 211] width 313 height 128
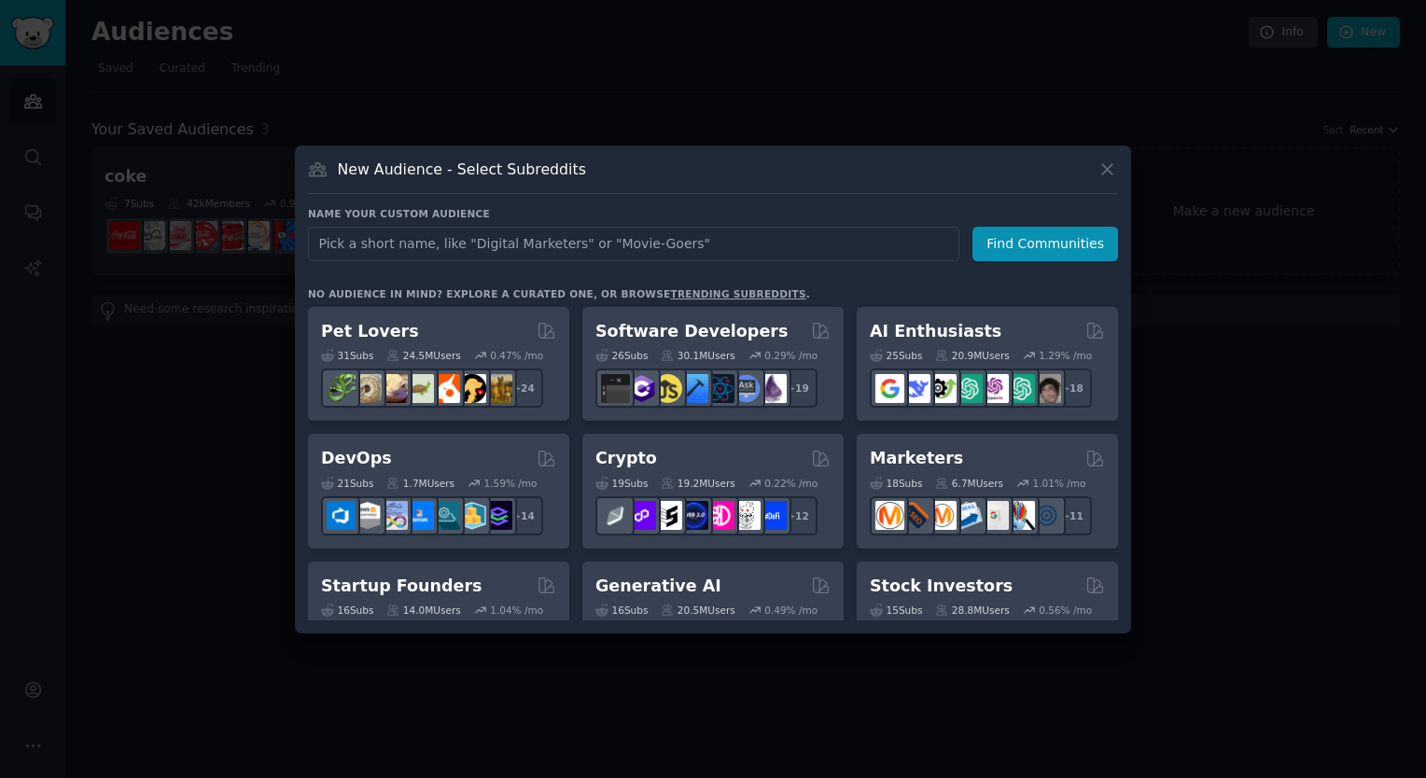
click at [779, 244] on input "text" at bounding box center [633, 244] width 651 height 35
type input "MM atverpia"
click button "Find Communities" at bounding box center [1045, 244] width 146 height 35
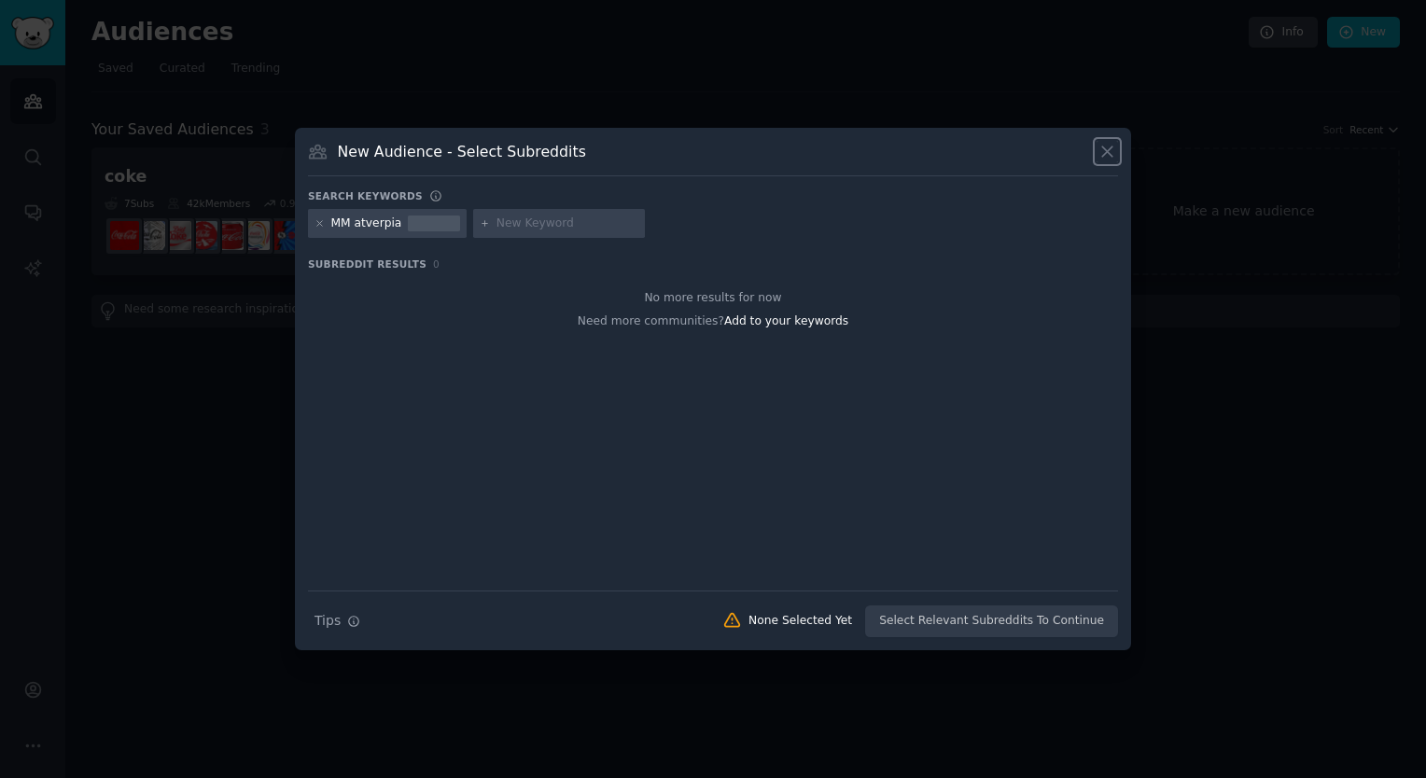
click at [1111, 152] on icon at bounding box center [1107, 152] width 20 height 20
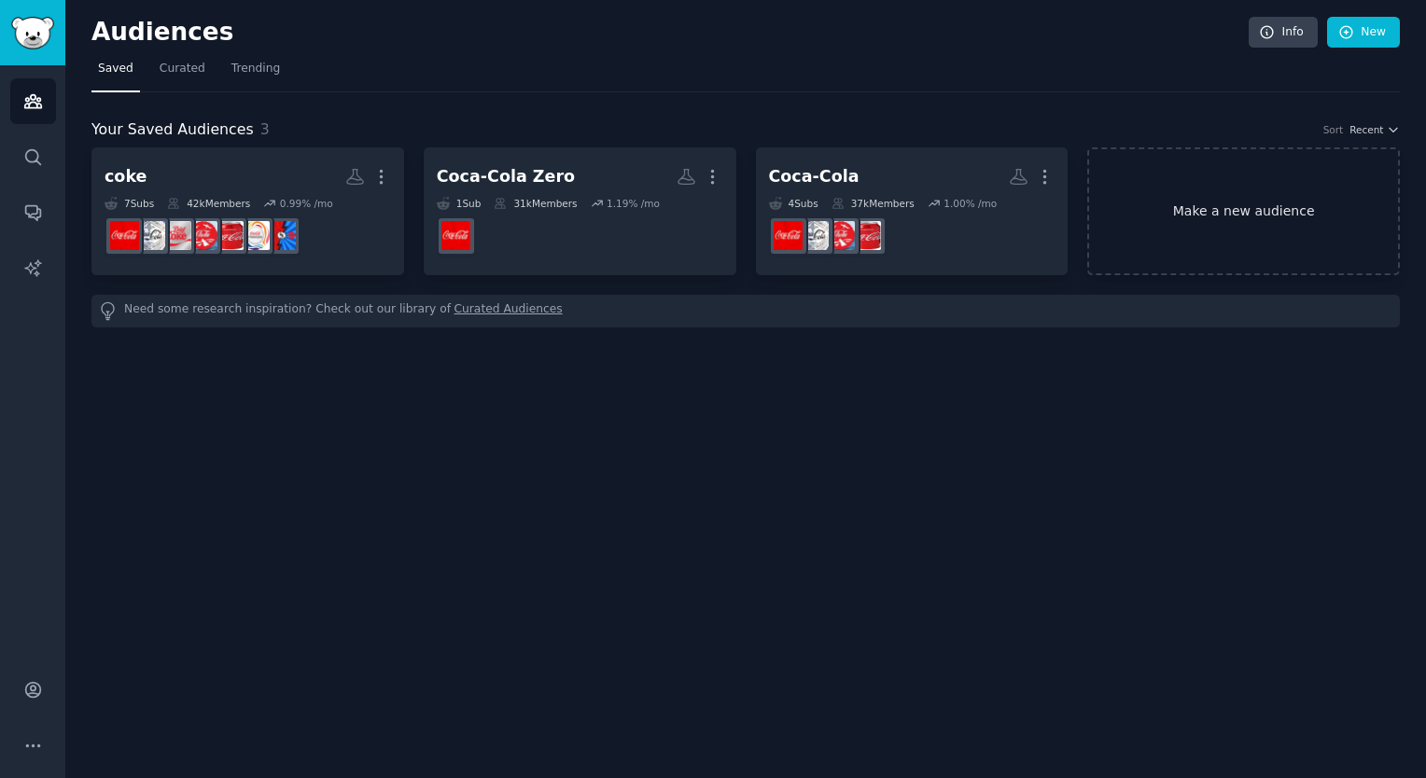
click at [1223, 207] on link "Make a new audience" at bounding box center [1243, 211] width 313 height 128
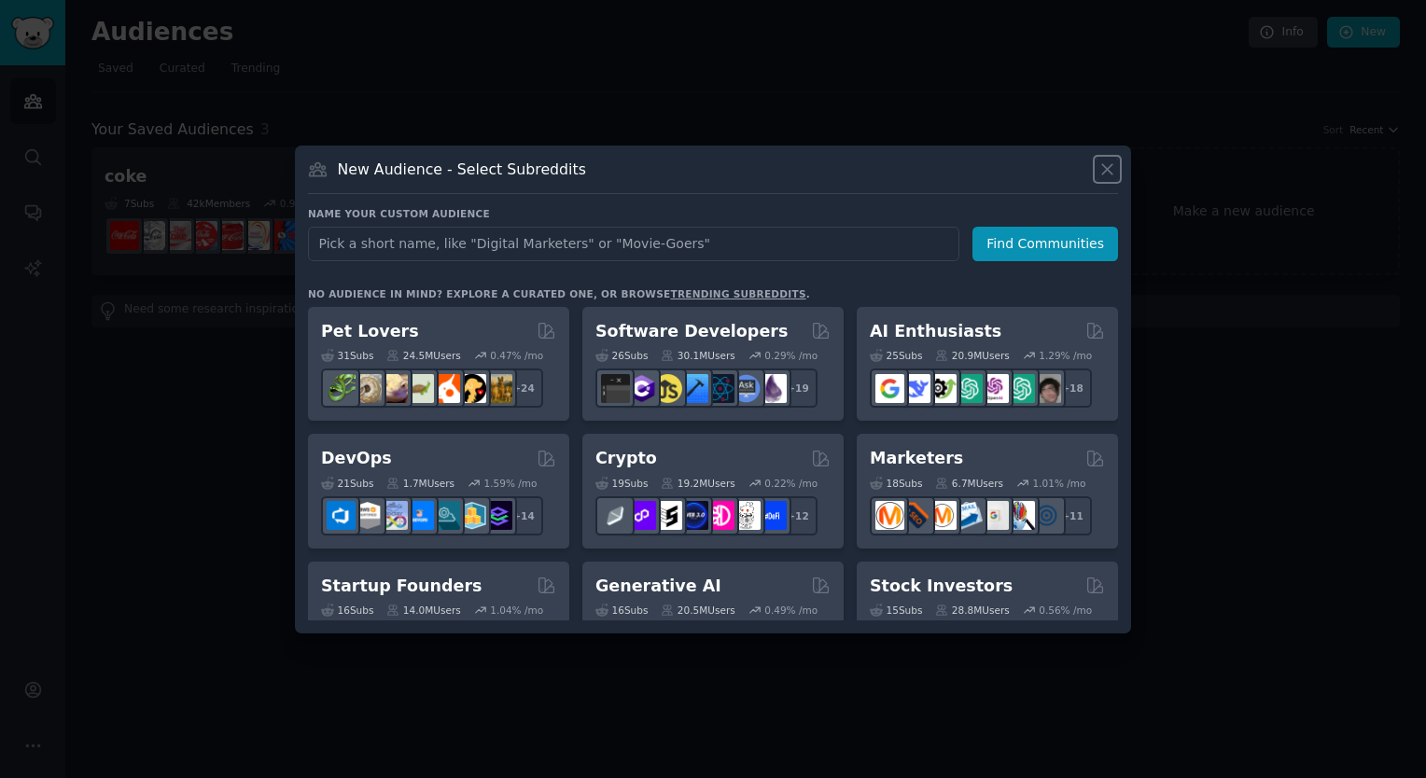
click at [1101, 174] on icon at bounding box center [1107, 170] width 20 height 20
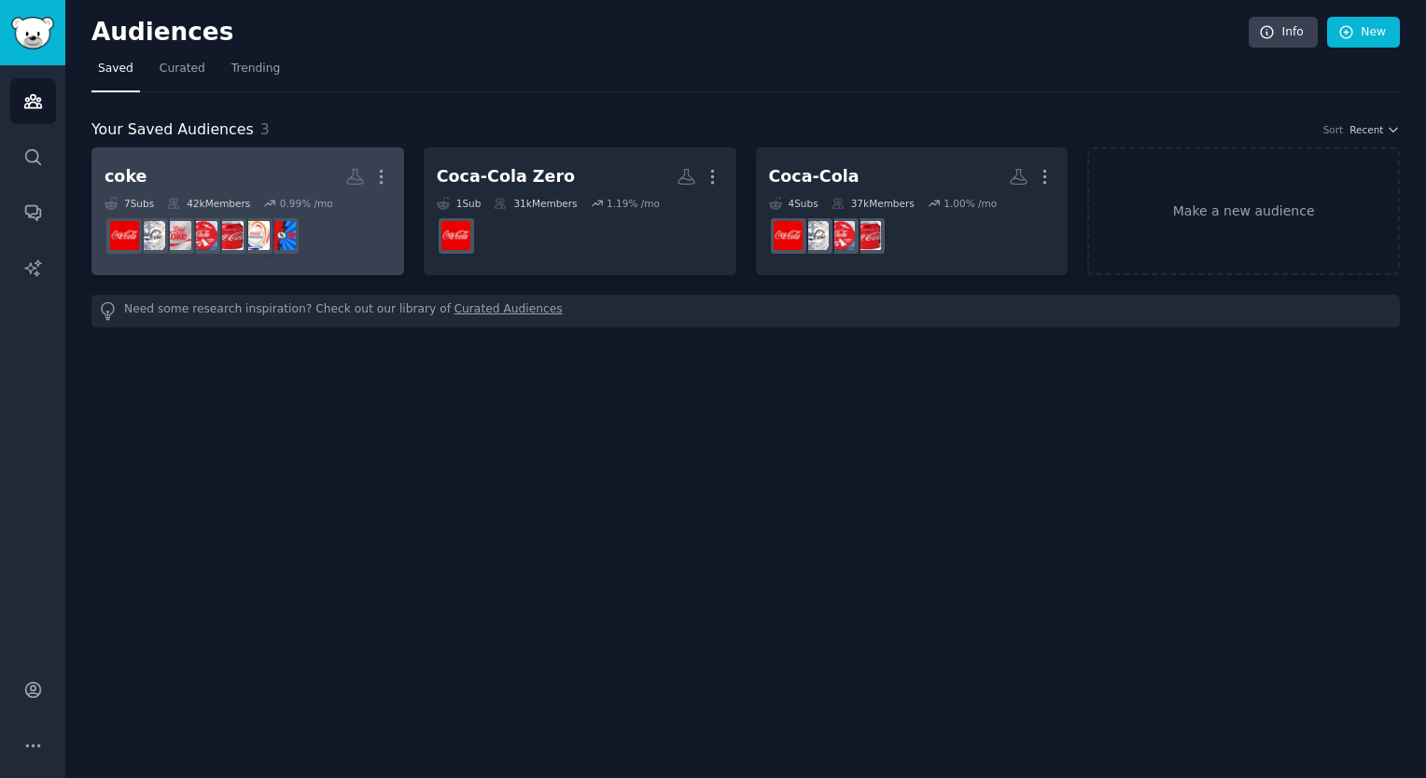
click at [302, 241] on dd "r/Coke_Vs_Pepsi" at bounding box center [248, 236] width 286 height 52
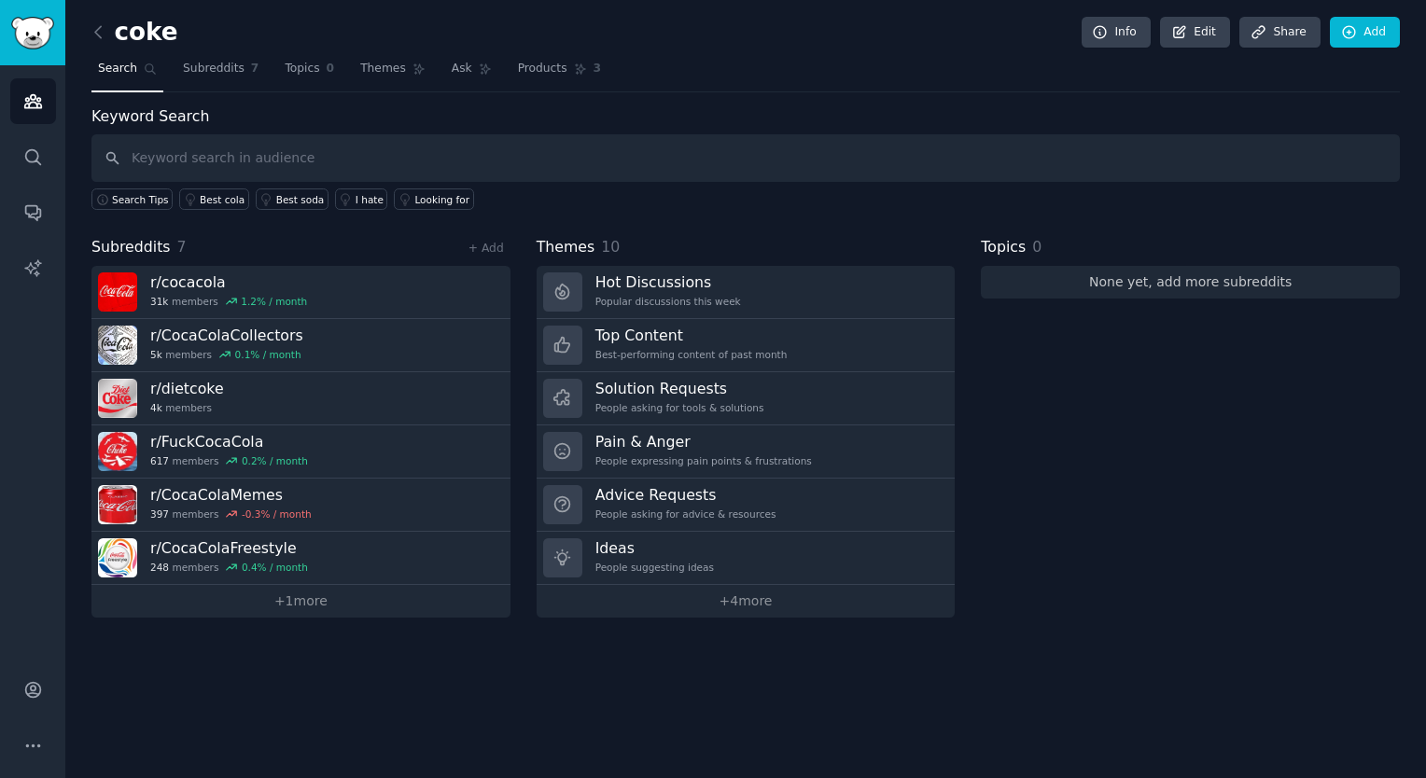
click at [1195, 286] on link "None yet, add more subreddits" at bounding box center [1190, 282] width 419 height 33
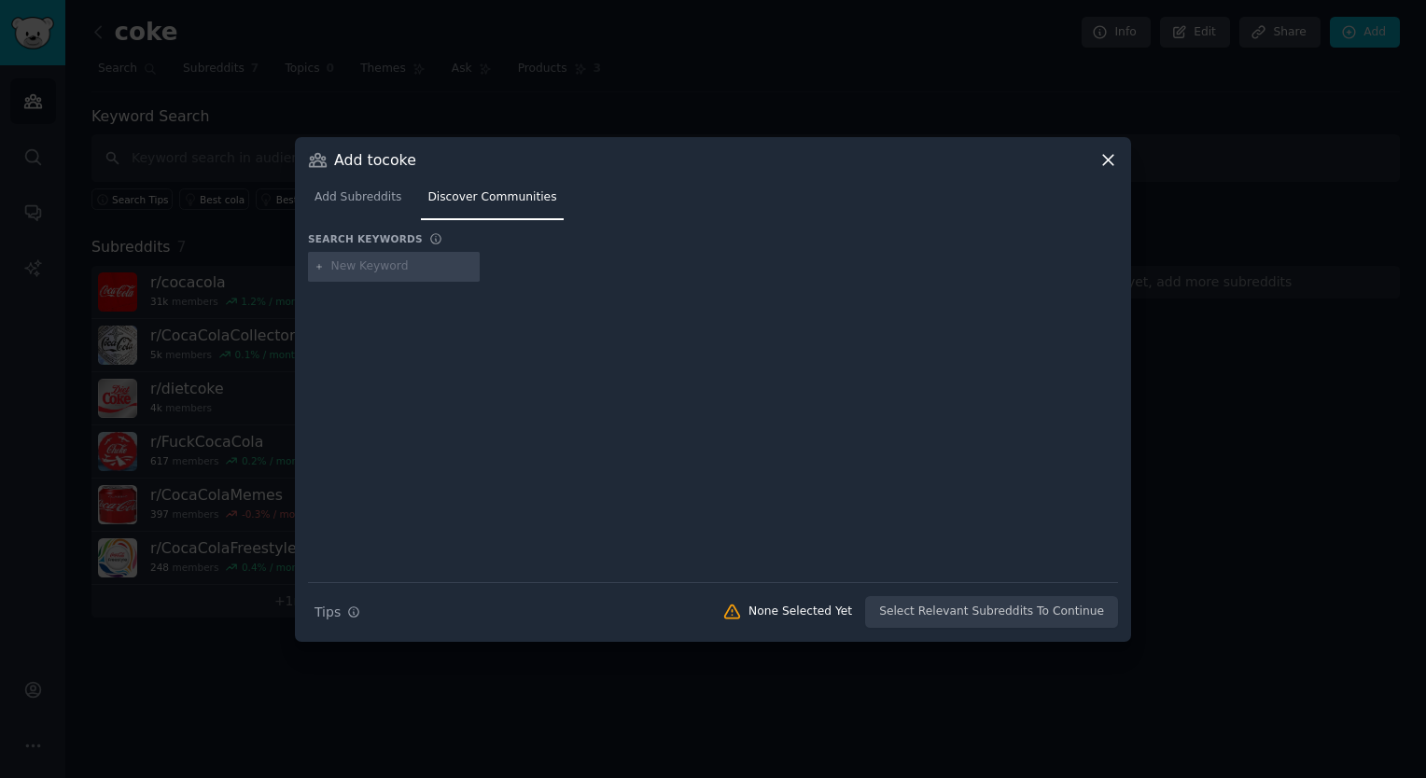
click at [425, 271] on input "text" at bounding box center [402, 266] width 142 height 17
type input "c"
type input "d"
type input "cola"
click at [1108, 151] on icon at bounding box center [1108, 160] width 20 height 20
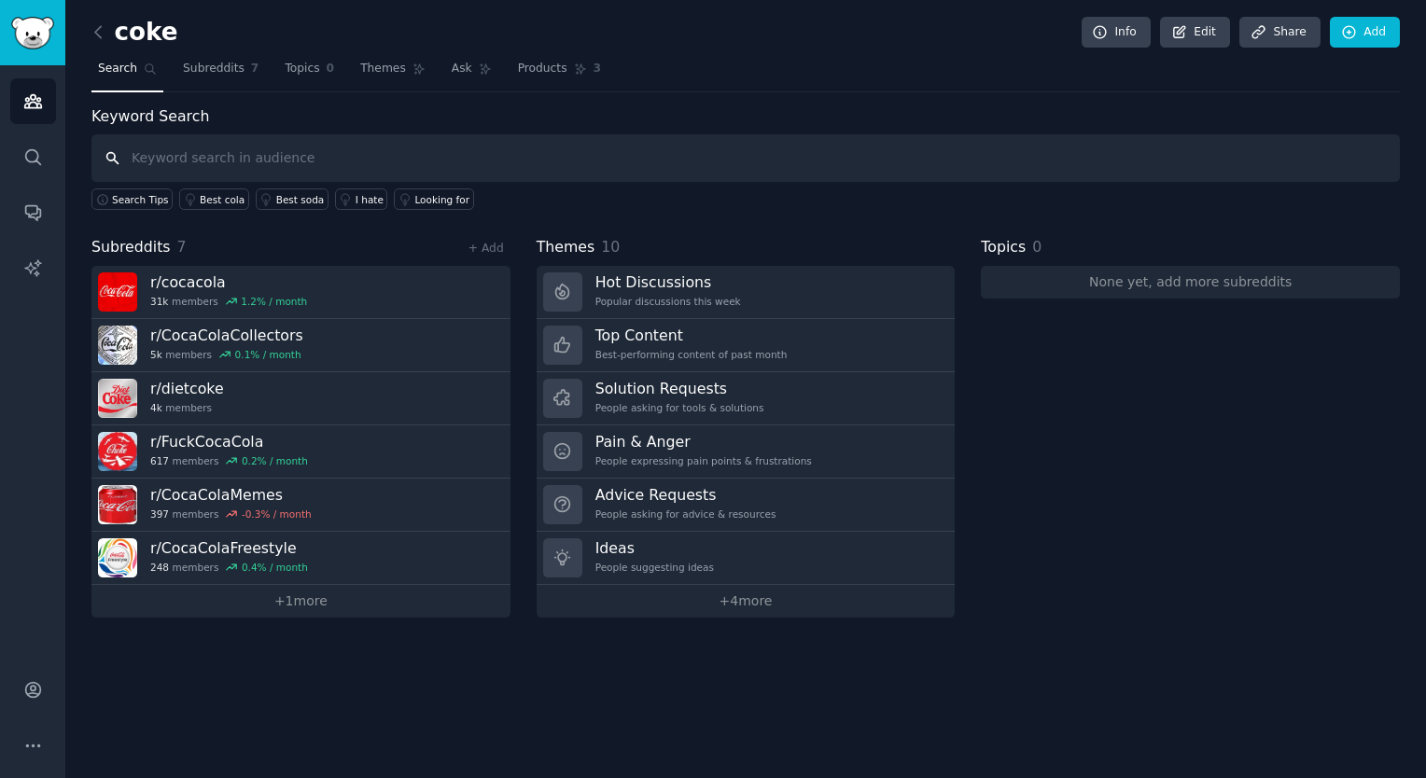
click at [199, 158] on input "text" at bounding box center [745, 158] width 1308 height 48
type input "cola"
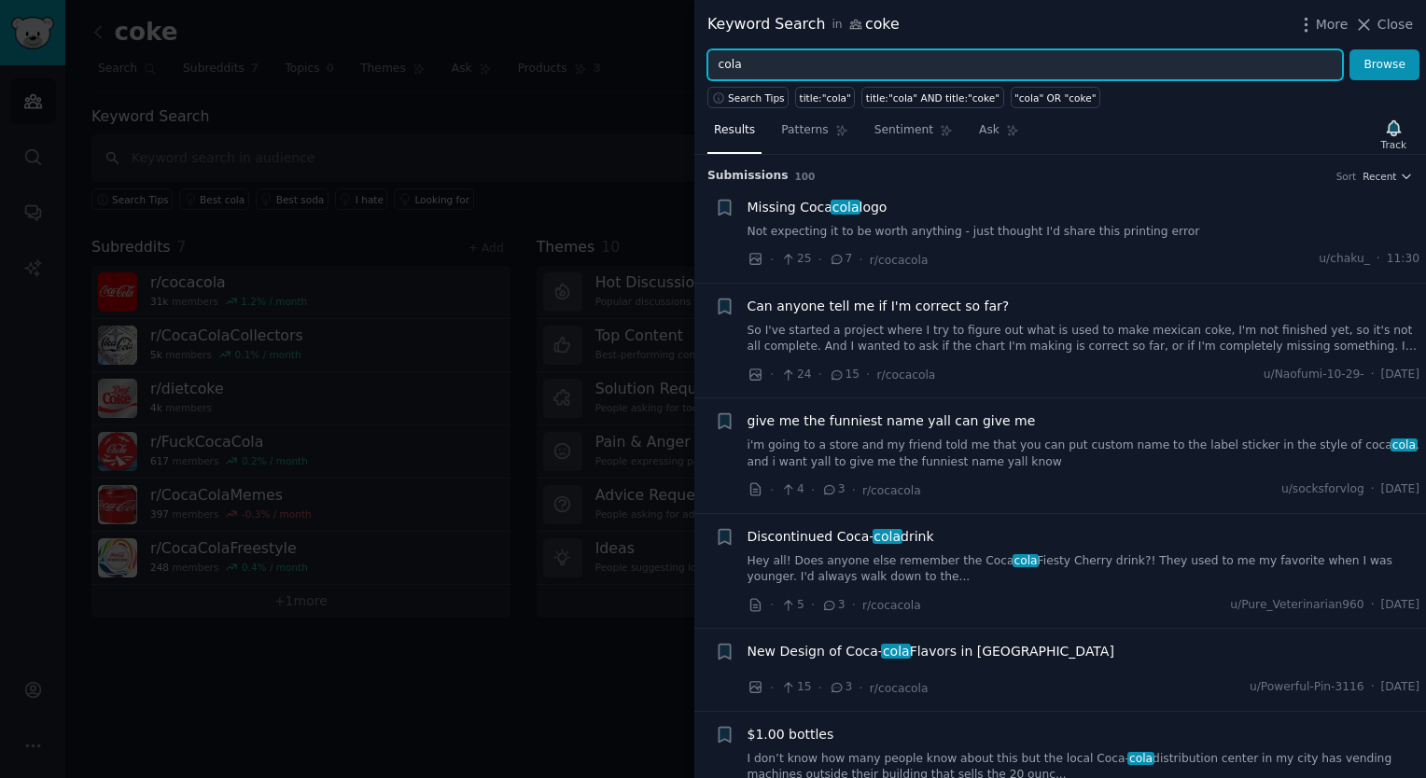
click at [847, 67] on input "cola" at bounding box center [1024, 65] width 635 height 32
click at [1349, 49] on button "Browse" at bounding box center [1384, 65] width 70 height 32
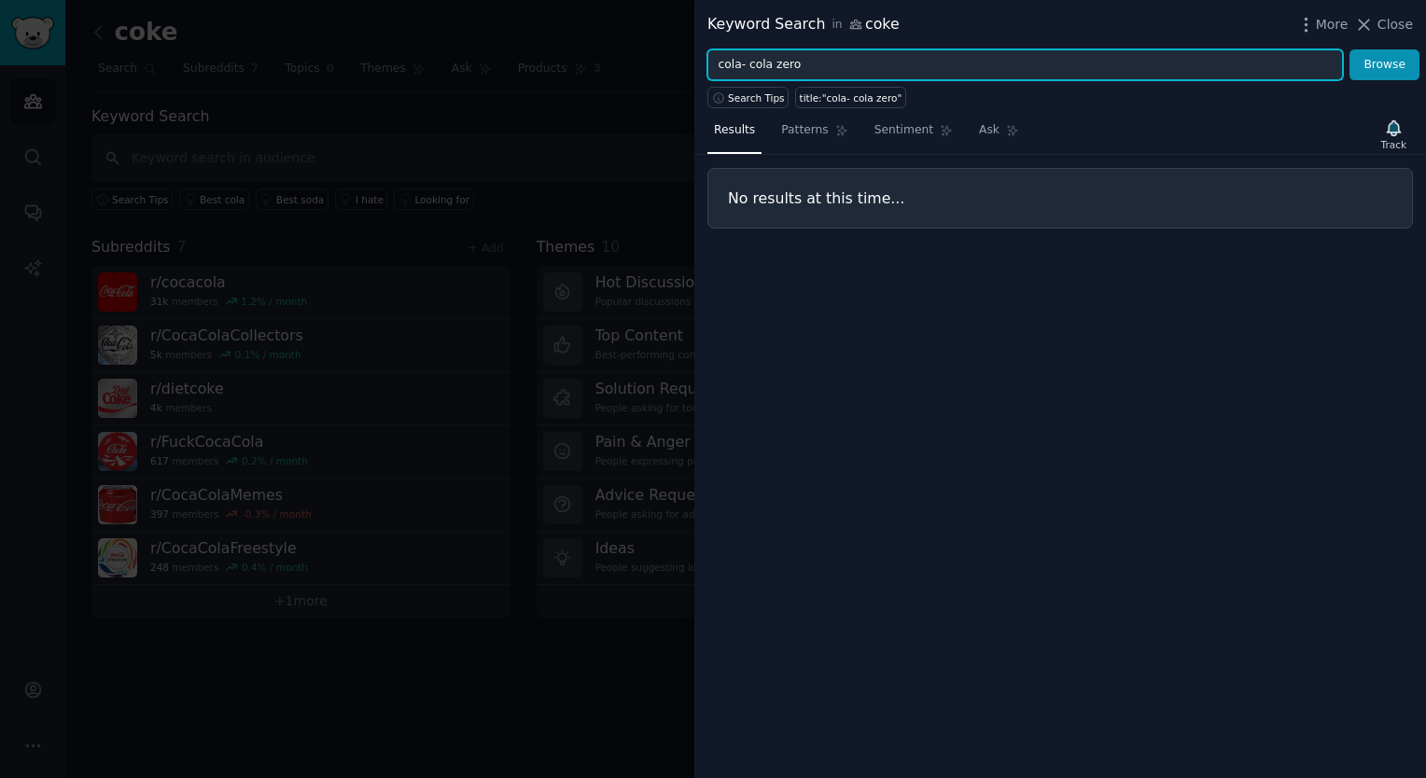
click at [808, 69] on input "cola- cola zero" at bounding box center [1024, 65] width 635 height 32
type input "cola- cola"
click at [1349, 49] on button "Browse" at bounding box center [1384, 65] width 70 height 32
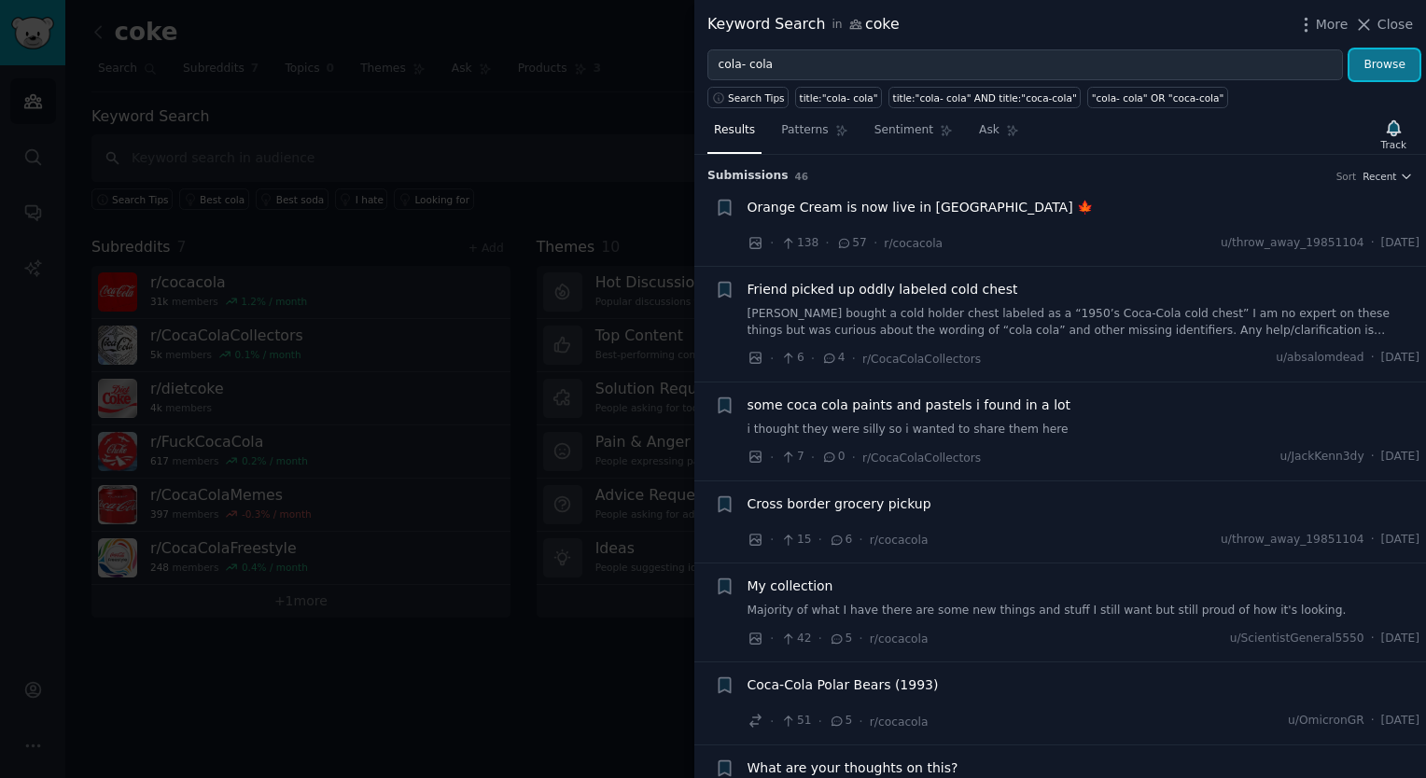
click at [1381, 68] on button "Browse" at bounding box center [1384, 65] width 70 height 32
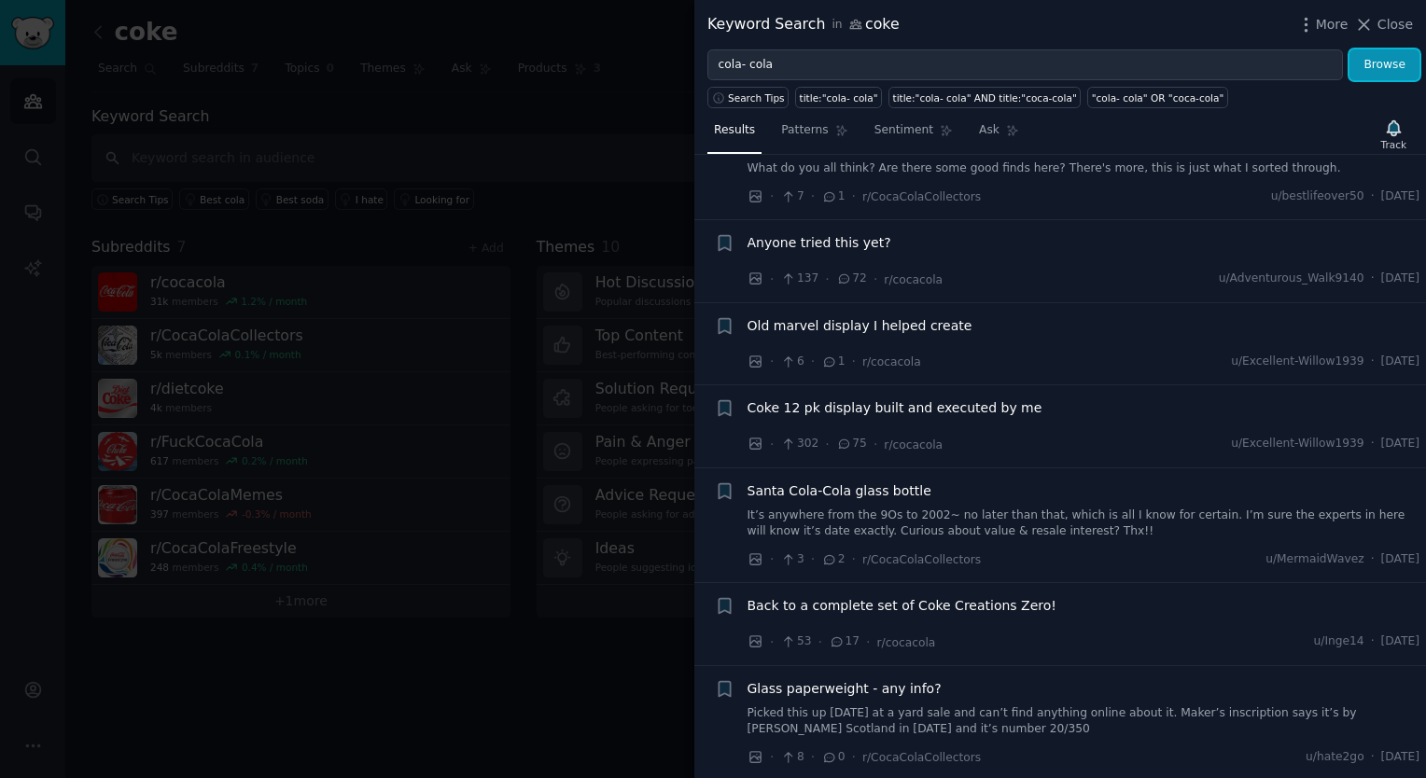
scroll to position [1159, 0]
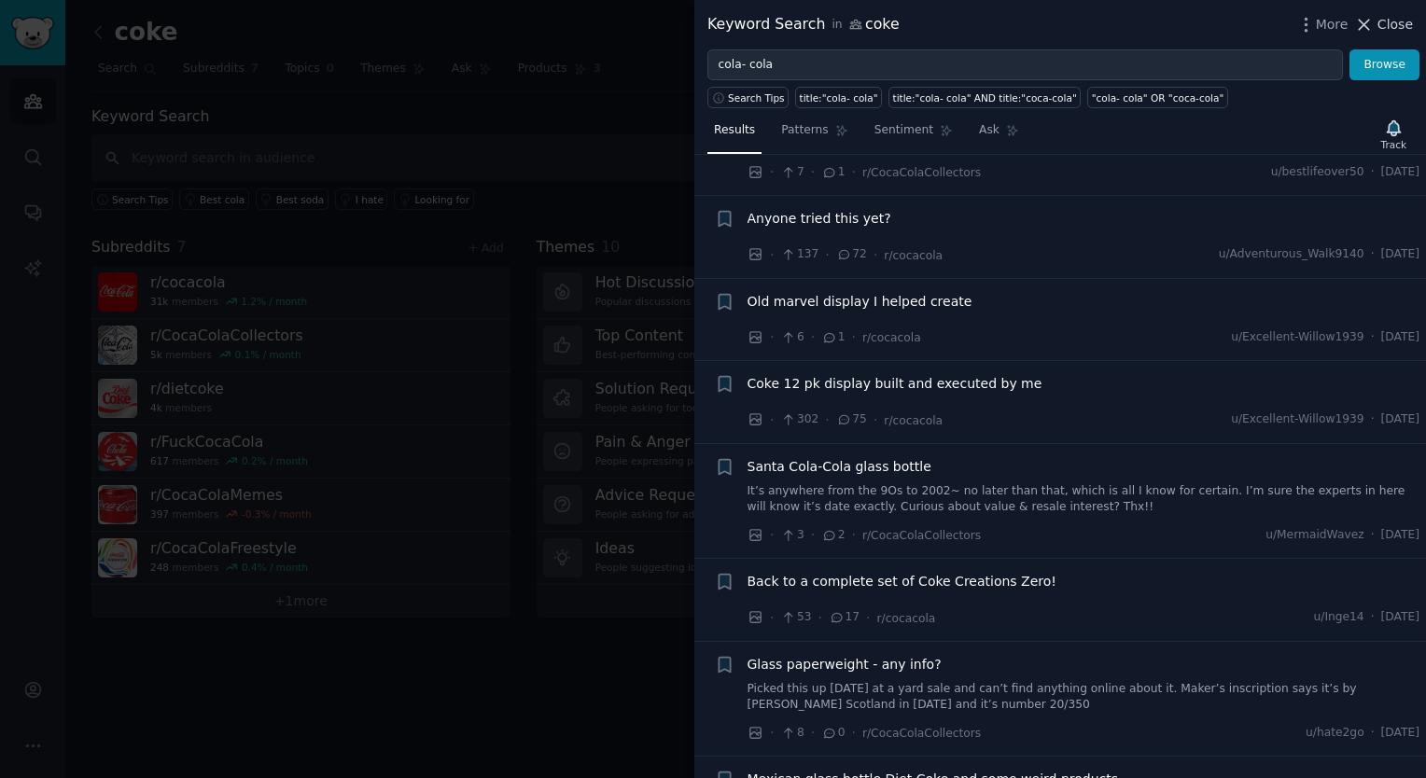
click at [1359, 31] on icon at bounding box center [1364, 25] width 20 height 20
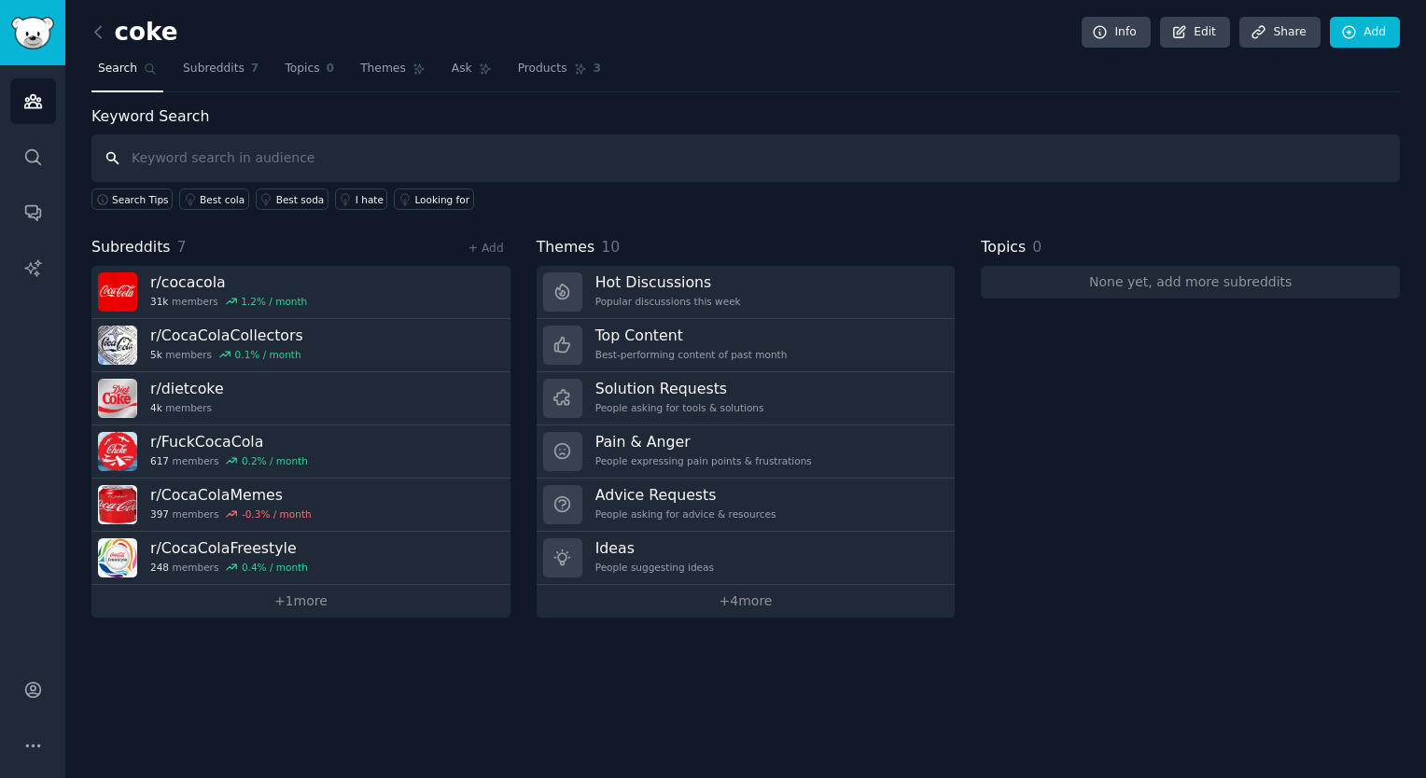
click at [220, 169] on input "text" at bounding box center [745, 158] width 1308 height 48
type input "soa"
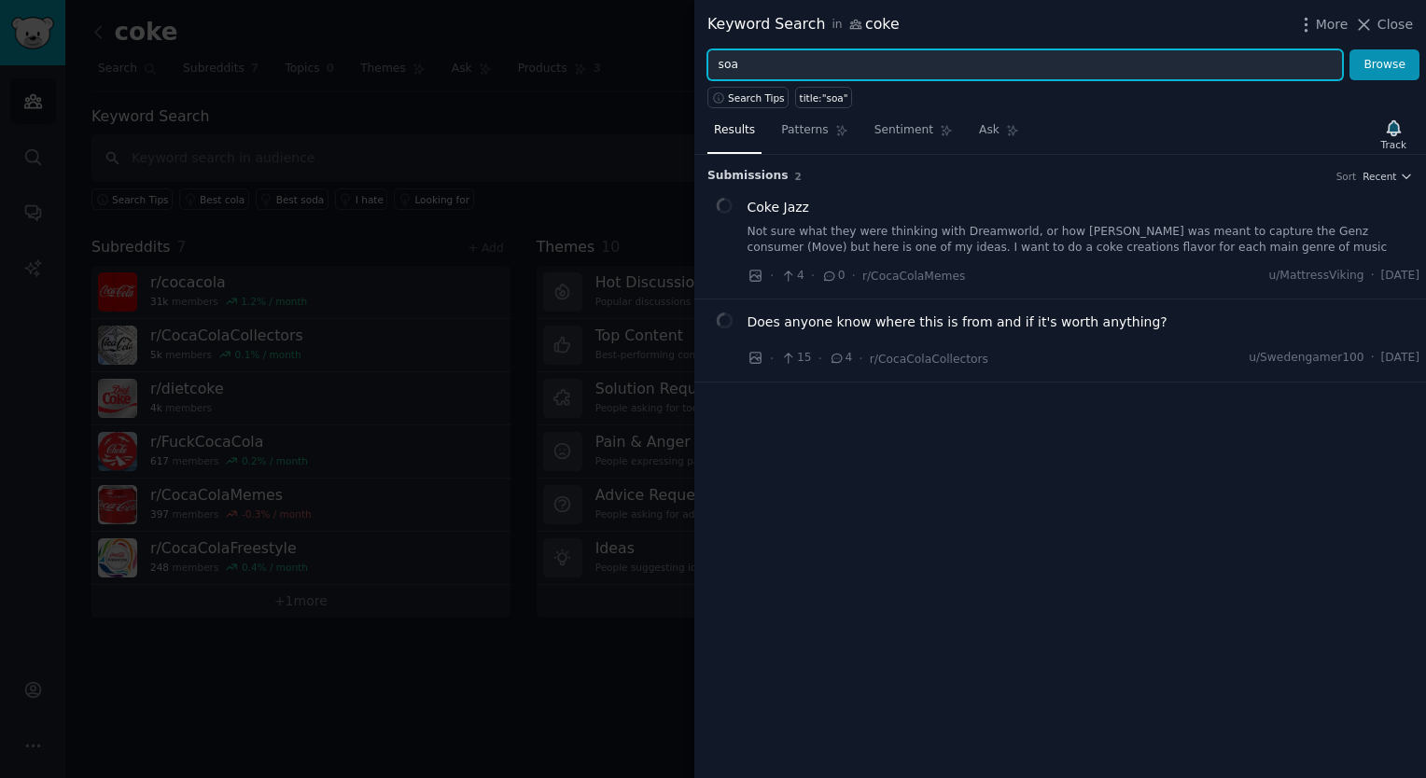
click at [750, 70] on input "soa" at bounding box center [1024, 65] width 635 height 32
type input "soda"
click at [1349, 49] on button "Browse" at bounding box center [1384, 65] width 70 height 32
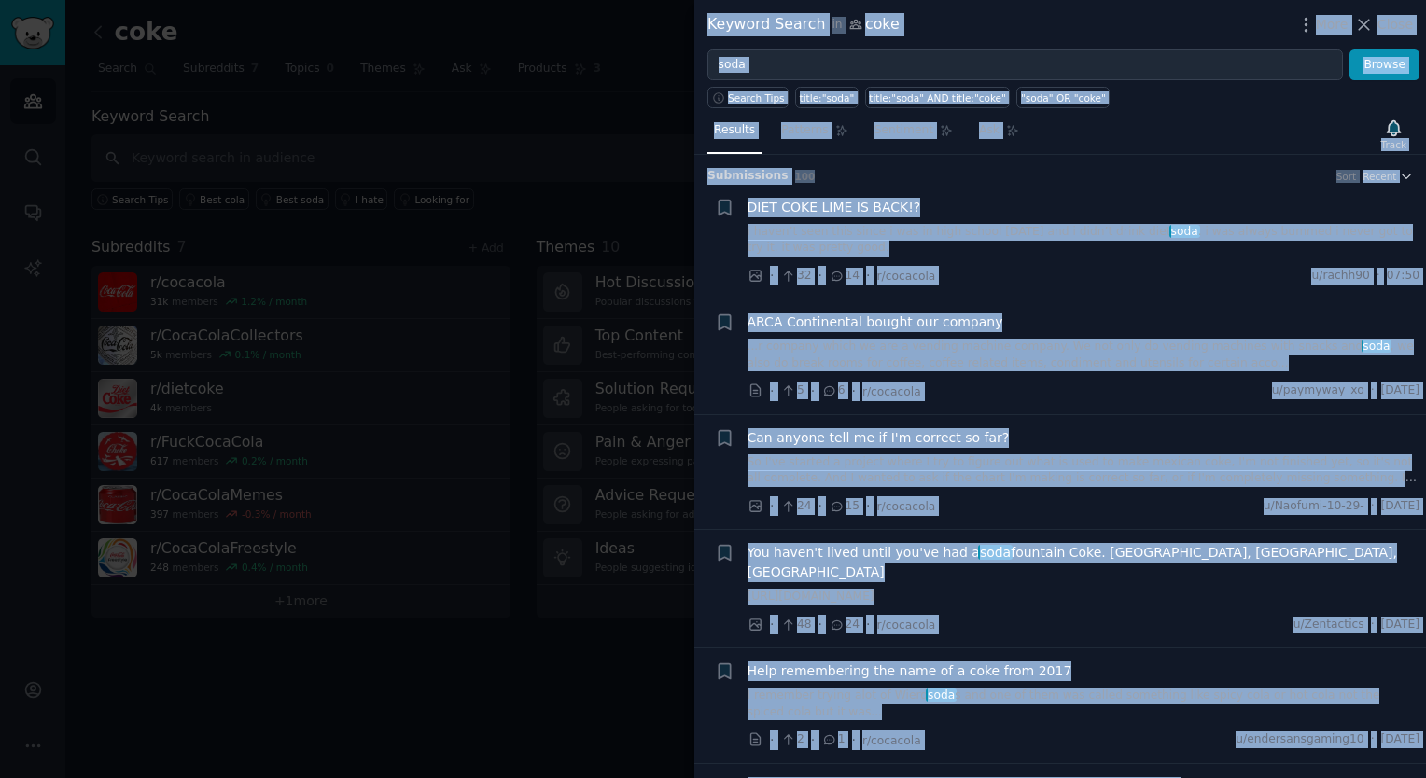
click at [1096, 777] on html "Audiences Search Conversations AI Reports Account More coke Info Edit Share Add…" at bounding box center [713, 389] width 1426 height 778
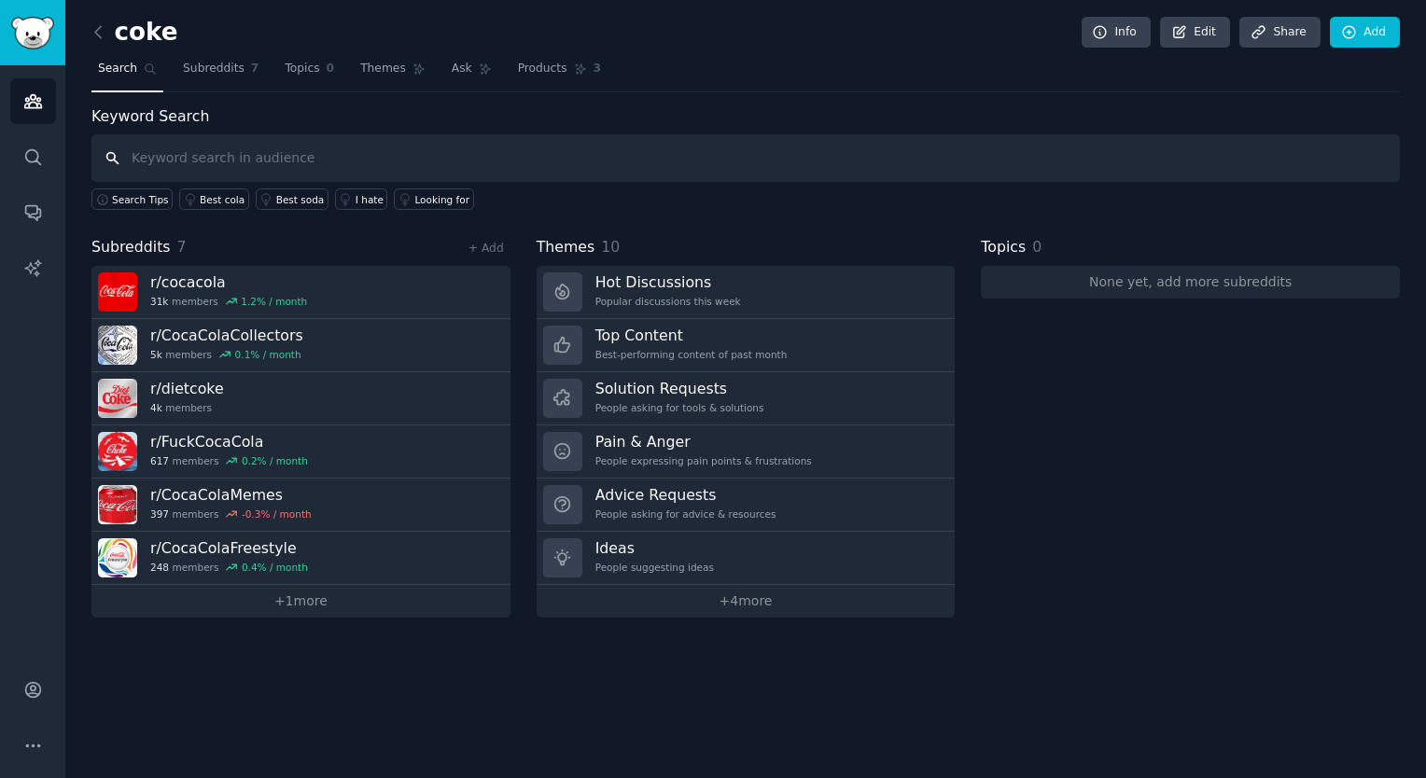
click at [707, 161] on input "text" at bounding box center [745, 158] width 1308 height 48
type input "coca-cola"
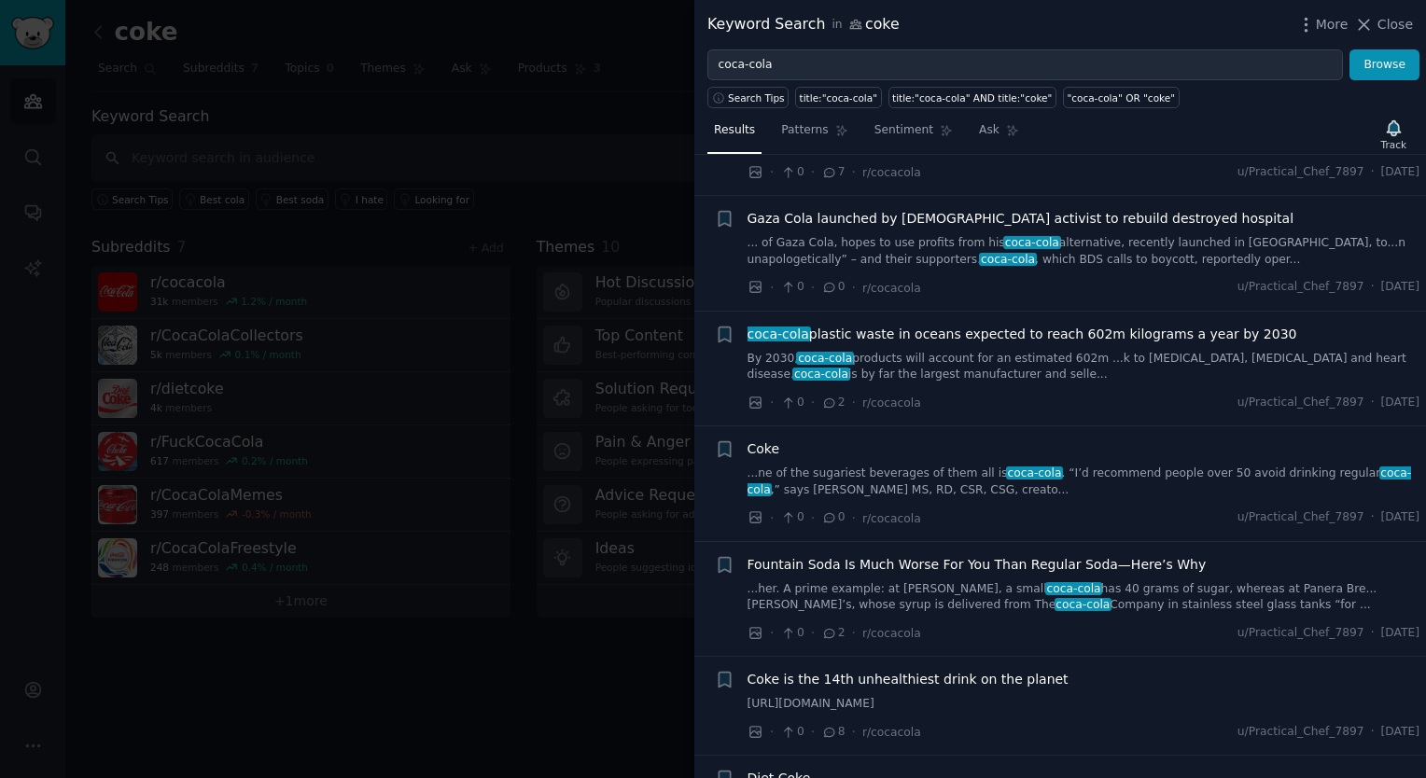
scroll to position [3618, 0]
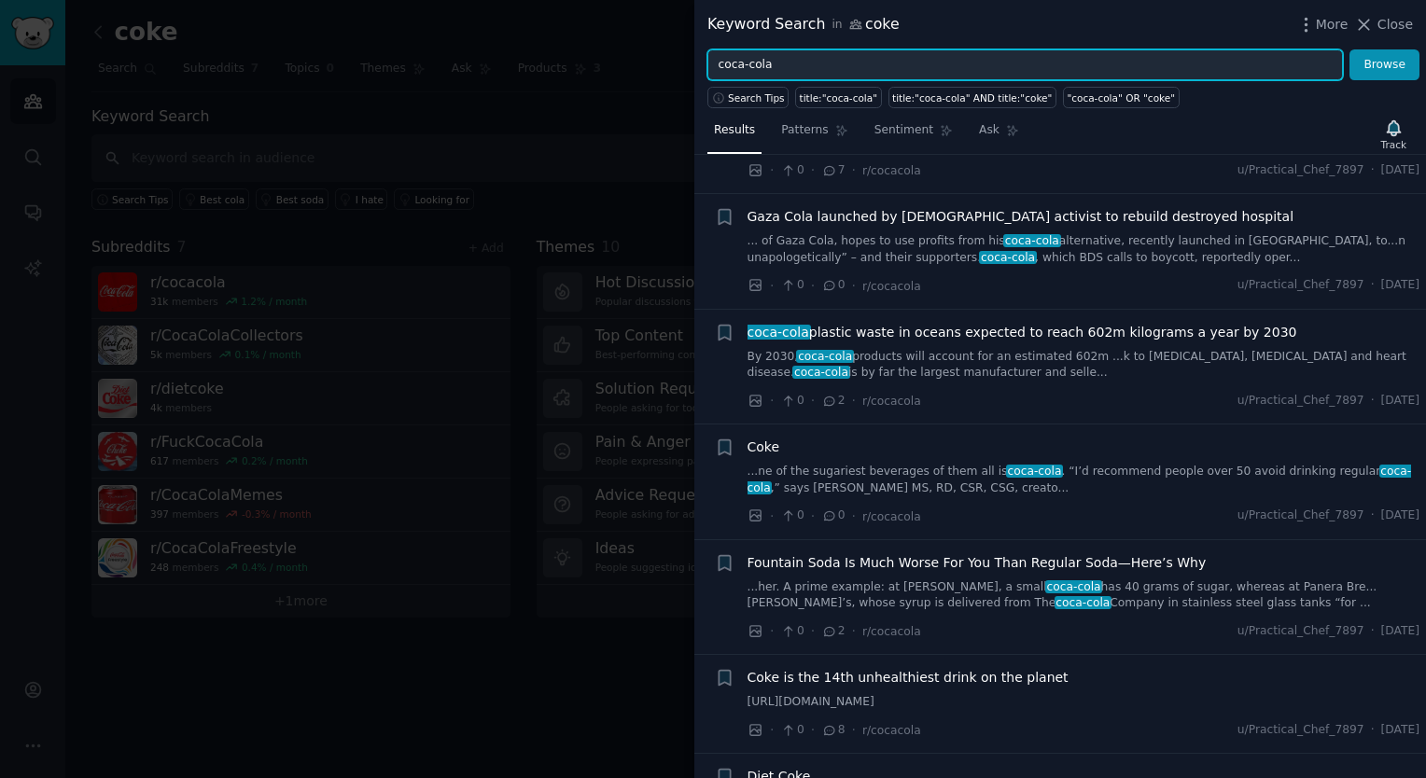
drag, startPoint x: 866, startPoint y: 55, endPoint x: 693, endPoint y: 63, distance: 172.8
click at [693, 63] on div "Keyword Search in coke More Close coca-cola Browse Search Tips title:"coca-cola…" at bounding box center [713, 389] width 1426 height 778
type input "soda"
click at [1349, 49] on button "Browse" at bounding box center [1384, 65] width 70 height 32
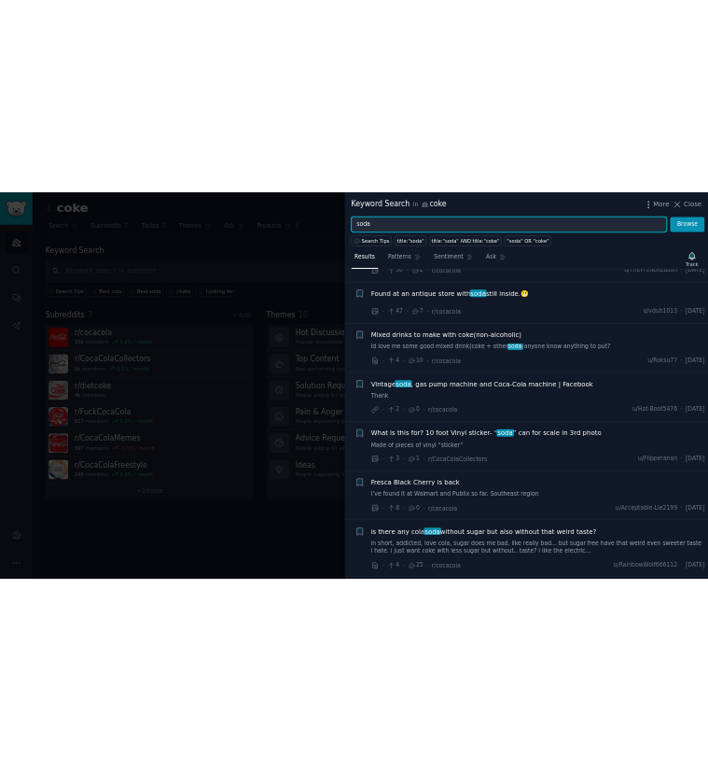
scroll to position [7274, 0]
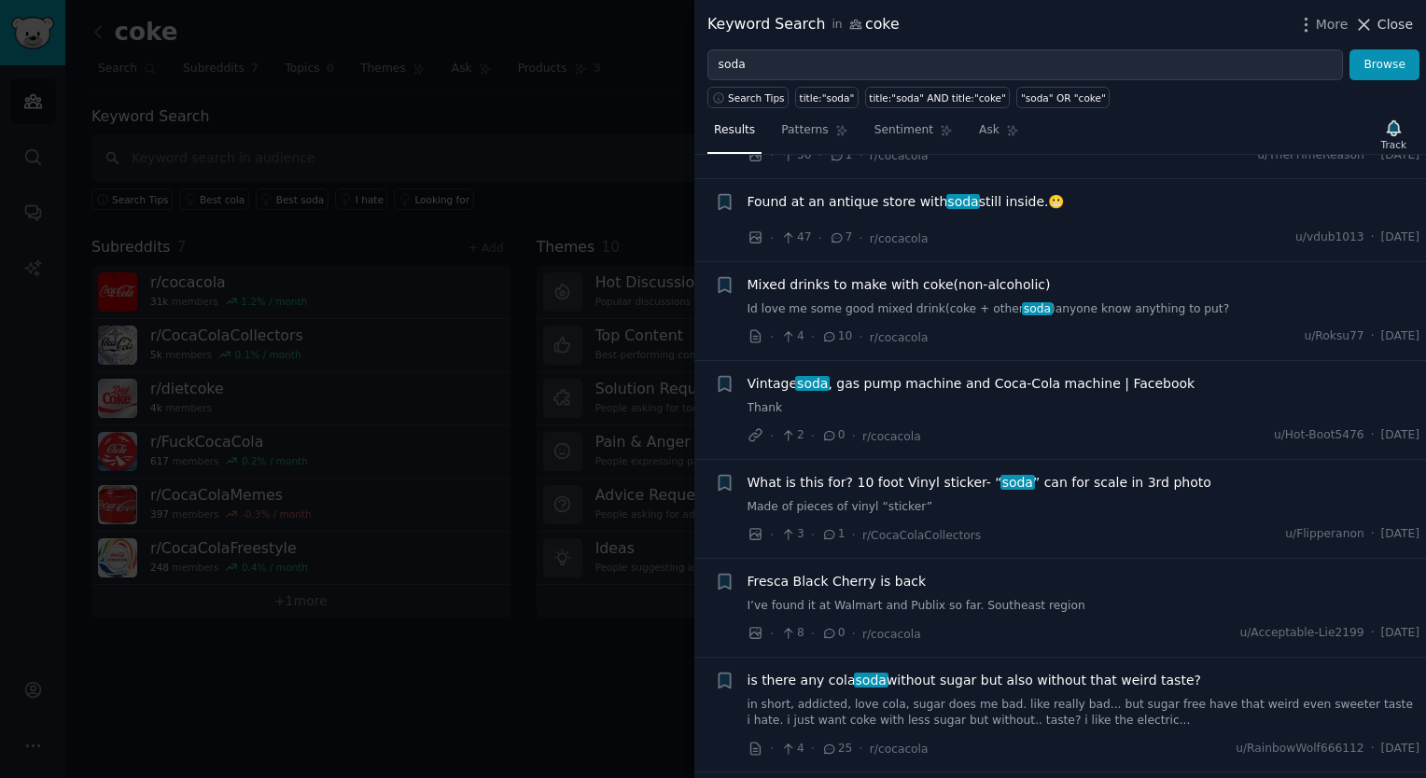
click at [1366, 29] on icon at bounding box center [1364, 25] width 20 height 20
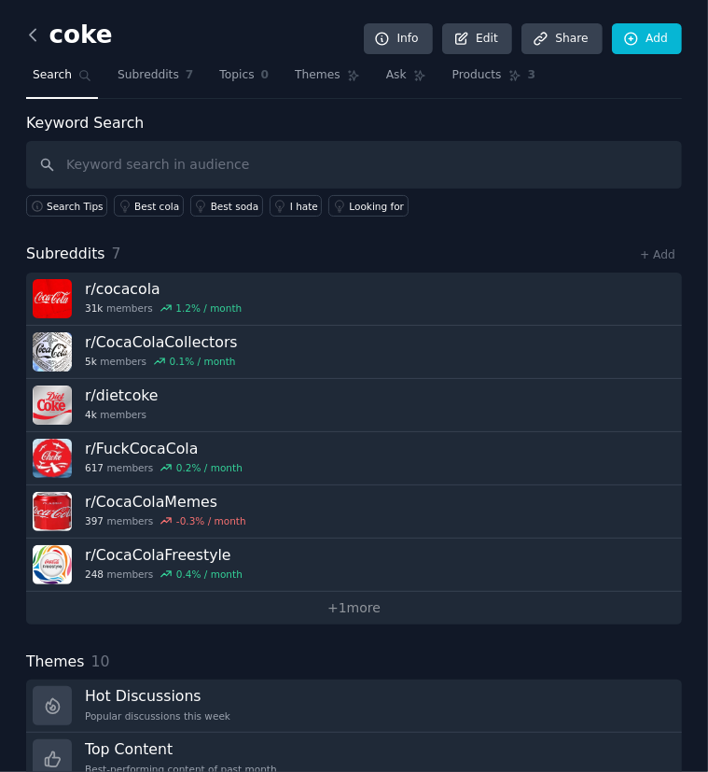
click at [36, 25] on icon at bounding box center [33, 35] width 20 height 20
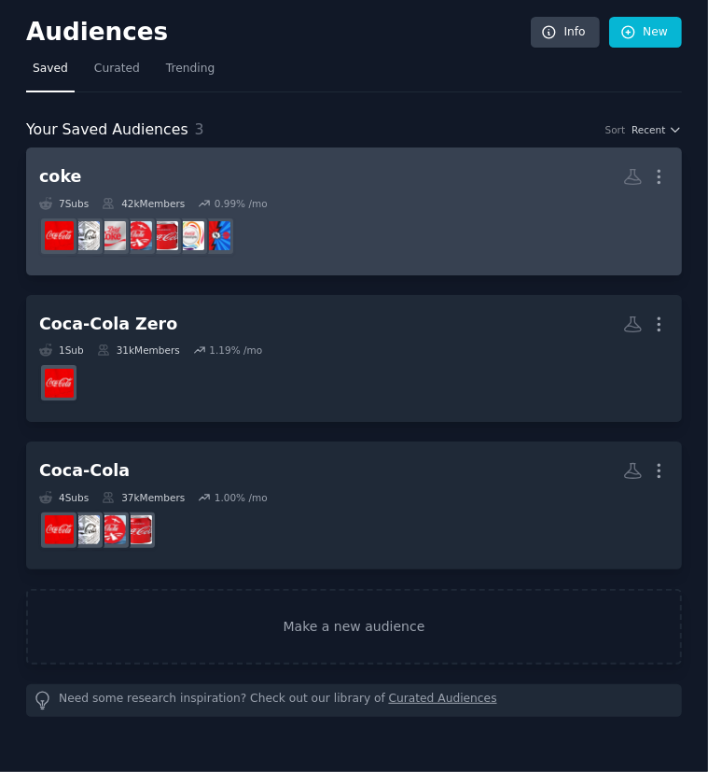
click at [538, 258] on dd at bounding box center [354, 236] width 630 height 52
